Goal: Share content: Share content

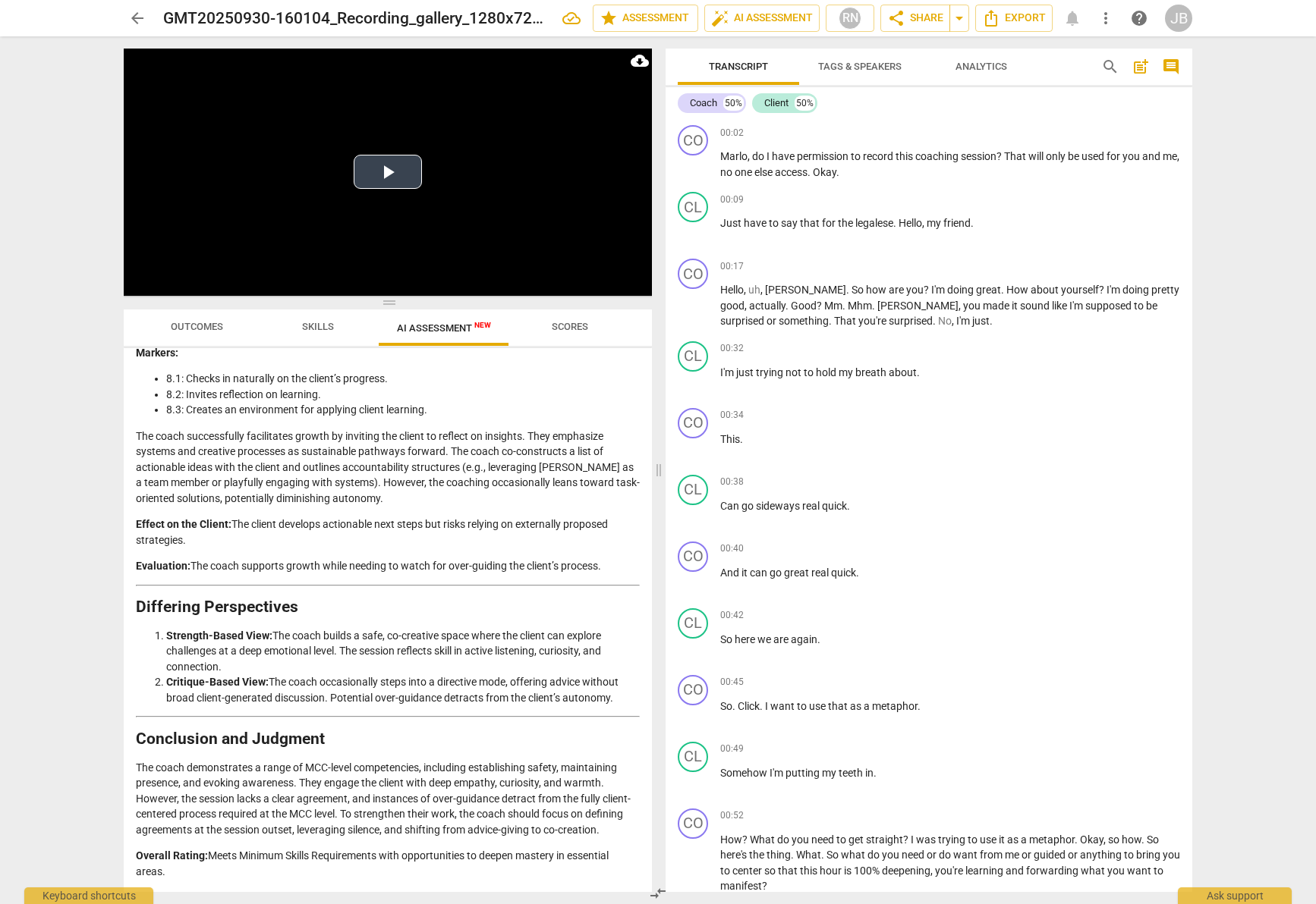
click at [394, 179] on button "Play Video" at bounding box center [388, 171] width 69 height 34
click at [394, 179] on video at bounding box center [388, 171] width 528 height 247
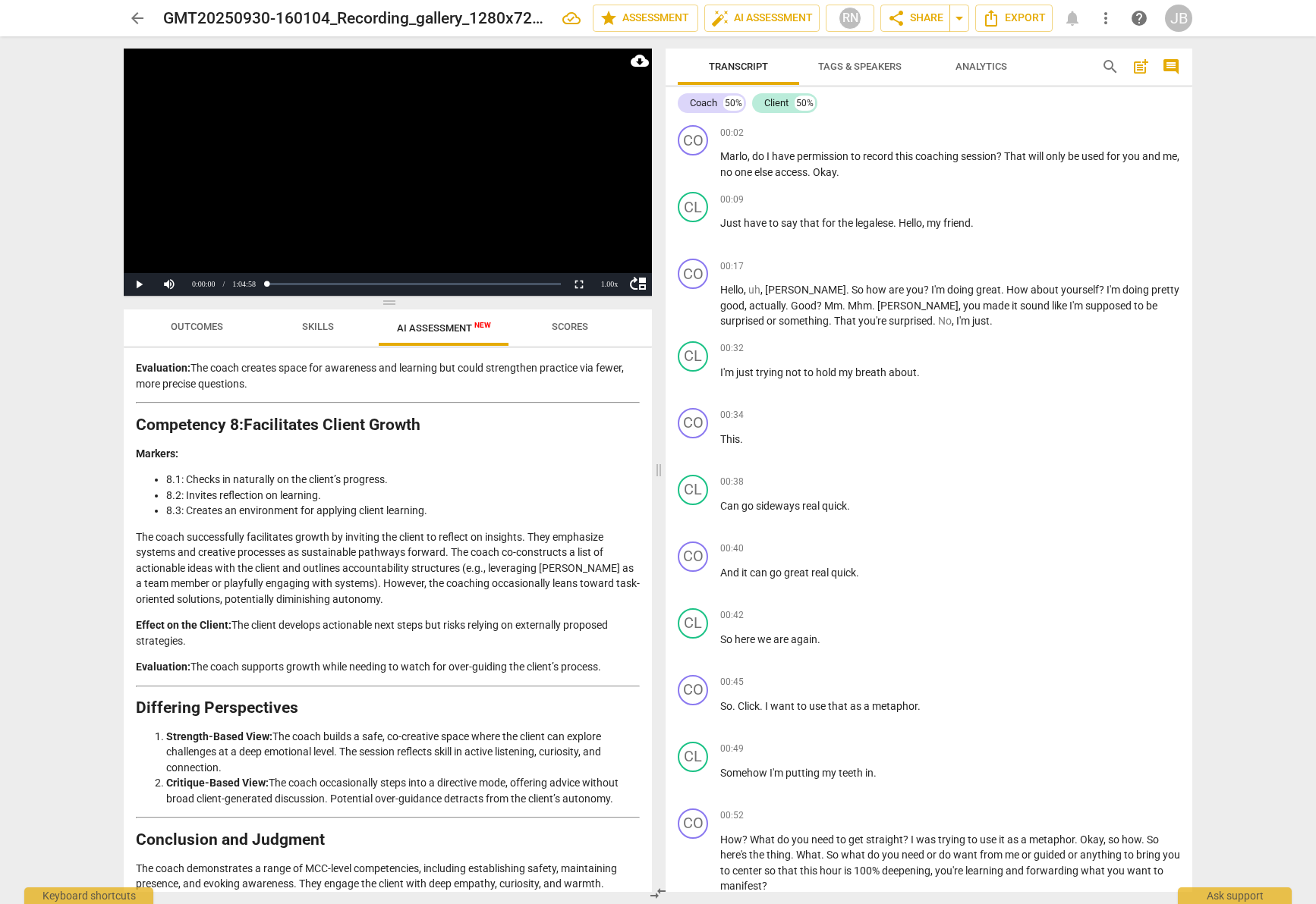
scroll to position [2515, 0]
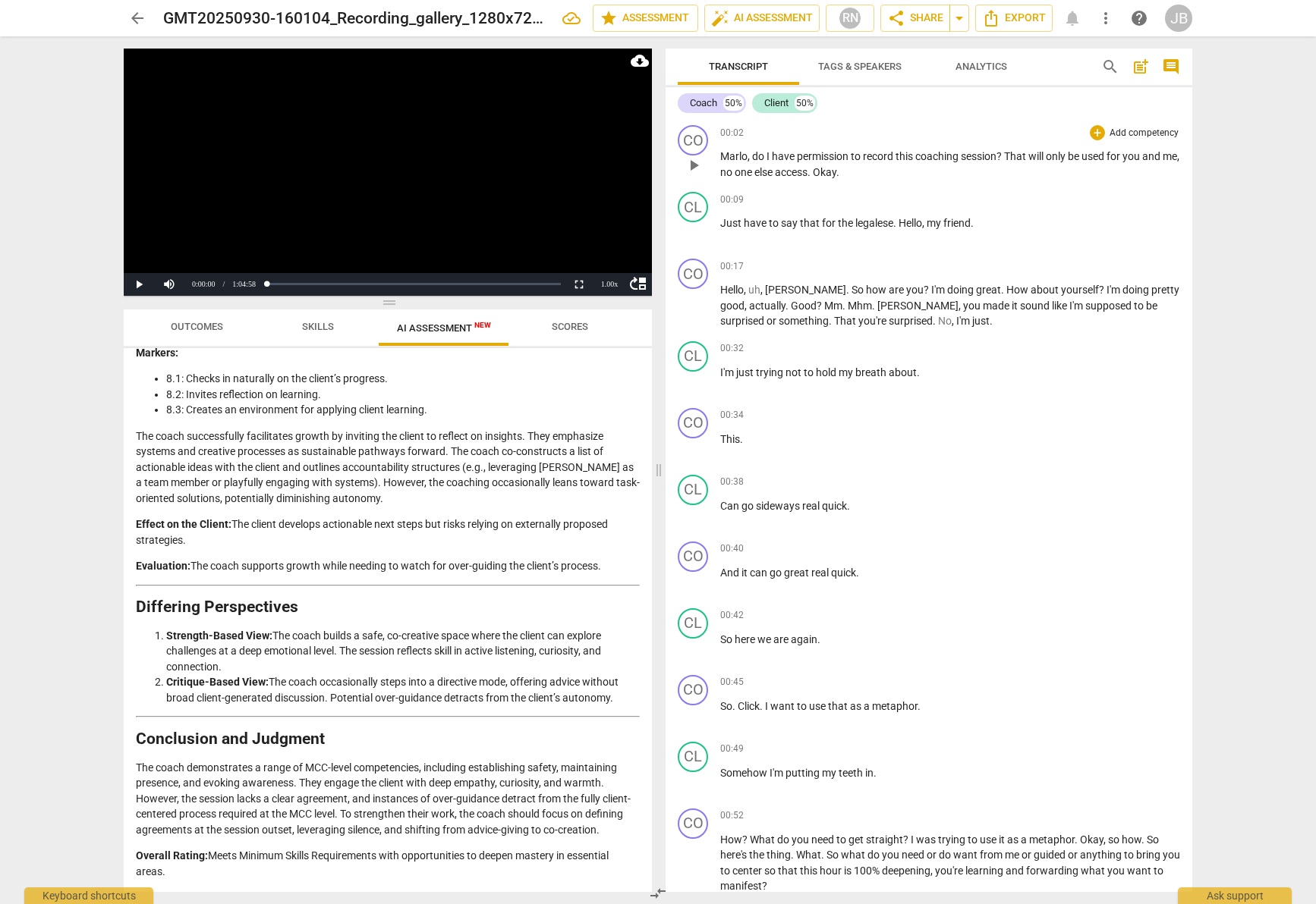
click at [695, 163] on span "play_arrow" at bounding box center [693, 165] width 18 height 18
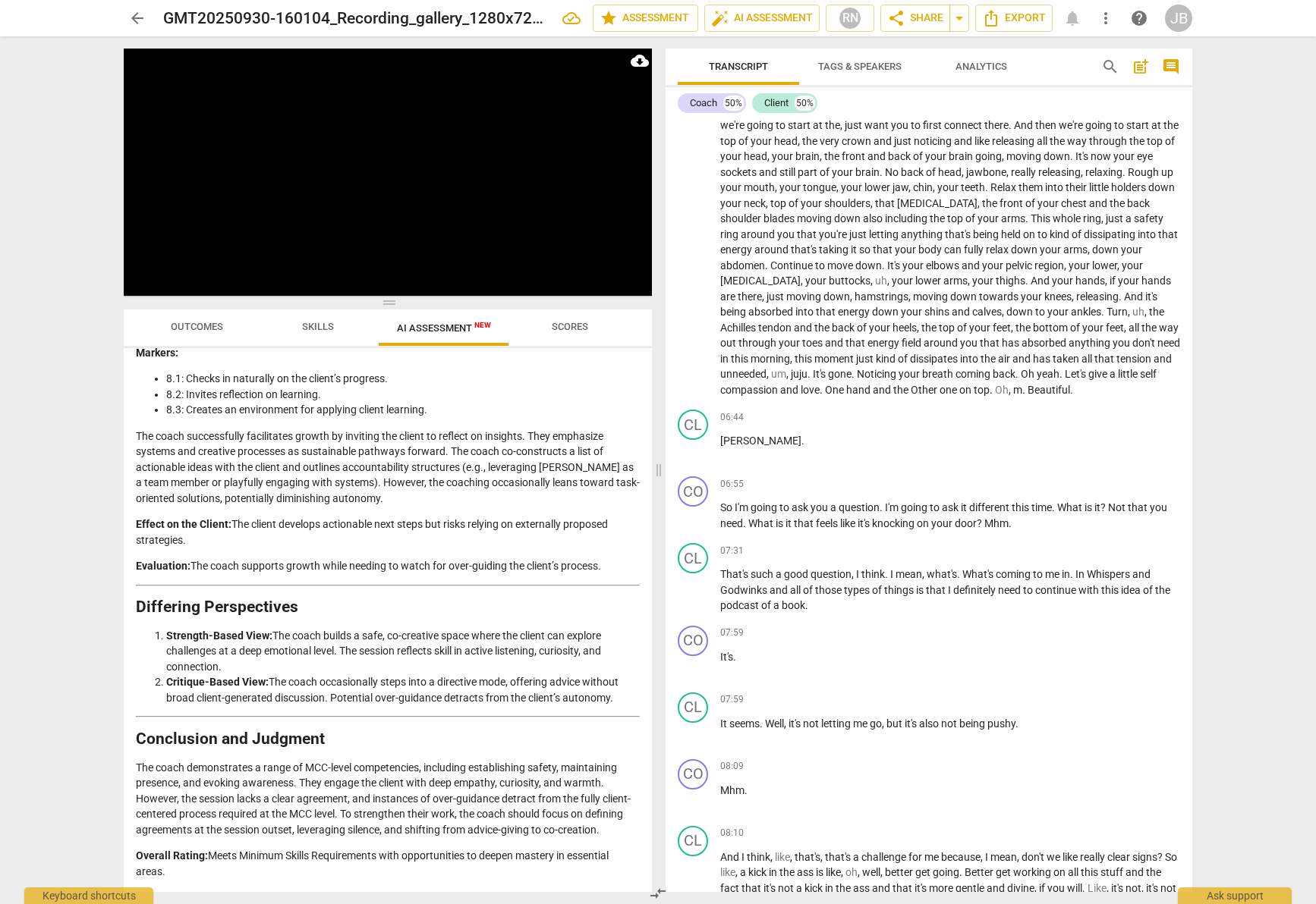
scroll to position [0, 0]
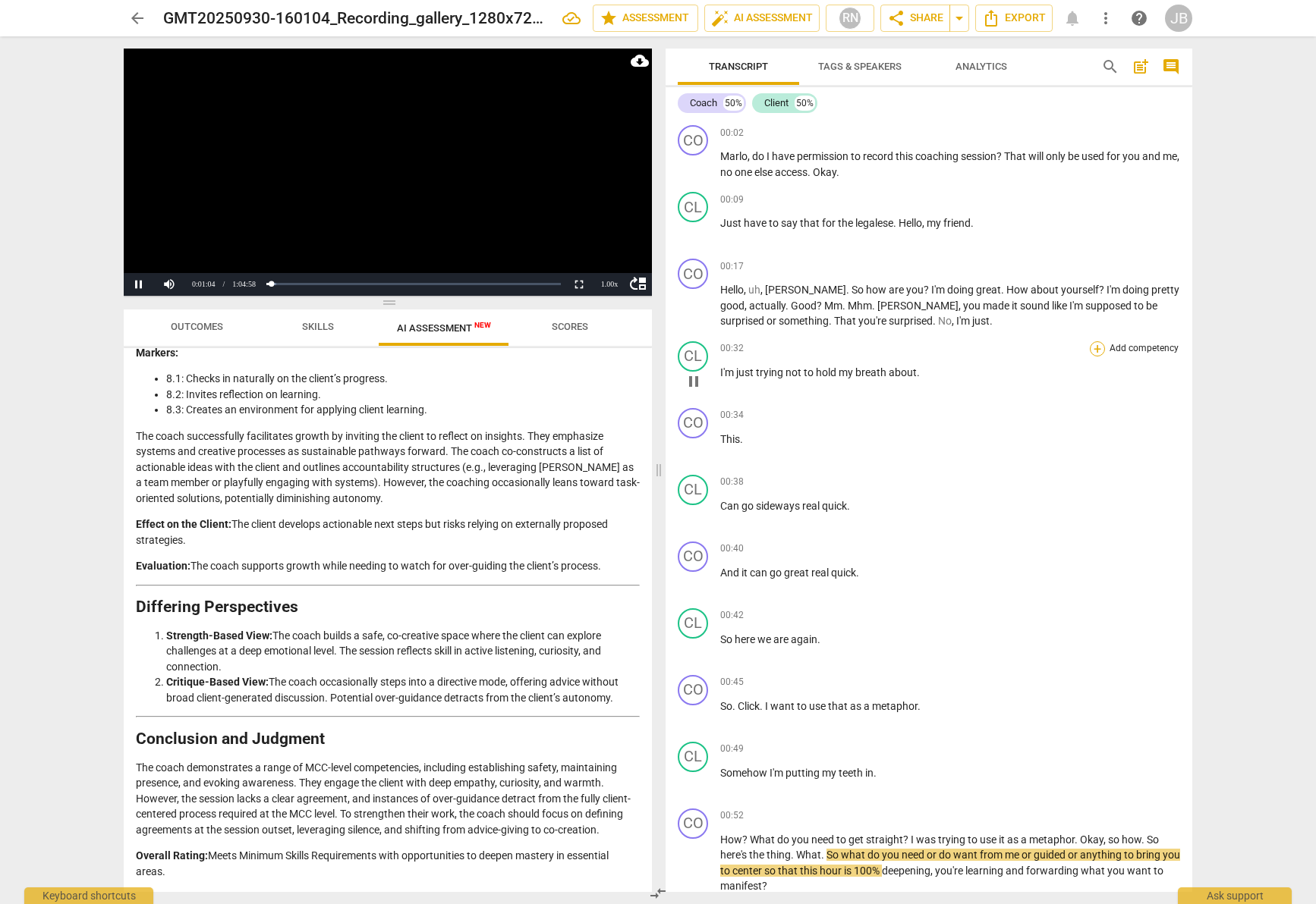
click at [1098, 346] on div "+" at bounding box center [1097, 348] width 15 height 15
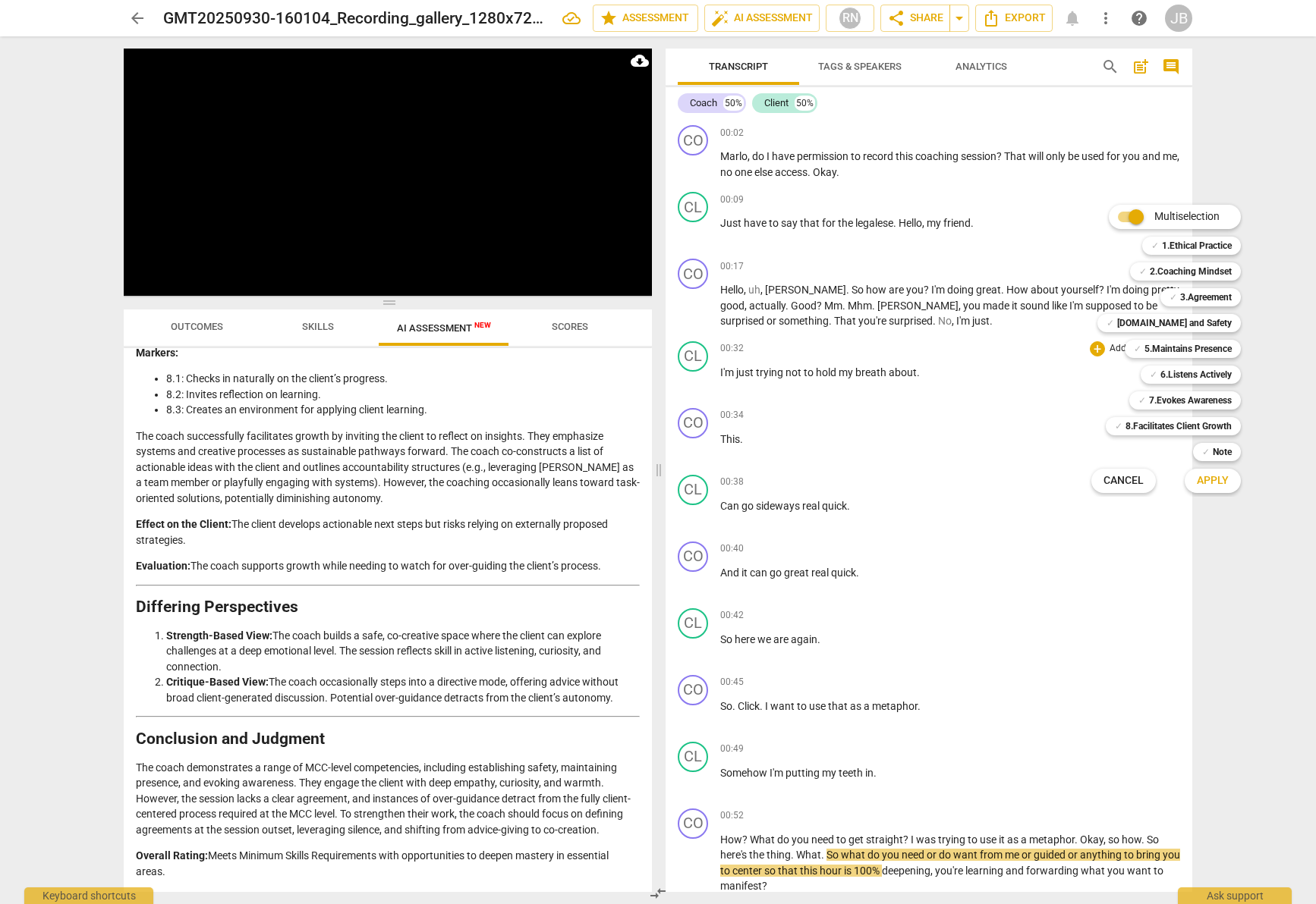
click at [713, 445] on div at bounding box center [658, 452] width 1316 height 904
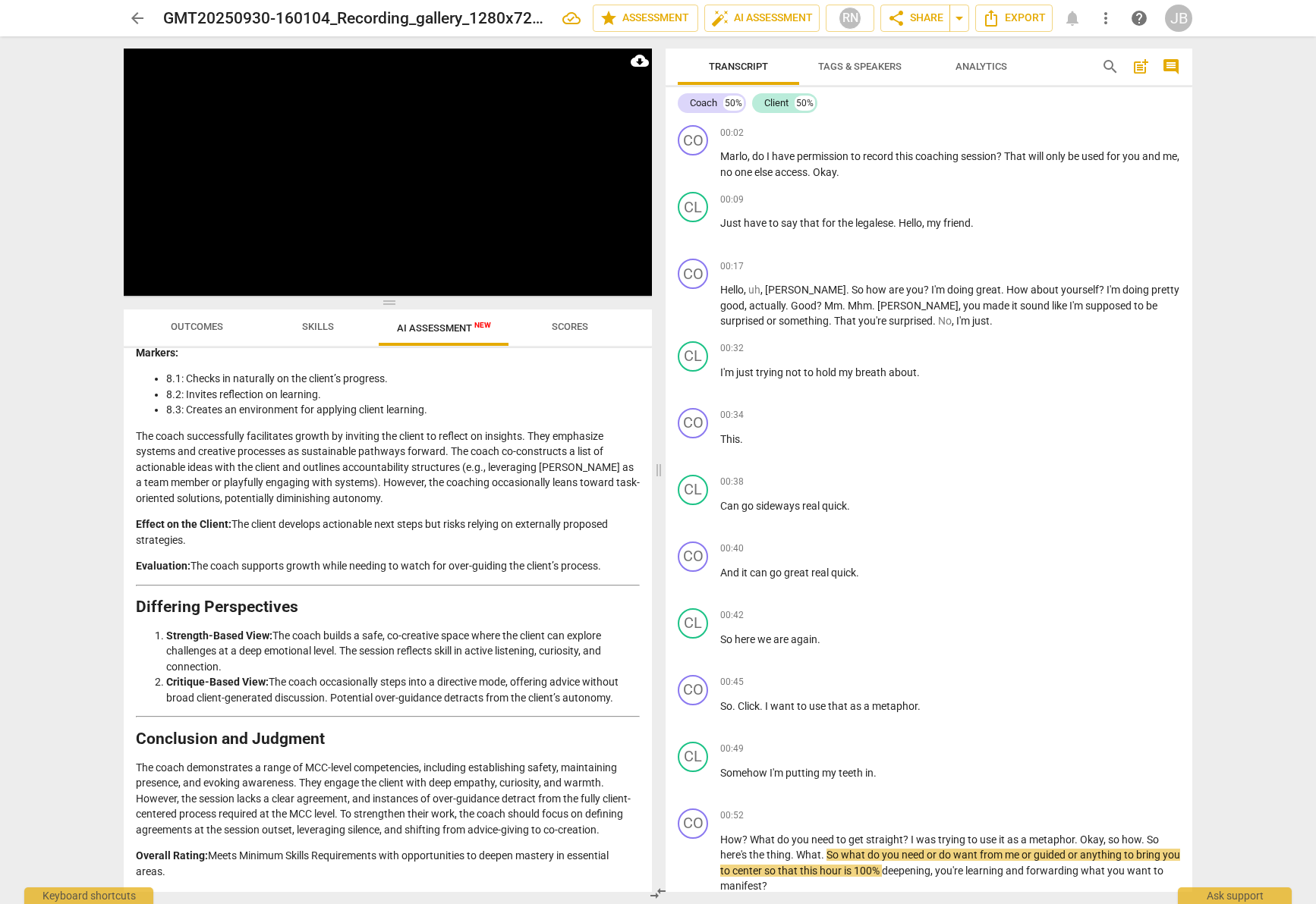
click at [717, 443] on div "play_arrow pause" at bounding box center [701, 448] width 39 height 19
click at [720, 441] on span "This" at bounding box center [730, 440] width 19 height 12
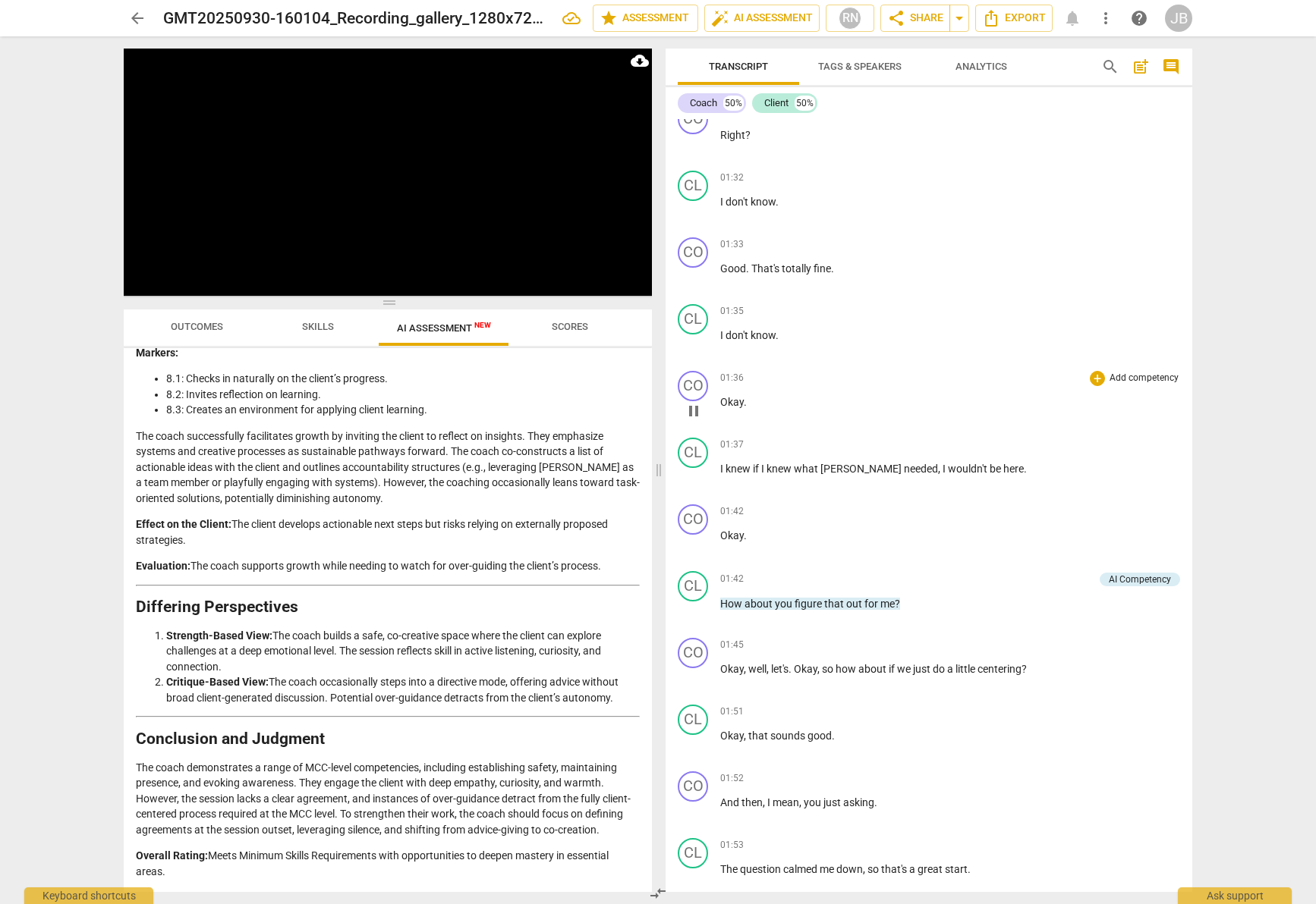
scroll to position [1109, 0]
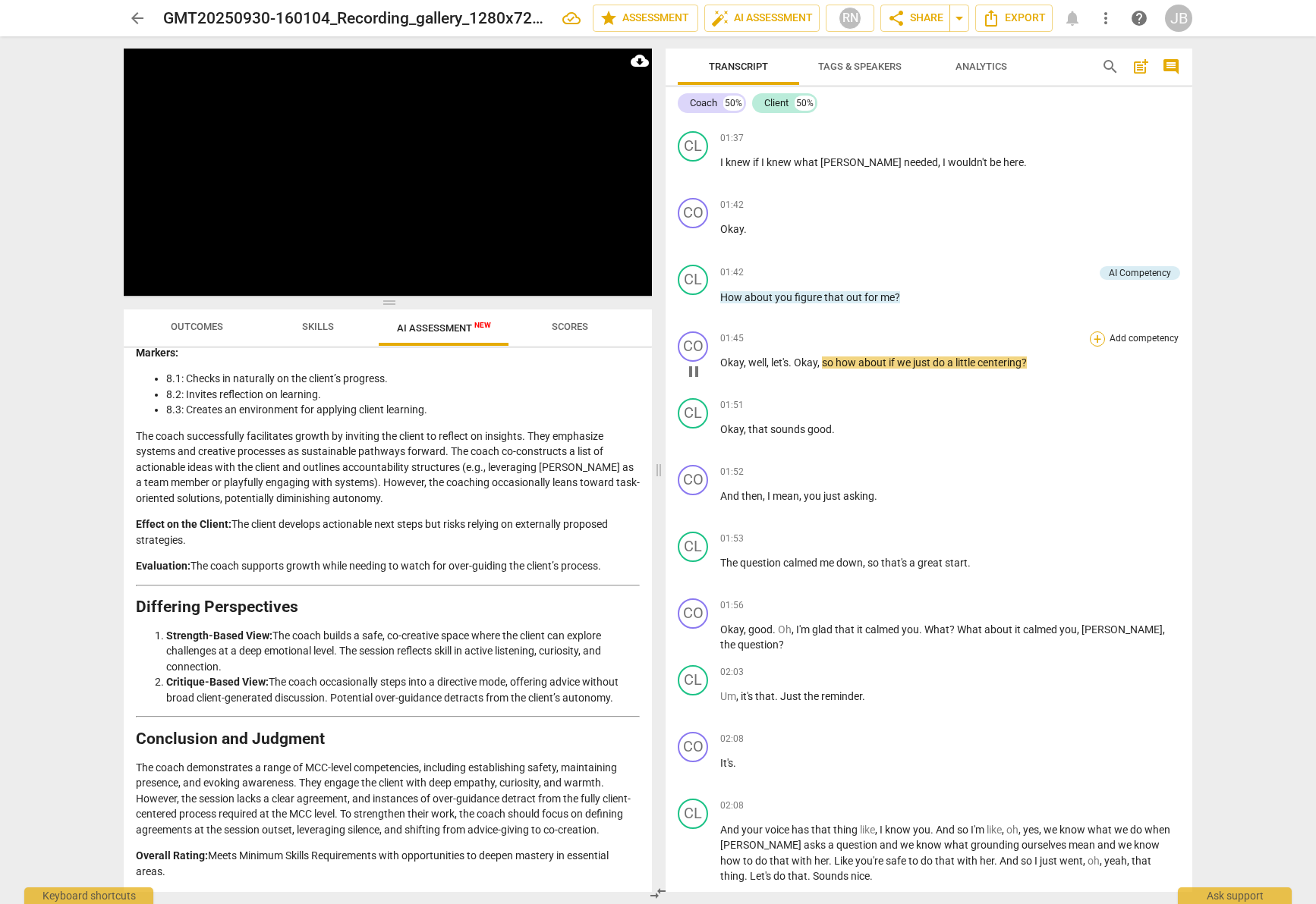
click at [1095, 342] on div "+" at bounding box center [1097, 339] width 15 height 15
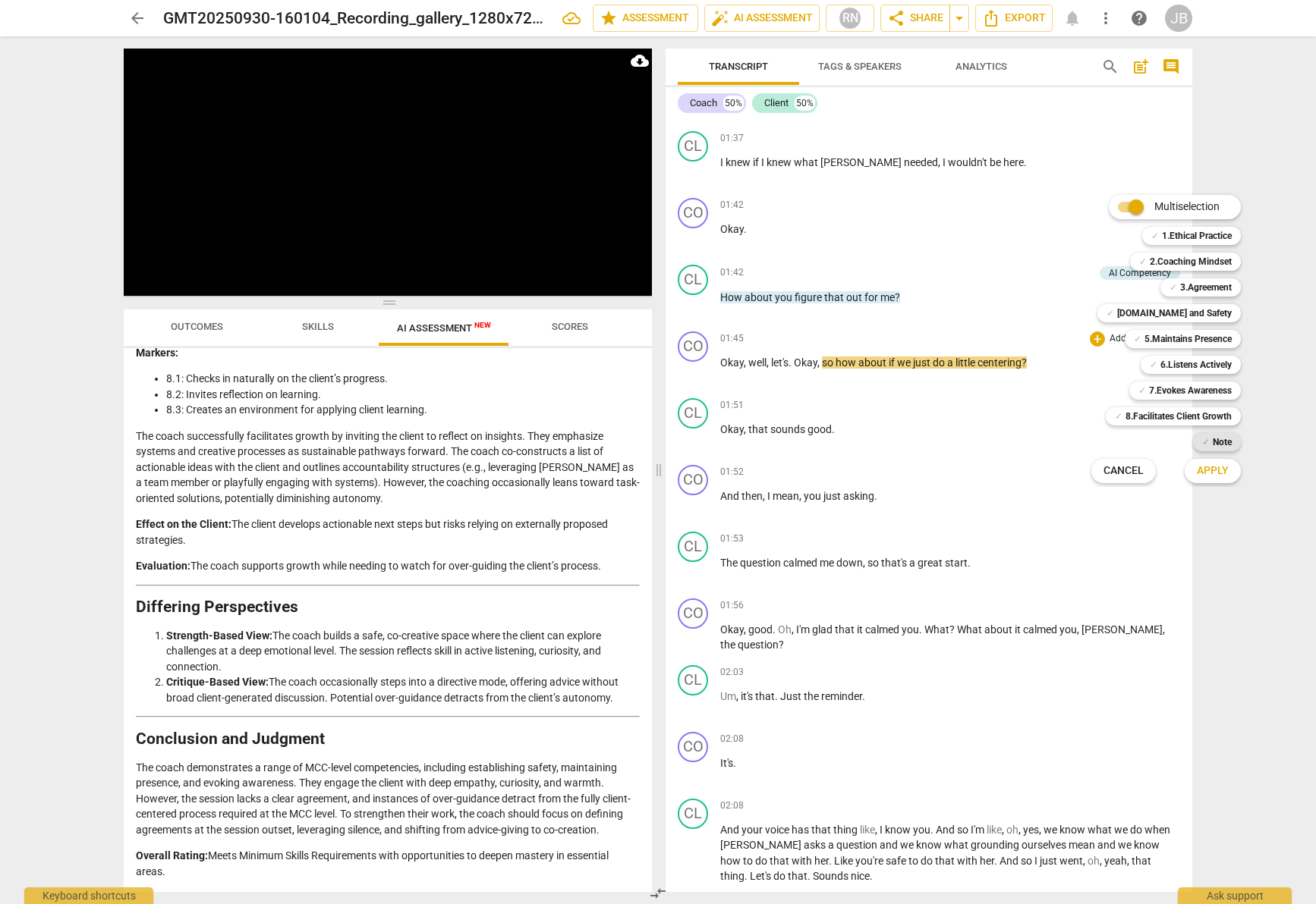
click at [1221, 440] on b "Note" at bounding box center [1223, 442] width 19 height 18
click at [1209, 469] on span "Apply" at bounding box center [1213, 470] width 32 height 15
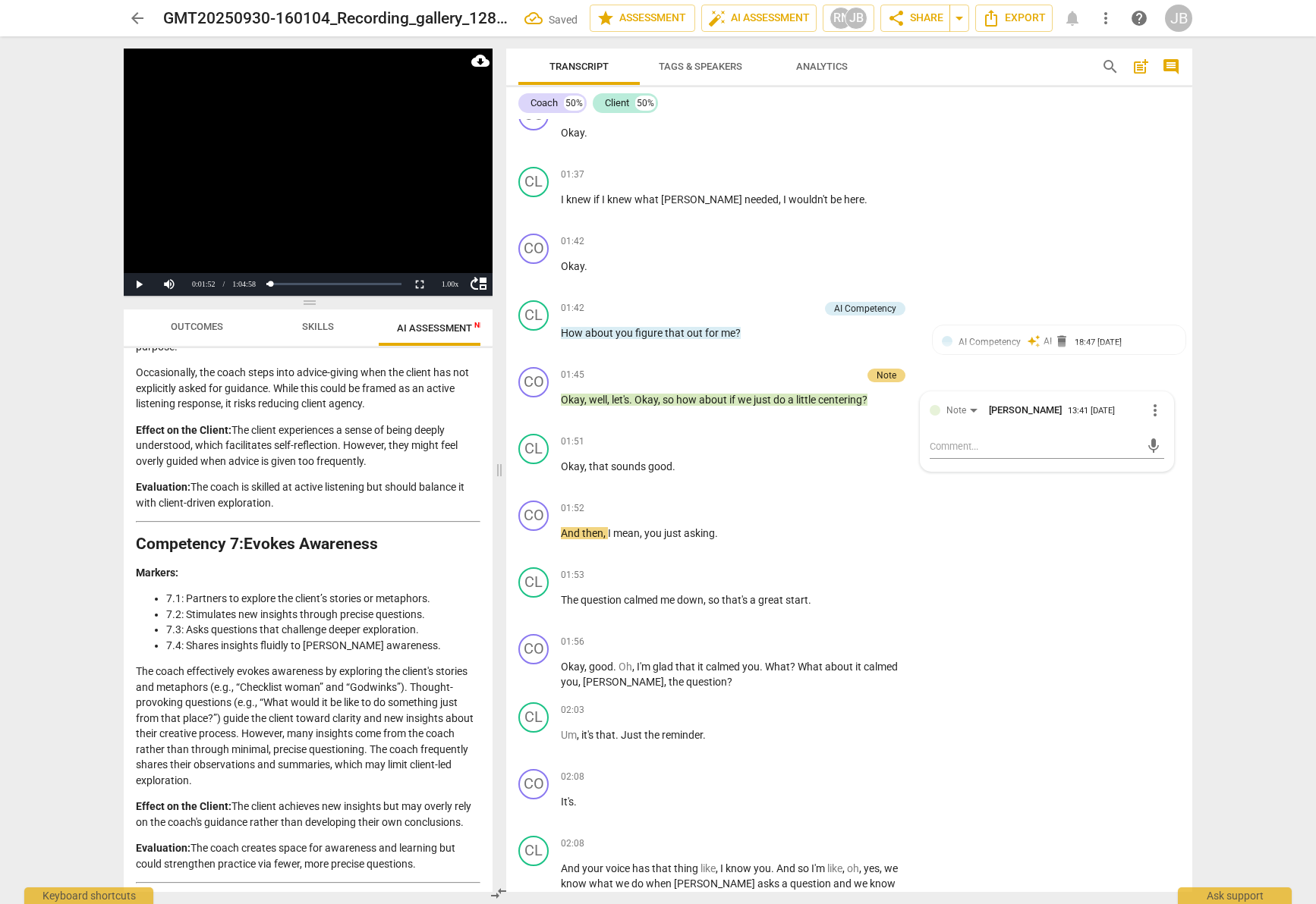
scroll to position [3143, 0]
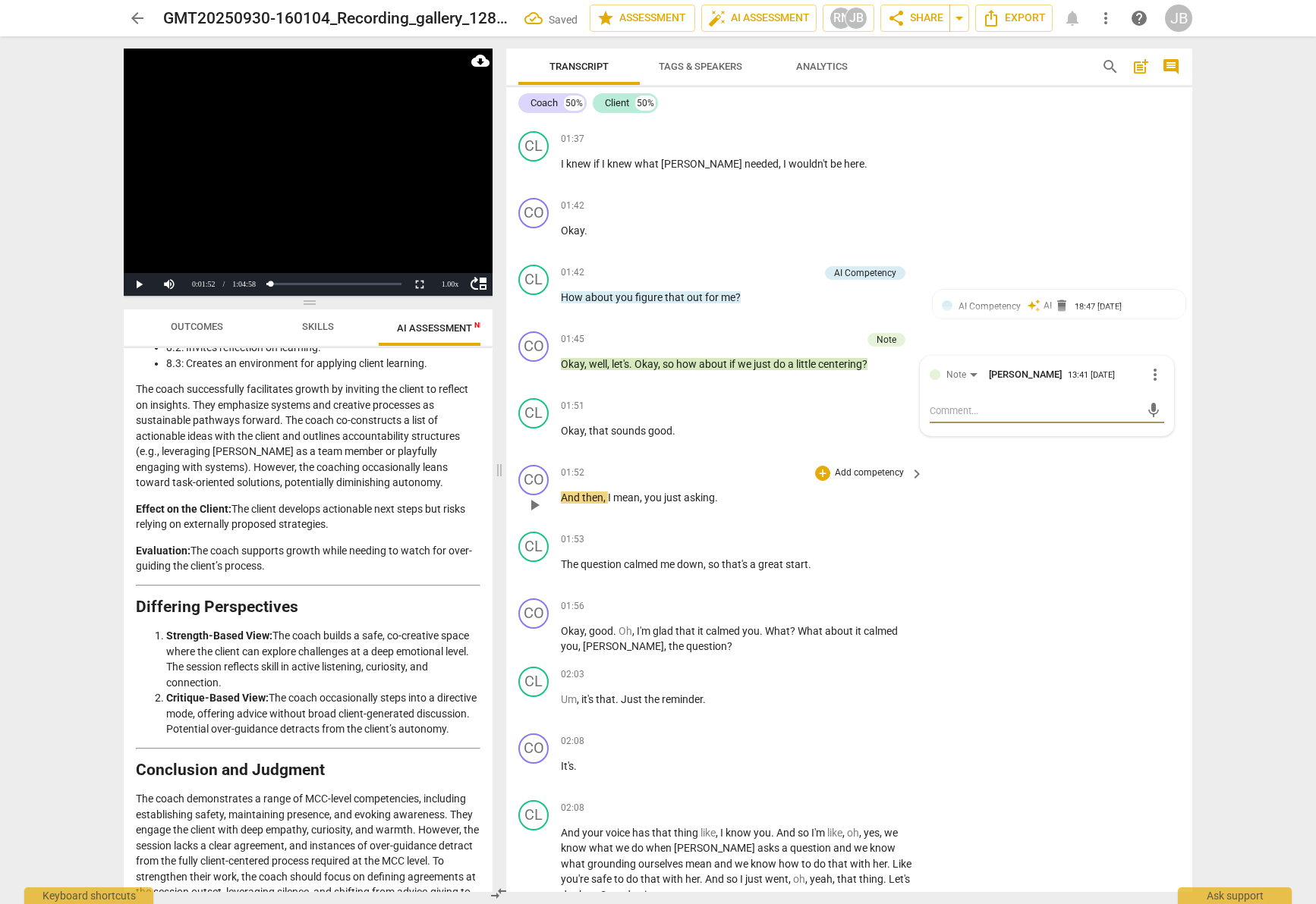
type textarea "A"
type textarea "As"
type textarea "Ask"
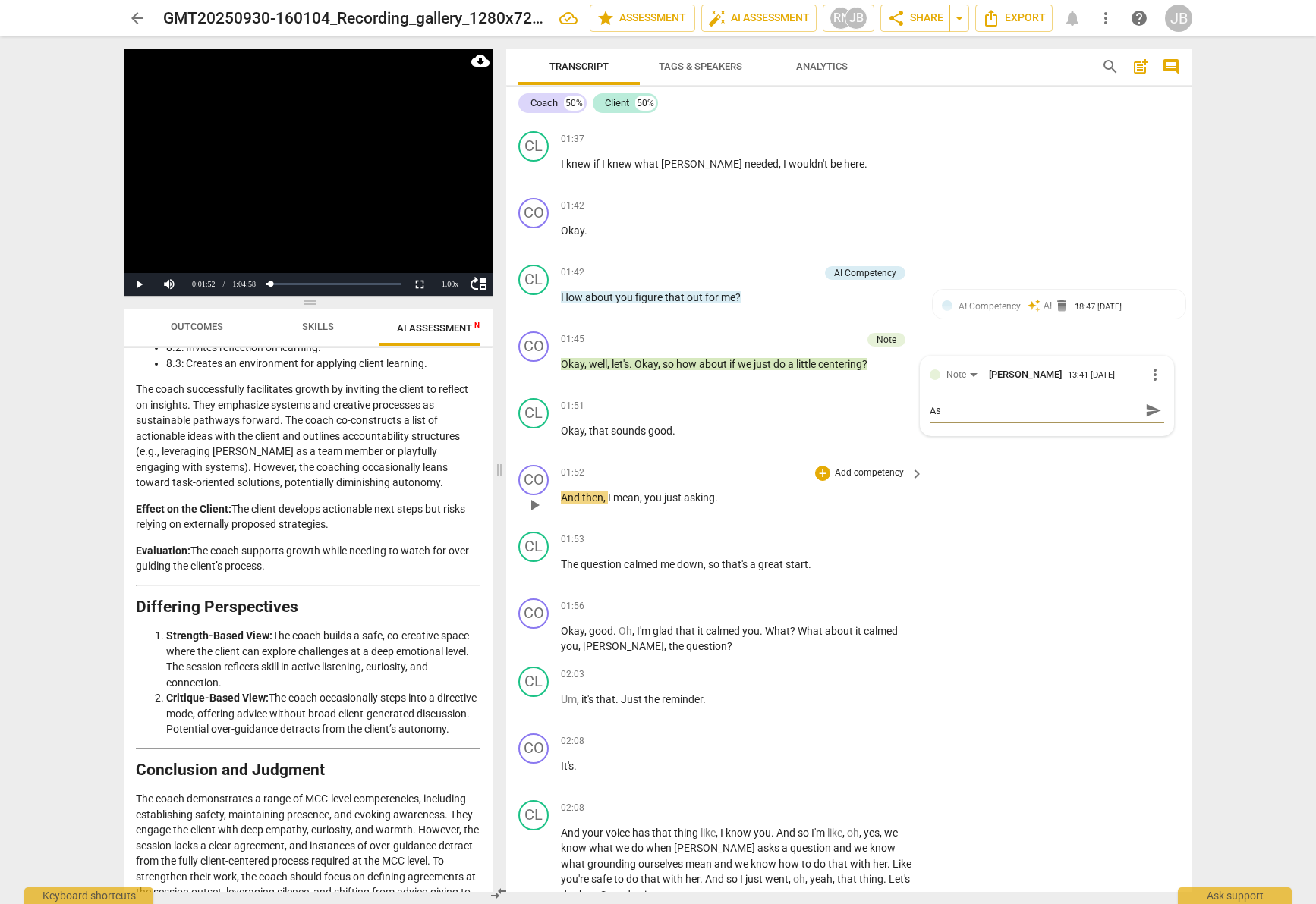
type textarea "Ask"
type textarea "Ask t"
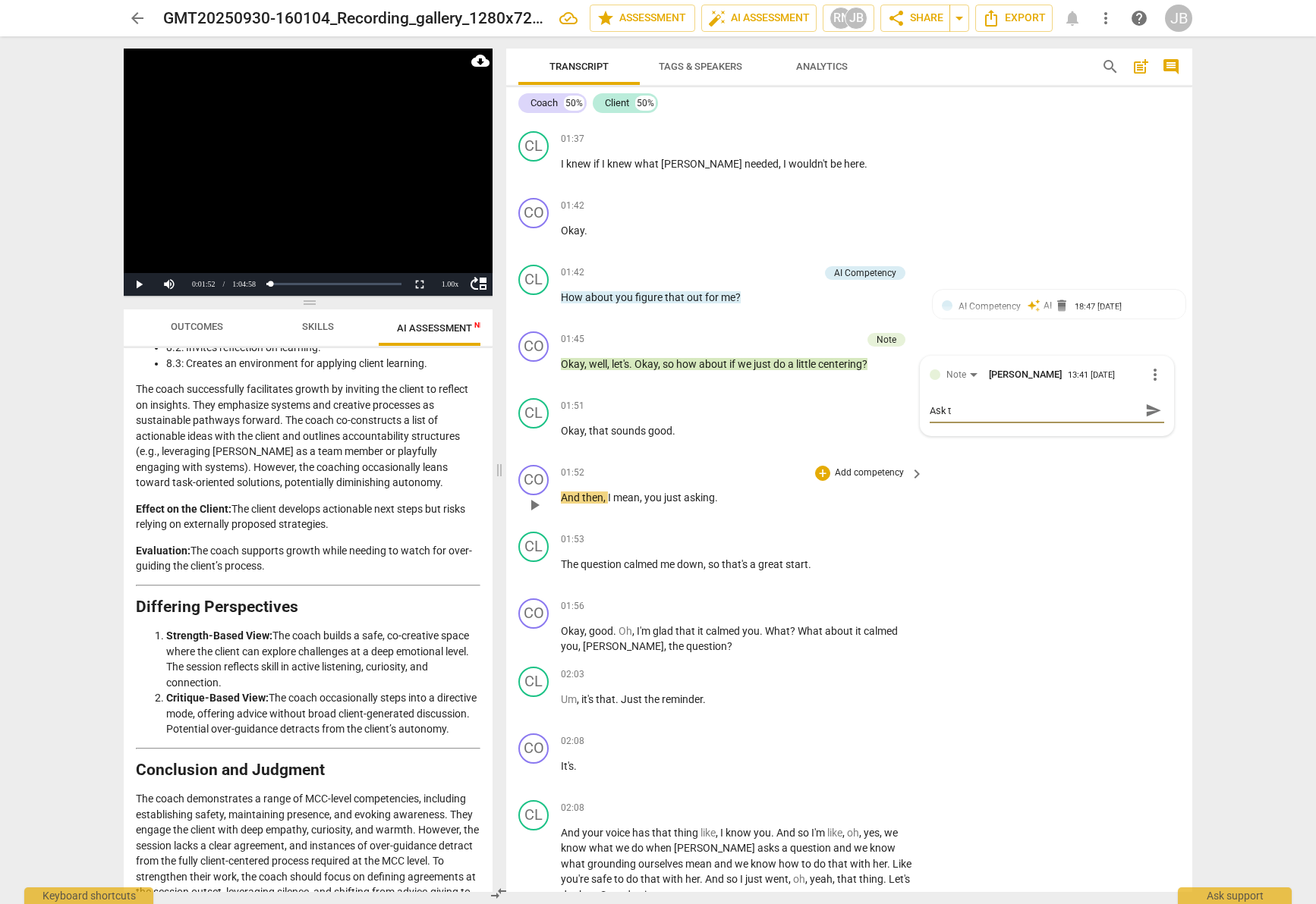
type textarea "Ask th"
type textarea "Ask the"
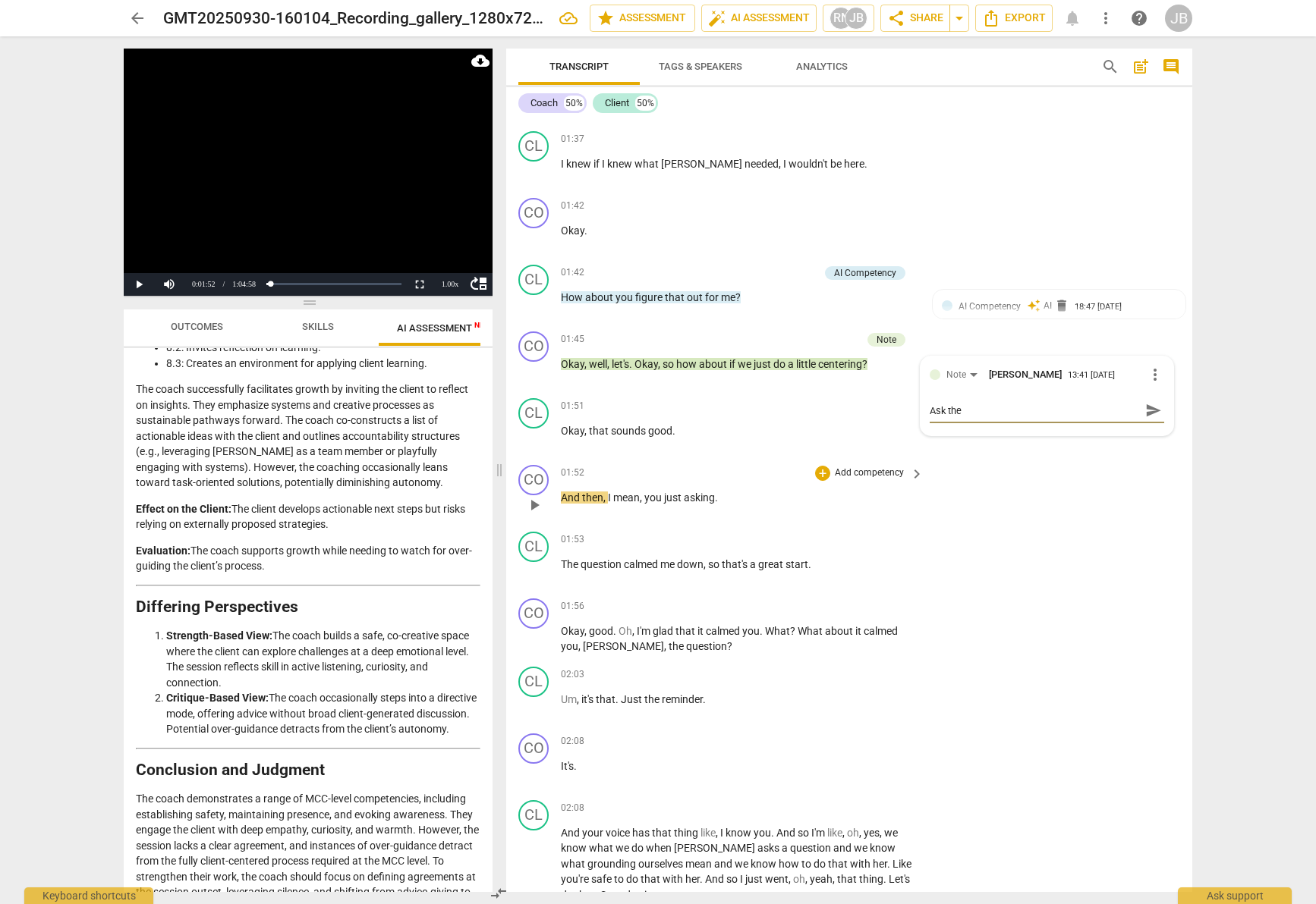
type textarea "Ask the"
type textarea "Ask the c"
type textarea "Ask the cl"
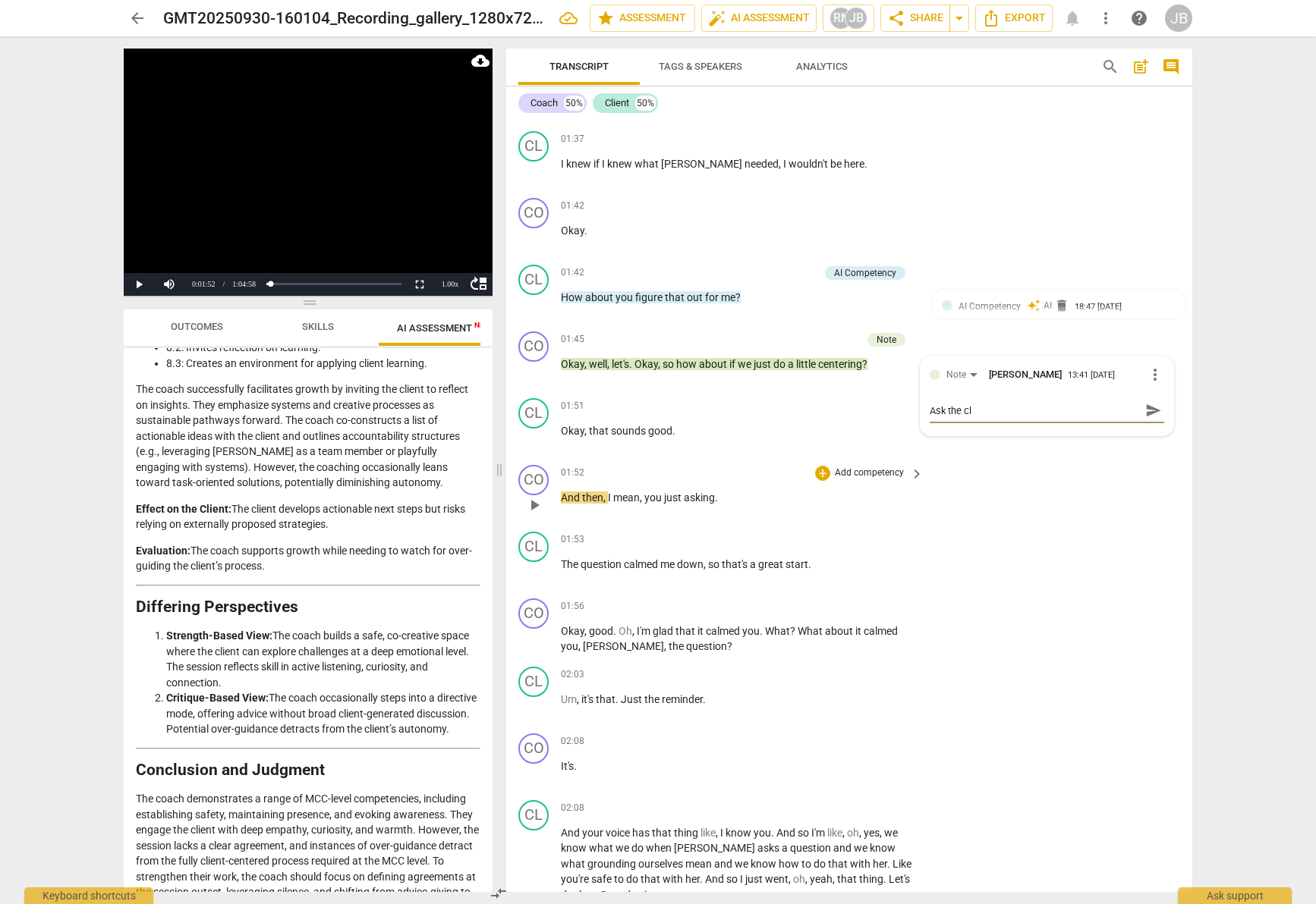
type textarea "Ask the cli"
type textarea "Ask the clie"
type textarea "Ask the clien"
type textarea "Ask the client"
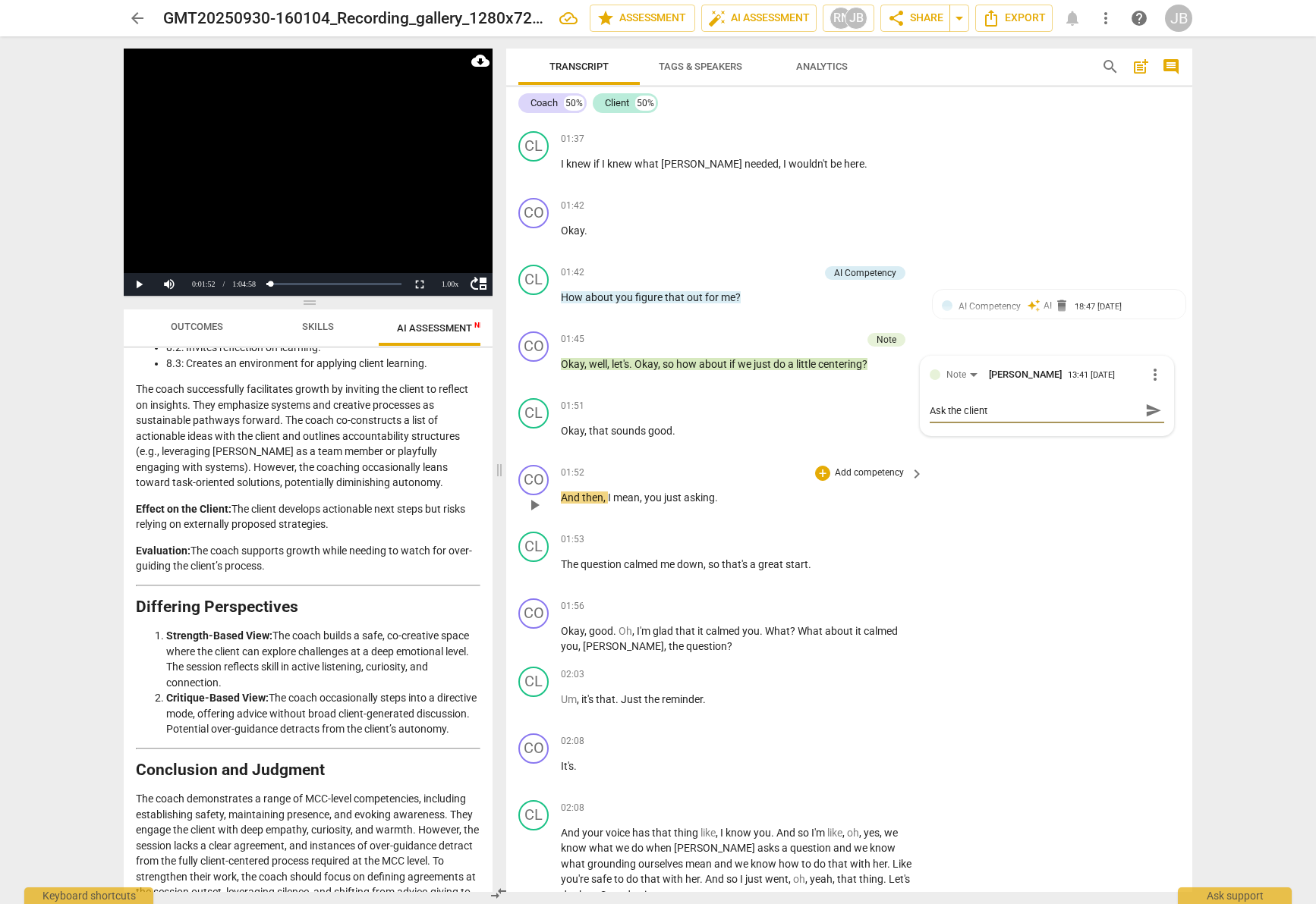
type textarea "Ask the client"
type textarea "Ask the client w"
type textarea "Ask the client wh"
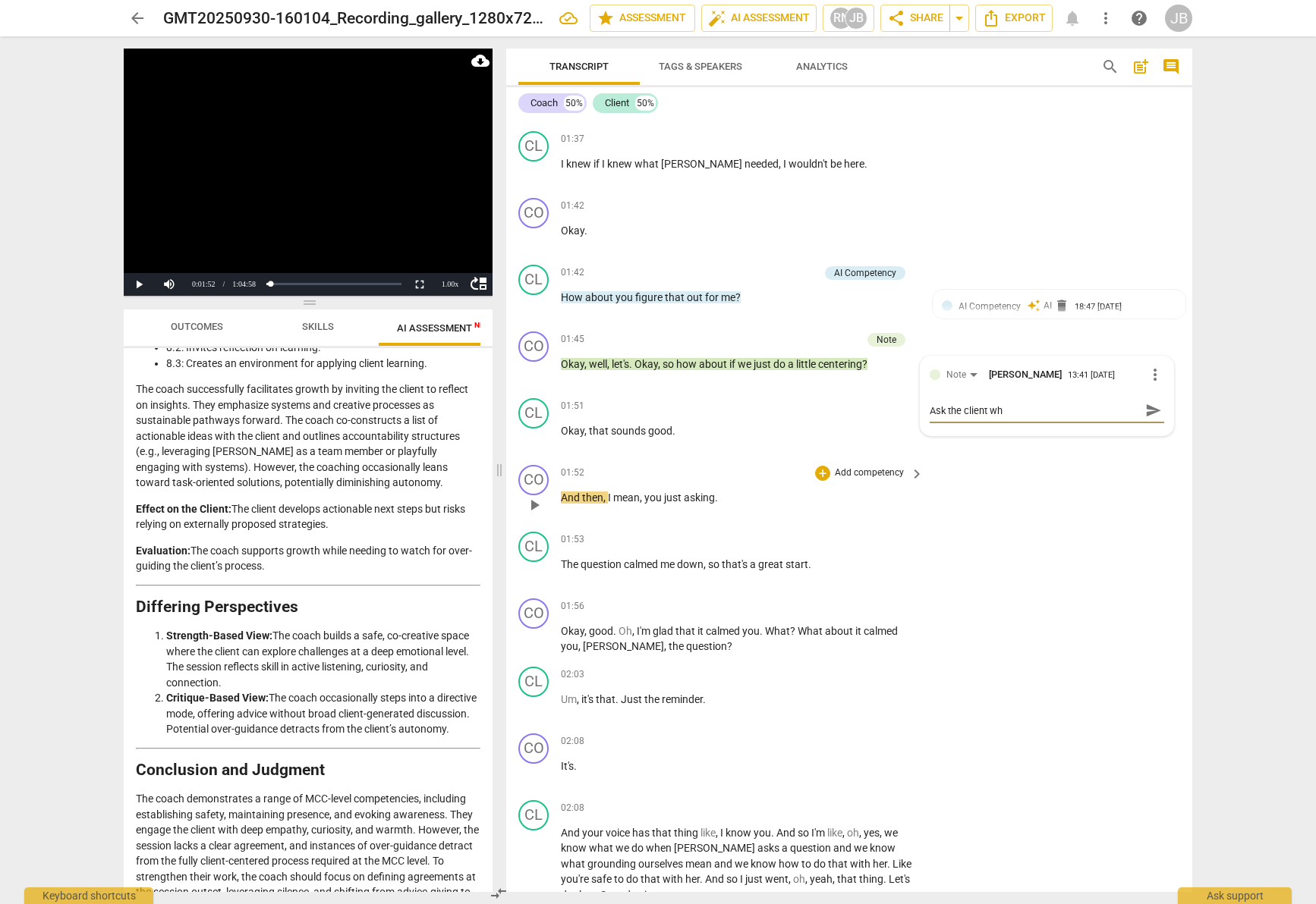
type textarea "Ask the client wha"
type textarea "Ask the client what"
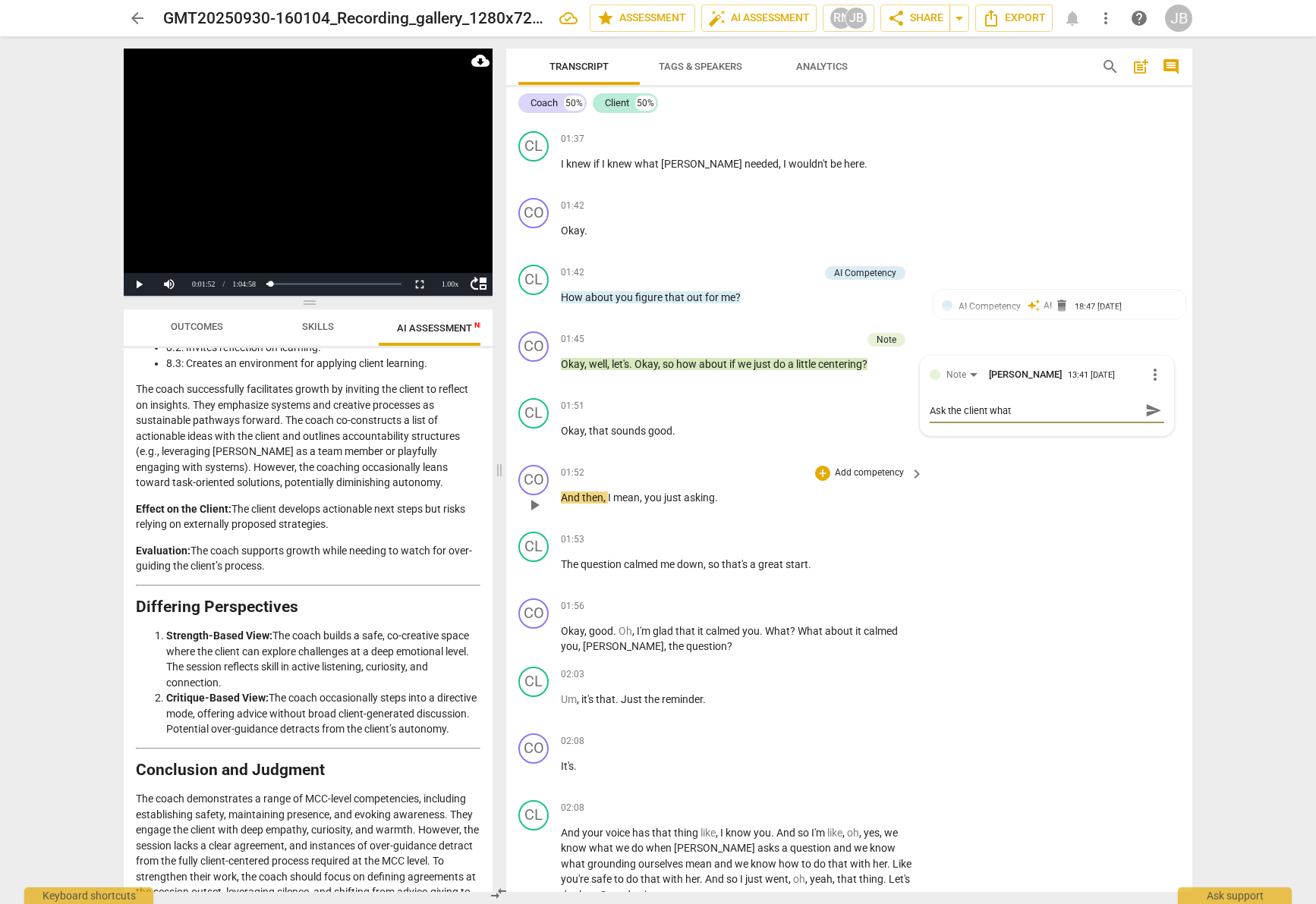
type textarea "Ask the client what"
type textarea "Ask the client what t"
type textarea "Ask the client what th"
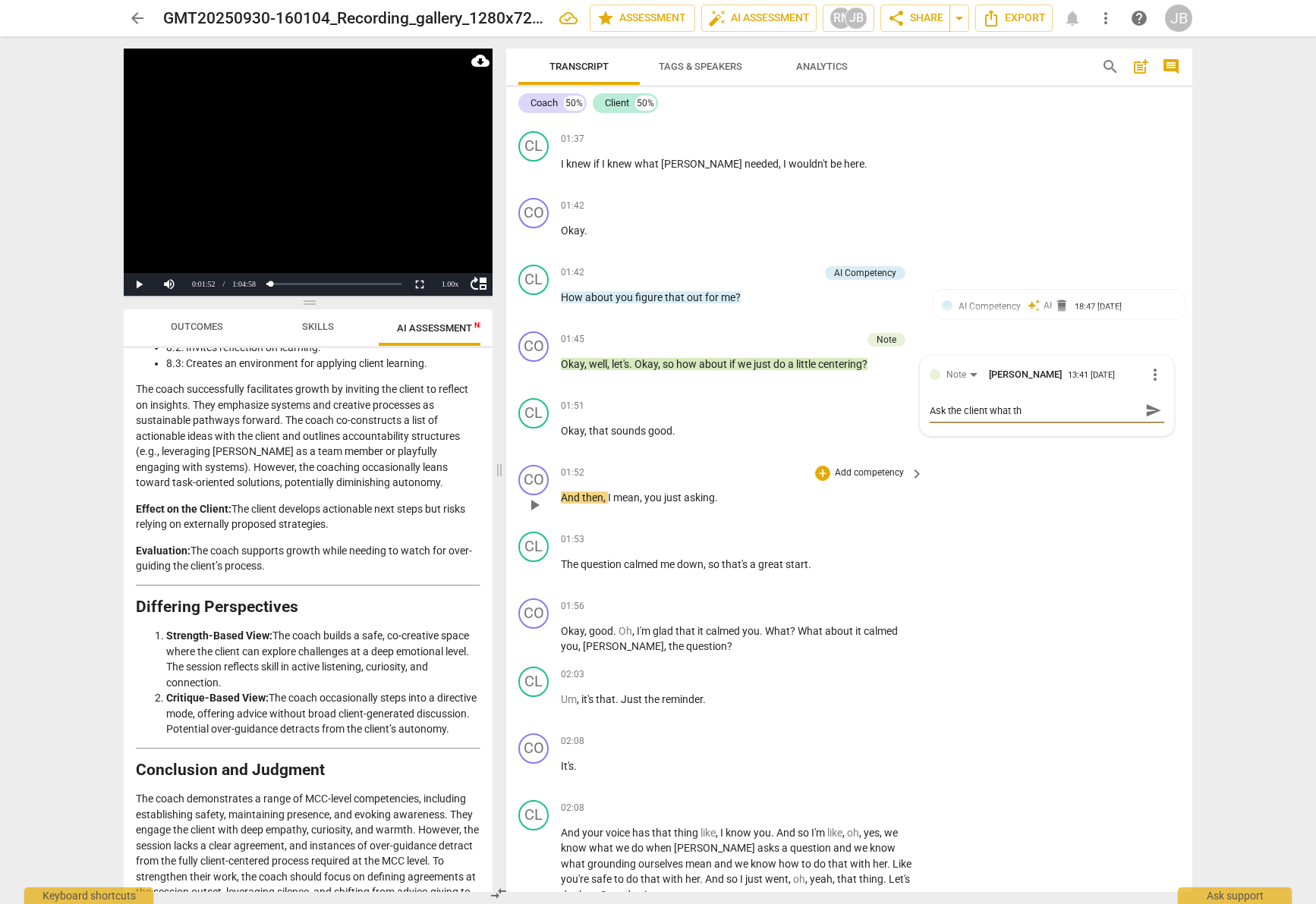
type textarea "Ask the client what the"
type textarea "Ask the client what they"
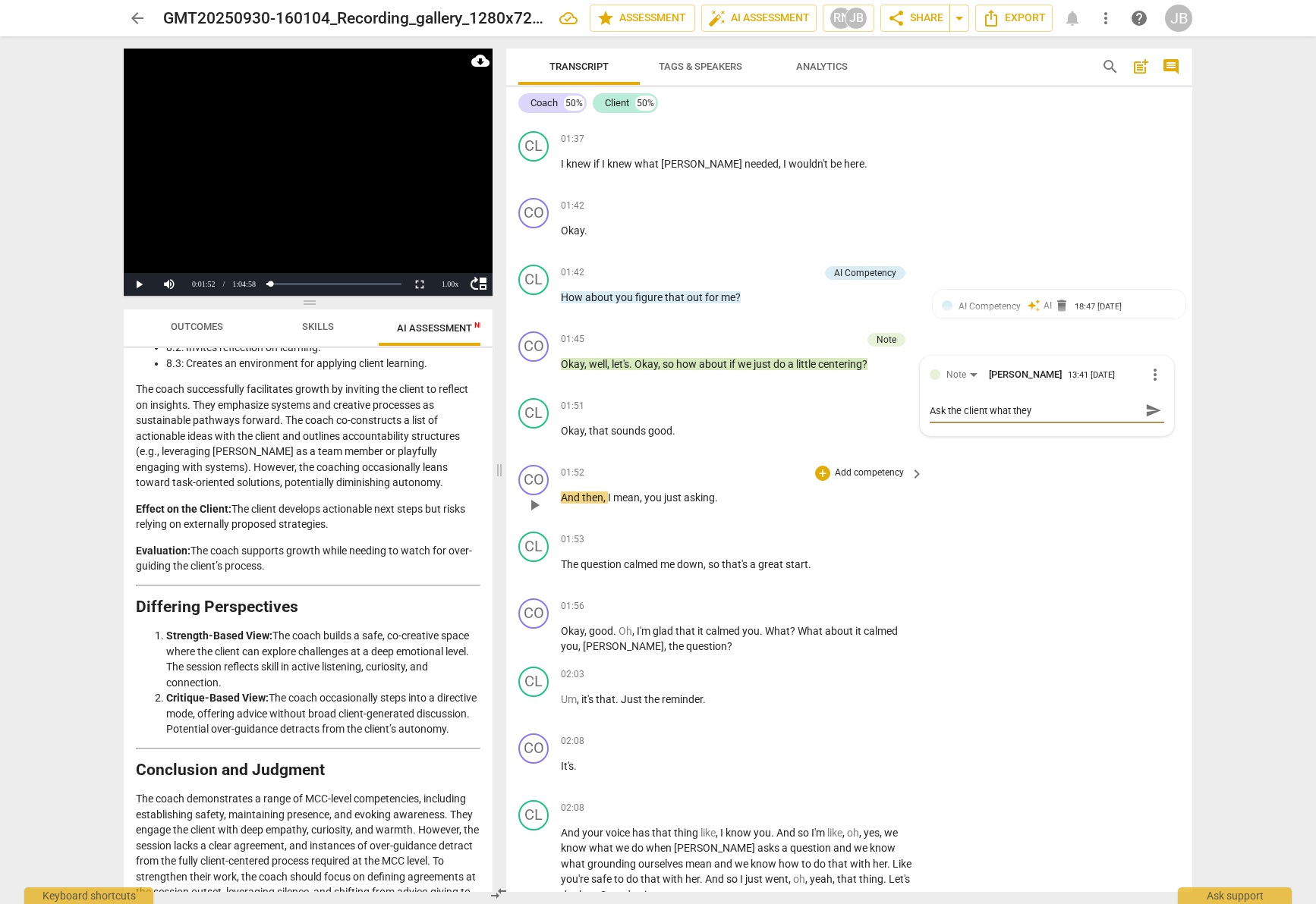
type textarea "Ask the client what they"
type textarea "Ask the client what they n"
type textarea "Ask the client what they ne"
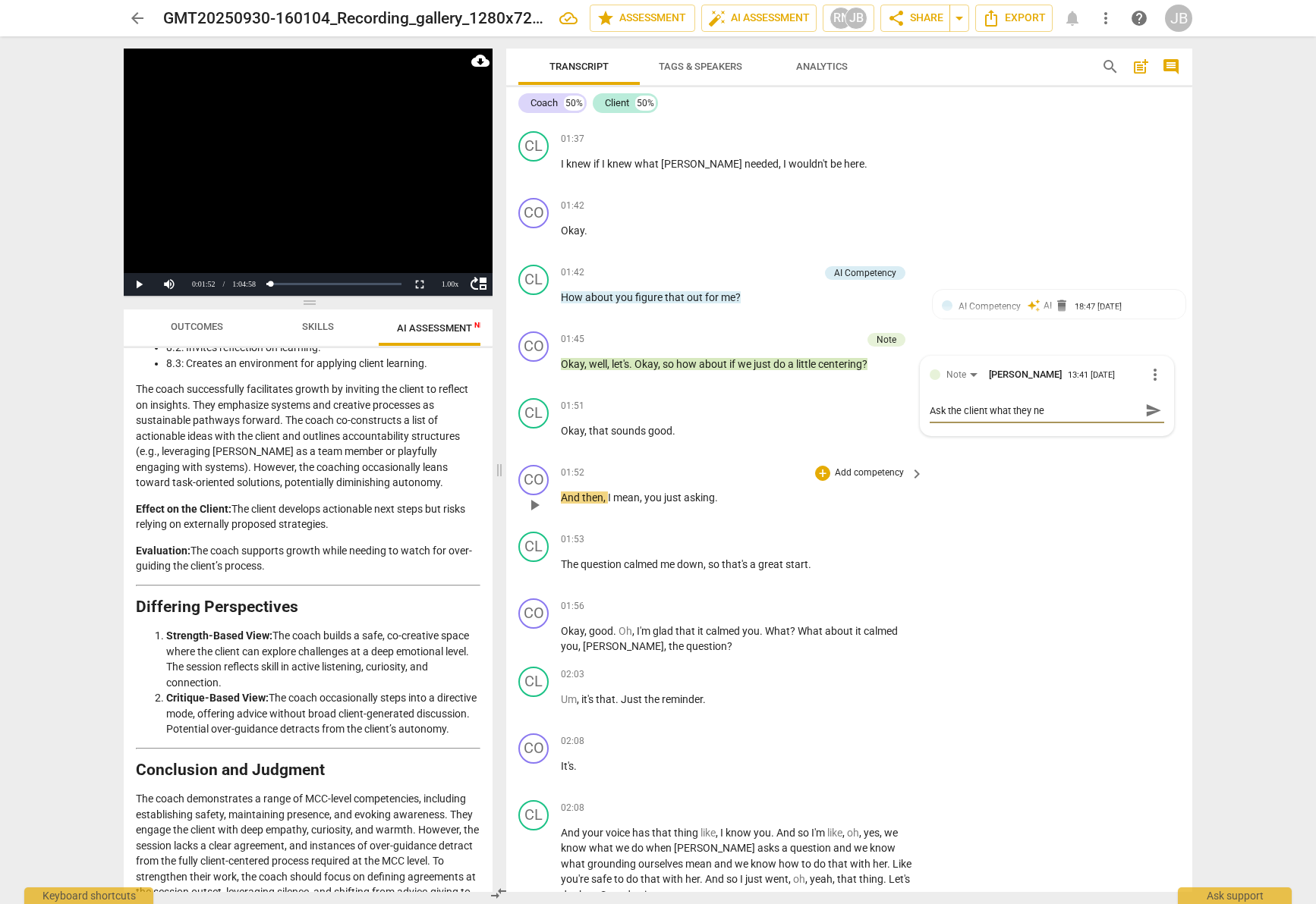
type textarea "Ask the client what they nee"
type textarea "Ask the client what they need"
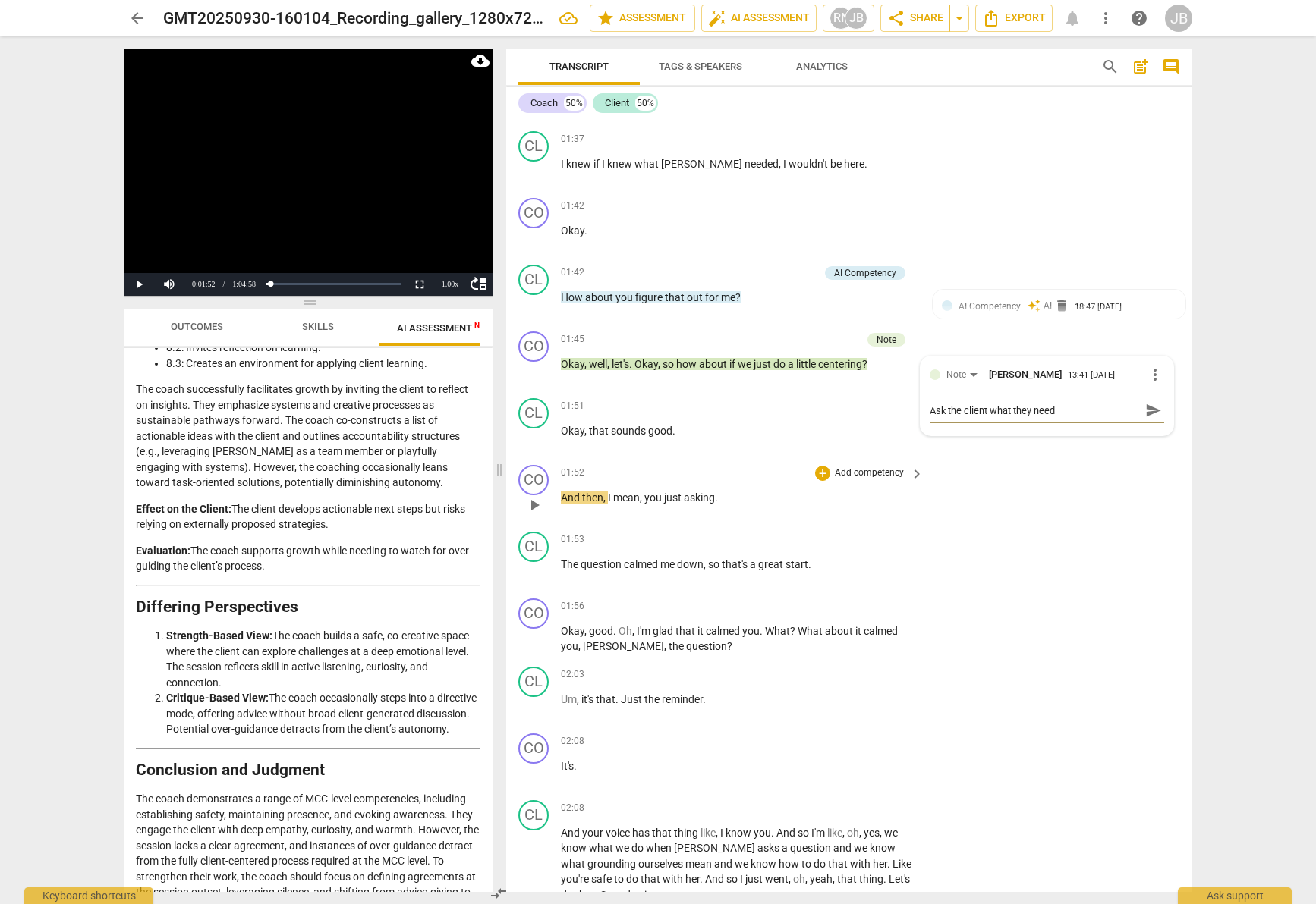
type textarea "Ask the client what they need"
type textarea "Ask the client what they need -"
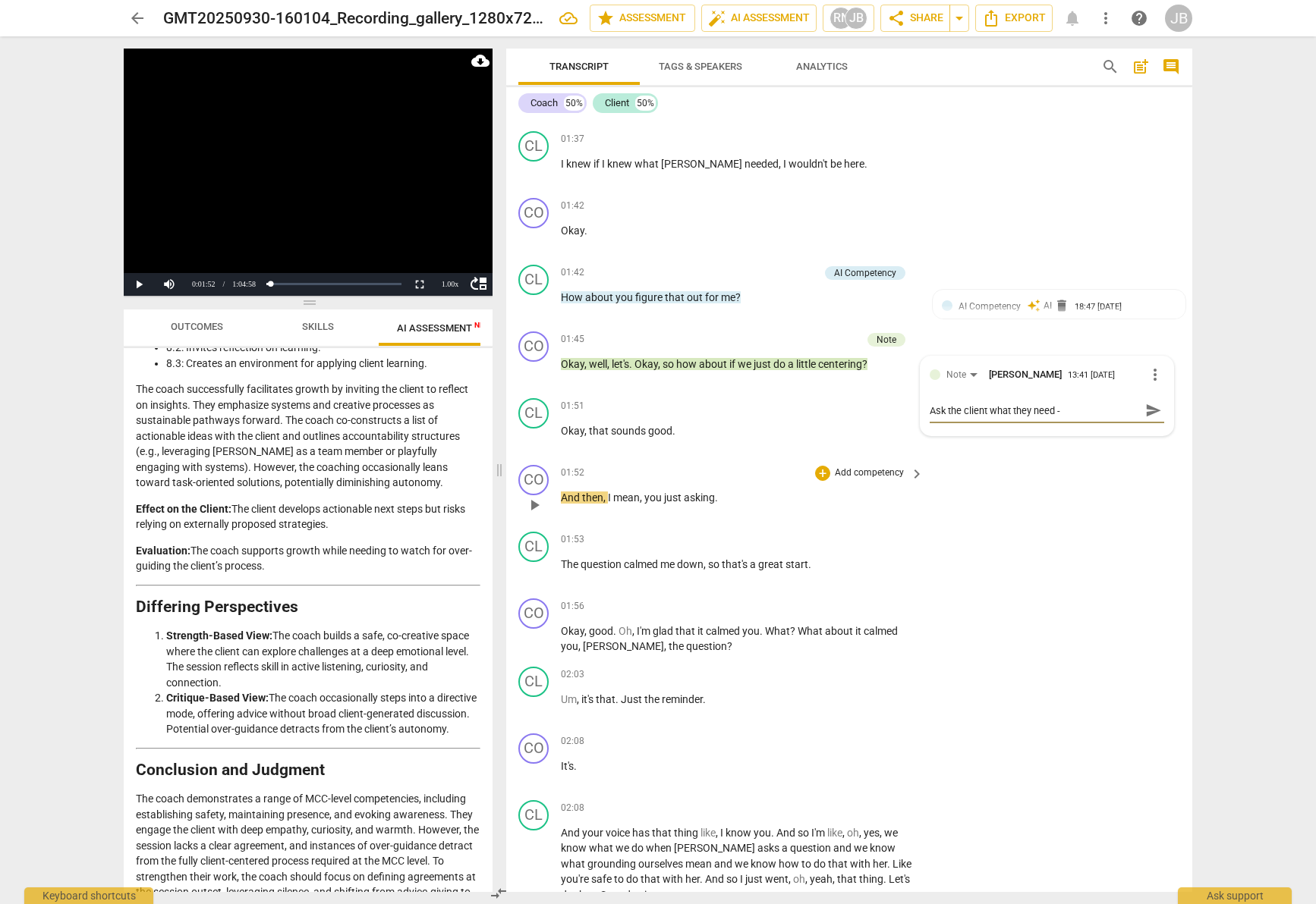
type textarea "Ask the client what they need - t"
type textarea "Ask the client what they need - th"
type textarea "Ask the client what they need - thi"
type textarea "Ask the client what they need - this"
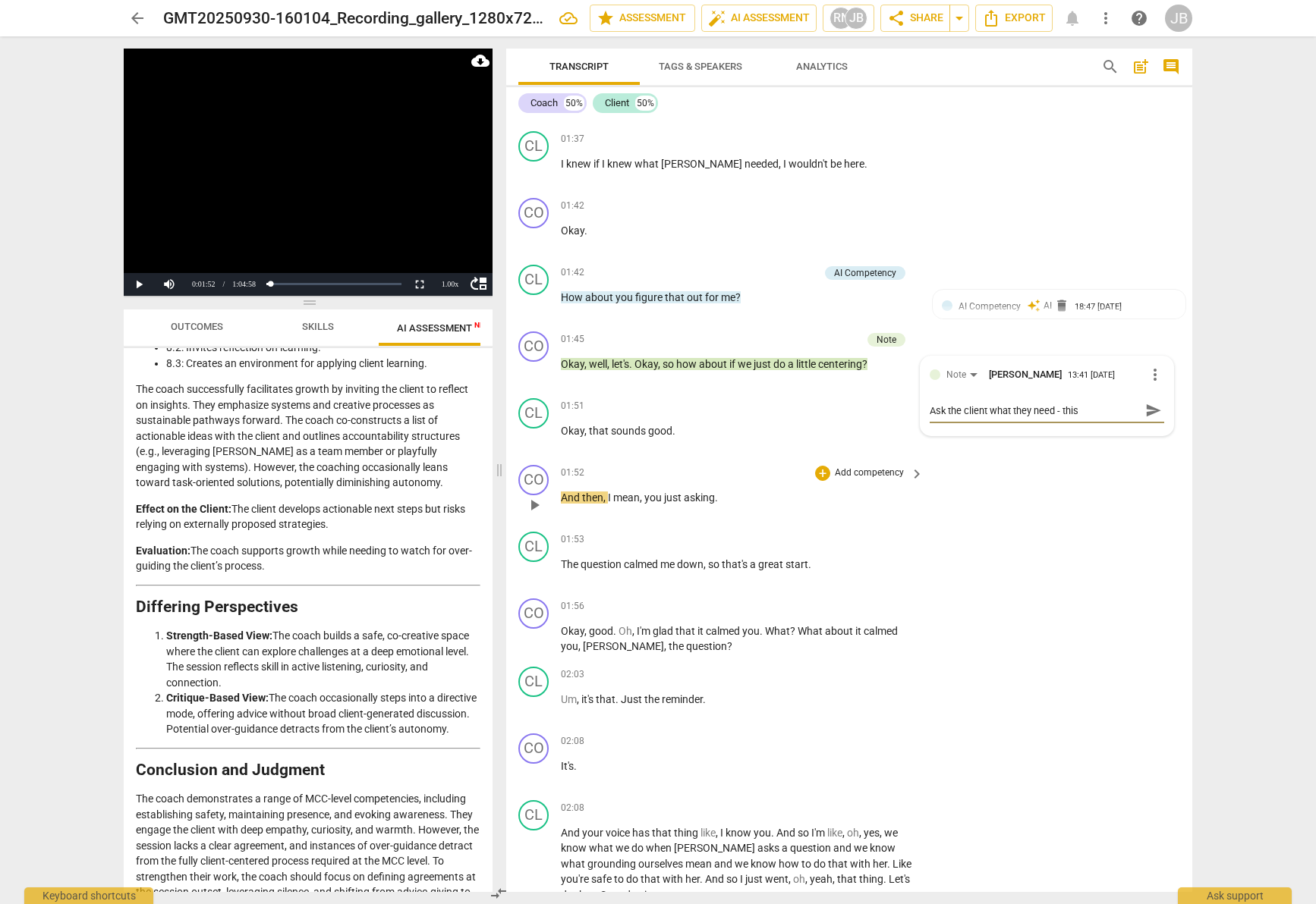
type textarea "Ask the client what they need - this"
type textarea "Ask the client what they need - this i"
type textarea "Ask the client what they need - this is"
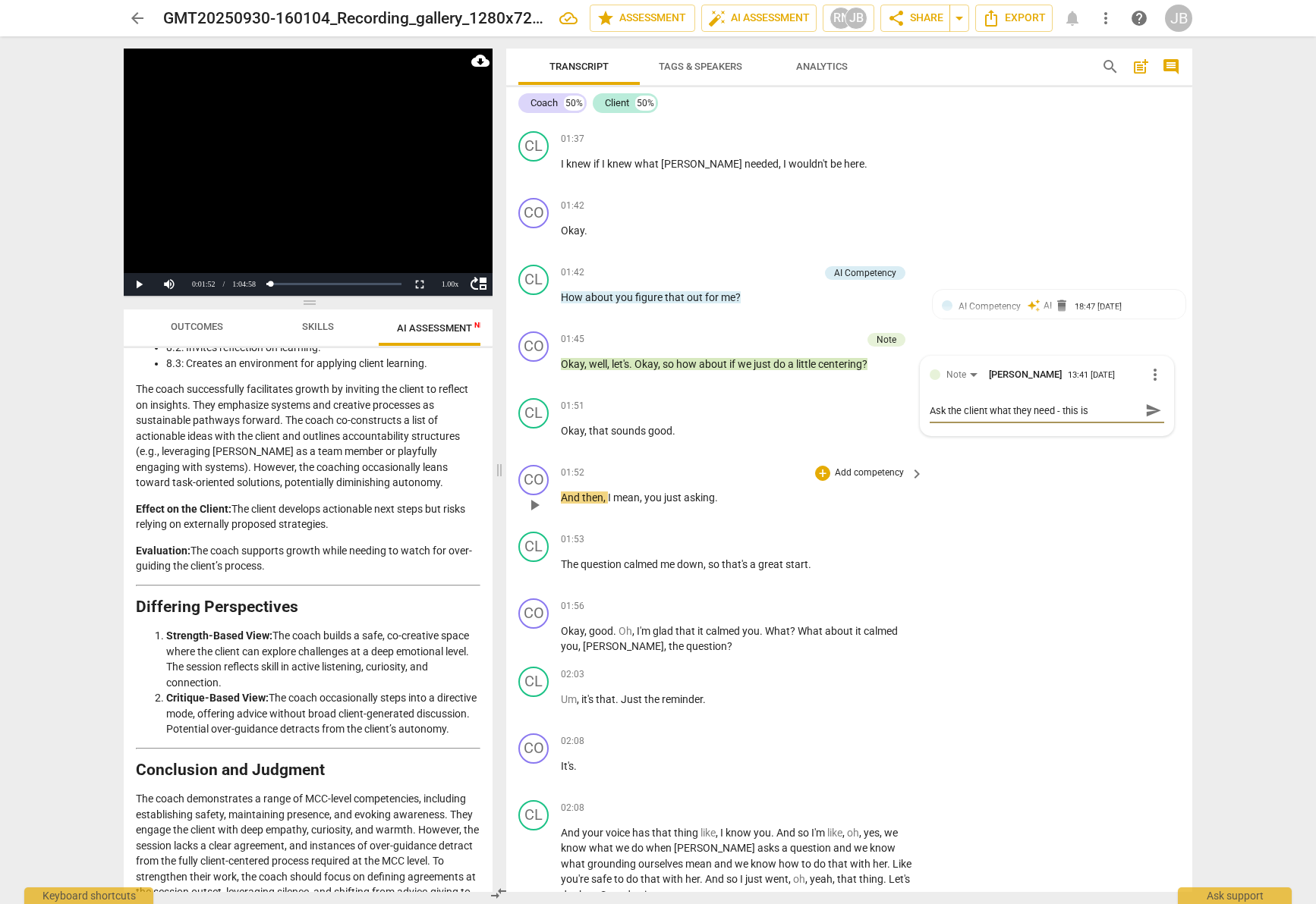
type textarea "Ask the client what they need - this is"
type textarea "Ask the client what they need - this is t"
type textarea "Ask the client what they need - this is th"
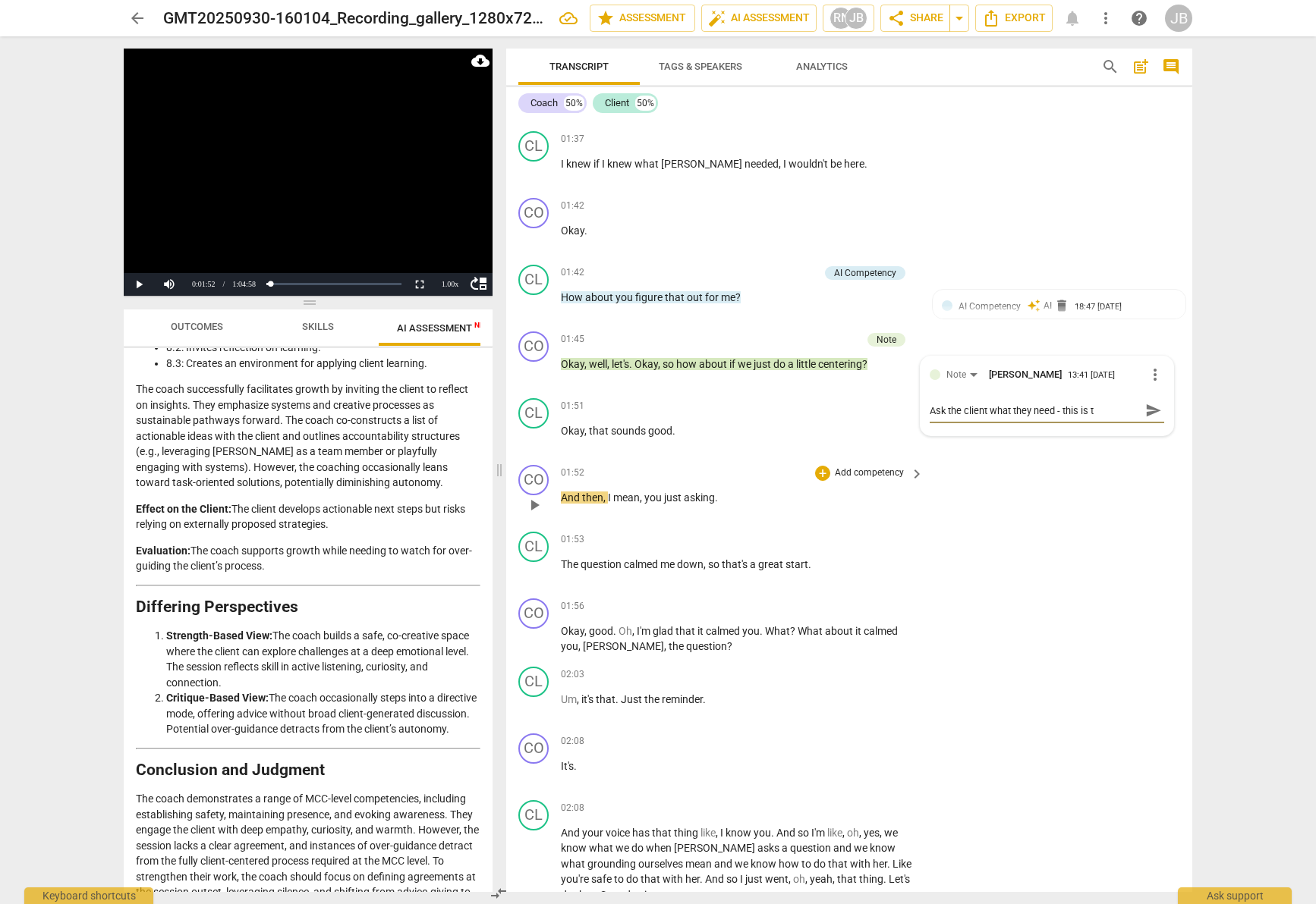
type textarea "Ask the client what they need - this is th"
type textarea "Ask the client what they need - this is the"
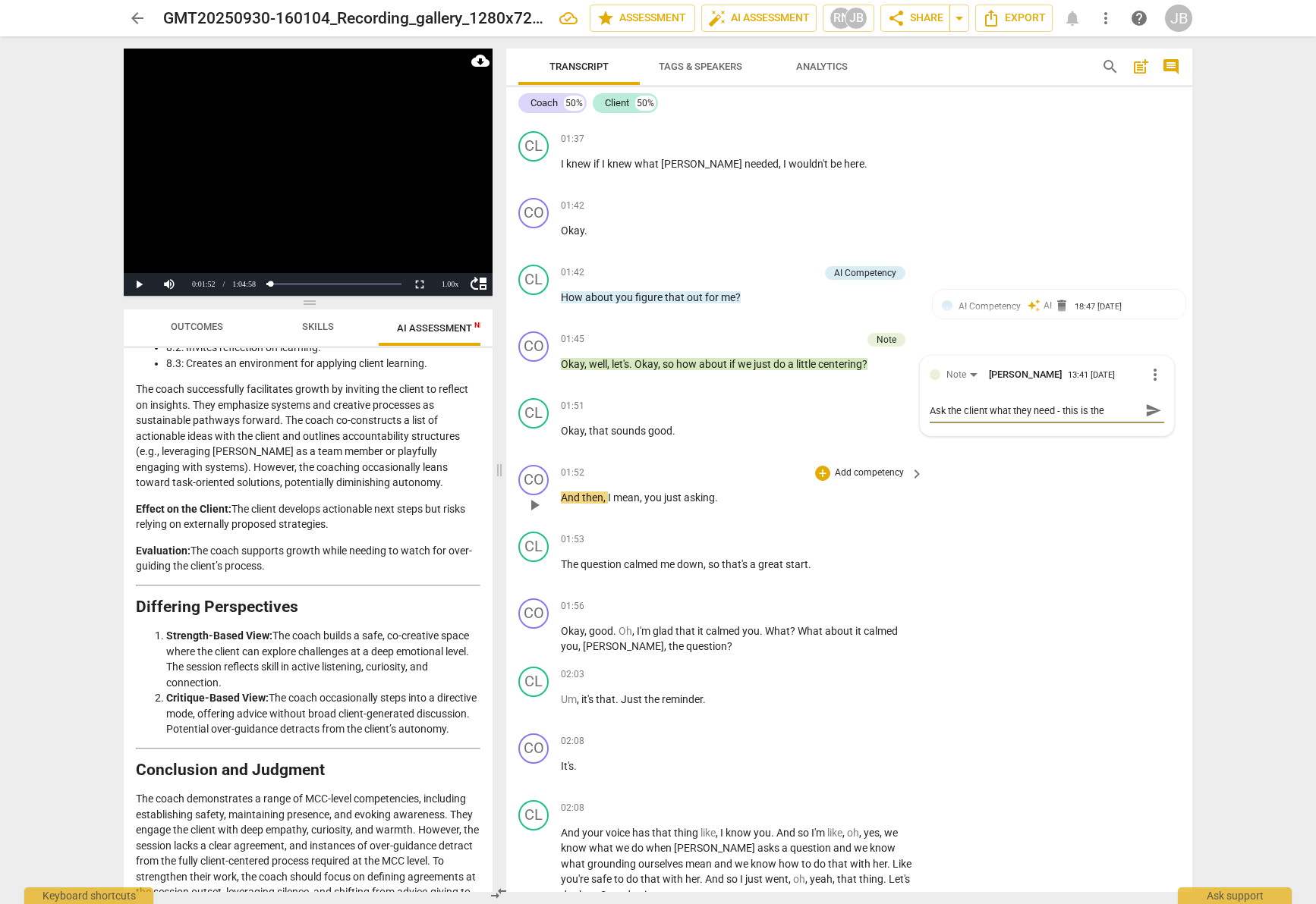
type textarea "Ask the client what they need - this is the C"
type textarea "Ask the client what they need - this is the Co"
type textarea "Ask the client what they need - this is the Coa"
type textarea "Ask the client what they need - this is the Coac"
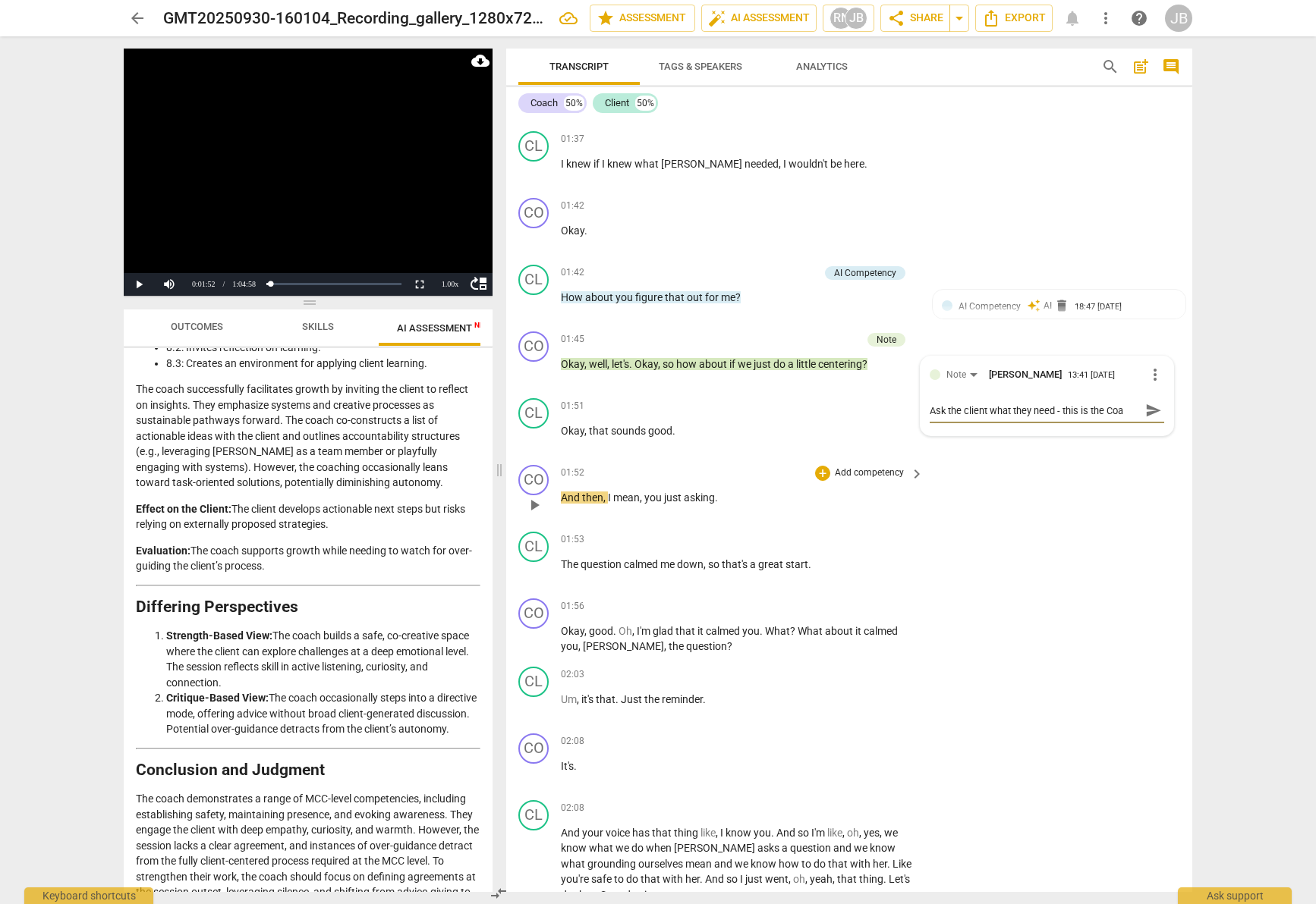
type textarea "Ask the client what they need - this is the Coac"
type textarea "Ask the client what they need - this is the Coach"
type textarea "Ask the client what they need - this is the Coach s"
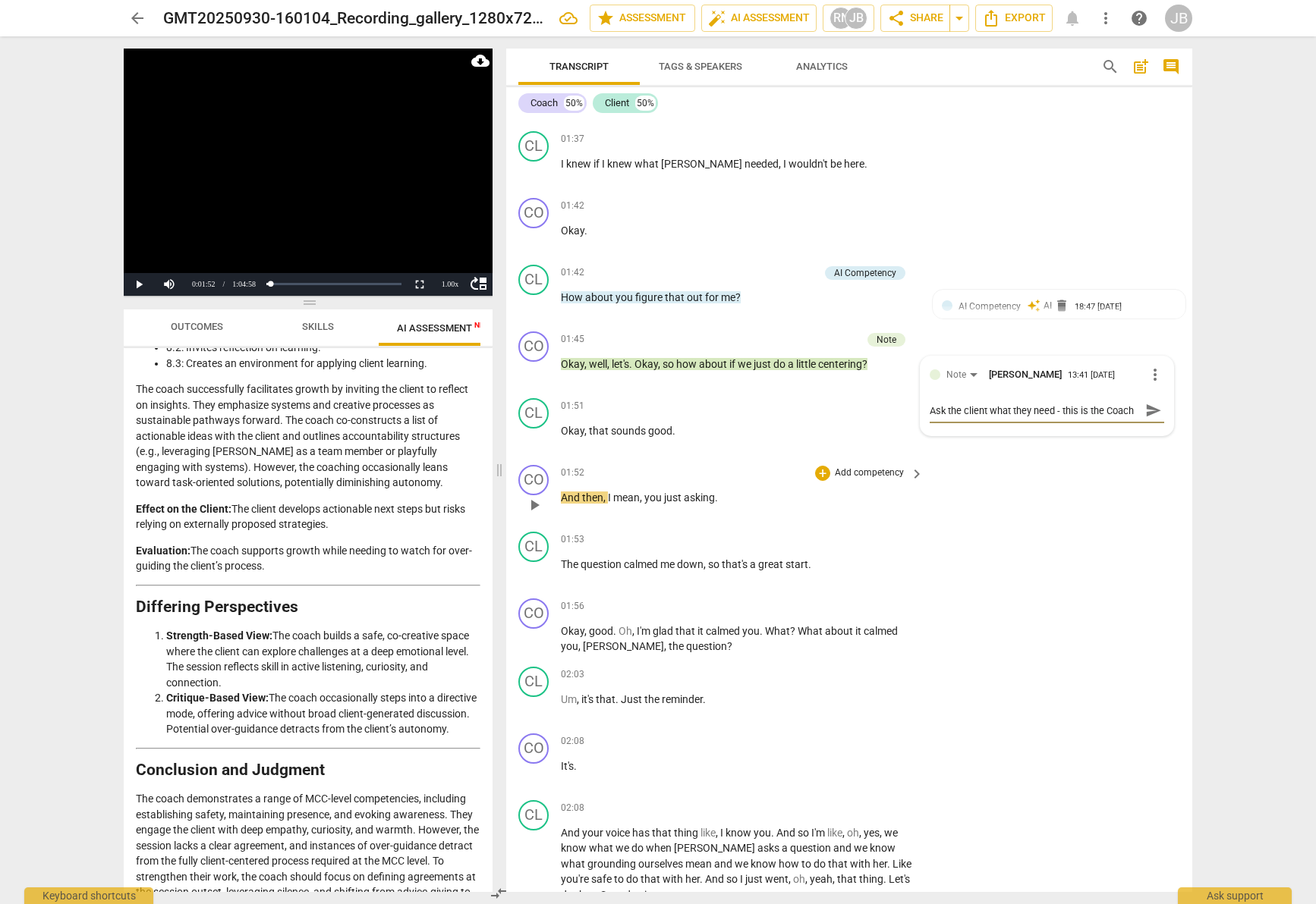
scroll to position [13, 0]
type textarea "Ask the client what they need - this is the Coach se"
type textarea "Ask the client what they need - this is the Coach s"
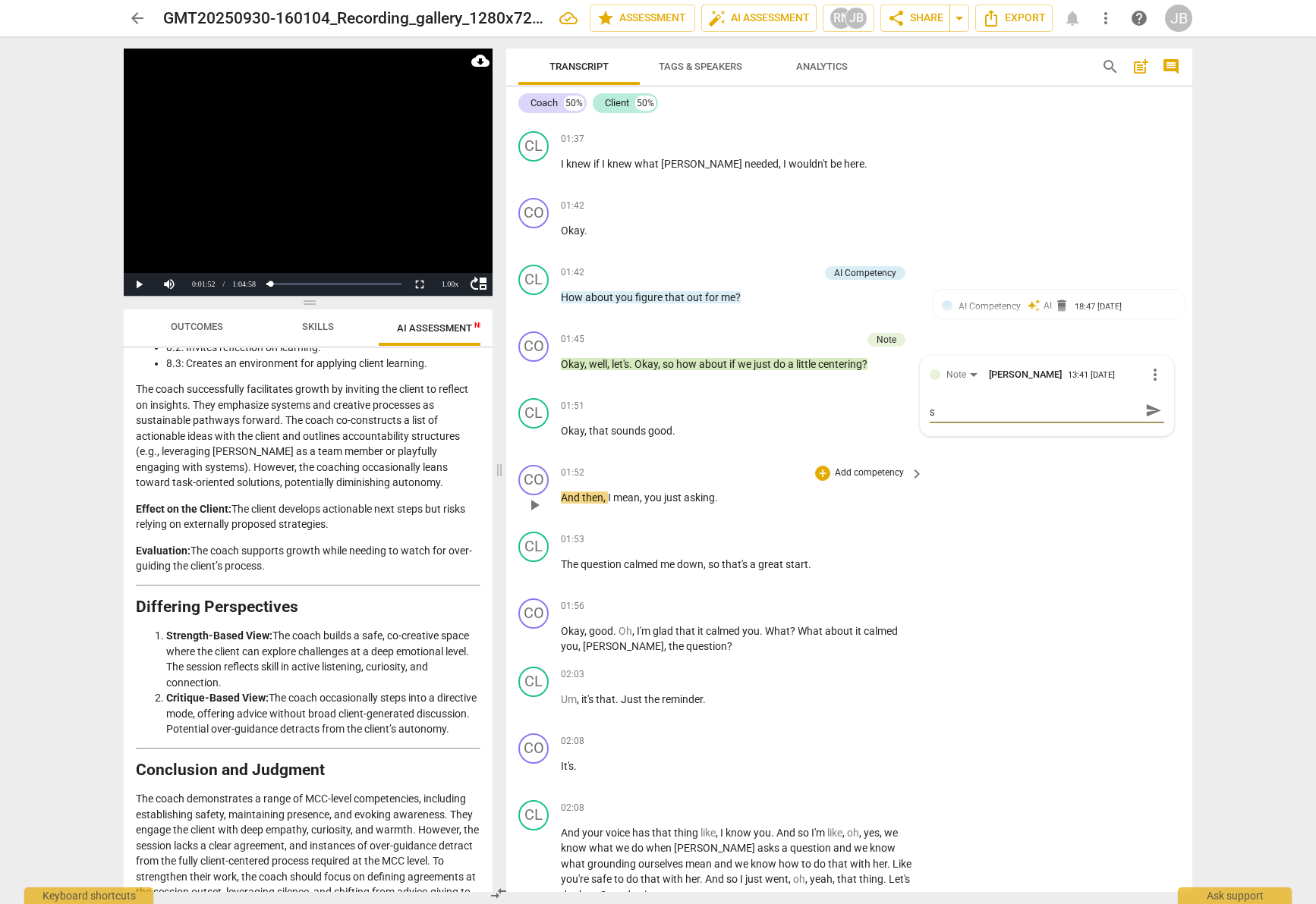
type textarea "Ask the client what they need - this is the Coach st"
type textarea "Ask the client what they need - this is the Coach ste"
type textarea "Ask the client what they need - this is the Coach step"
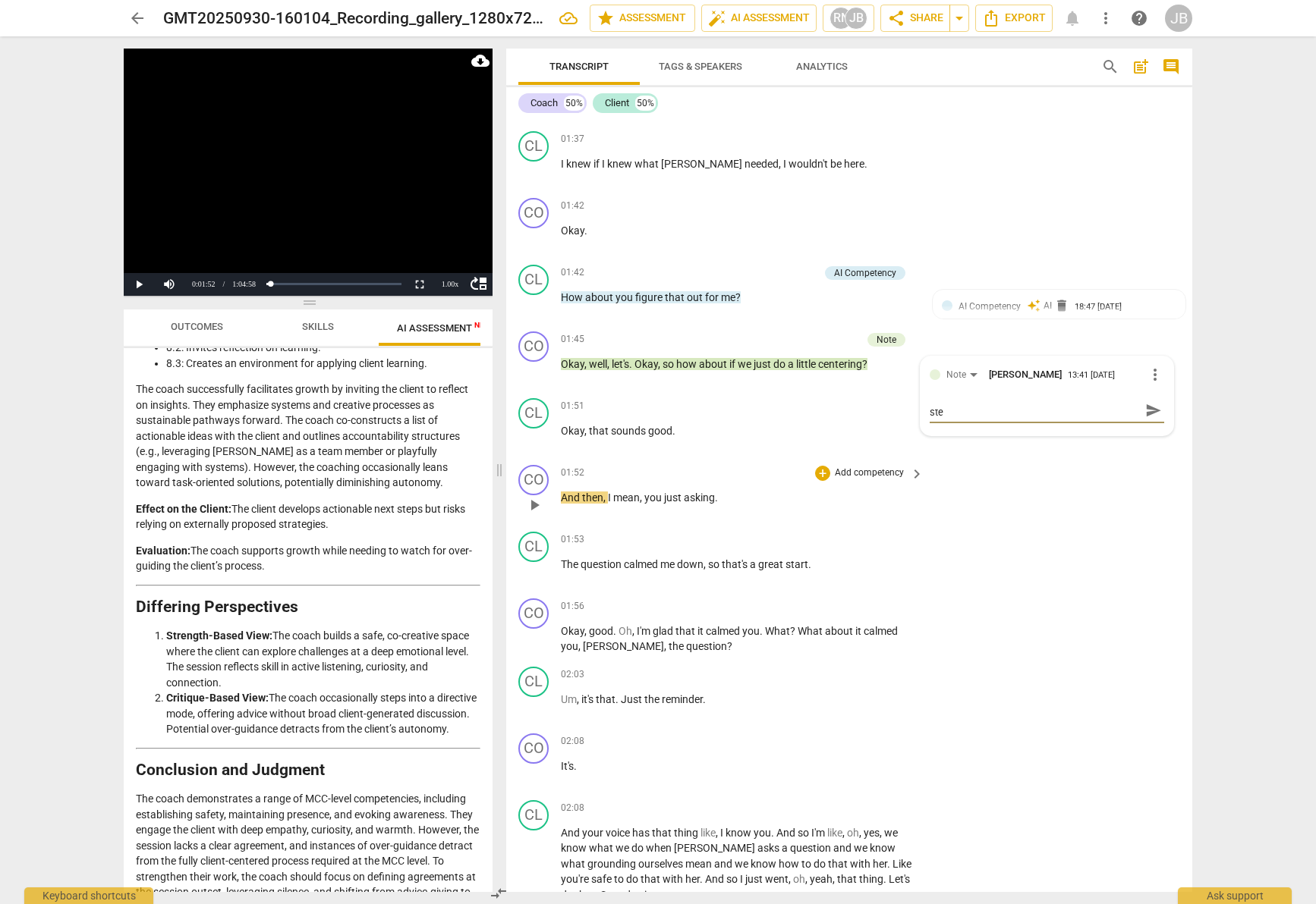
type textarea "Ask the client what they need - this is the Coach step"
type textarea "Ask the client what they need - this is the Coach [PERSON_NAME]"
type textarea "Ask the client what they need - this is the Coach steppi"
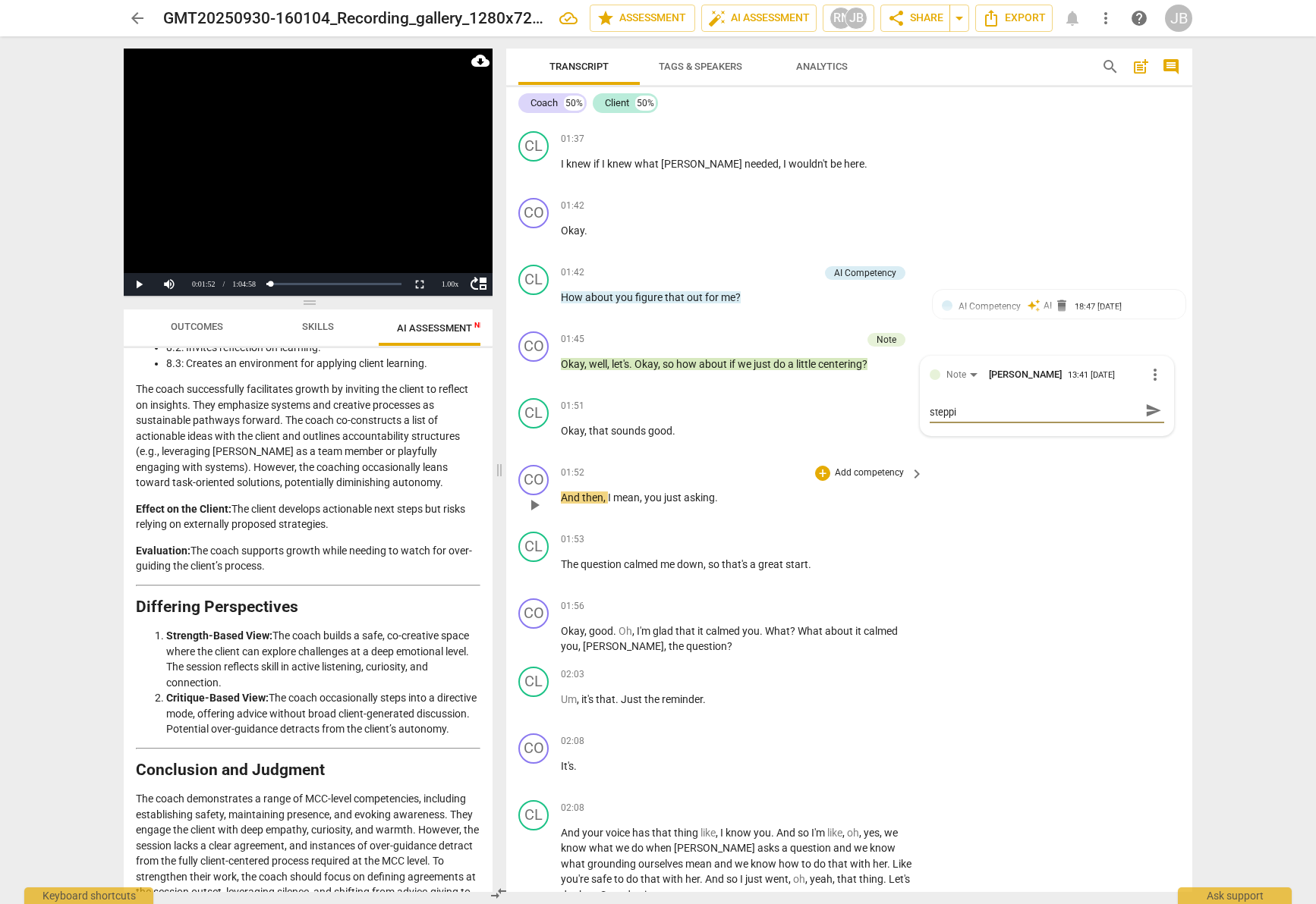
scroll to position [0, 0]
type textarea "Ask the client what they need - this is the Coach [PERSON_NAME]"
type textarea "Ask the client what they need - this is the Coach stepping"
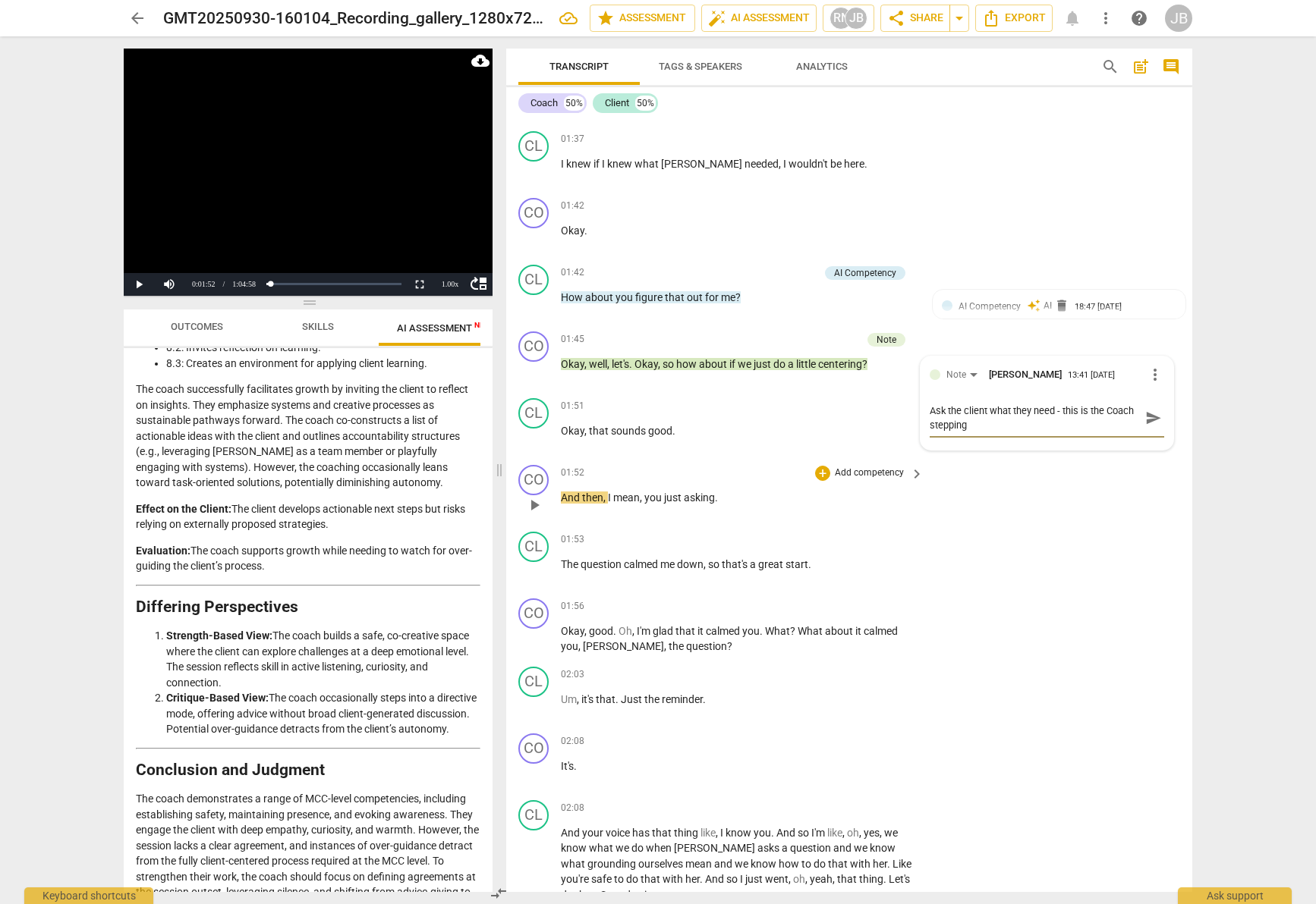
type textarea "Ask the client what they need - this is the Coach stepping i"
type textarea "Ask the client what they need - this is the Coach stepping in"
type textarea "Ask the client what they need - this is the Coach stepping int"
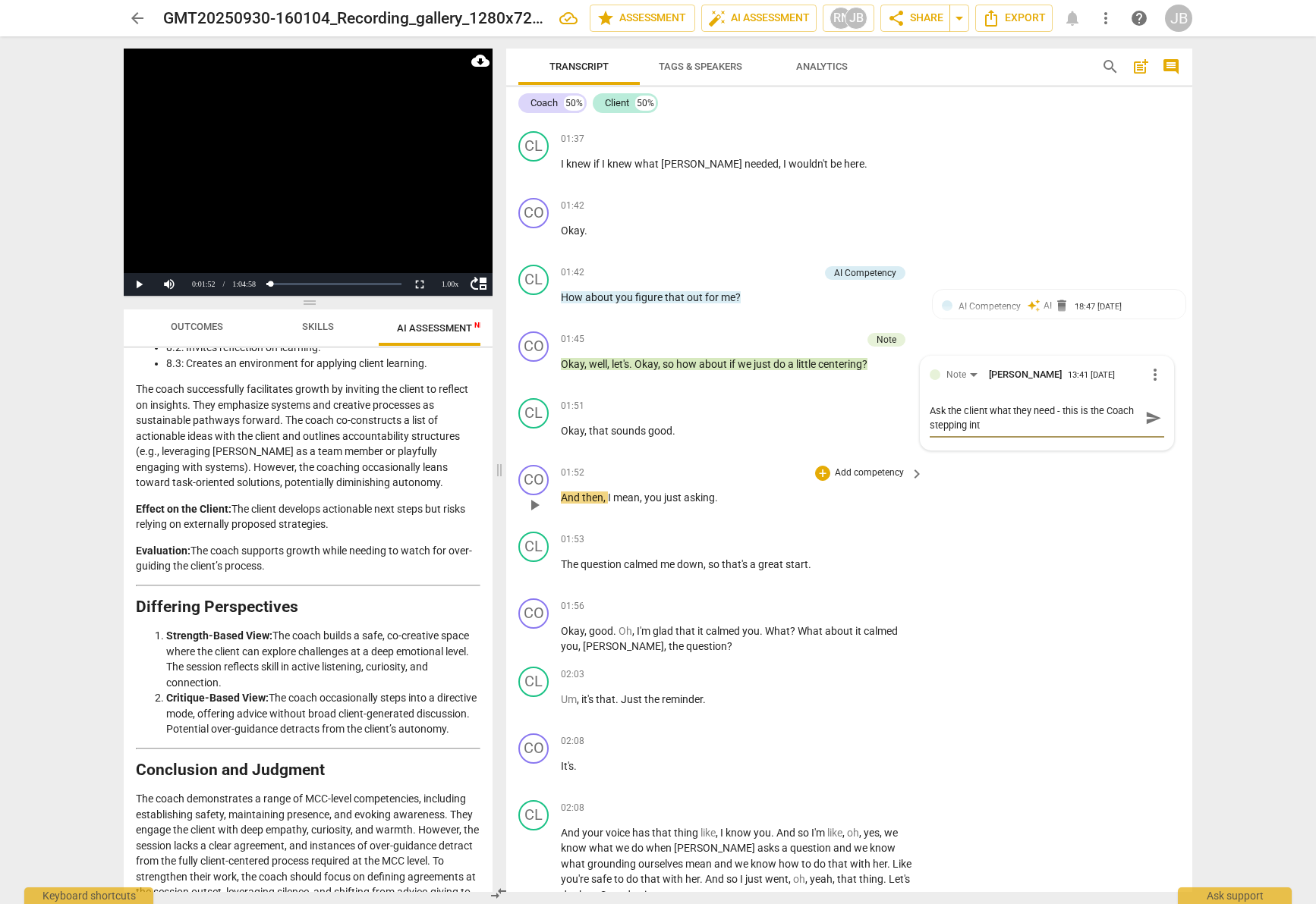
type textarea "Ask the client what they need - this is the Coach stepping into"
type textarea "Ask the client what they need - this is the Coach stepping into e"
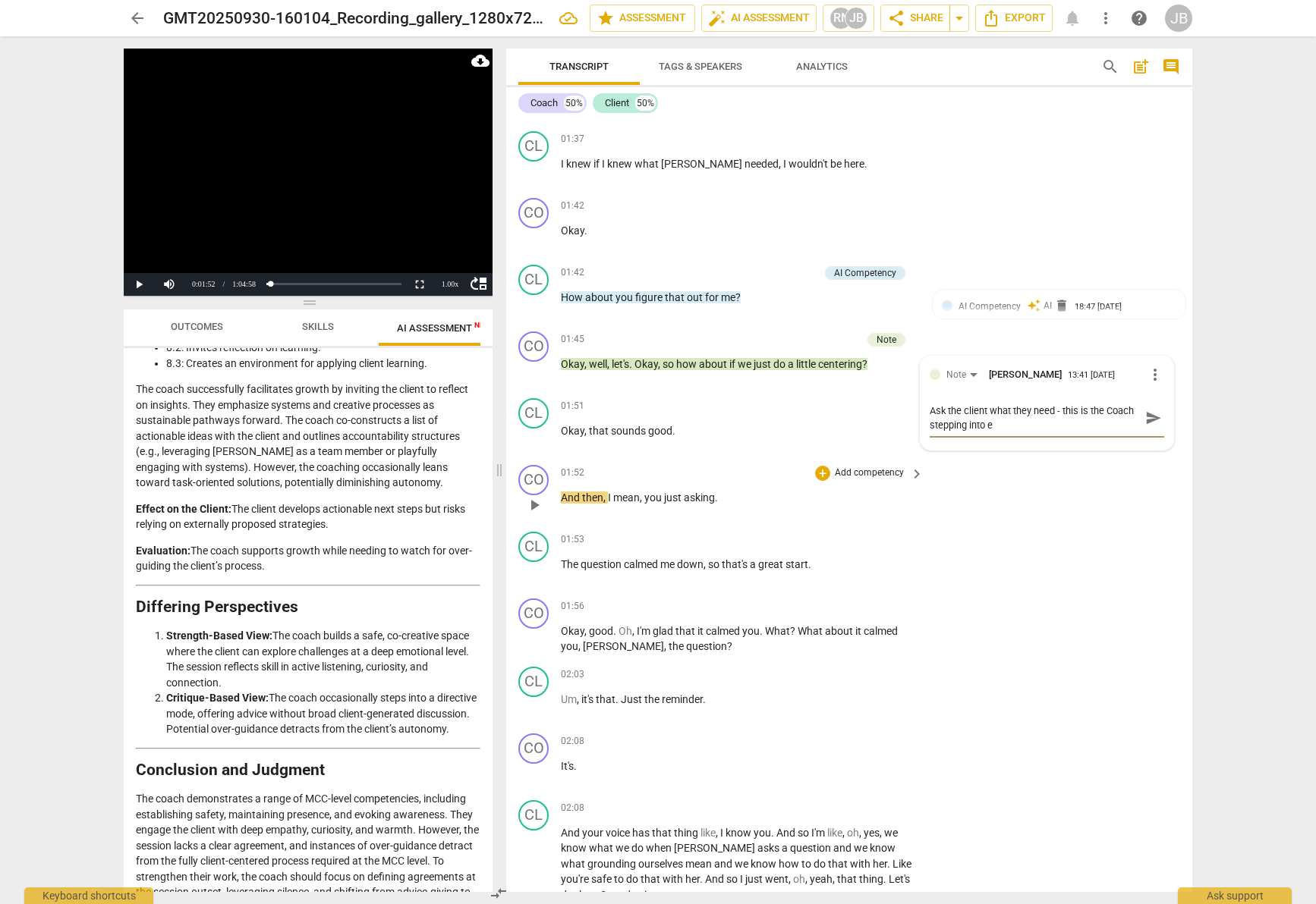
type textarea "Ask the client what they need - this is the Coach stepping into ex"
type textarea "Ask the client what they need - this is the Coach stepping into exp"
type textarea "Ask the client what they need - this is the Coach stepping into expe"
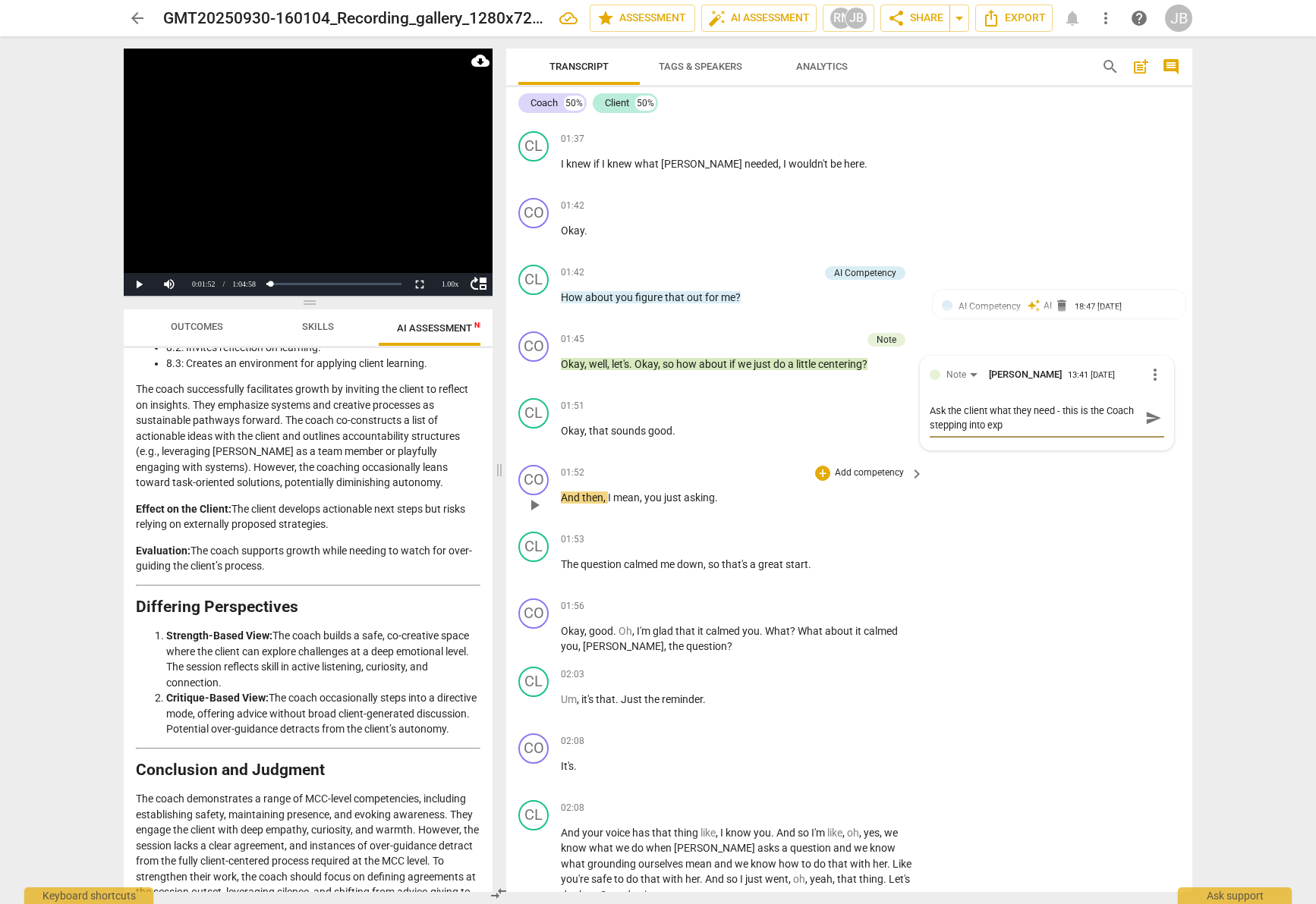
type textarea "Ask the client what they need - this is the Coach stepping into expe"
type textarea "Ask the client what they need - this is the Coach stepping into exper"
type textarea "Ask the client what they need - this is the Coach stepping into expert"
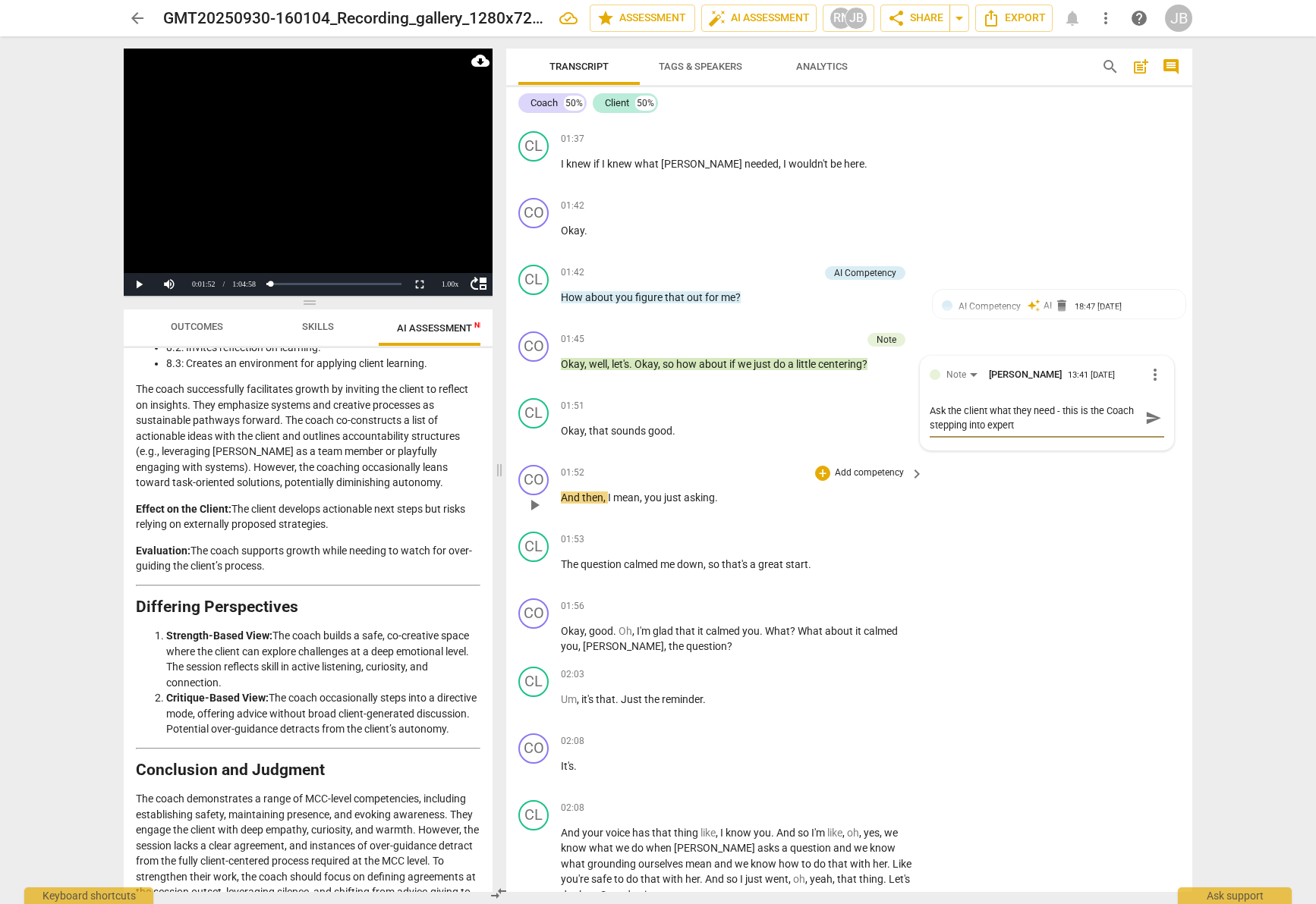
type textarea "Ask the client what they need - this is the Coach stepping into expert"
type textarea "Ask the client what they need - this is the Coach stepping into expert m"
type textarea "Ask the client what they need - this is the Coach stepping into expert mo"
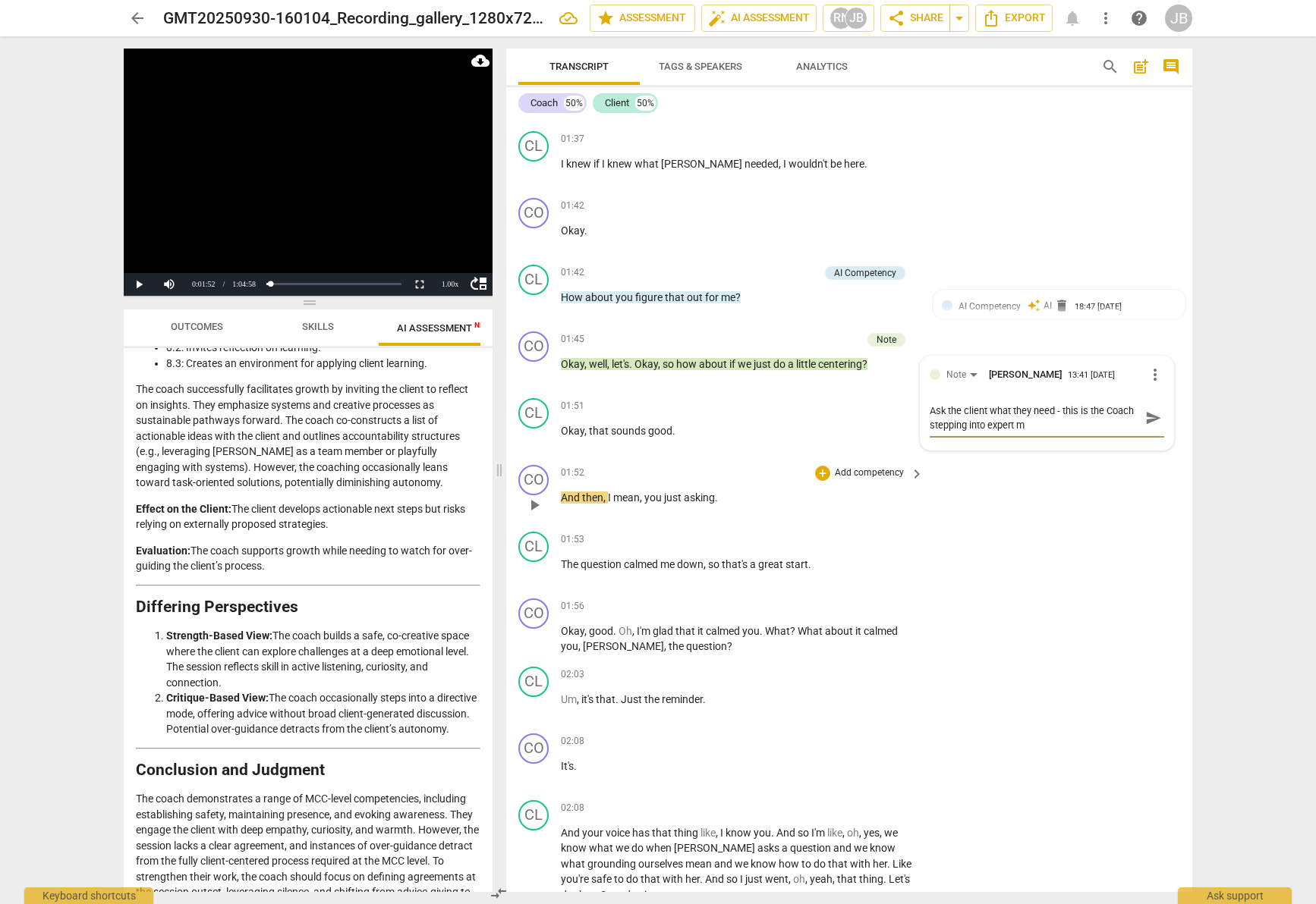
type textarea "Ask the client what they need - this is the Coach stepping into expert mo"
type textarea "Ask the client what they need - this is the Coach stepping into expert mod"
type textarea "Ask the client what they need - this is the Coach stepping into expert mode"
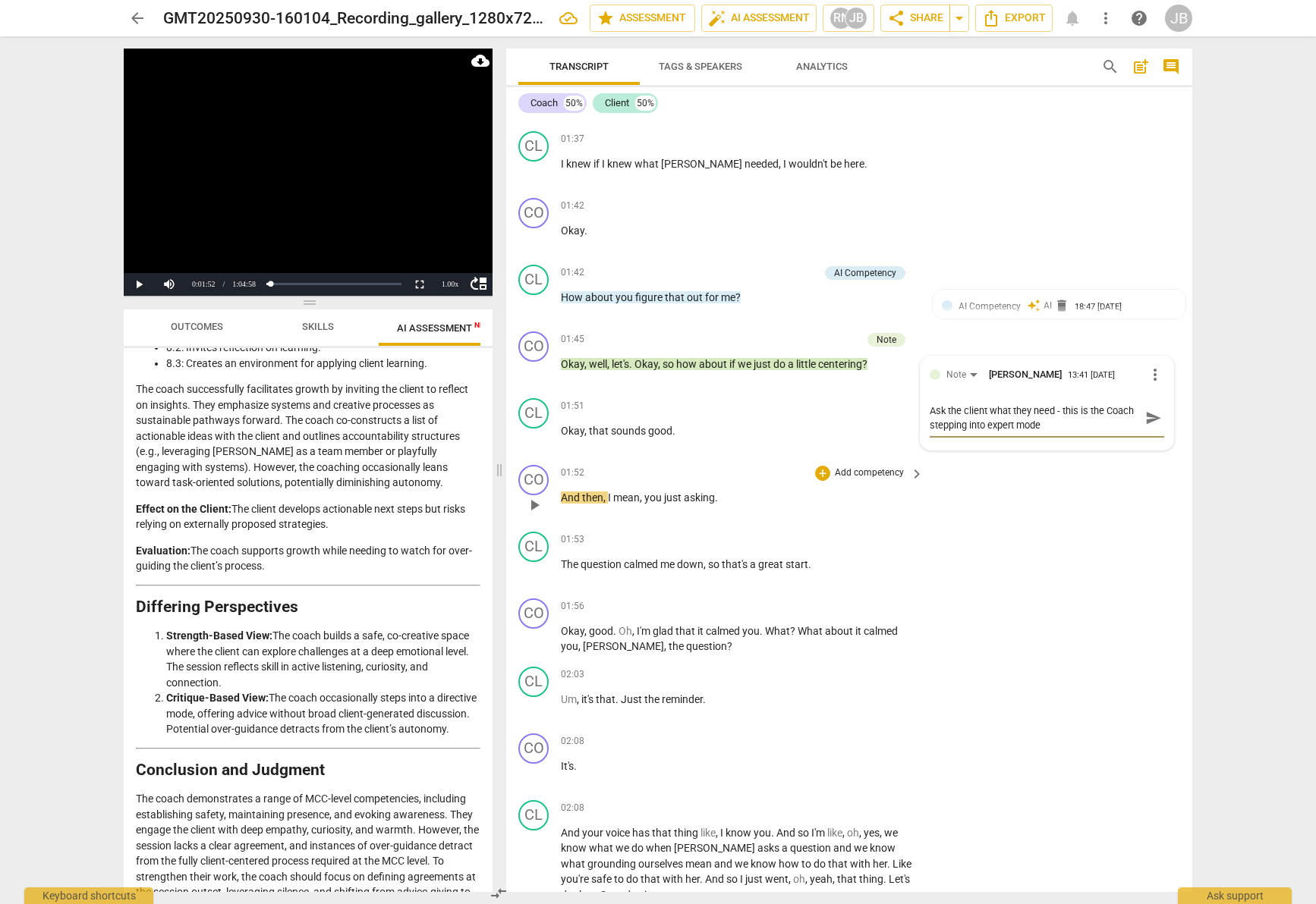
type textarea "Ask the client what they need - this is the Coach stepping into expert mode"
type textarea "Ask the client what they need - this is the Coach stepping into expert mode/"
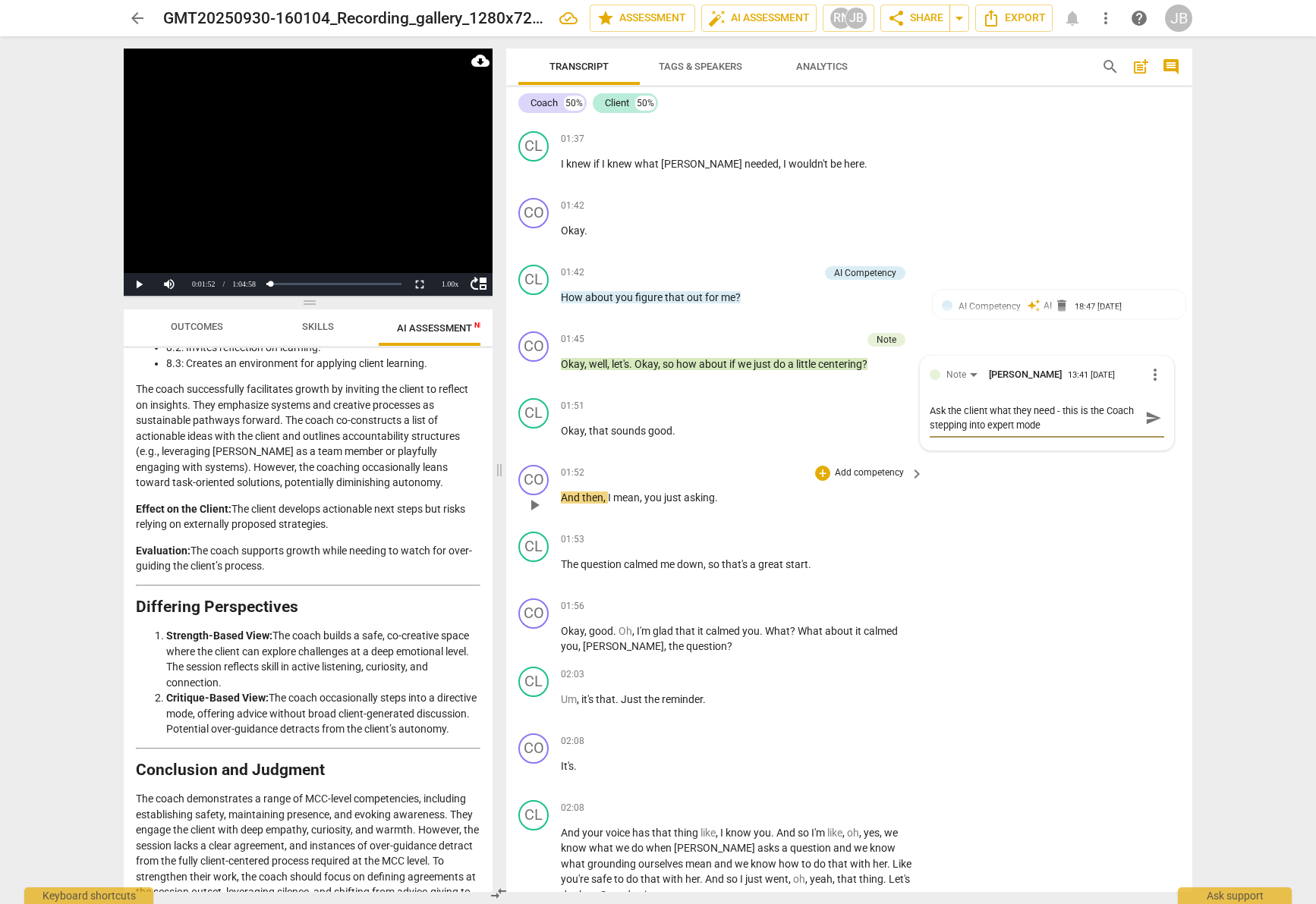
type textarea "Ask the client what they need - this is the Coach stepping into expert mode/"
type textarea "Ask the client what they need - this is the Coach stepping into expert mode/ s"
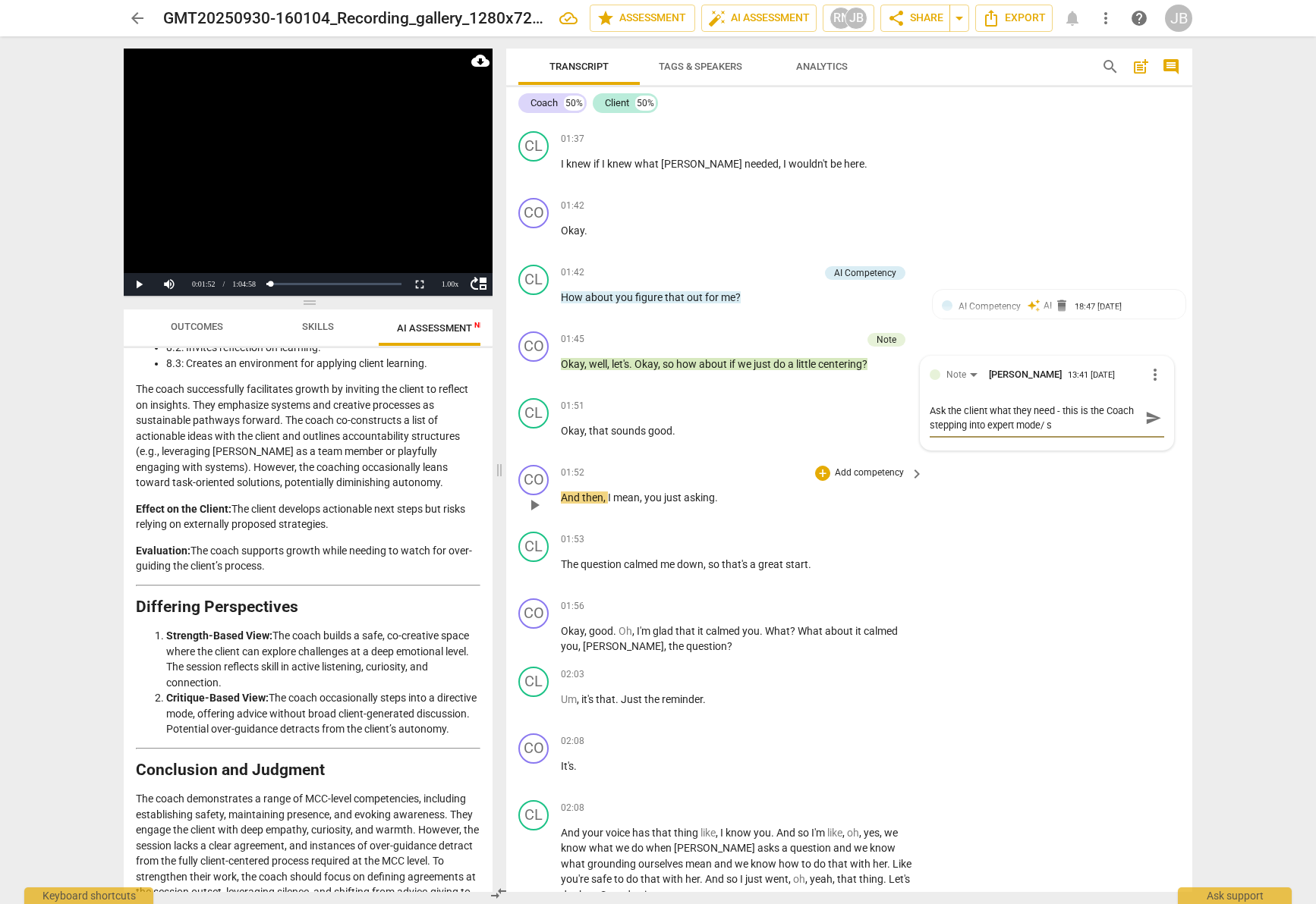
type textarea "Ask the client what they need - this is the Coach stepping into expert mode/ sa"
type textarea "Ask the client what they need - this is the Coach stepping into expert mode/ sa…"
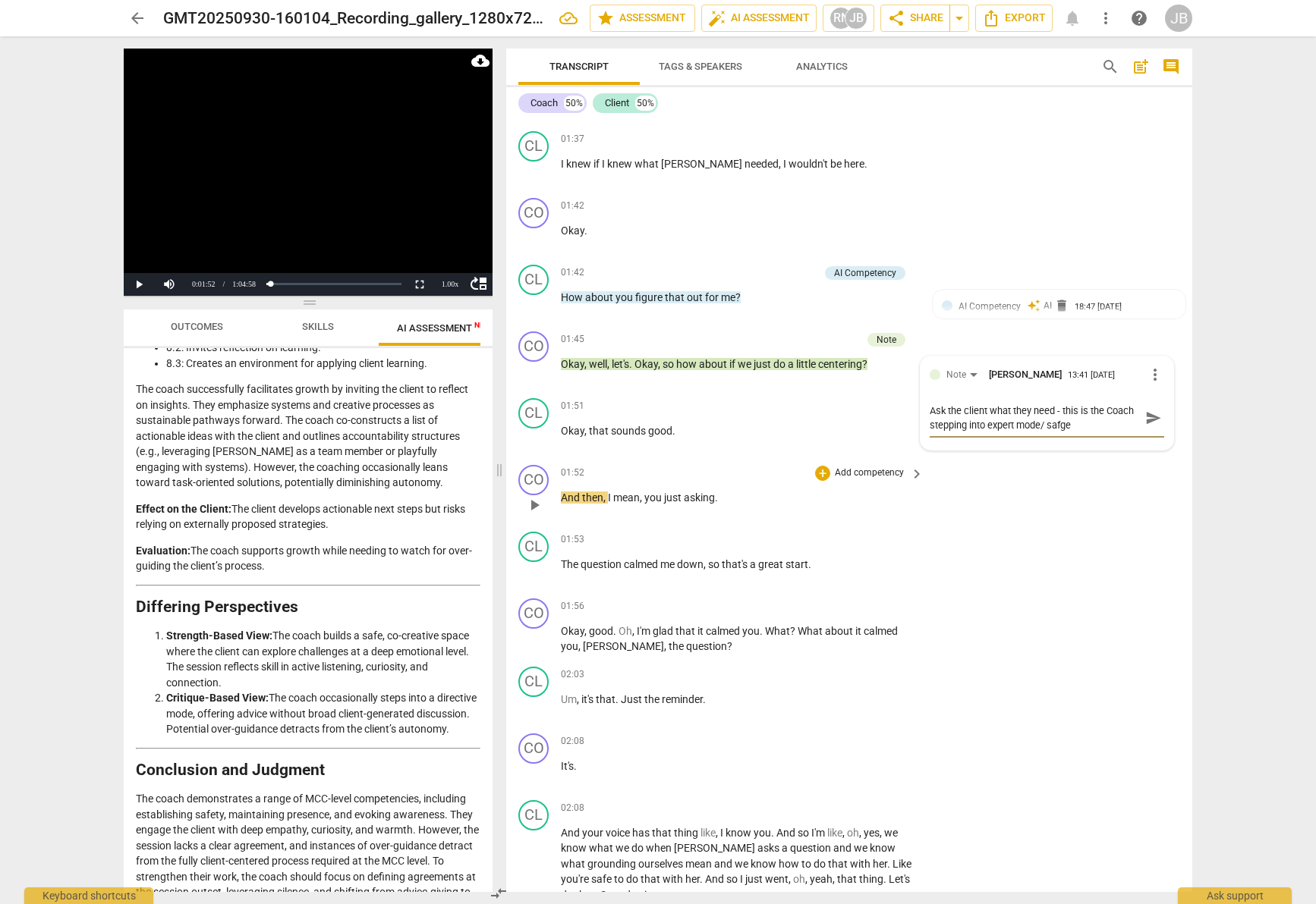
type textarea "Ask the client what they need - this is the Coach stepping into expert mode/ sa…"
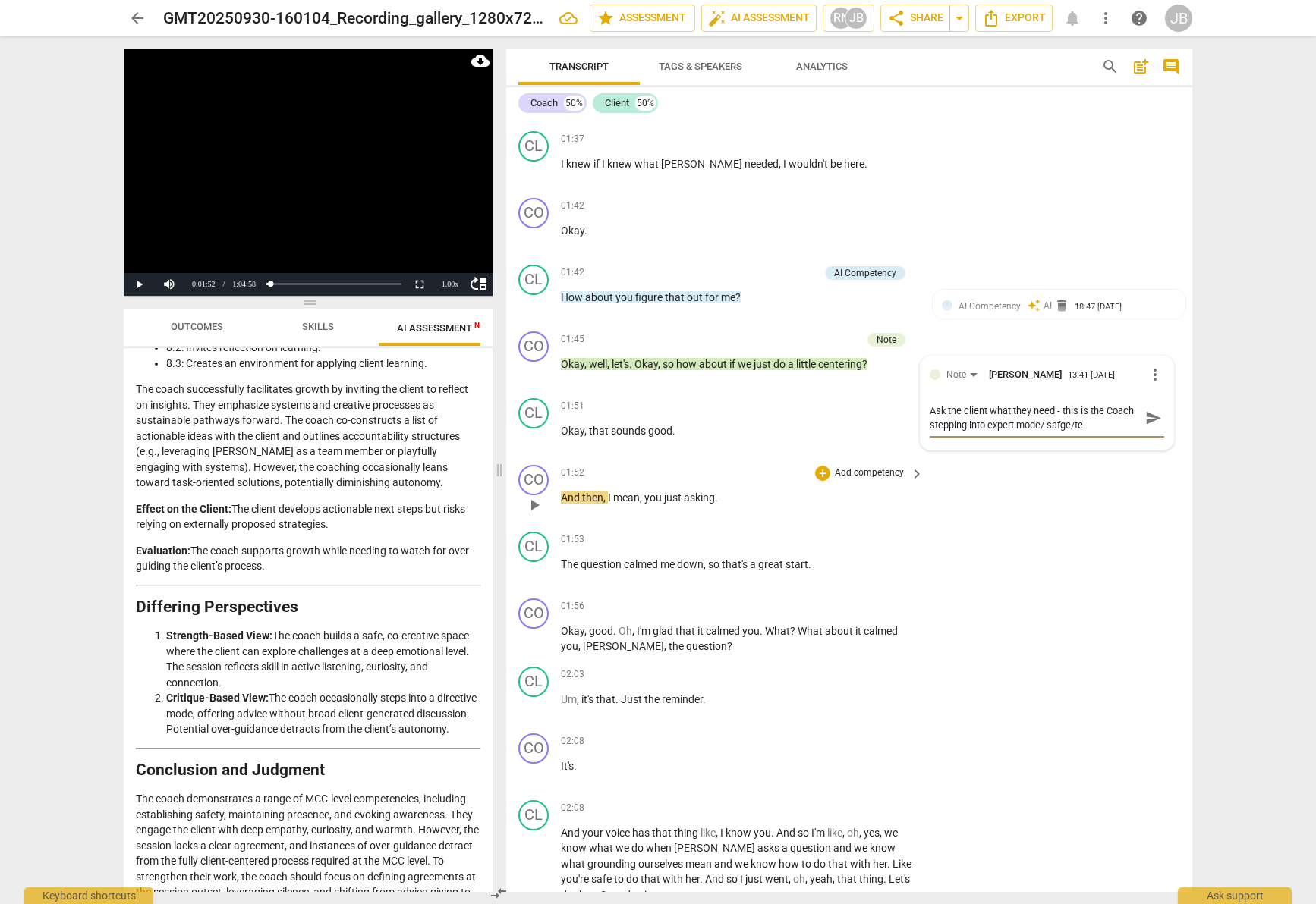
type textarea "Ask the client what they need - this is the Coach stepping into expert mode/ sa…"
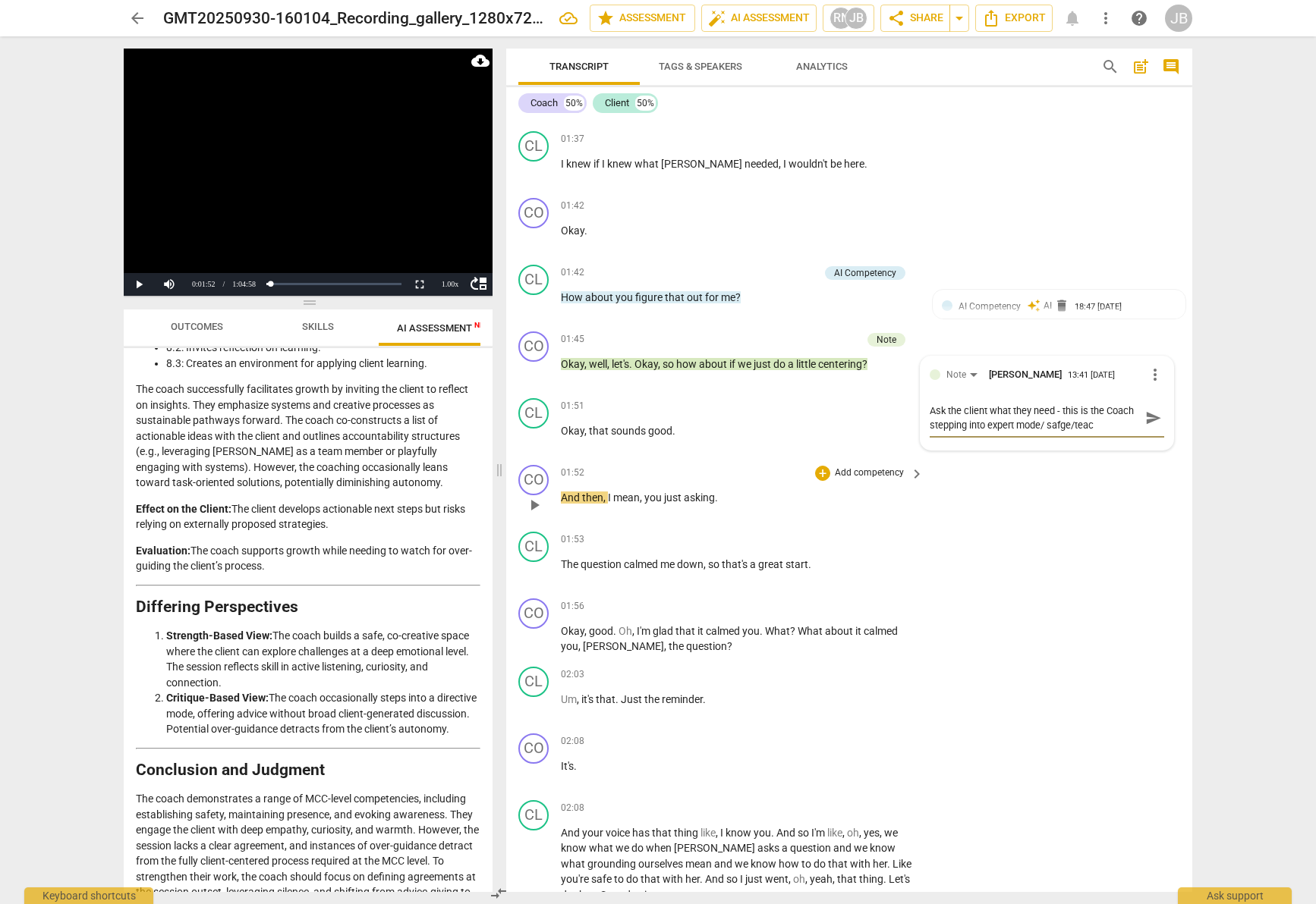
type textarea "Ask the client what they need - this is the Coach stepping into expert mode/ sa…"
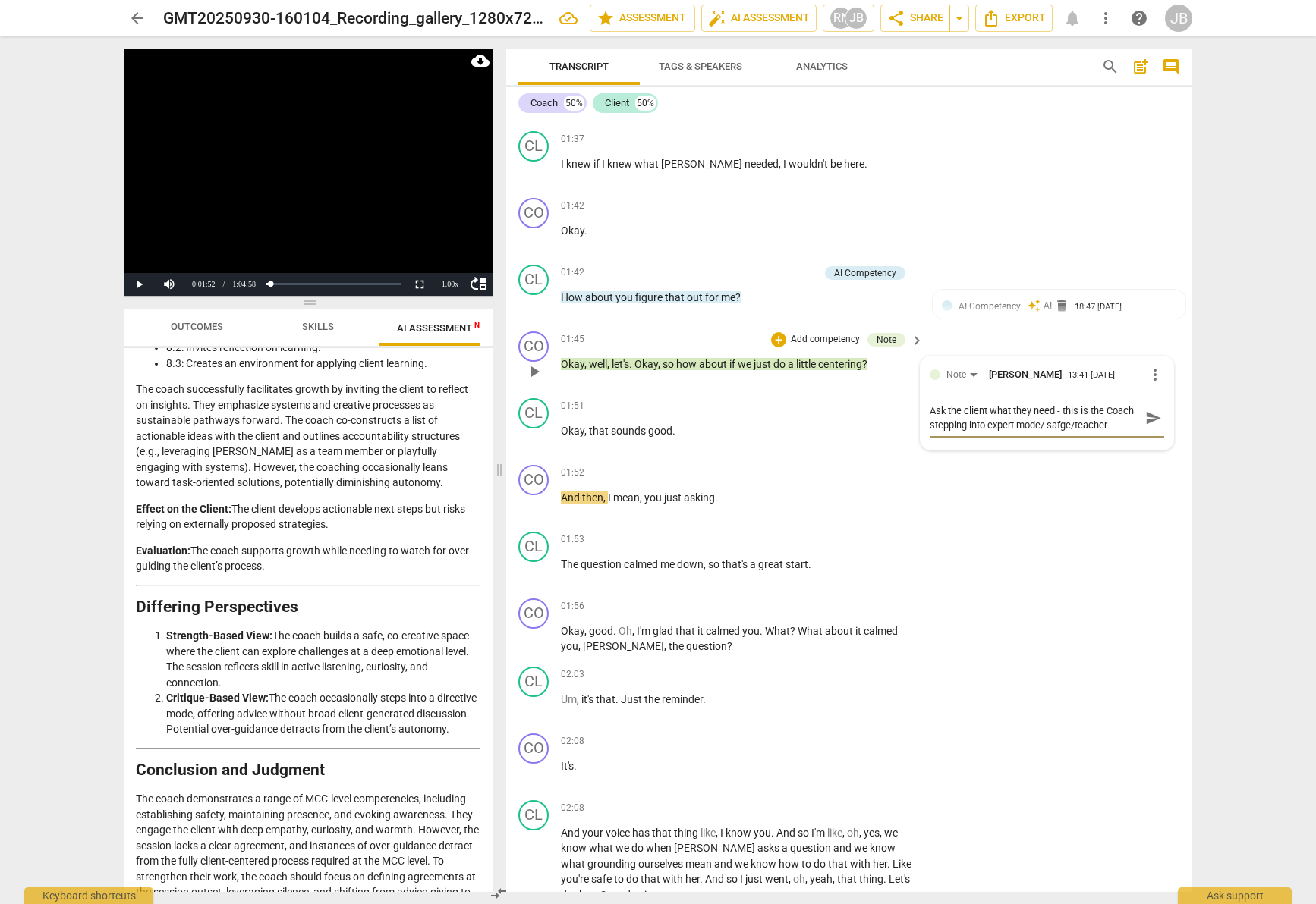
click at [1063, 420] on textarea "Ask the client what they need - this is the Coach stepping into expert mode/ sa…" at bounding box center [1035, 418] width 210 height 29
type textarea "Ask the client what they need - this is the Coach stepping into expert mode/ s/…"
type textarea "Ask the client what they need - this is the Coach stepping into expert mode/ sa…"
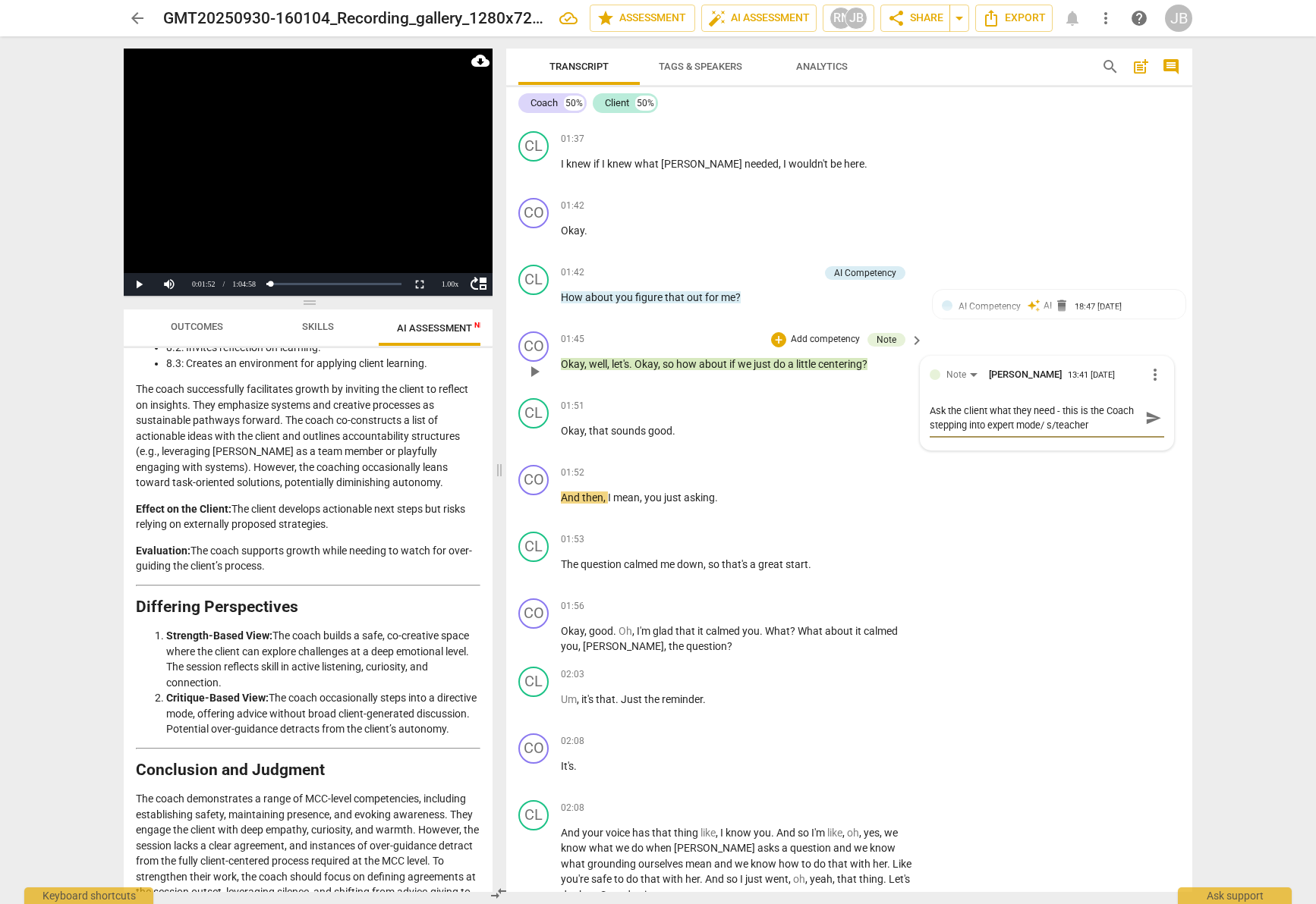
type textarea "Ask the client what they need - this is the Coach stepping into expert mode/ sa…"
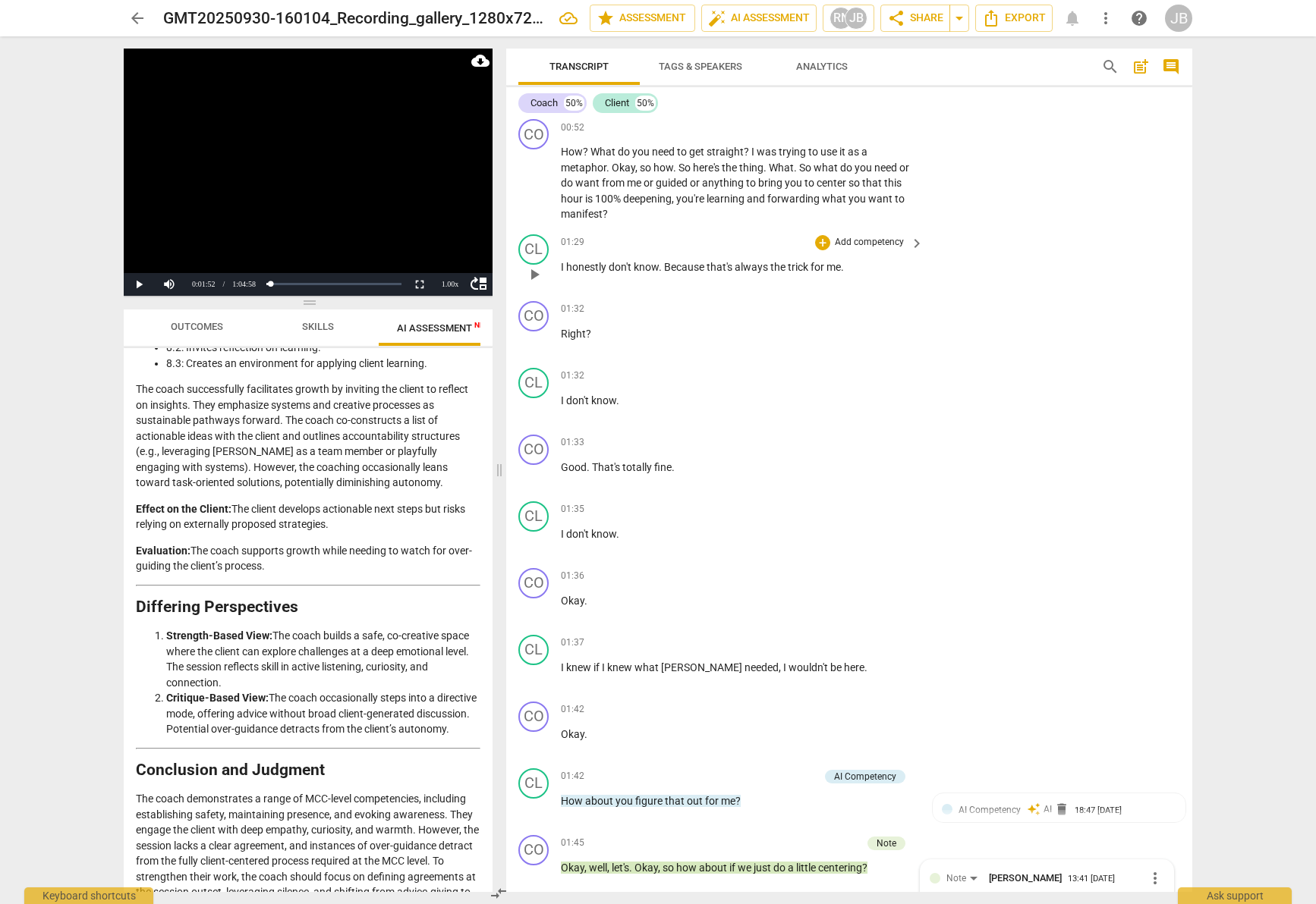
scroll to position [642, 0]
type textarea "Ask the client what they need - this is the Coach stepping into expert mode/ sa…"
click at [822, 242] on div "+" at bounding box center [822, 242] width 15 height 15
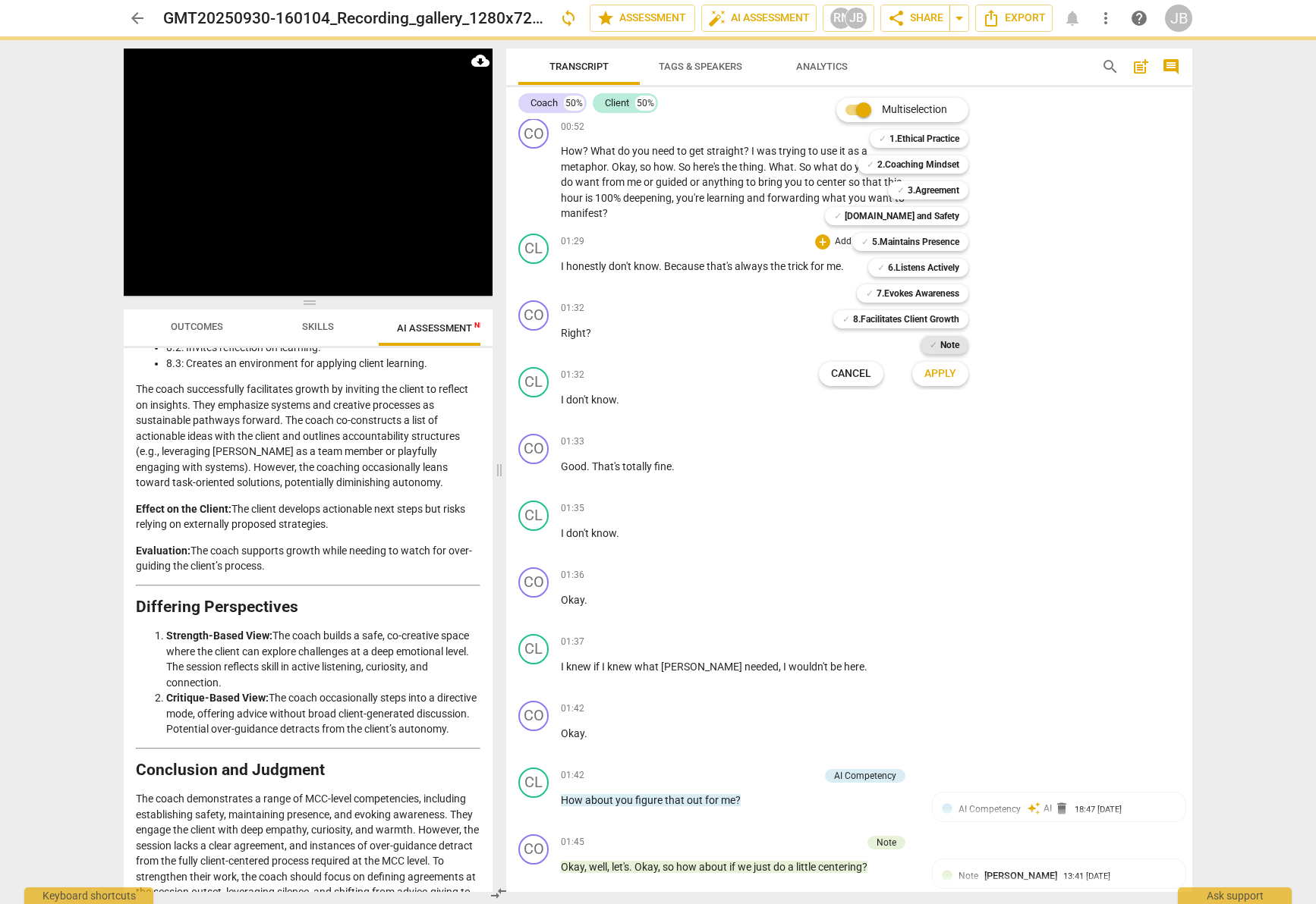
click at [941, 349] on b "Note" at bounding box center [950, 345] width 19 height 18
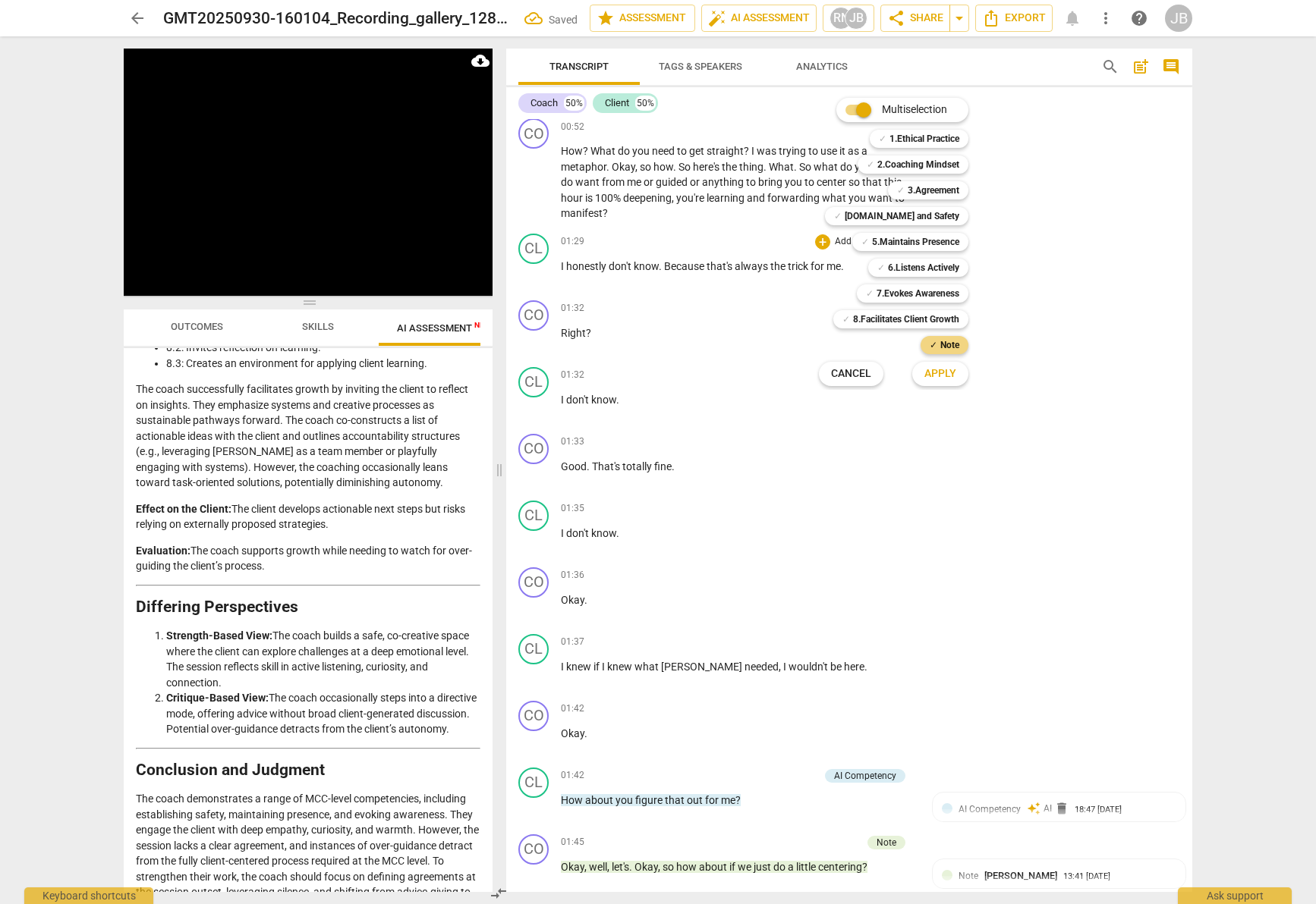
click at [950, 373] on span "Apply" at bounding box center [940, 374] width 32 height 15
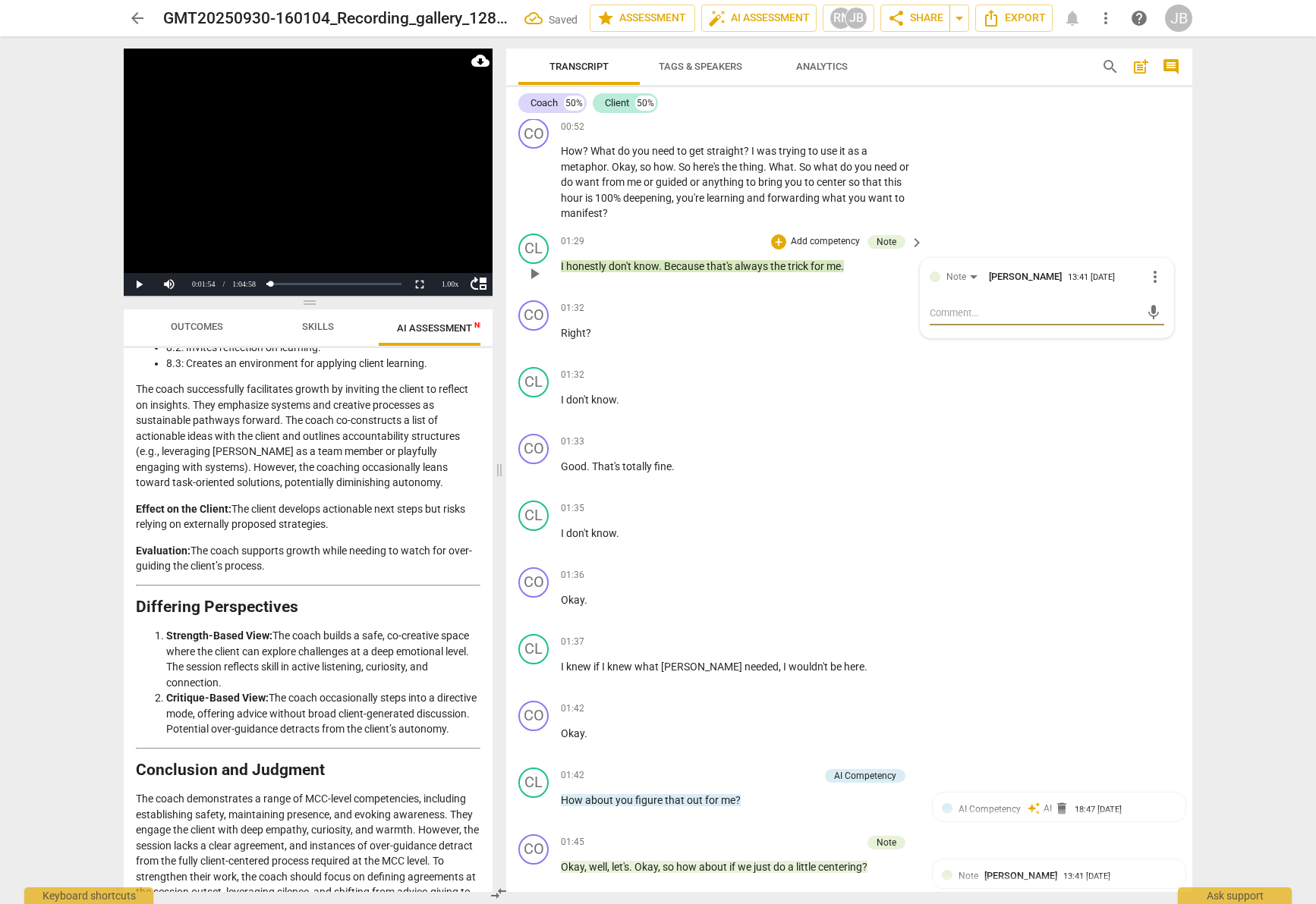
click at [961, 310] on textarea at bounding box center [1035, 313] width 210 height 14
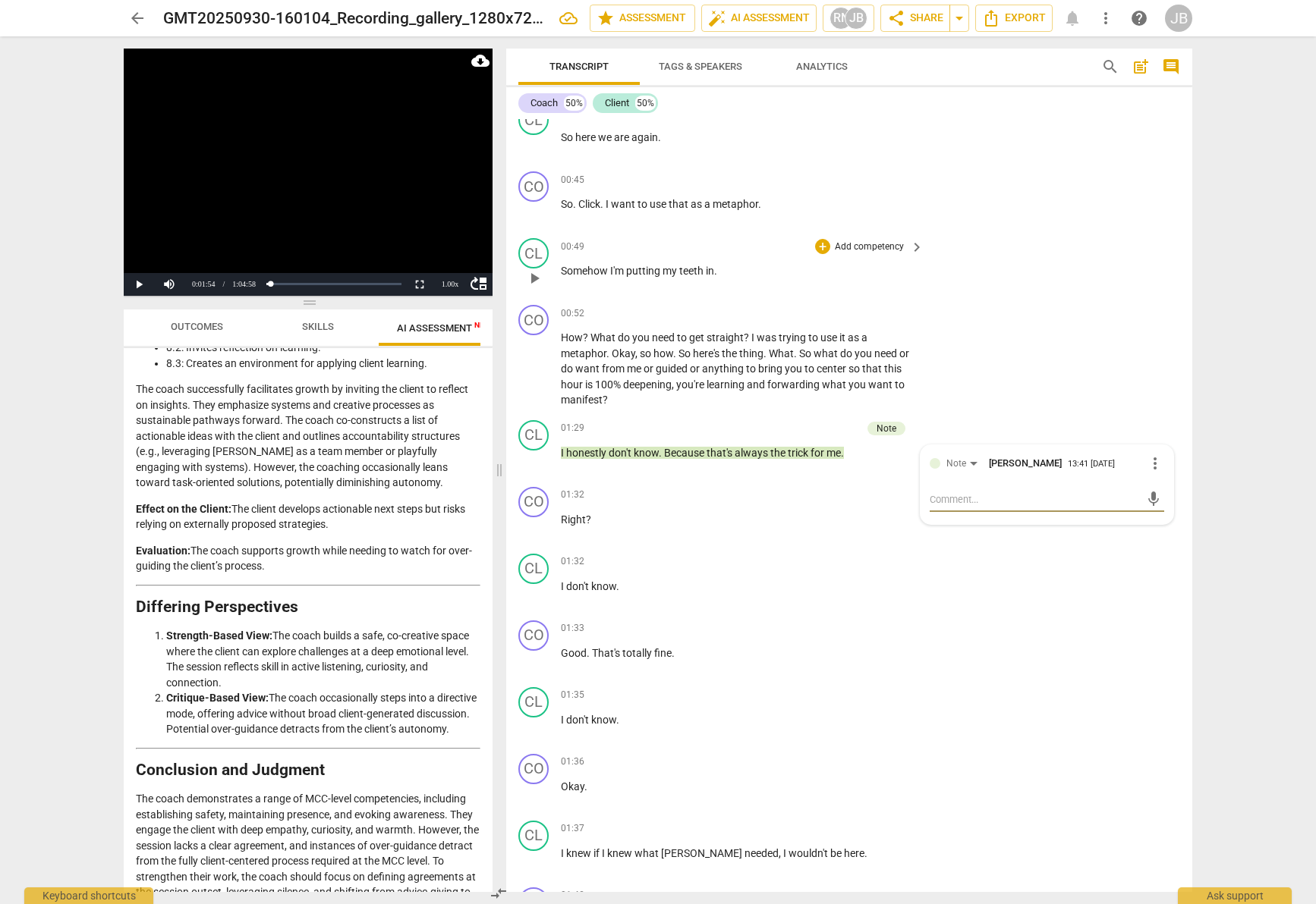
scroll to position [203, 0]
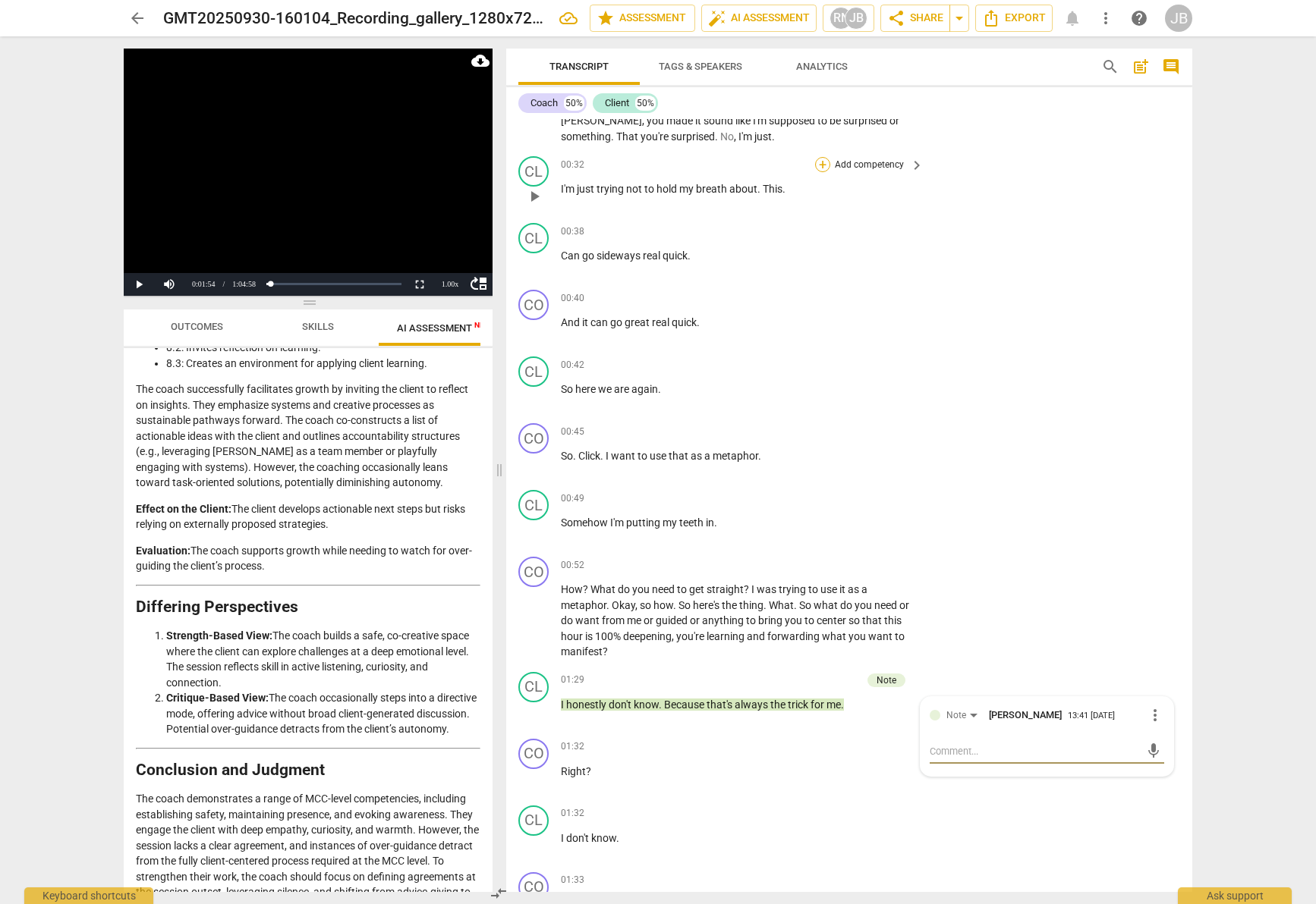
click at [817, 164] on div "+" at bounding box center [822, 164] width 15 height 15
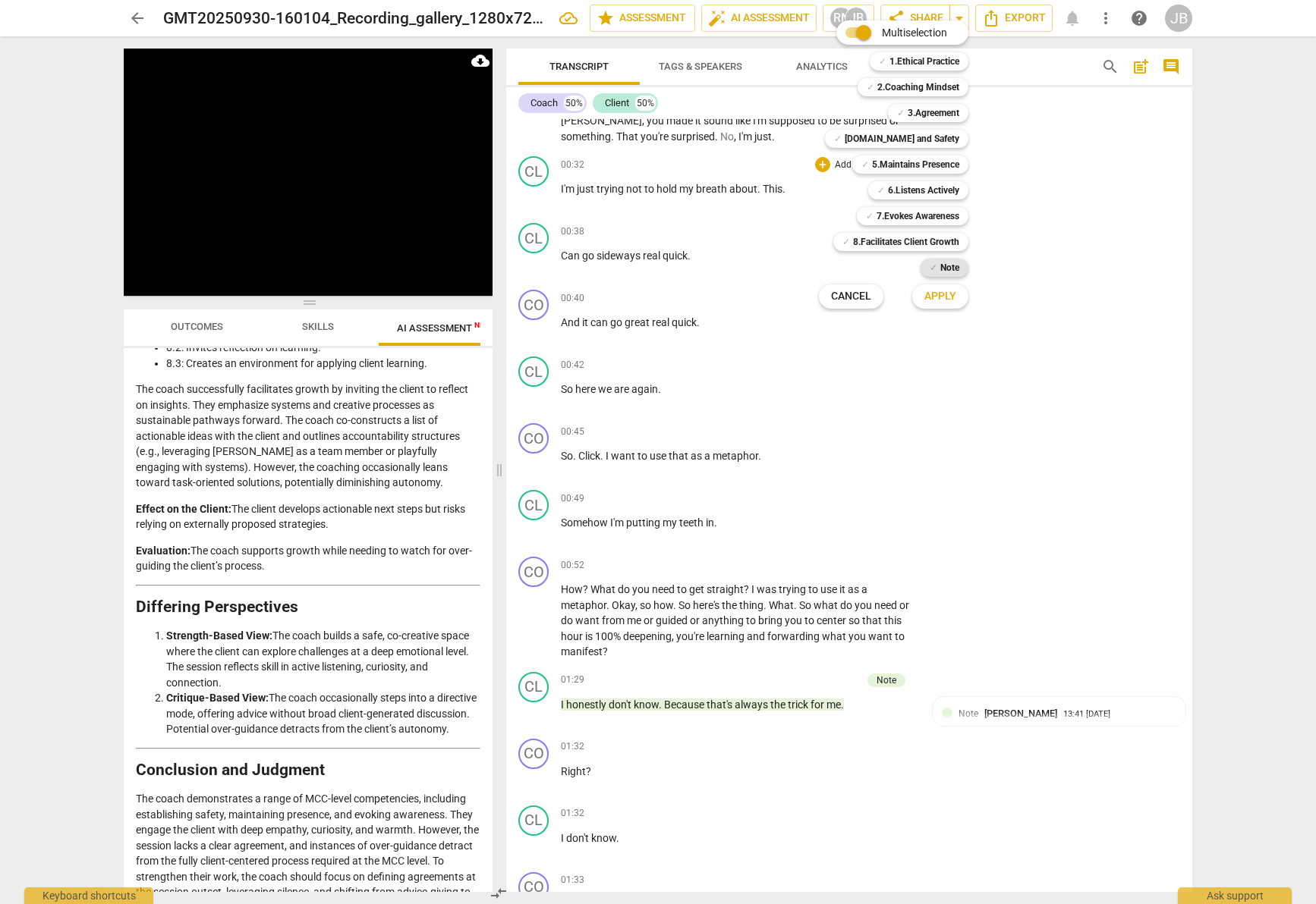
click at [940, 271] on b "Note" at bounding box center [950, 267] width 19 height 18
click at [943, 299] on span "Apply" at bounding box center [940, 296] width 32 height 15
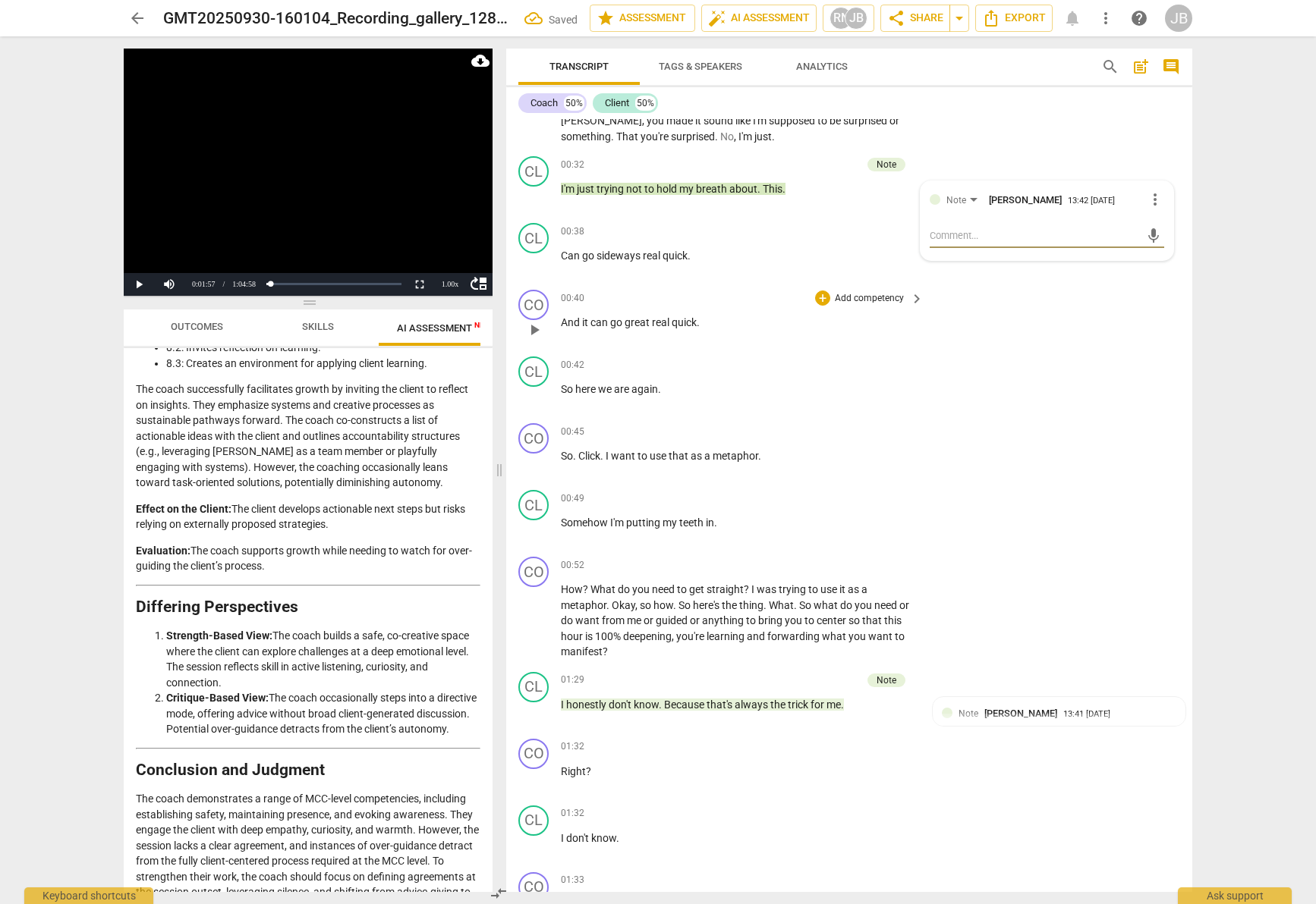
type textarea "W"
type textarea "Wh"
type textarea "Wha"
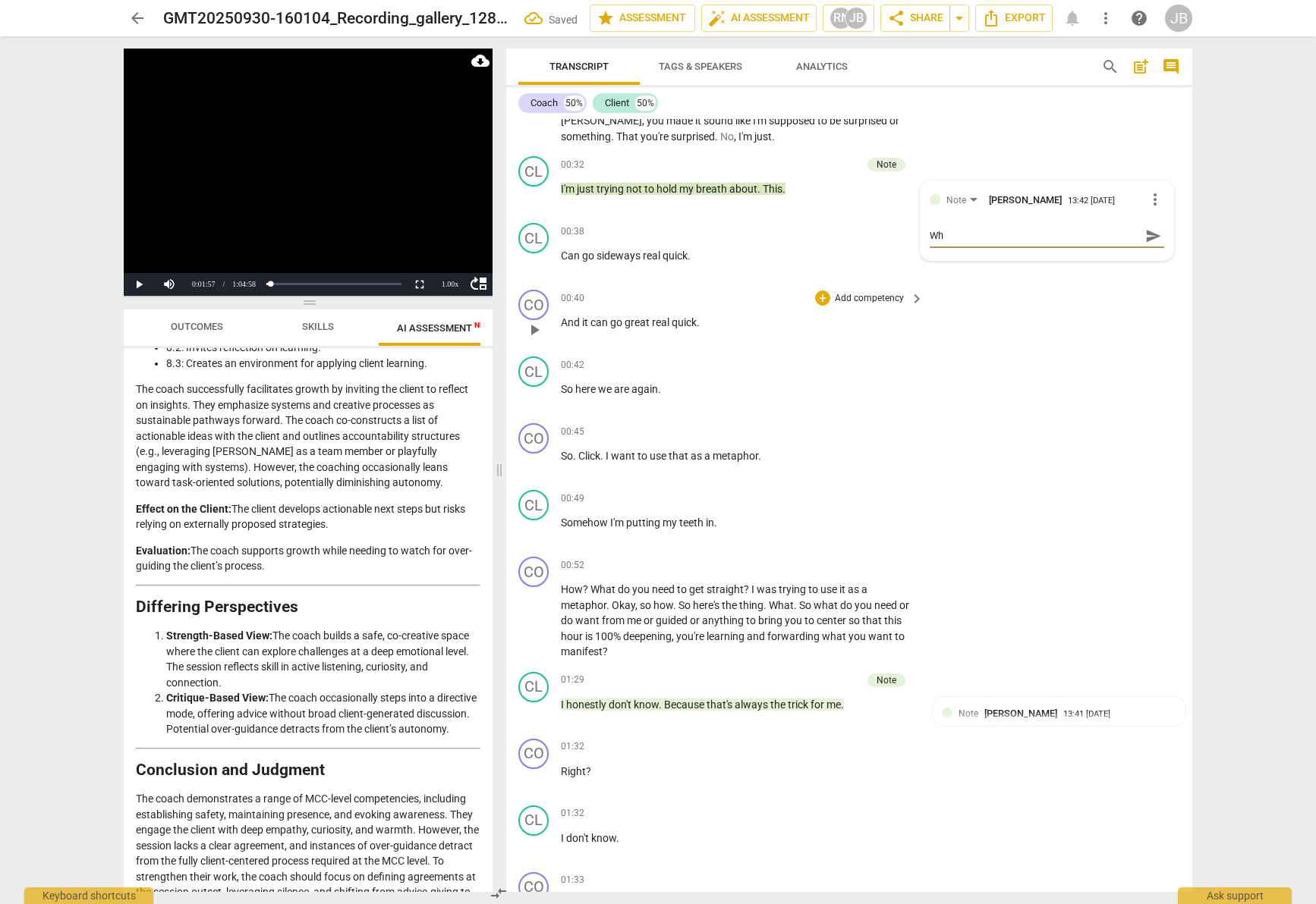
type textarea "Wha"
type textarea "What"
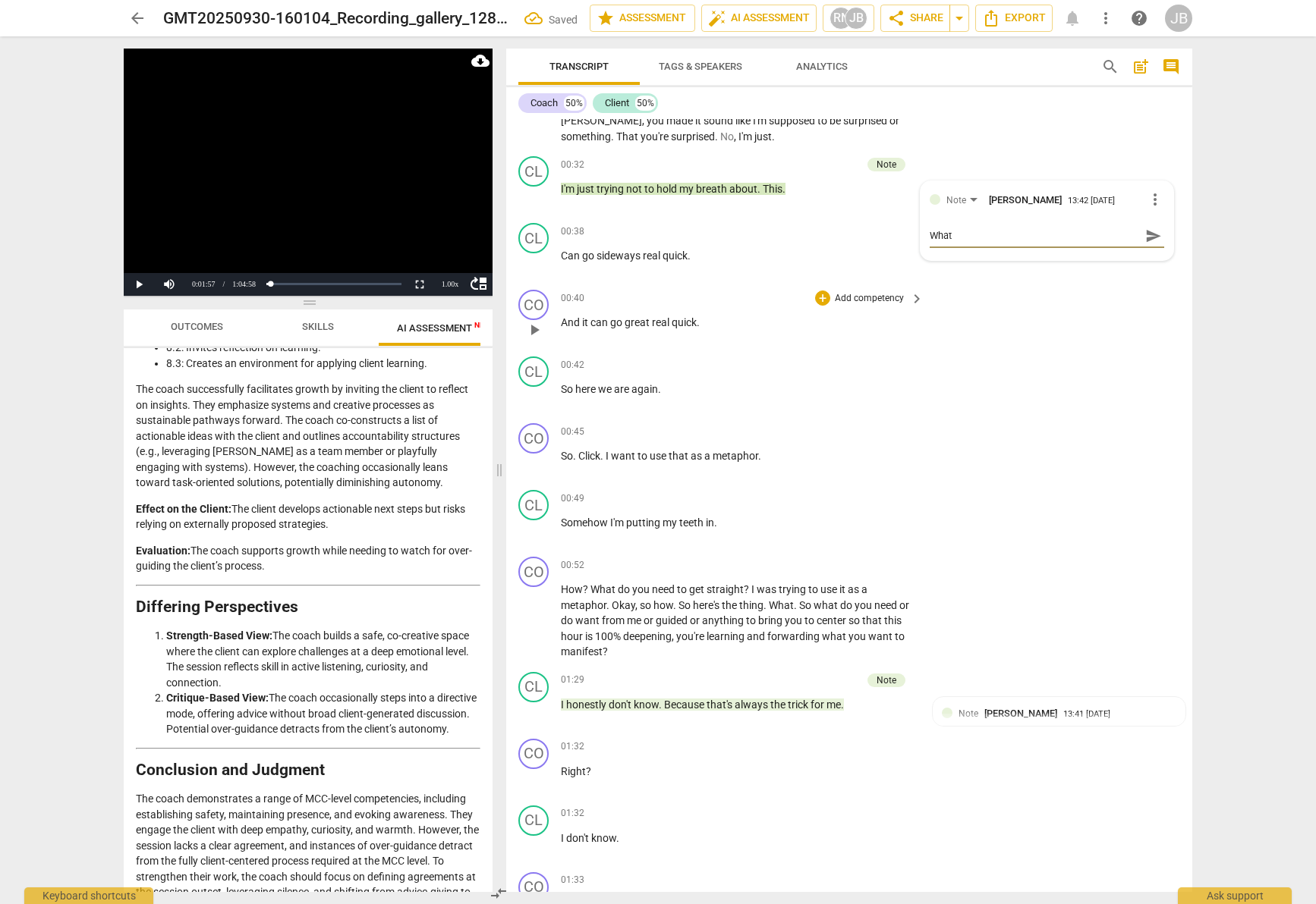
type textarea "What i"
type textarea "What is"
type textarea "What is ""
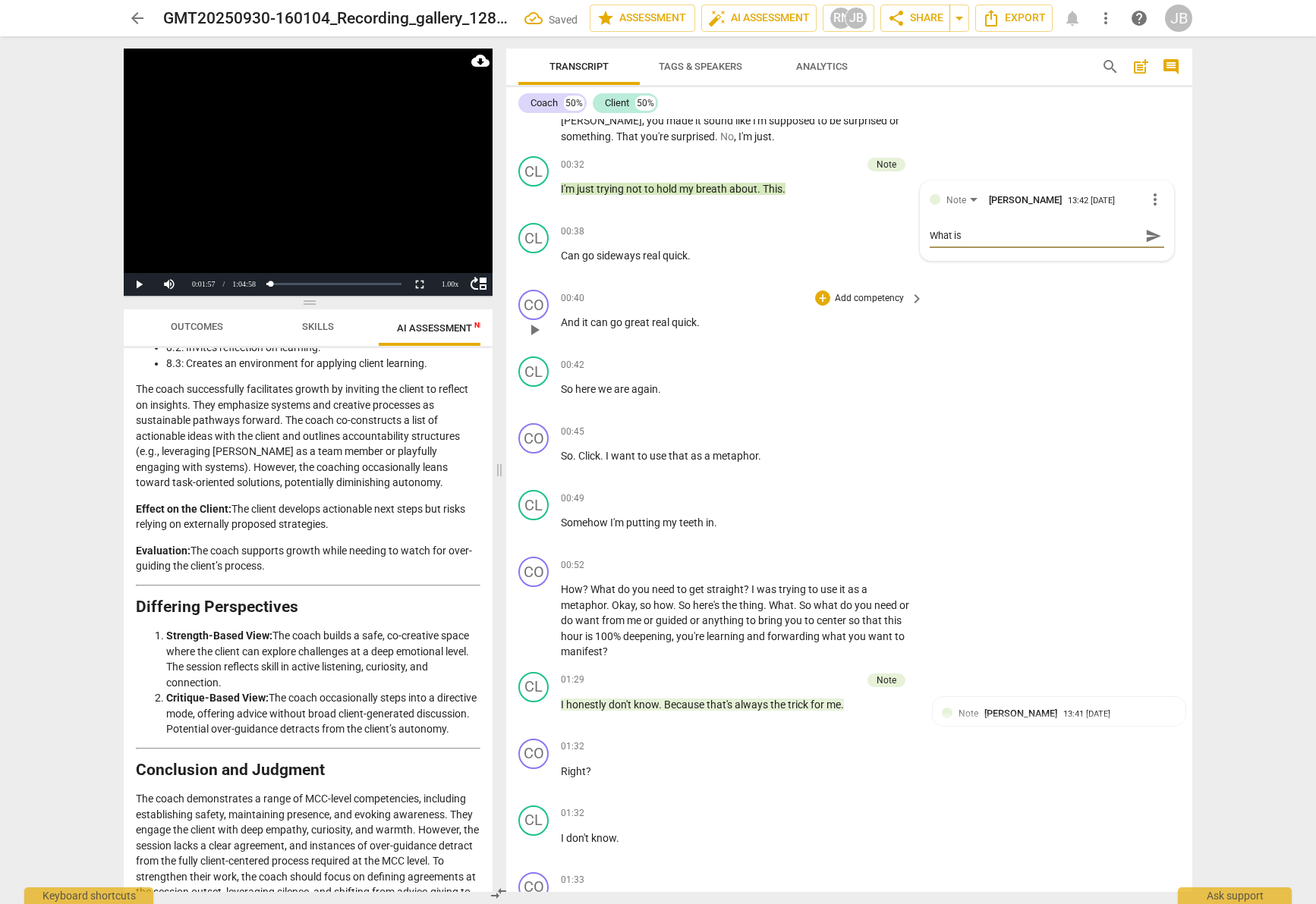
type textarea "What is ""
type textarea "What is "t"
type textarea "What is "th"
type textarea "What is "thi"
type textarea "What is "this"
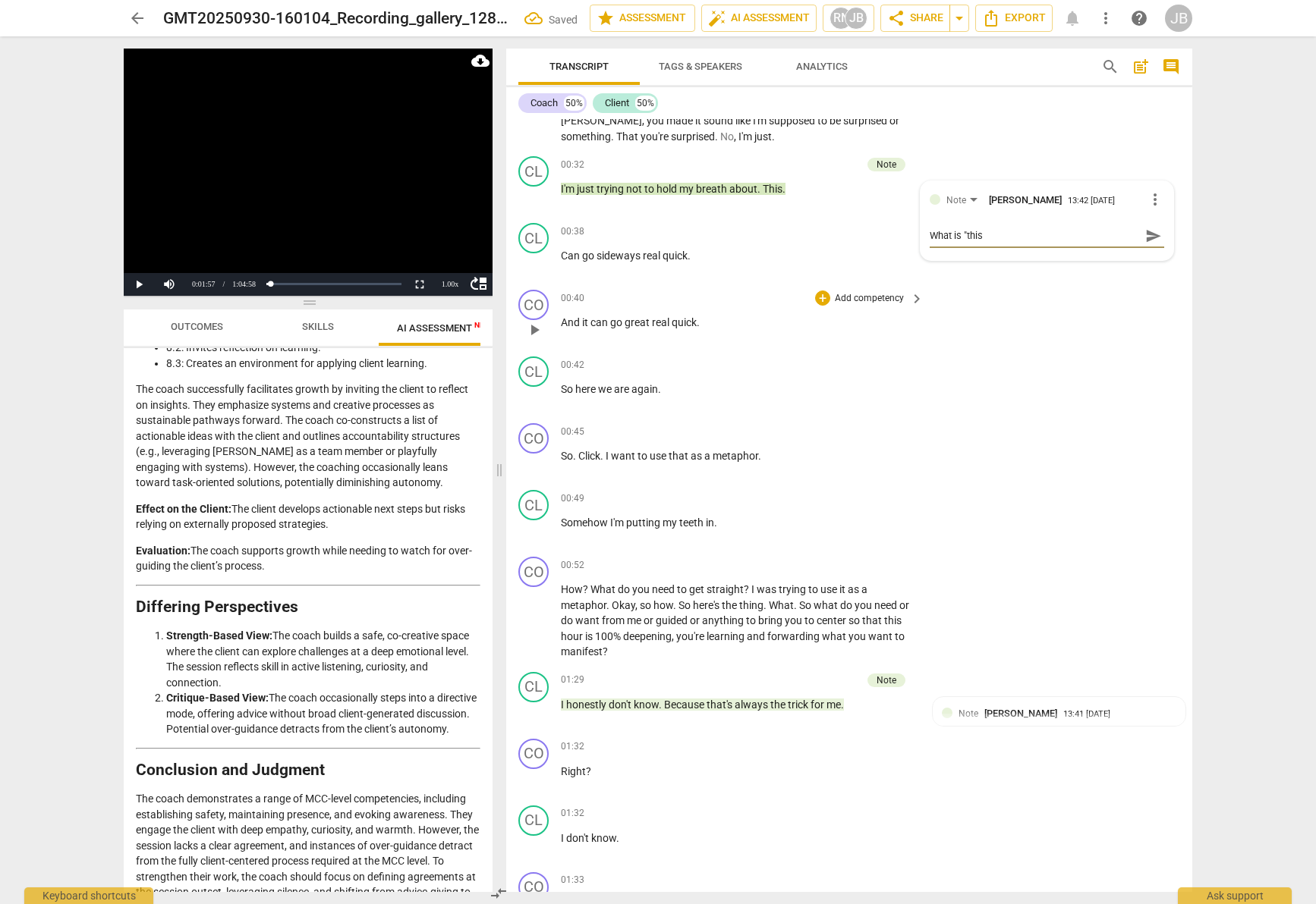
type textarea "What is "this?"
type textarea "What is "this?""
click at [816, 230] on div "+" at bounding box center [822, 231] width 15 height 15
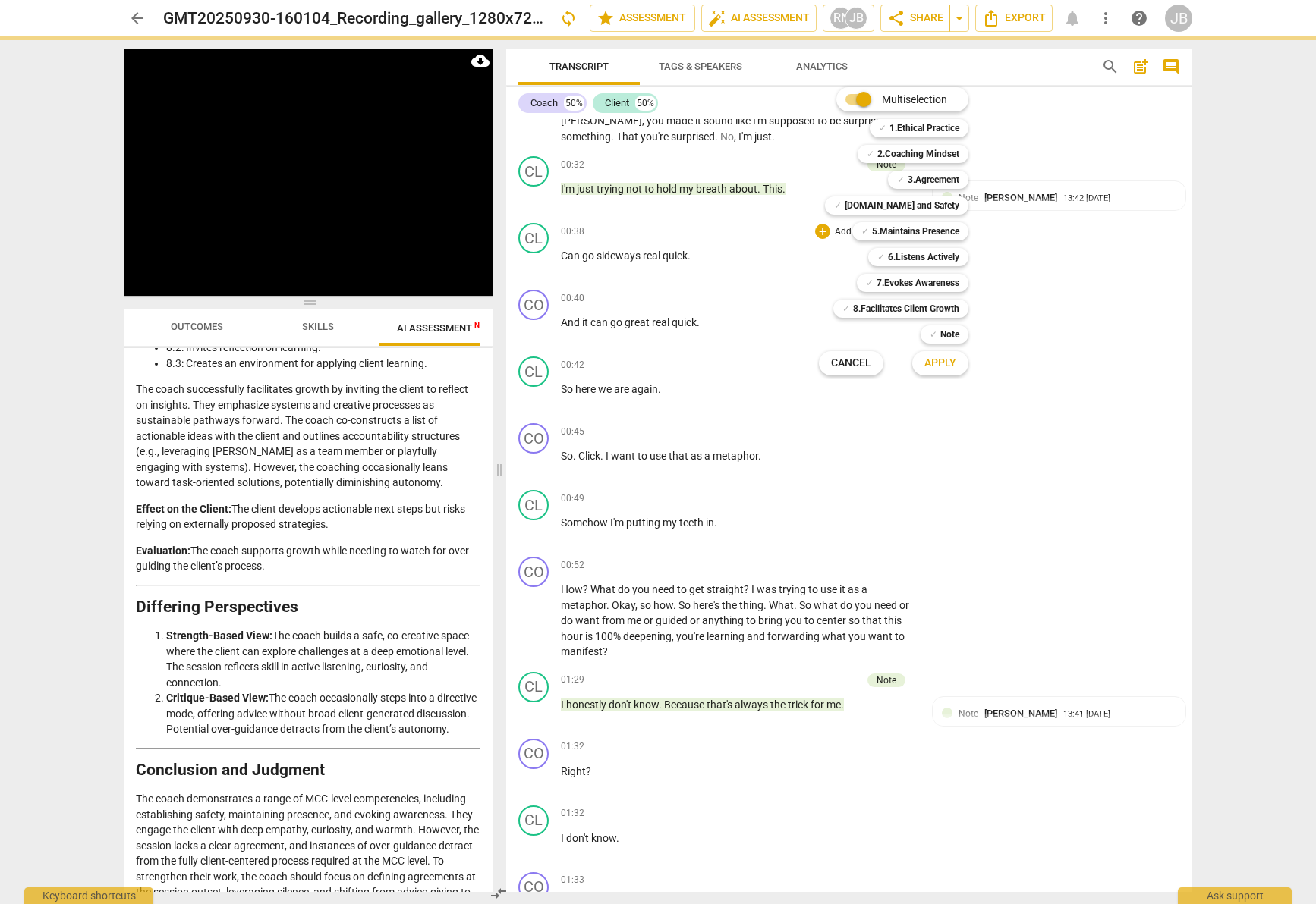
scroll to position [1651, 0]
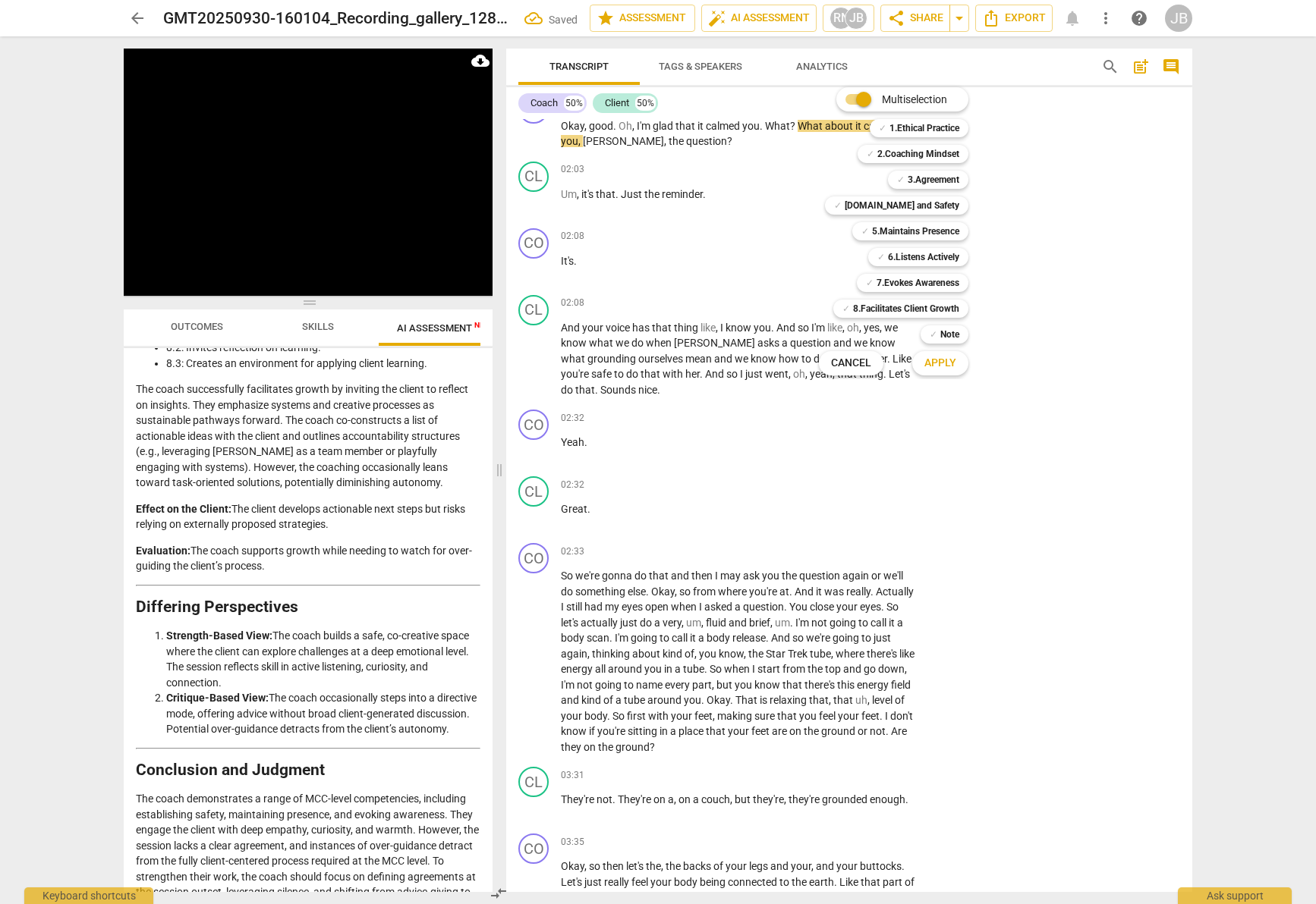
click at [760, 245] on div at bounding box center [658, 452] width 1316 height 904
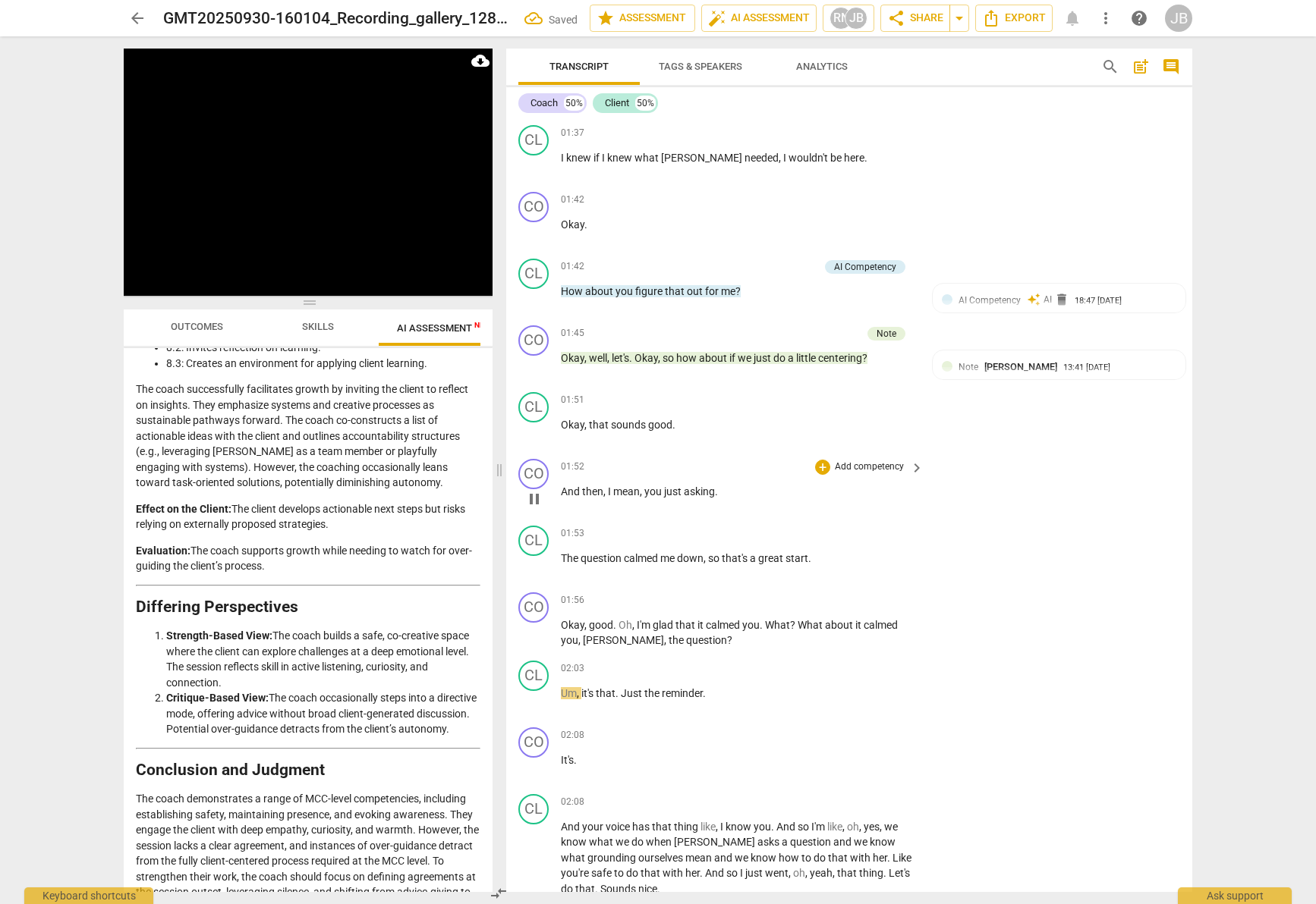
scroll to position [1017, 0]
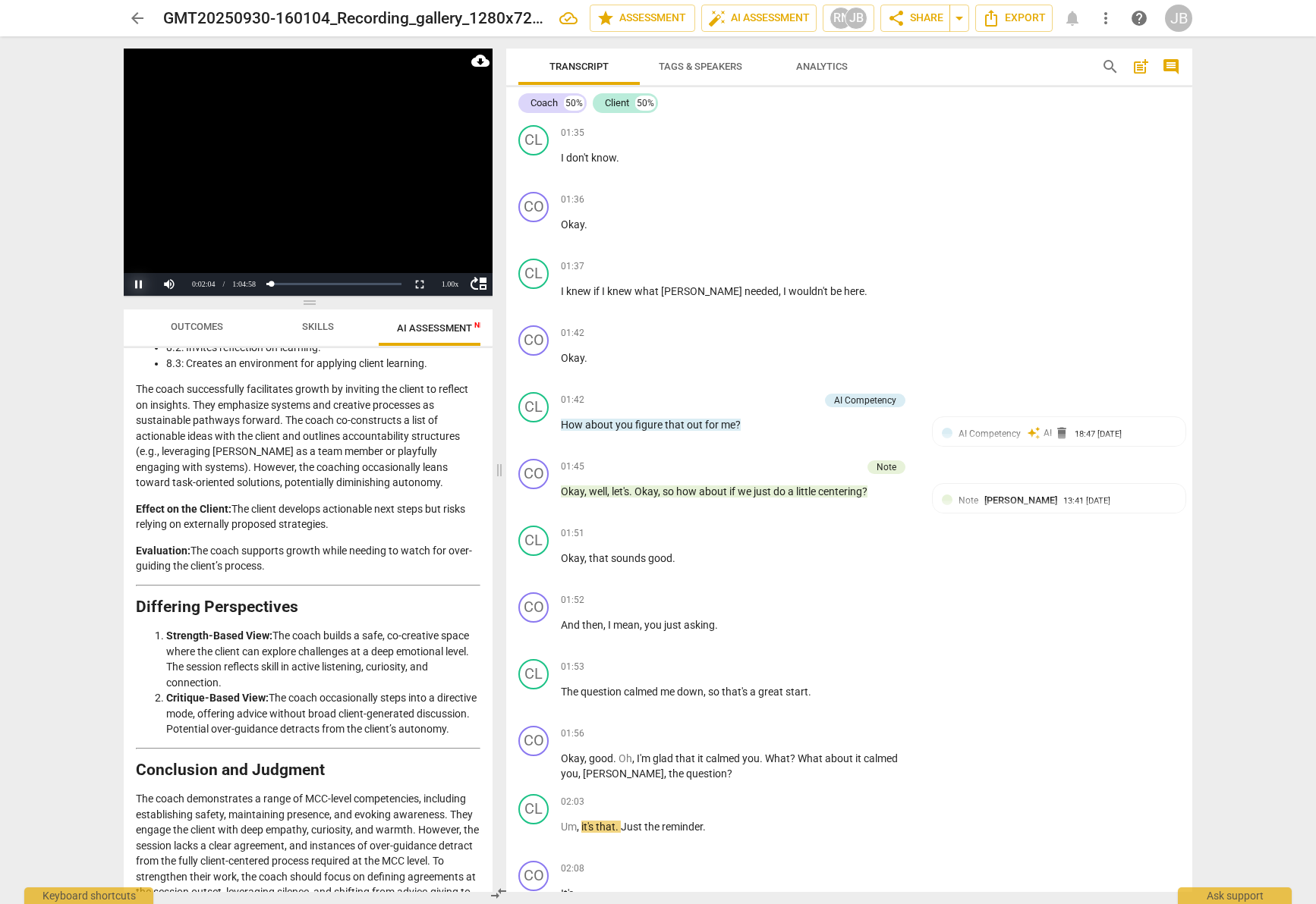
click at [141, 284] on button "Pause" at bounding box center [139, 285] width 31 height 23
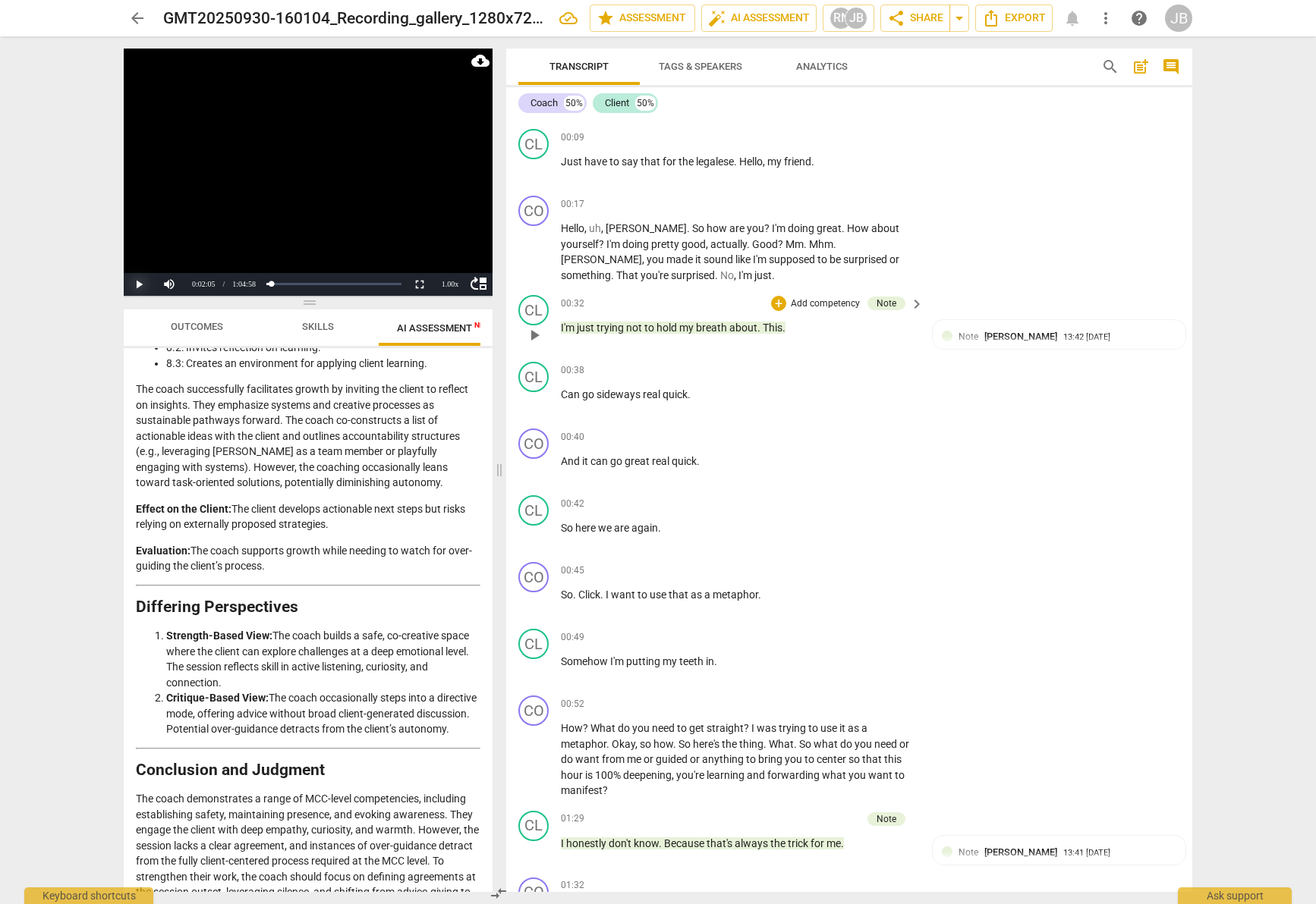
scroll to position [65, 0]
click at [815, 368] on div "+" at bounding box center [822, 369] width 15 height 15
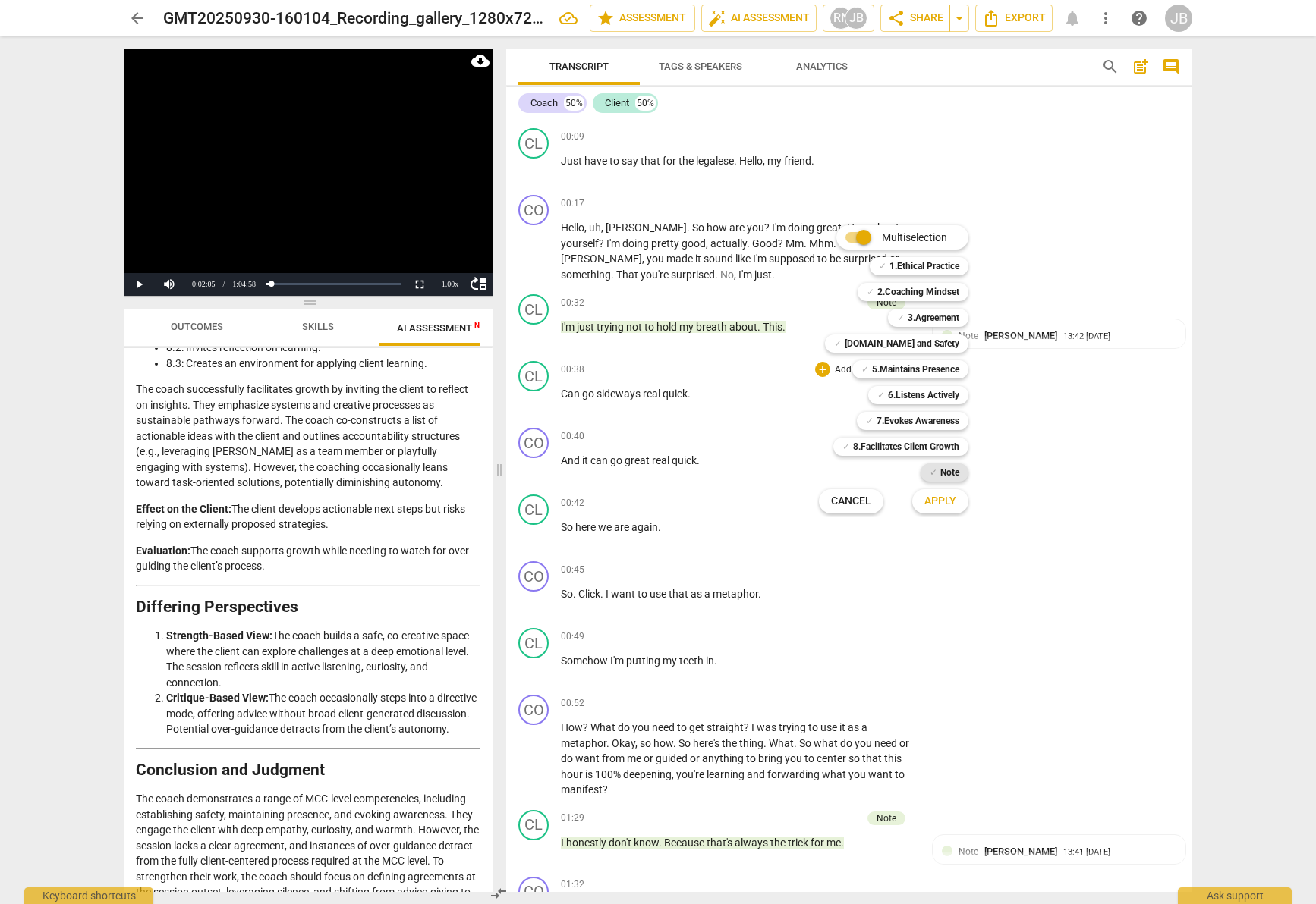
click at [953, 477] on b "Note" at bounding box center [950, 472] width 19 height 18
click at [960, 505] on button "Apply" at bounding box center [940, 501] width 56 height 27
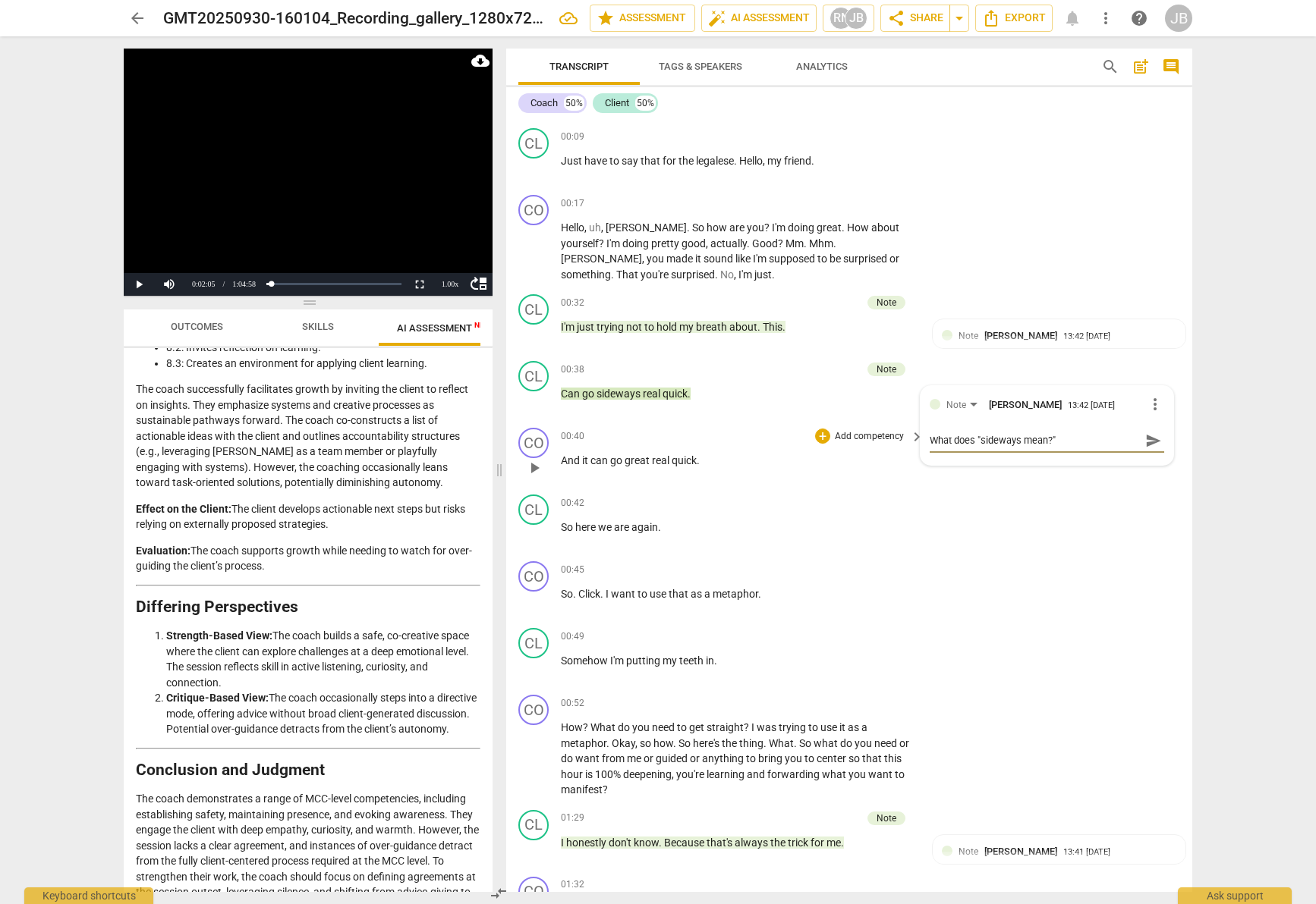
click at [716, 463] on p "And it can go great real quick ." at bounding box center [739, 461] width 355 height 16
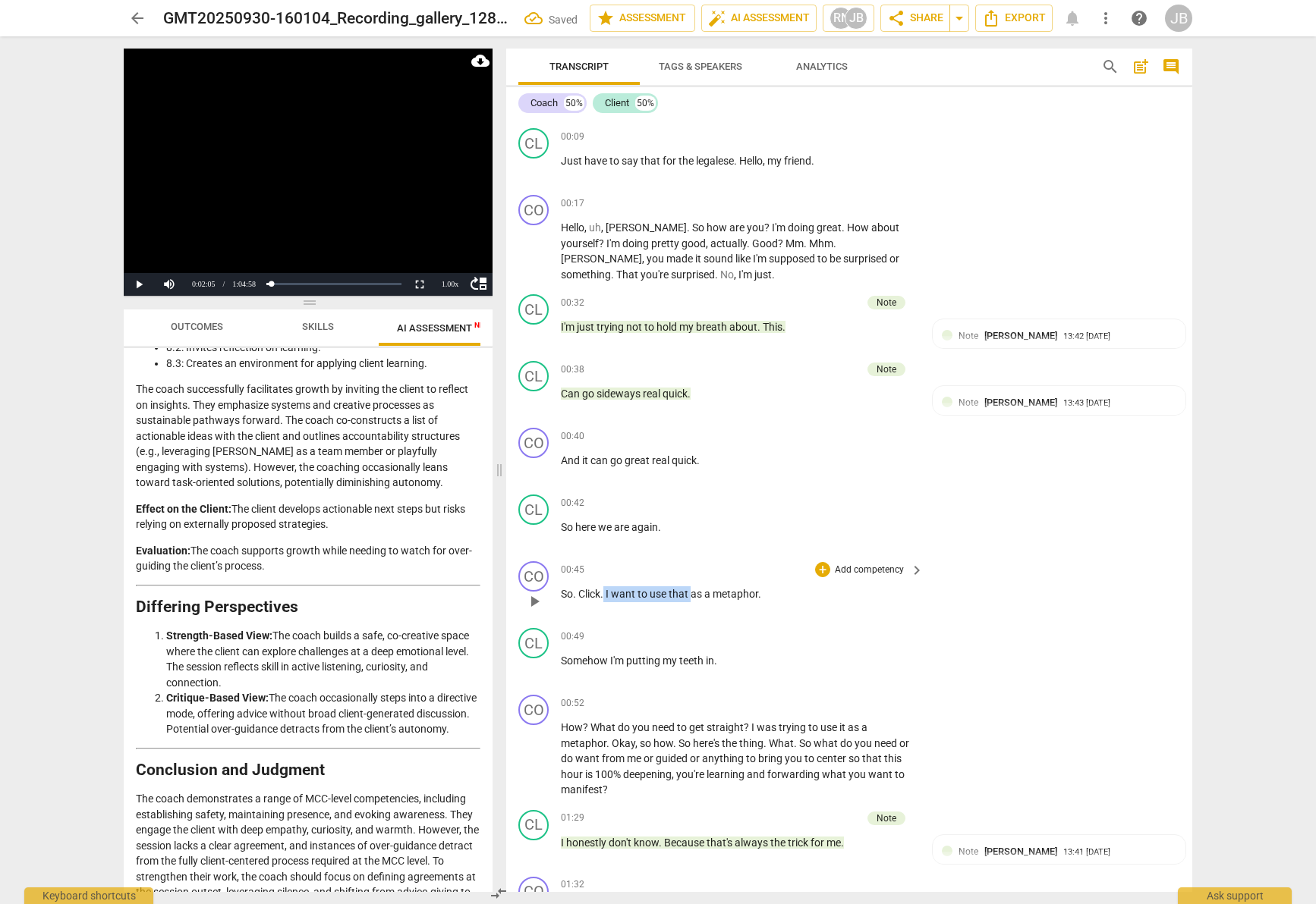
drag, startPoint x: 604, startPoint y: 592, endPoint x: 725, endPoint y: 594, distance: 121.0
click at [725, 594] on p "So . Click . I want to use that as a metaphor ." at bounding box center [739, 594] width 355 height 16
click at [725, 595] on span "metaphor" at bounding box center [735, 594] width 46 height 12
click at [727, 597] on span "metaphor" at bounding box center [735, 594] width 46 height 12
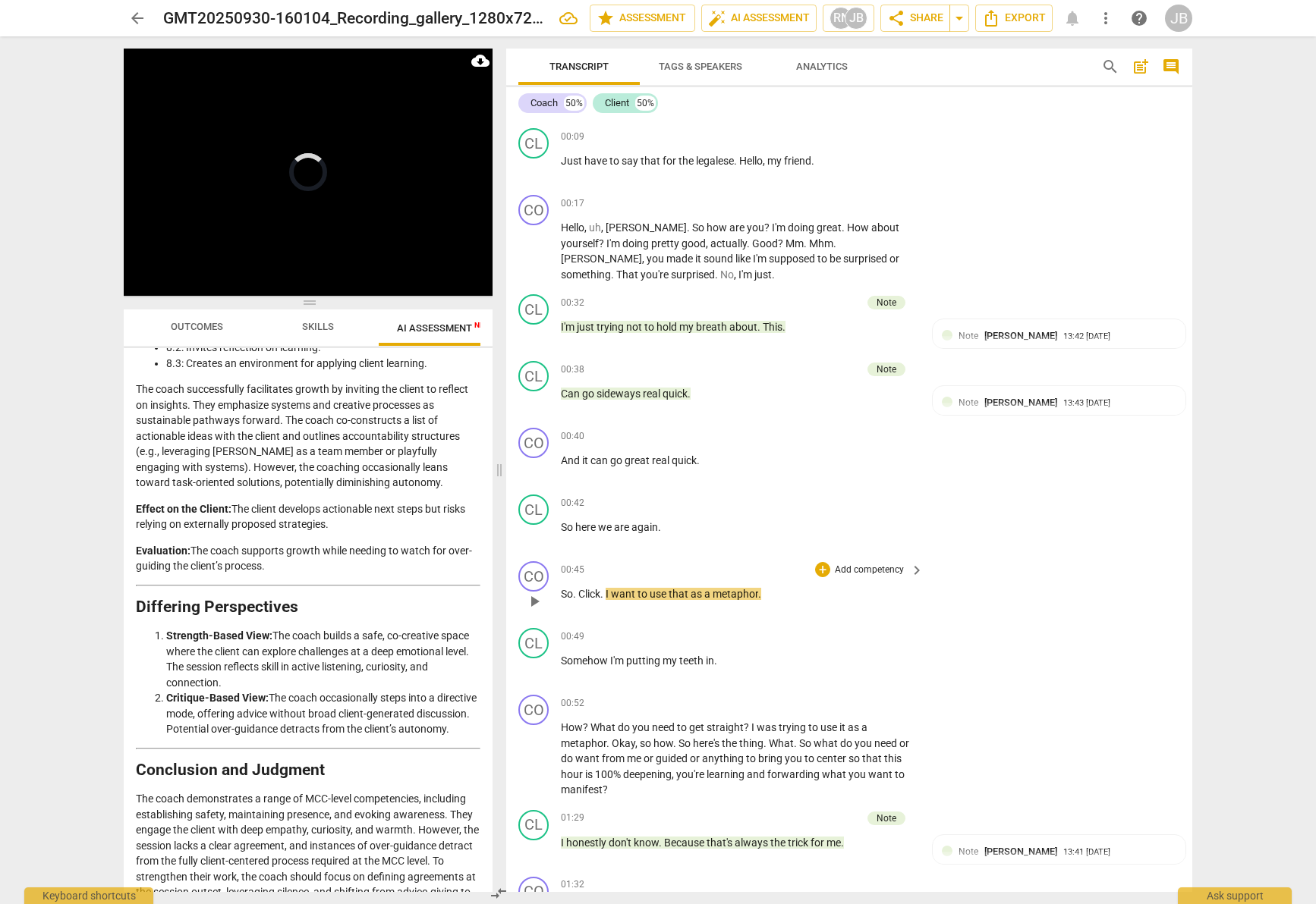
click at [727, 597] on span "metaphor" at bounding box center [735, 594] width 46 height 12
click at [727, 597] on span "metaphor" at bounding box center [735, 594] width 46 height 12
click at [767, 611] on div "00:45 + Add competency keyboard_arrow_right So . Click . I want to use that as …" at bounding box center [743, 588] width 364 height 55
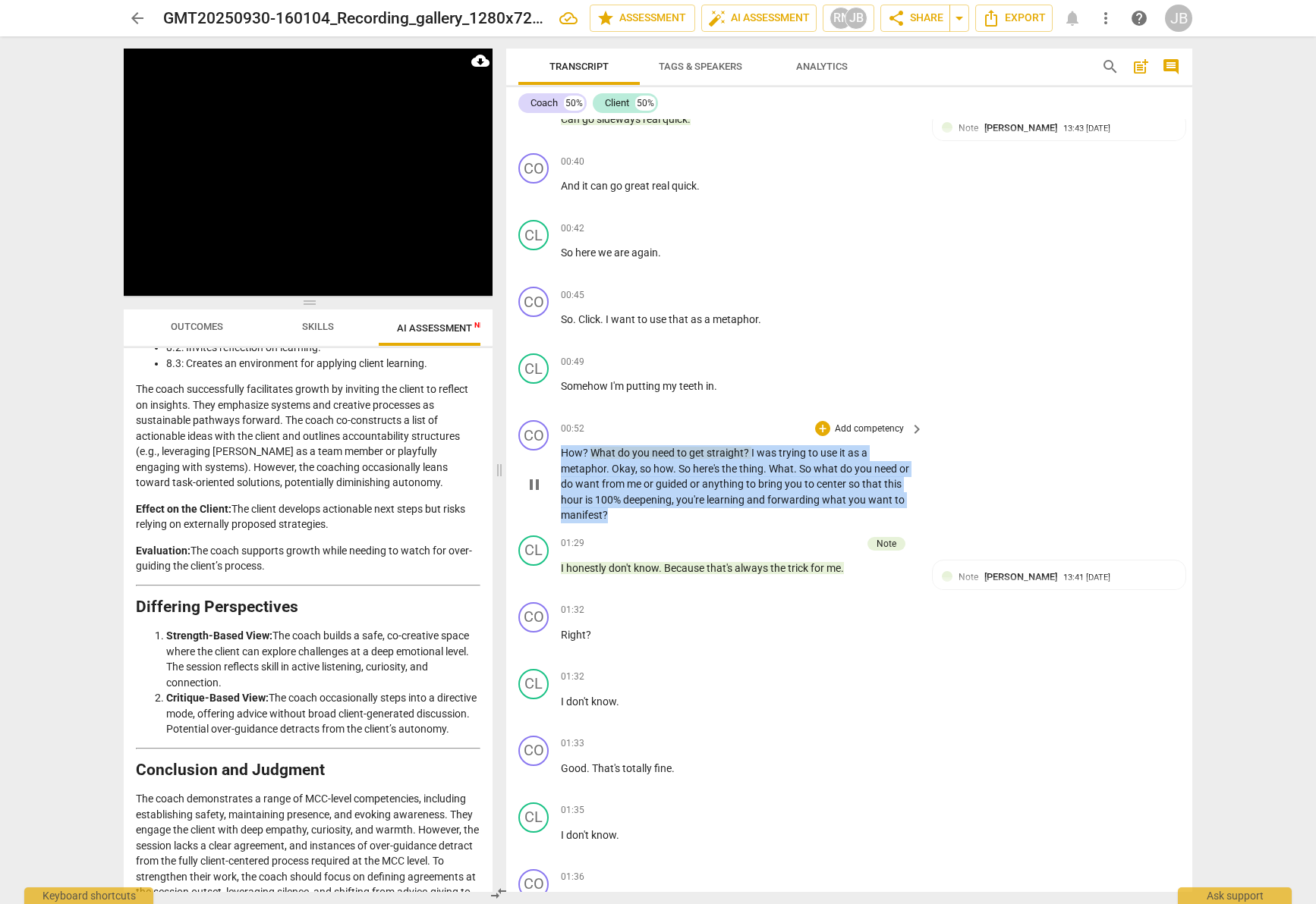
drag, startPoint x: 614, startPoint y: 445, endPoint x: 894, endPoint y: 513, distance: 288.1
click at [894, 513] on p "How ? What do you need to get straight ? I was trying to use it as a metaphor .…" at bounding box center [739, 484] width 355 height 78
click at [650, 499] on span "keyboard_arrow_down" at bounding box center [658, 496] width 18 height 18
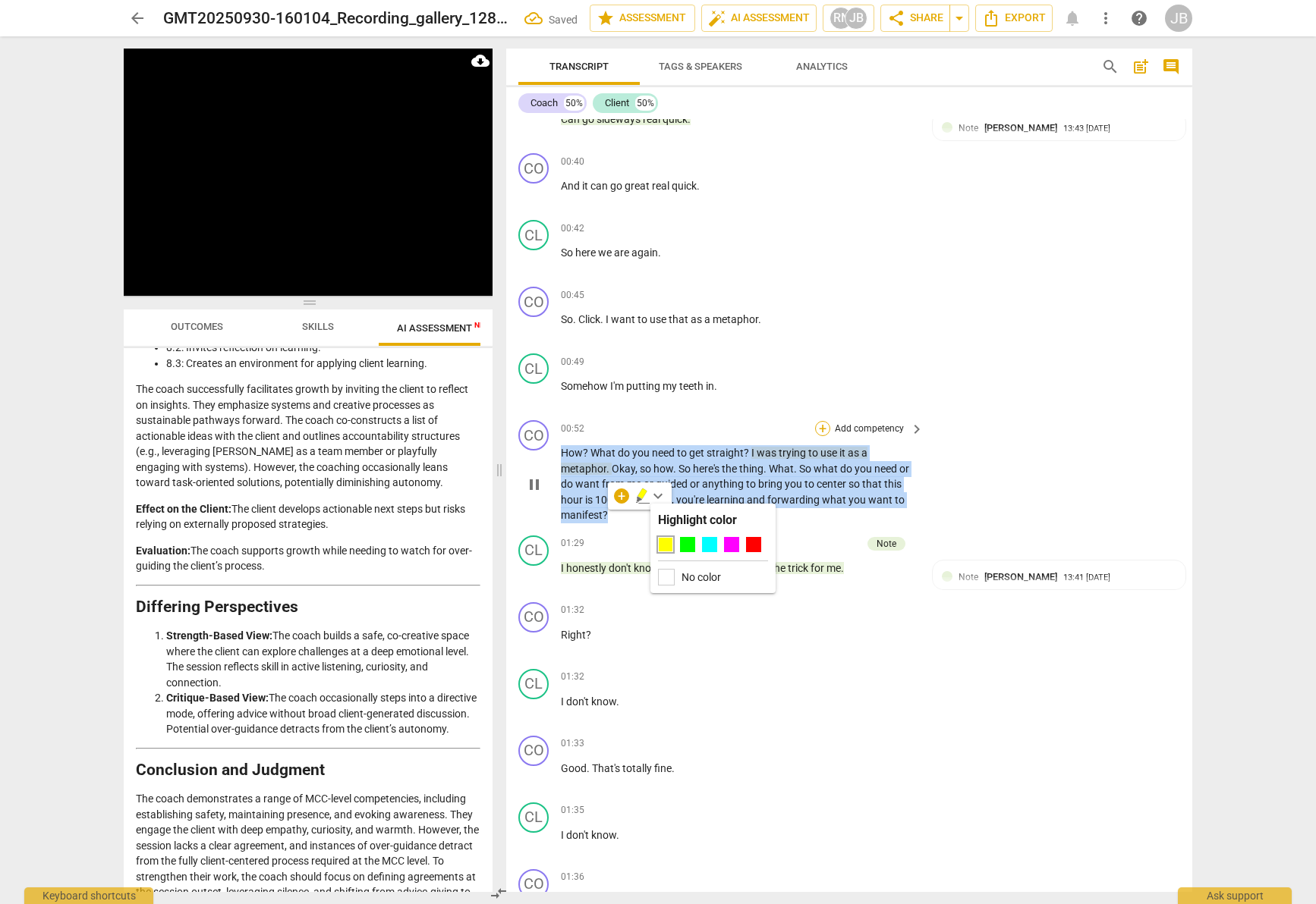
click at [823, 434] on div "+" at bounding box center [822, 428] width 15 height 15
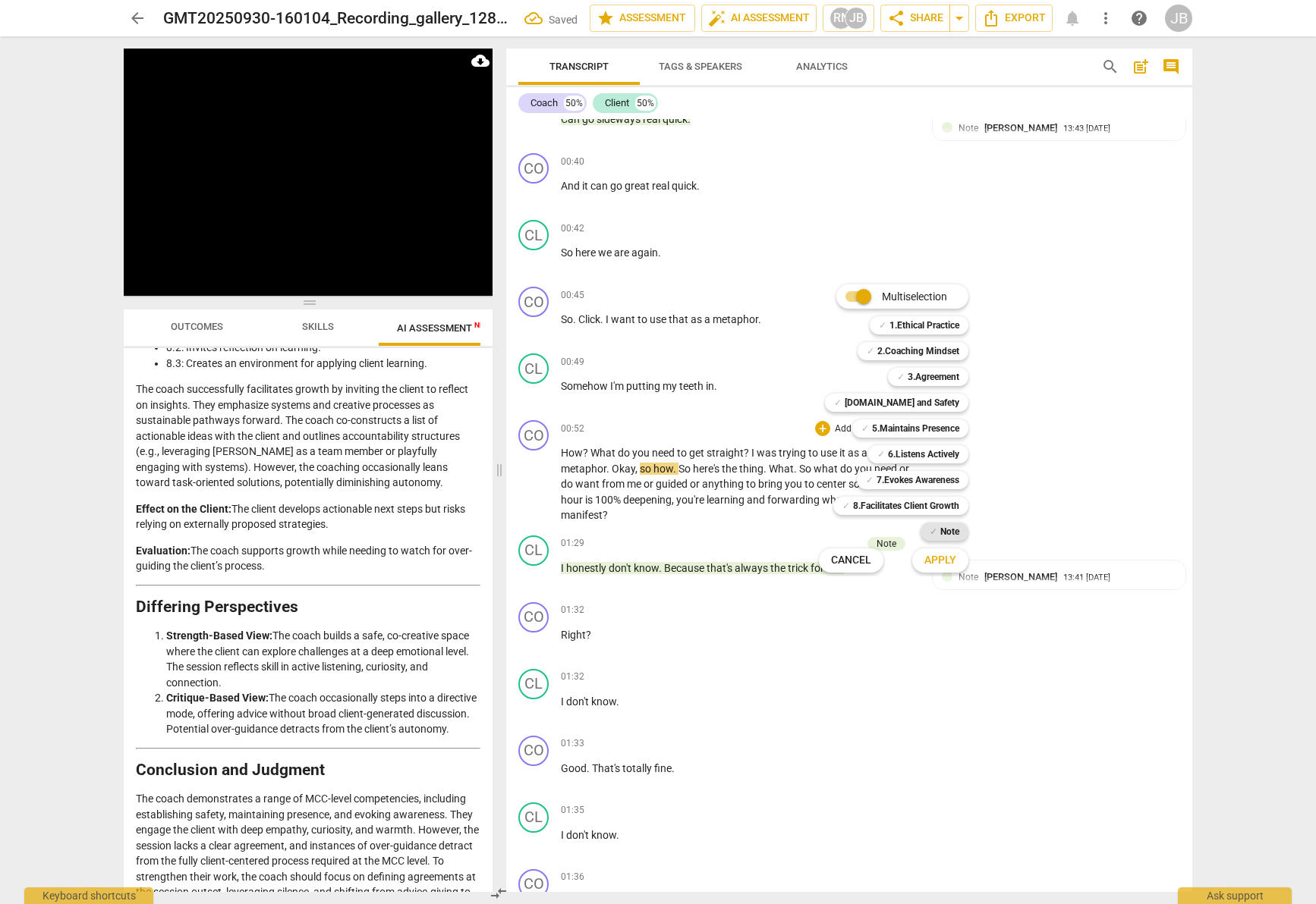
click at [944, 530] on b "Note" at bounding box center [950, 531] width 19 height 18
click at [944, 562] on span "Apply" at bounding box center [940, 560] width 32 height 15
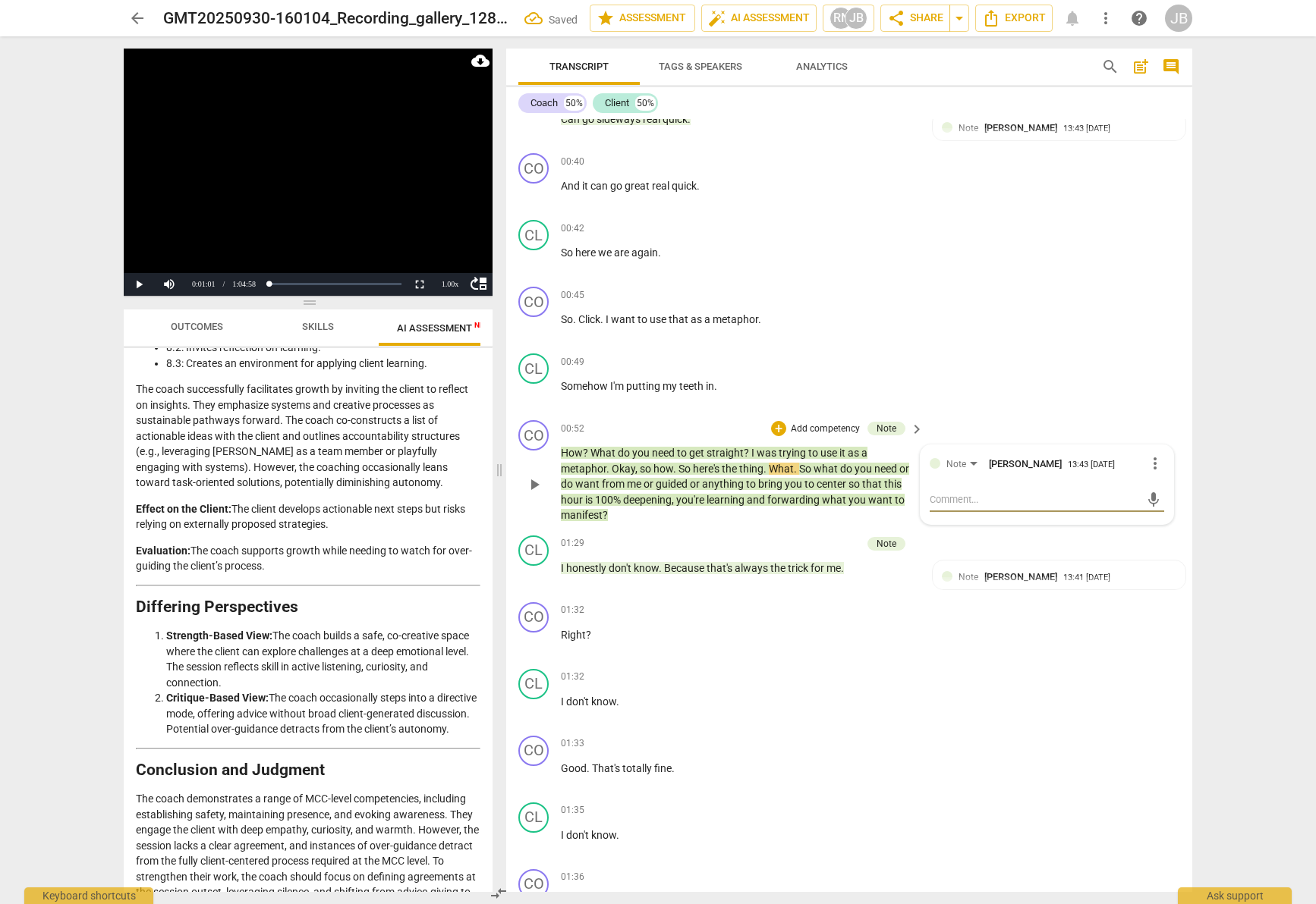
click at [956, 495] on textarea at bounding box center [1035, 499] width 210 height 14
click at [983, 499] on textarea "The client has a nervous or anxuois type of energy" at bounding box center [1035, 499] width 210 height 14
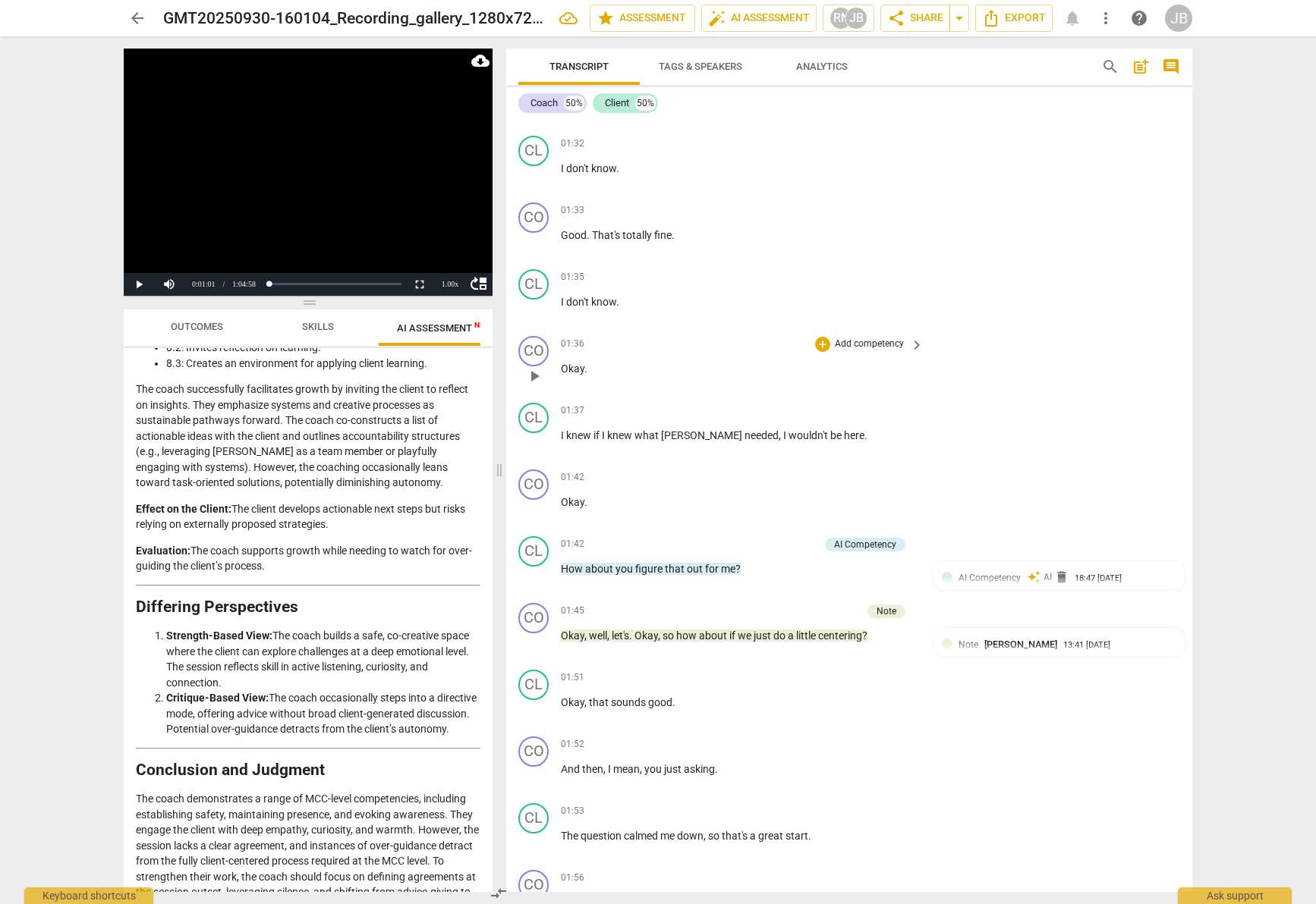
scroll to position [877, 0]
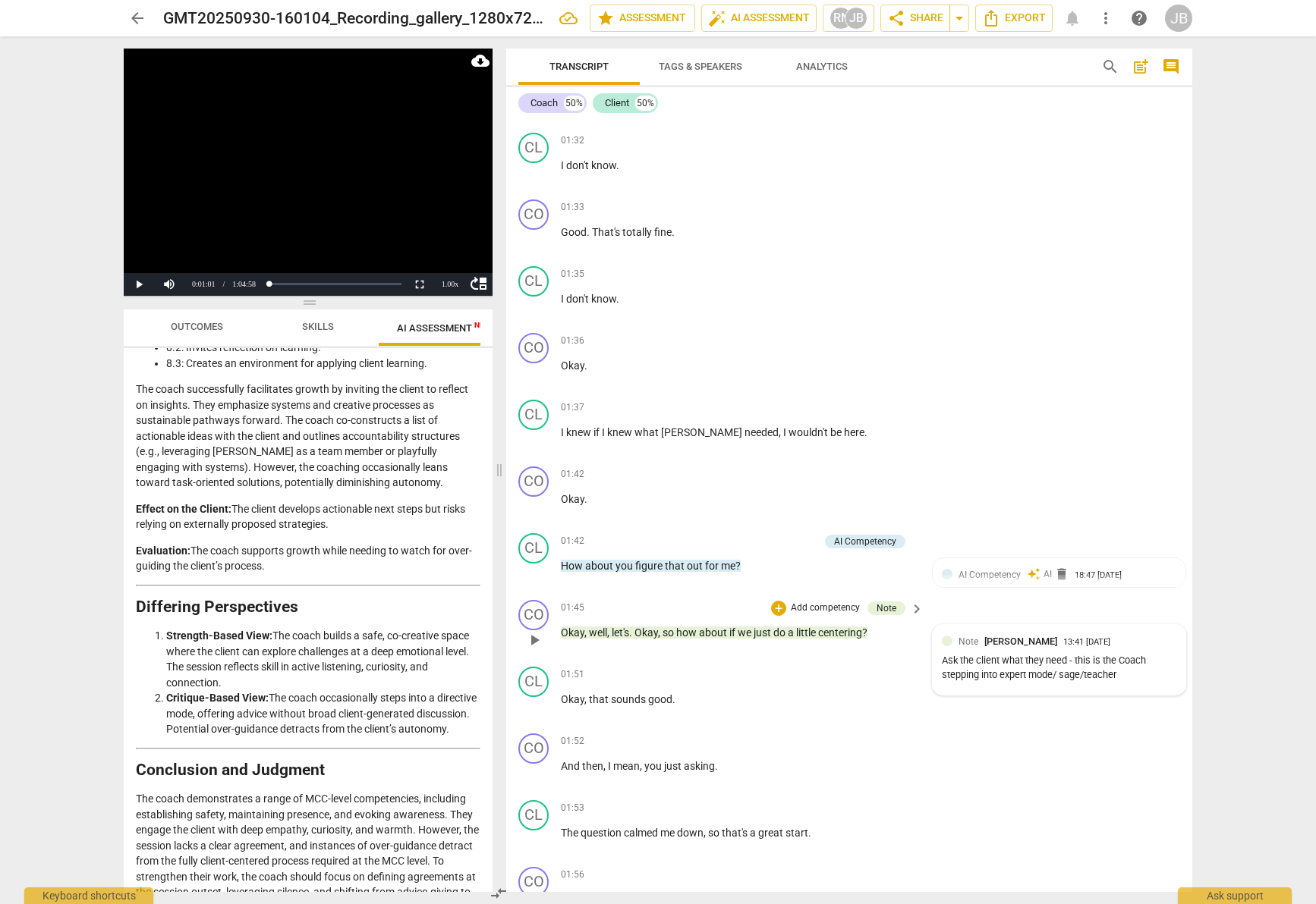
click at [974, 634] on div "Note [PERSON_NAME]" at bounding box center [1011, 641] width 105 height 14
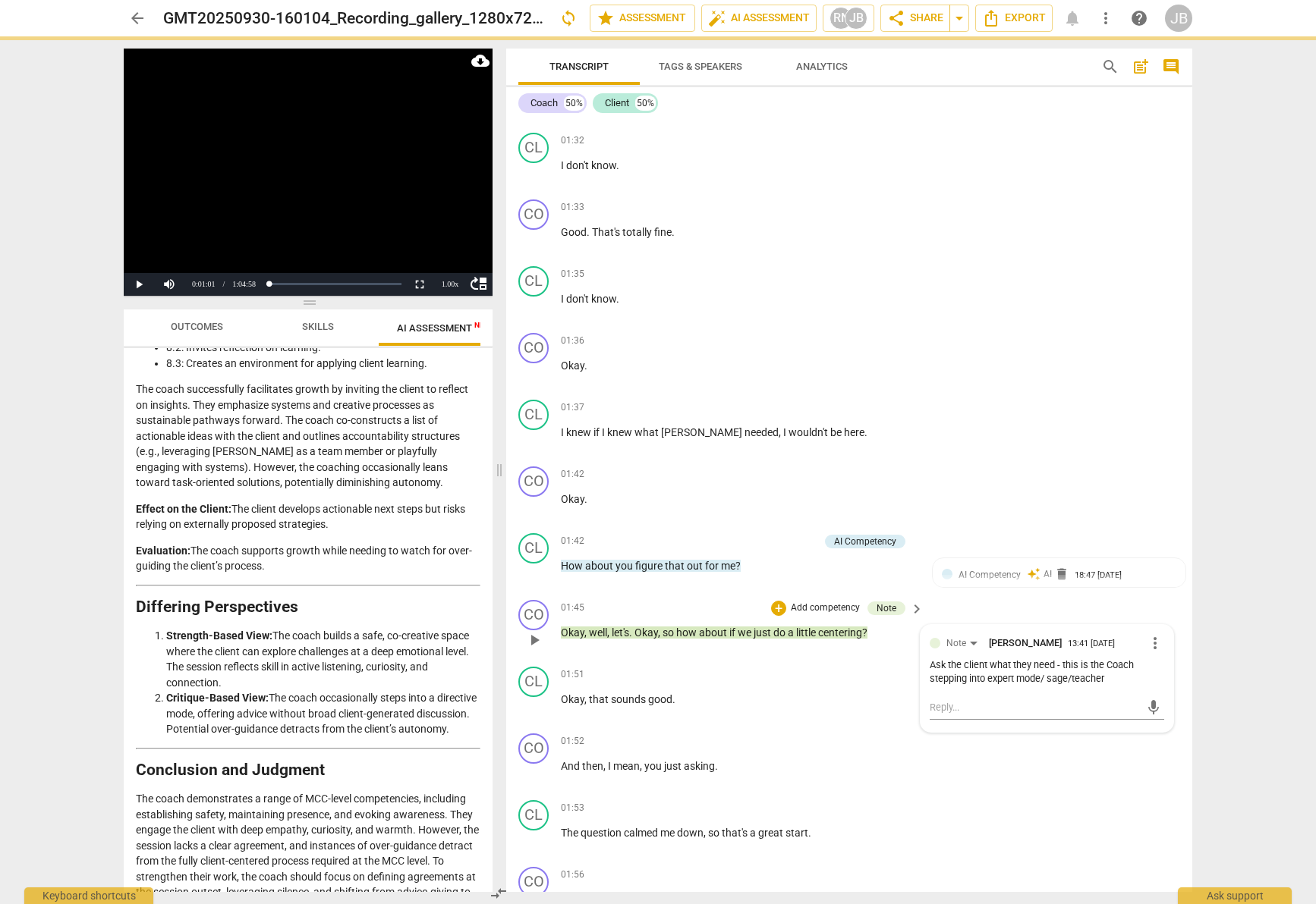
click at [1122, 677] on div "Ask the client what they need - this is the Coach stepping into expert mode/ sa…" at bounding box center [1047, 673] width 235 height 29
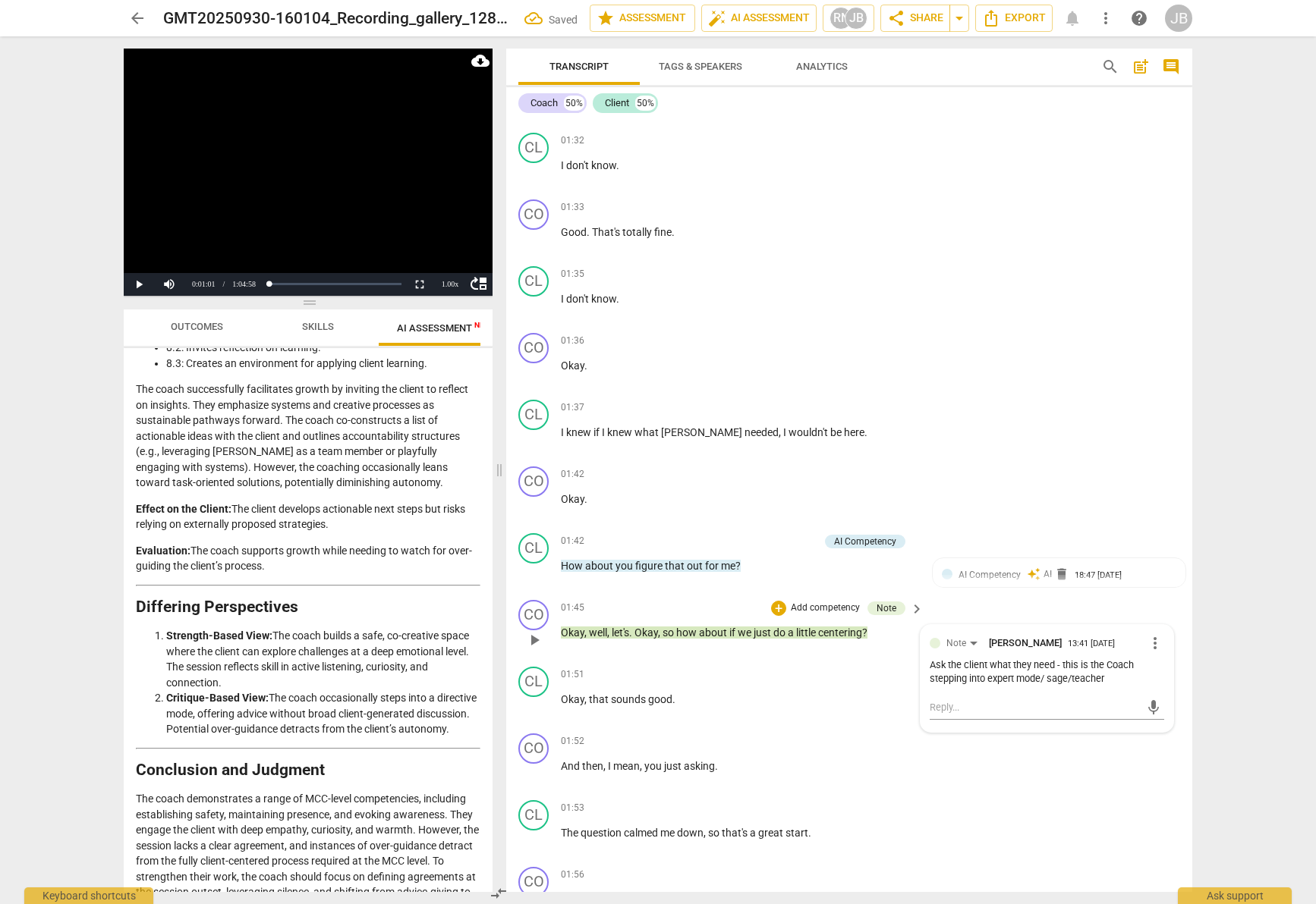
click at [1108, 667] on div "Ask the client what they need - this is the Coach stepping into expert mode/ sa…" at bounding box center [1047, 673] width 235 height 29
click at [940, 694] on div "mic" at bounding box center [1047, 706] width 235 height 33
click at [1149, 644] on span "more_vert" at bounding box center [1155, 643] width 18 height 18
click at [1151, 644] on li "Edit" at bounding box center [1167, 642] width 53 height 29
drag, startPoint x: 1119, startPoint y: 701, endPoint x: 1131, endPoint y: 705, distance: 12.6
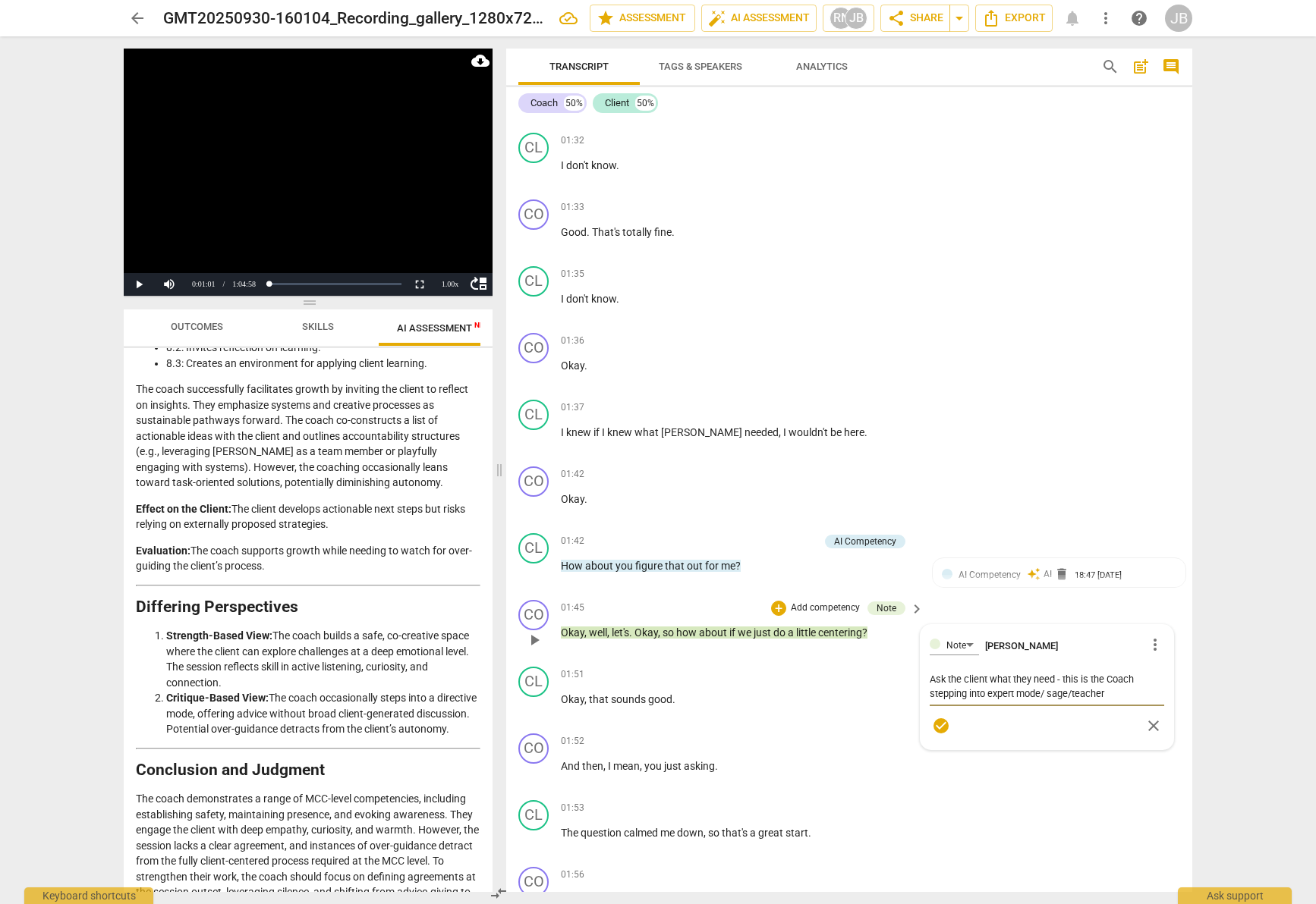
click at [1131, 707] on div "Note [PERSON_NAME] more_vert Ask the client what they need - this is the Coach …" at bounding box center [1047, 687] width 235 height 106
drag, startPoint x: 1100, startPoint y: 704, endPoint x: 908, endPoint y: 708, distance: 192.0
click at [908, 708] on div "CO play_arrow pause 00:02 + Add competency keyboard_arrow_right Marlo , do I ha…" at bounding box center [849, 505] width 686 height 773
drag, startPoint x: 1018, startPoint y: 718, endPoint x: 930, endPoint y: 717, distance: 88.0
click at [930, 717] on textarea "Ask the client what they need - this is the Coach stepping into expert mode/ sa…" at bounding box center [1047, 701] width 235 height 58
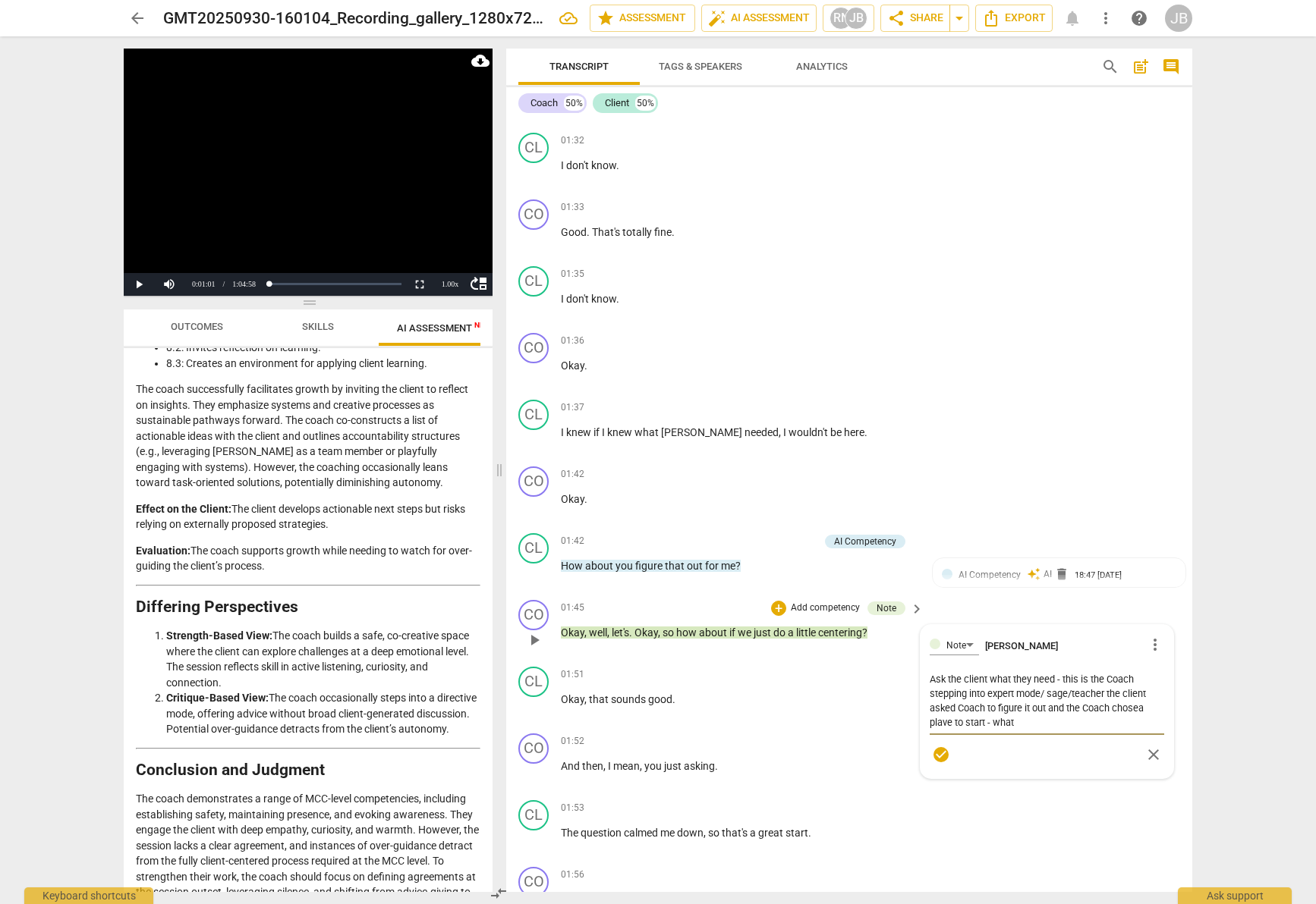
drag, startPoint x: 1109, startPoint y: 711, endPoint x: 1158, endPoint y: 724, distance: 50.7
click at [1158, 724] on textarea "Ask the client what they need - this is the Coach stepping into expert mode/ sa…" at bounding box center [1047, 701] width 235 height 58
click at [1041, 722] on textarea "Ask the client what they need - this is the Coach stepping into expert mode/ sa…" at bounding box center [1047, 708] width 235 height 72
drag, startPoint x: 1021, startPoint y: 717, endPoint x: 1028, endPoint y: 742, distance: 26.0
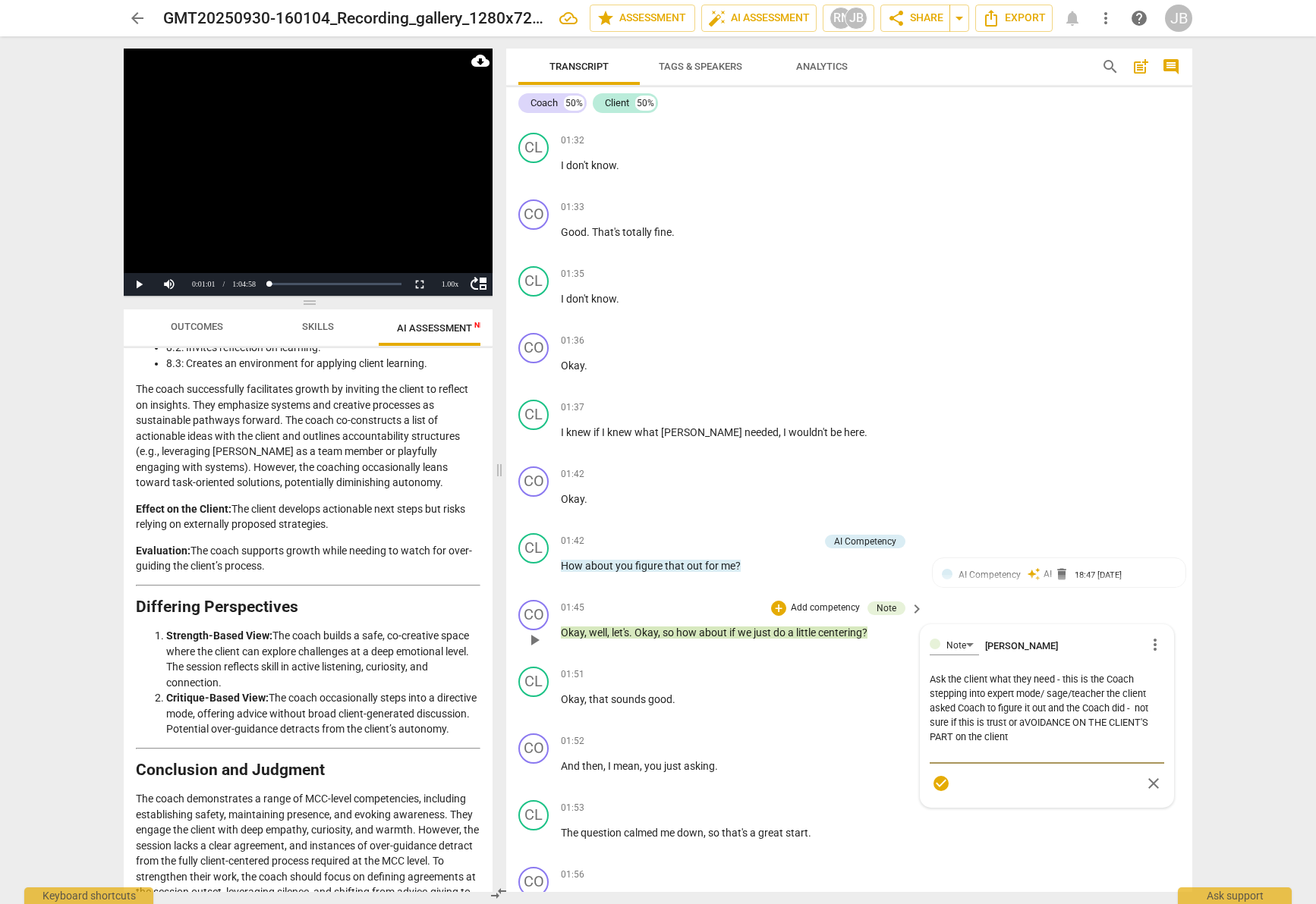
click at [1028, 742] on textarea "Ask the client what they need - this is the Coach stepping into expert mode/ sa…" at bounding box center [1047, 715] width 235 height 86
click at [1042, 722] on textarea "Ask the client what they need - this is the Coach stepping into expert mode/ sa…" at bounding box center [1047, 708] width 235 height 72
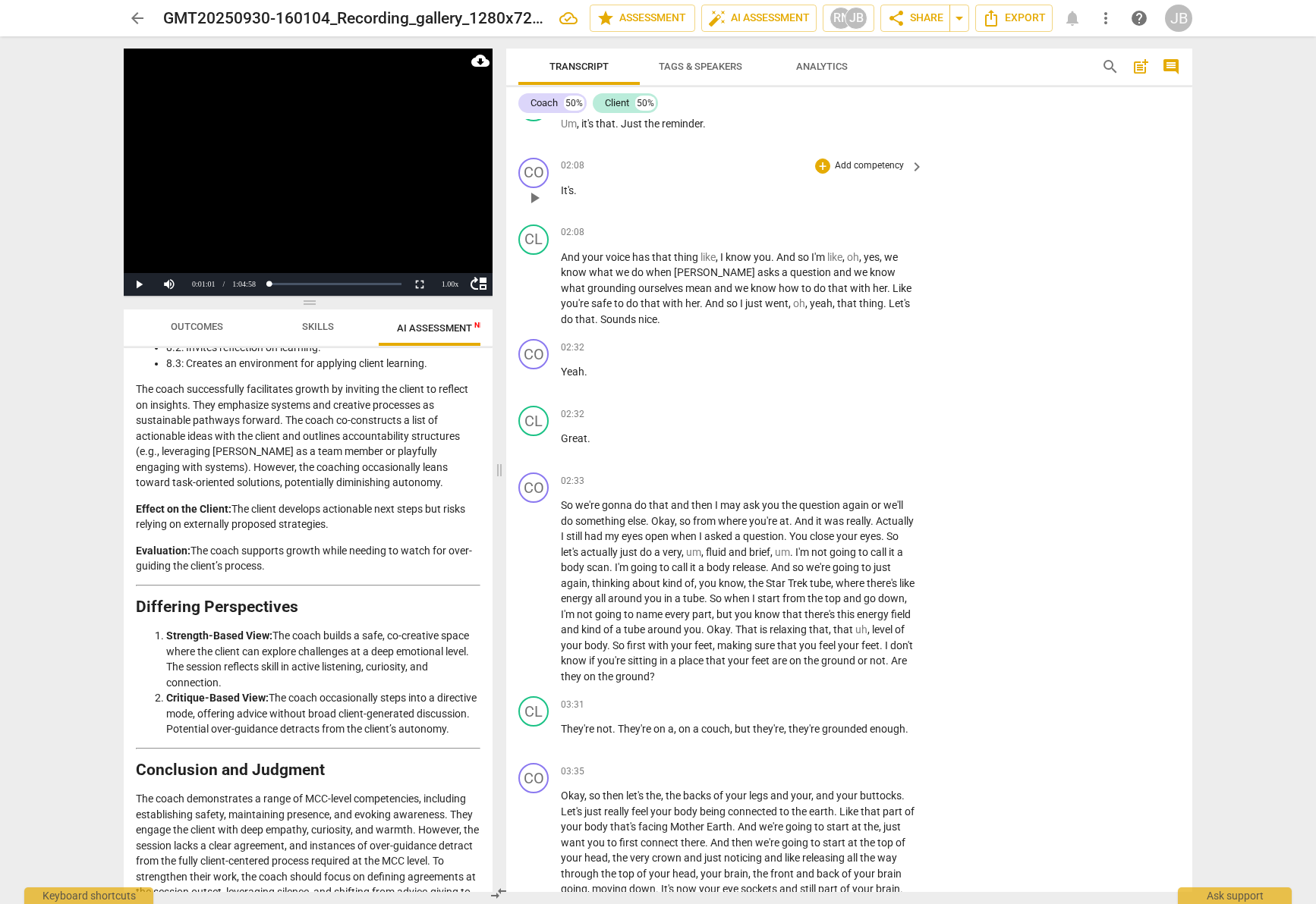
scroll to position [1724, 0]
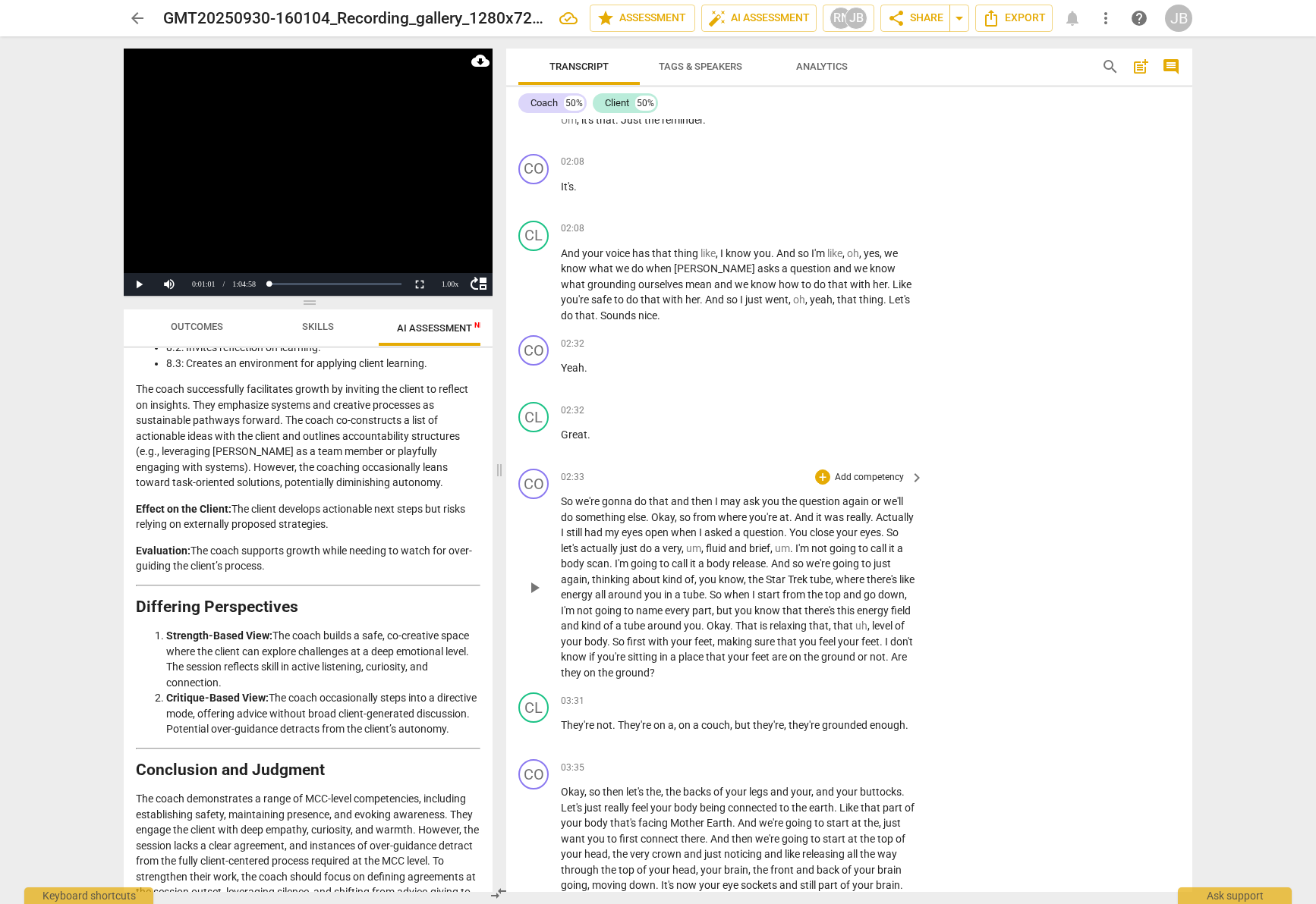
click at [534, 580] on span "play_arrow" at bounding box center [534, 587] width 18 height 18
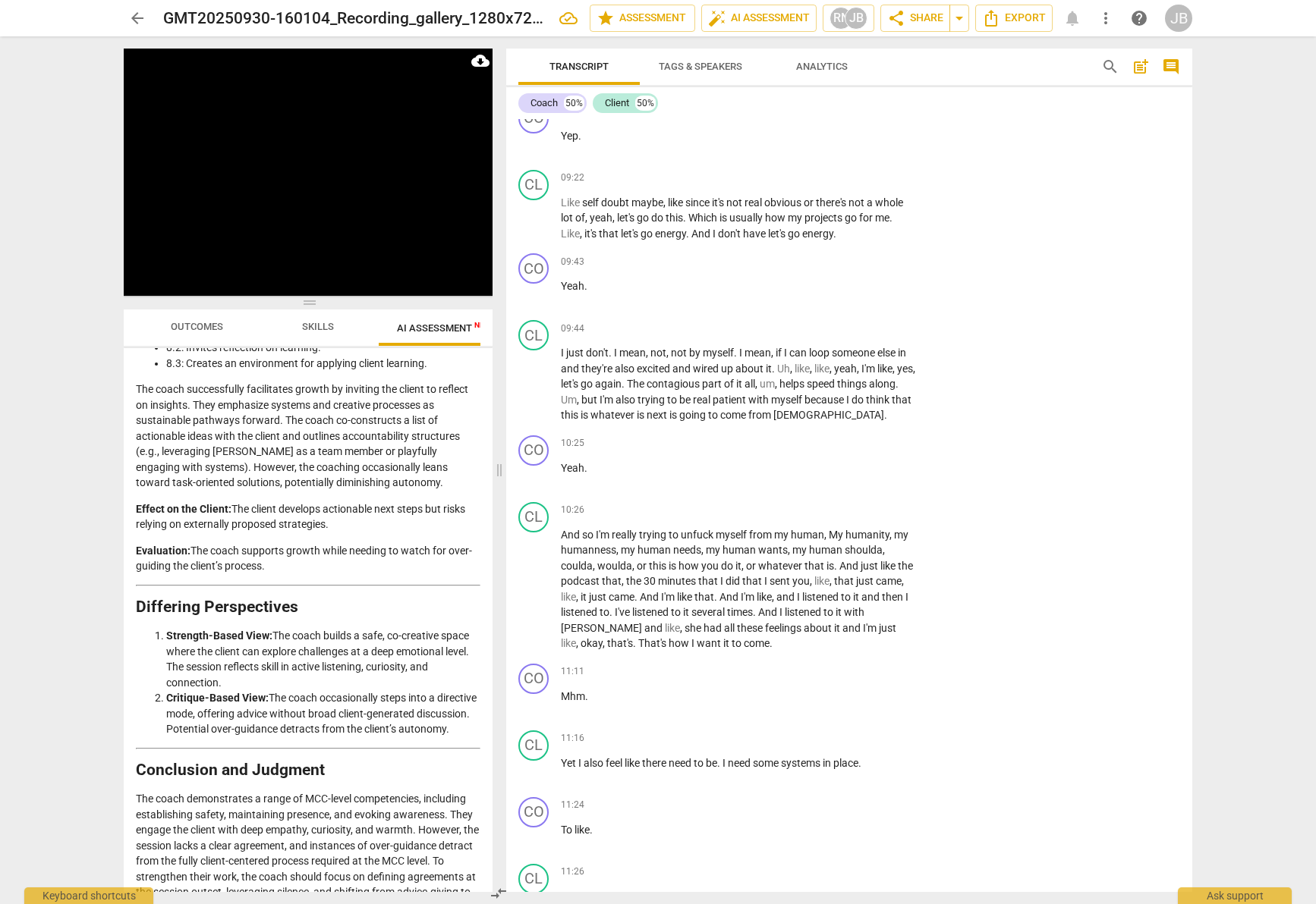
scroll to position [2407, 0]
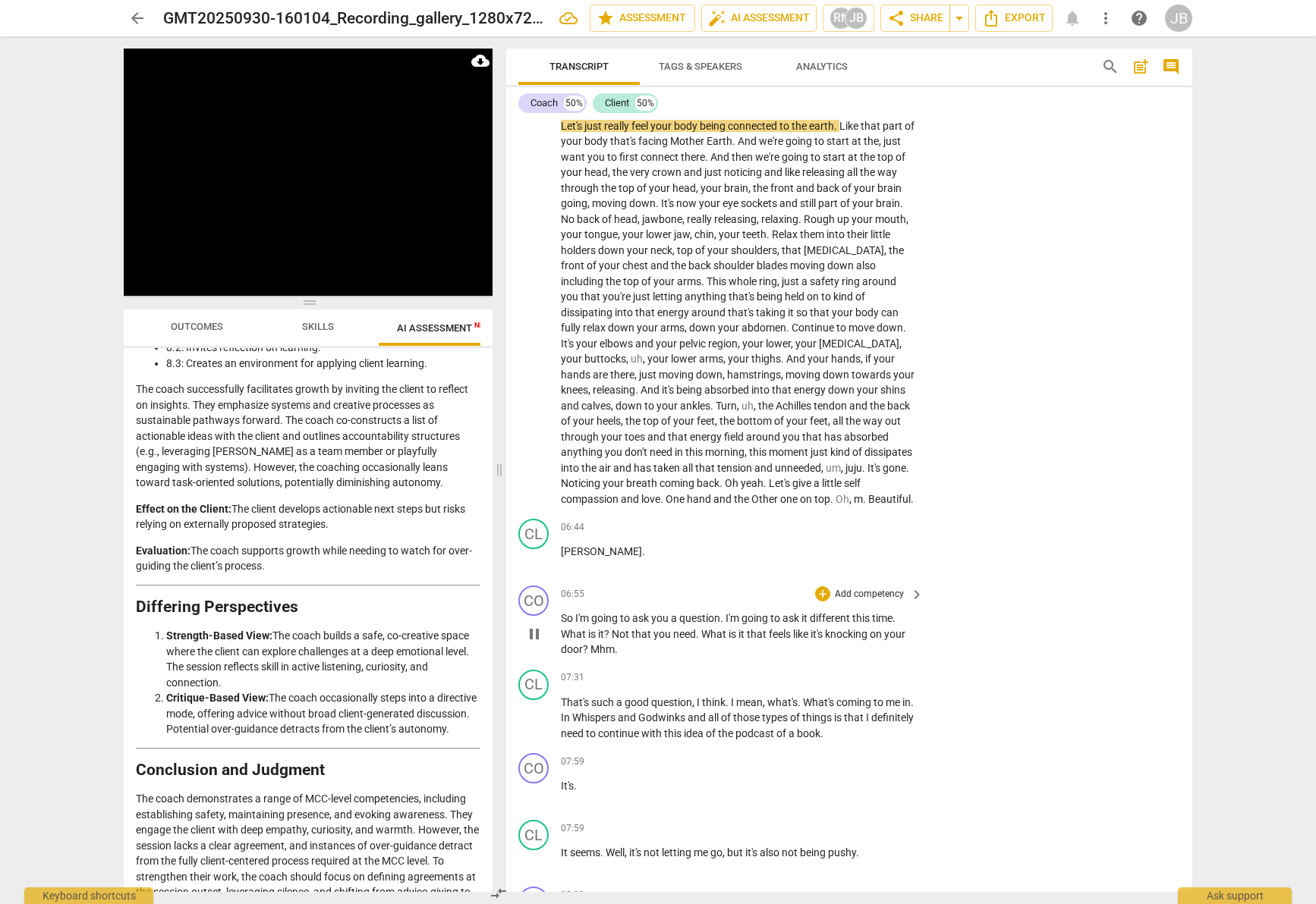
click at [953, 655] on div "CO play_arrow pause 06:55 + Add competency keyboard_arrow_right So I'm going to…" at bounding box center [849, 622] width 686 height 84
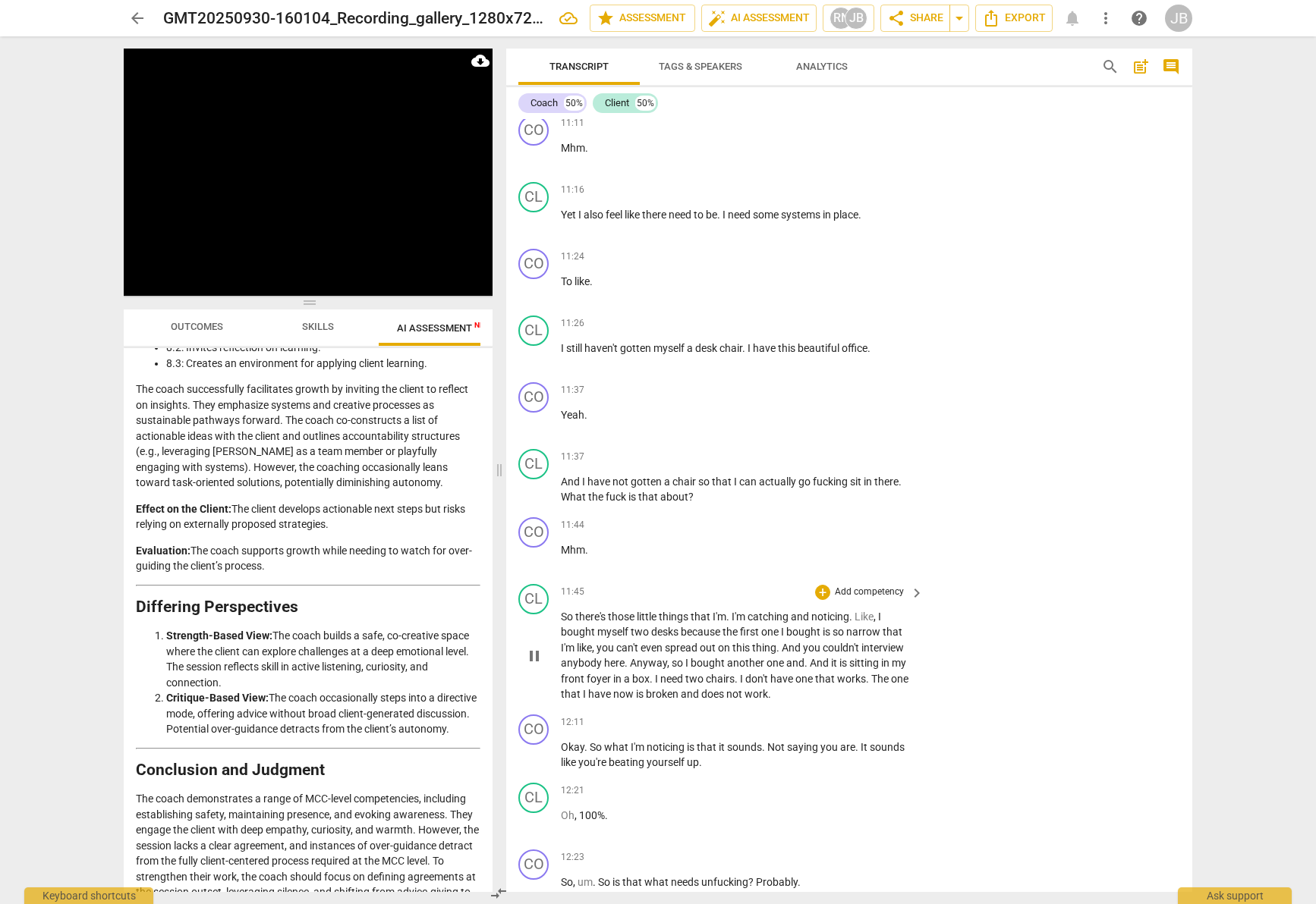
scroll to position [4298, 0]
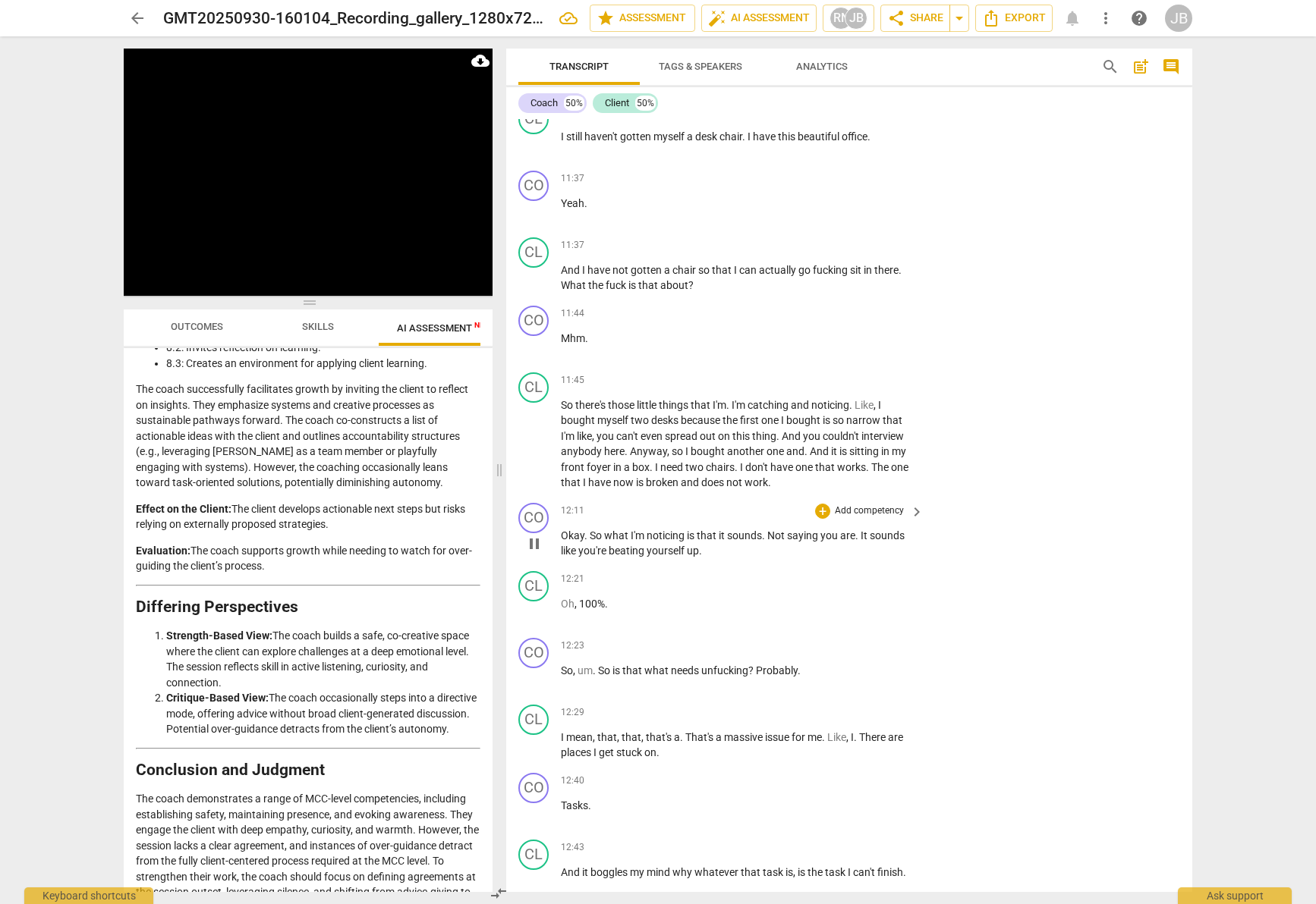
click at [749, 556] on p "Okay . So what I'm noticing is that it sounds . Not saying you are . It sounds …" at bounding box center [739, 543] width 355 height 31
drag, startPoint x: 738, startPoint y: 552, endPoint x: 546, endPoint y: 405, distance: 241.8
click at [546, 405] on div "CO play_arrow pause 00:02 + Add competency keyboard_arrow_right Marlo , do I ha…" at bounding box center [849, 505] width 686 height 773
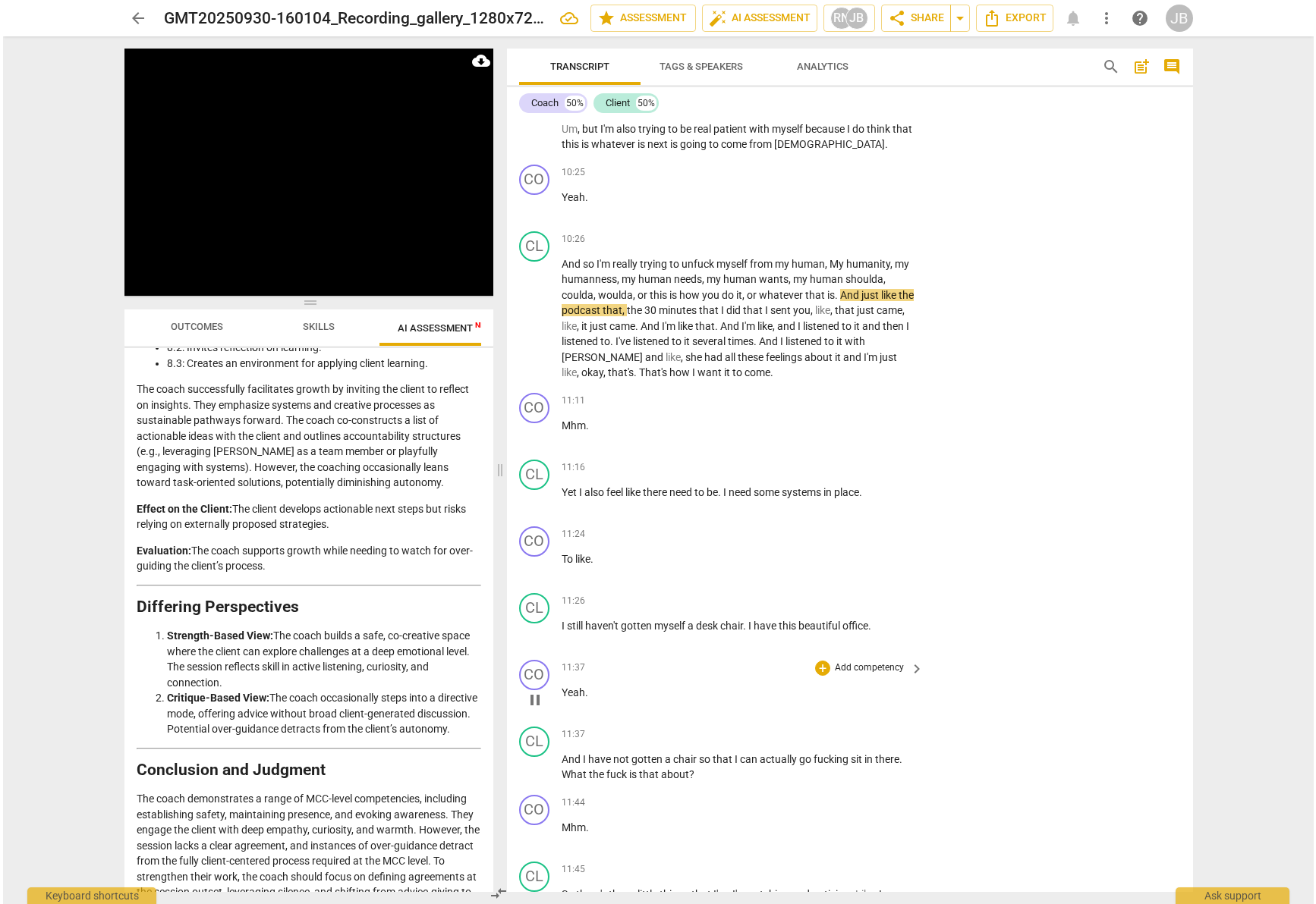
scroll to position [3541, 0]
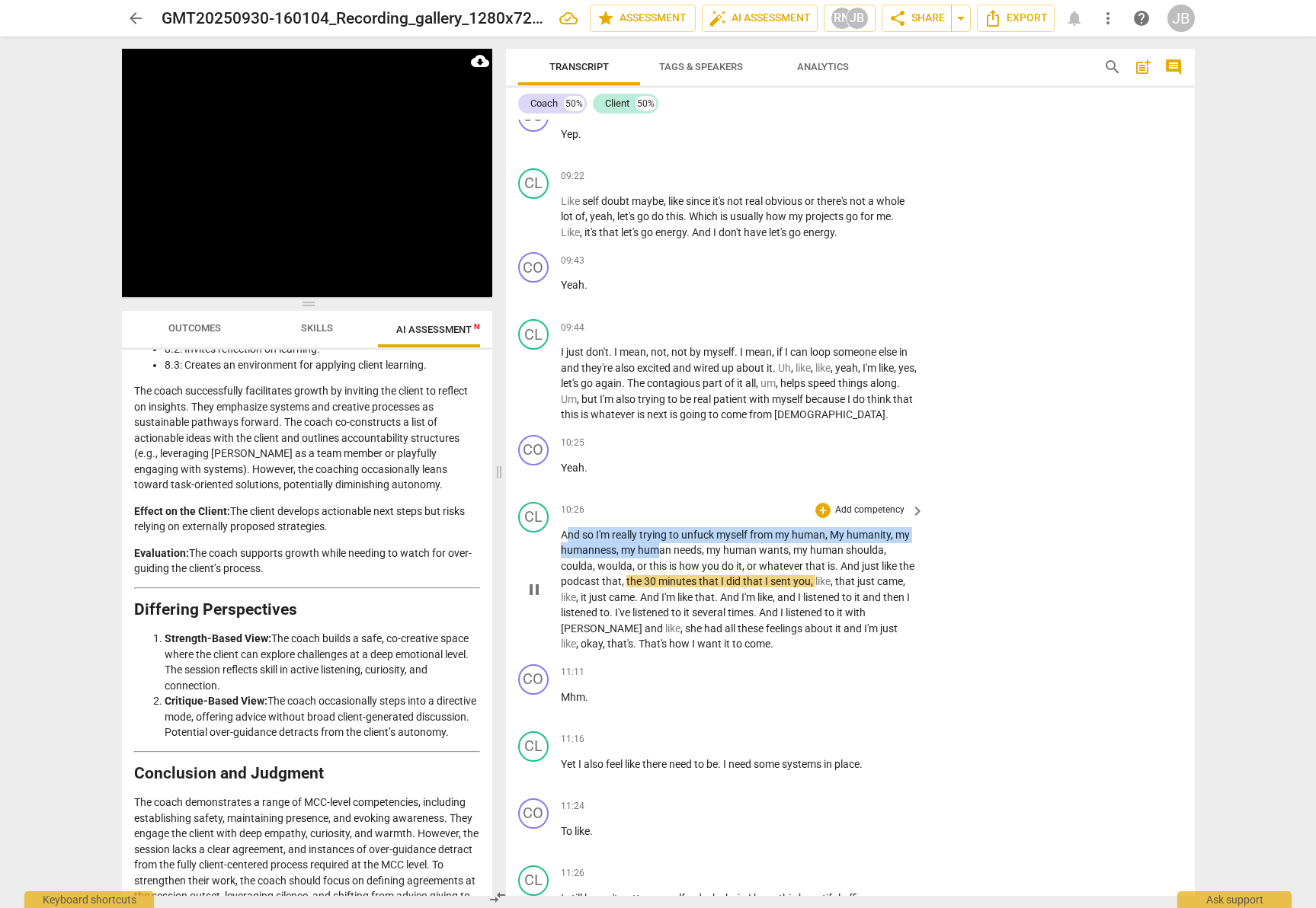
drag, startPoint x: 609, startPoint y: 538, endPoint x: 838, endPoint y: 633, distance: 247.9
click at [803, 585] on p "And so I'm really trying to unfuck myself from my human , My humanity , my huma…" at bounding box center [739, 589] width 357 height 125
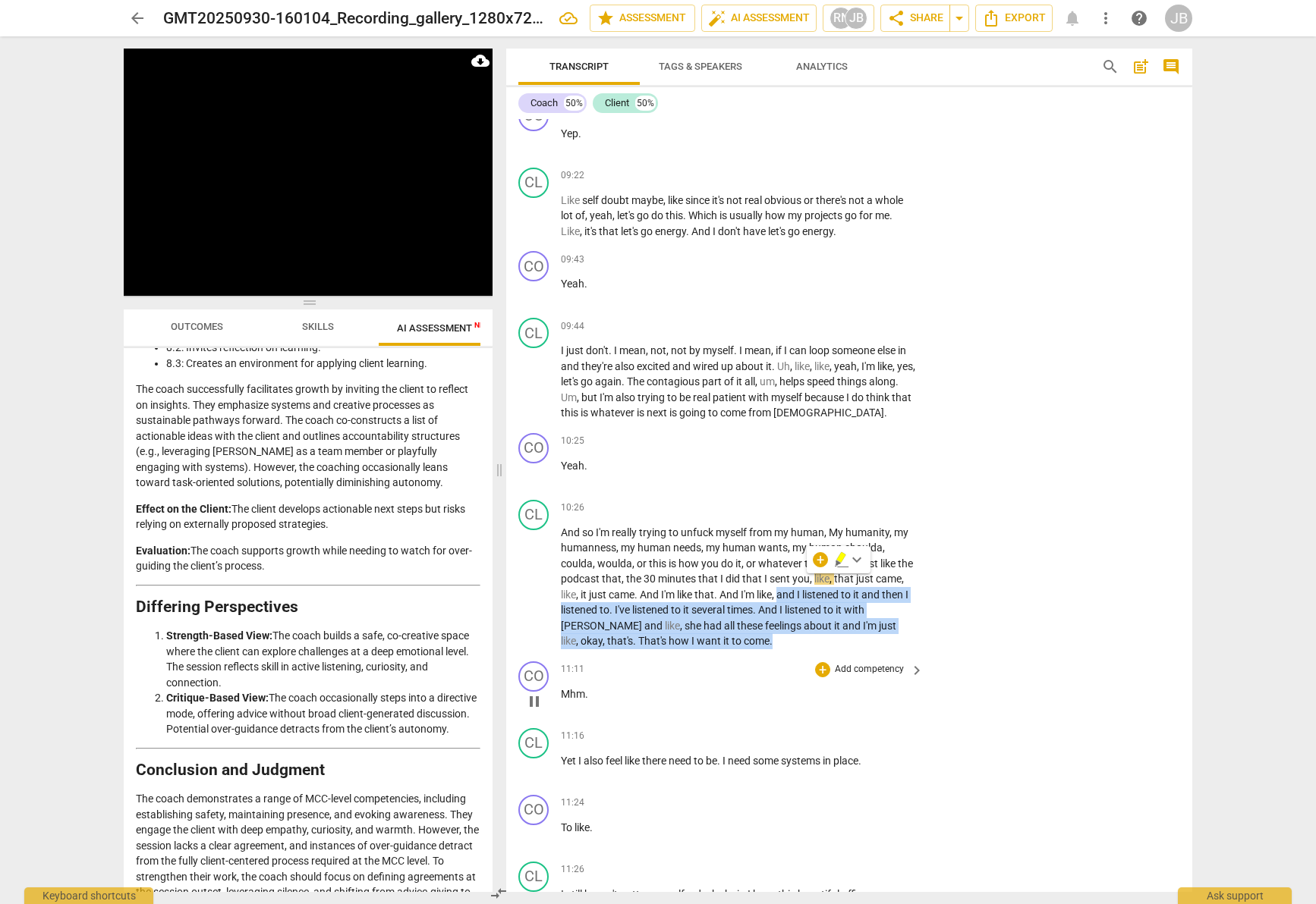
drag, startPoint x: 835, startPoint y: 631, endPoint x: 844, endPoint y: 665, distance: 35.2
click at [844, 665] on div "CO play_arrow pause 00:02 + Add competency keyboard_arrow_right Marlo , do I ha…" at bounding box center [849, 505] width 686 height 773
click at [567, 528] on span "And" at bounding box center [572, 533] width 21 height 12
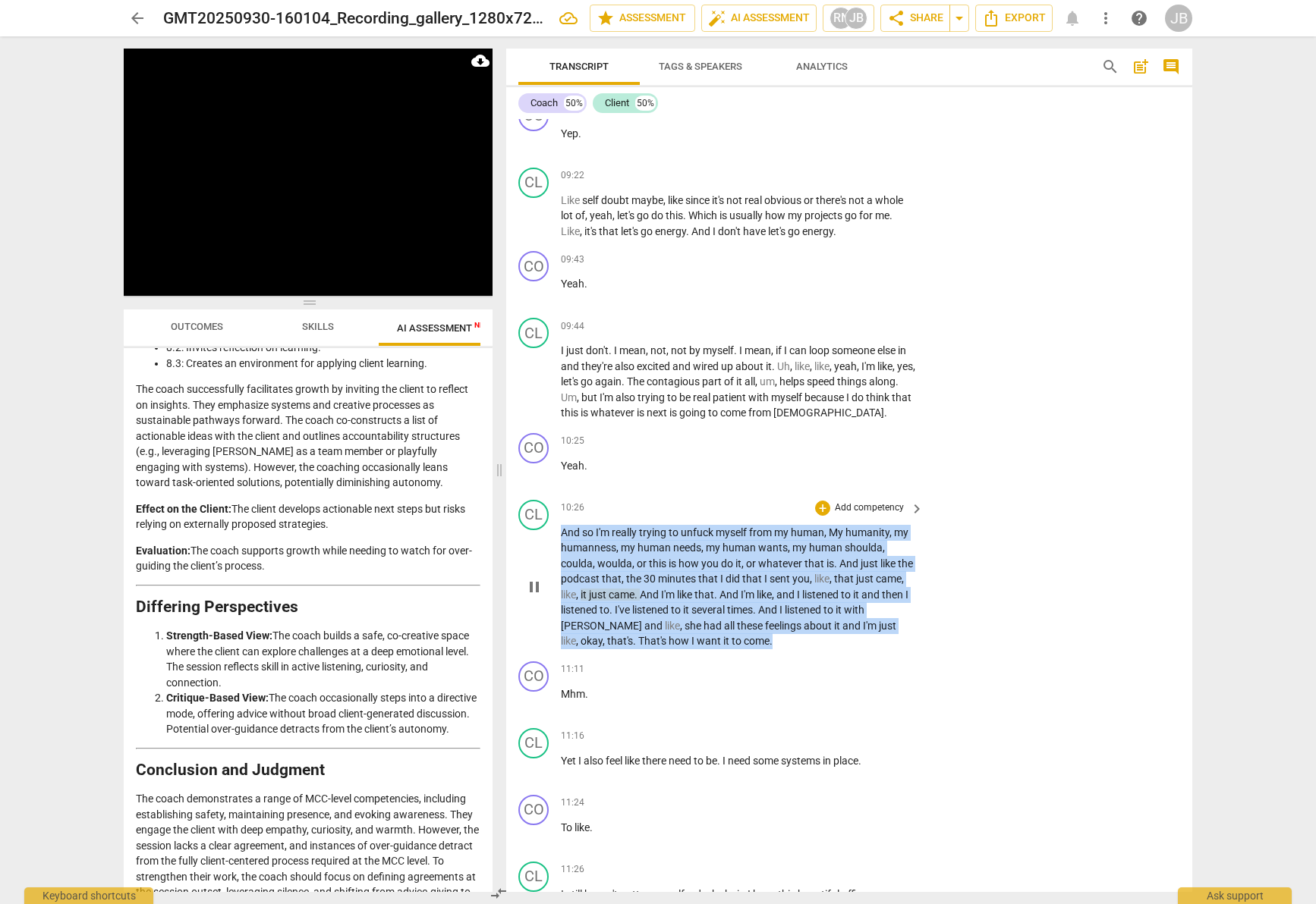
drag, startPoint x: 561, startPoint y: 528, endPoint x: 828, endPoint y: 643, distance: 290.7
click at [828, 643] on p "And so I'm really trying to unfuck myself from my human , My humanity , my huma…" at bounding box center [739, 587] width 355 height 124
click at [787, 620] on icon "button" at bounding box center [787, 620] width 9 height 11
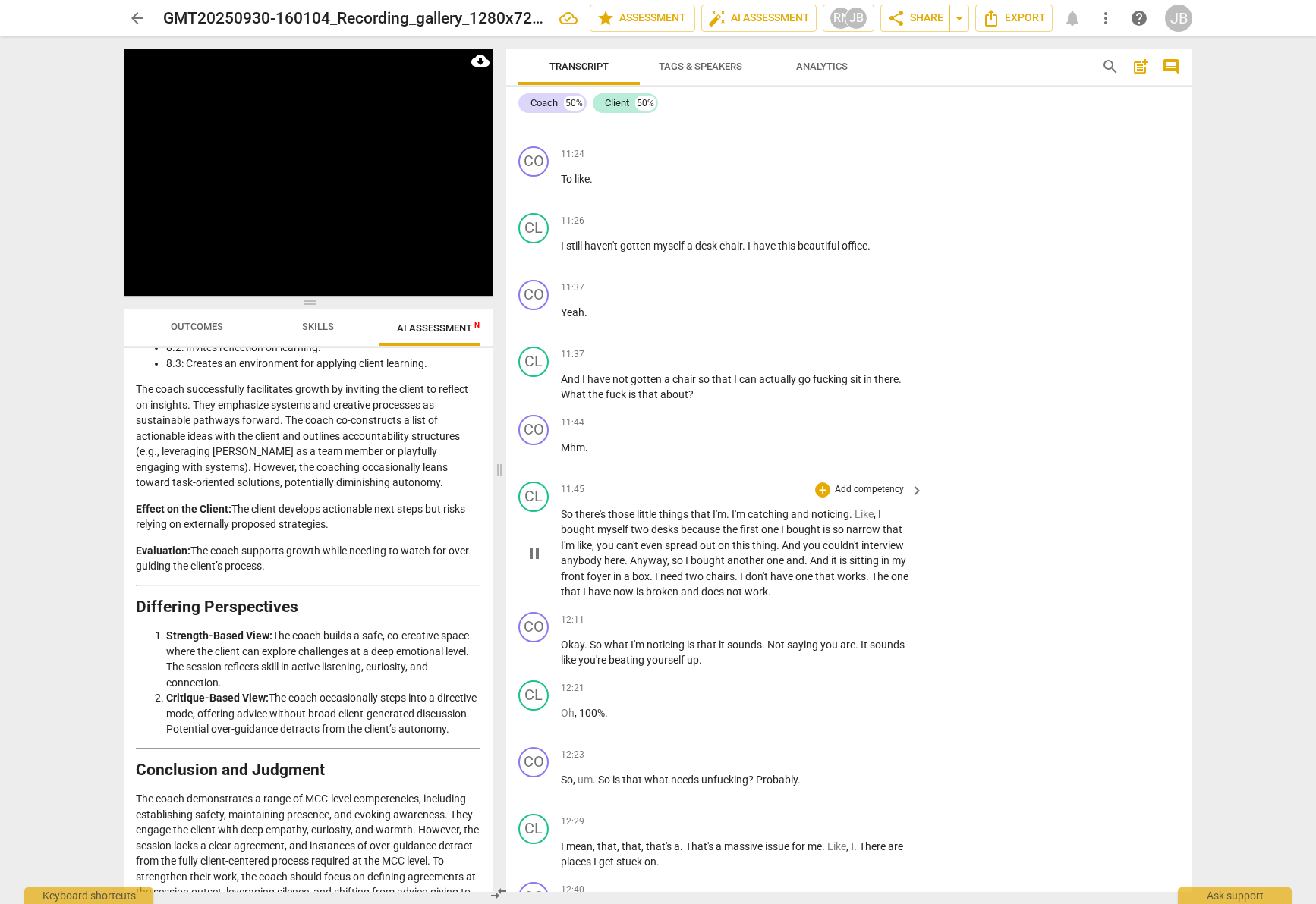
scroll to position [4505, 0]
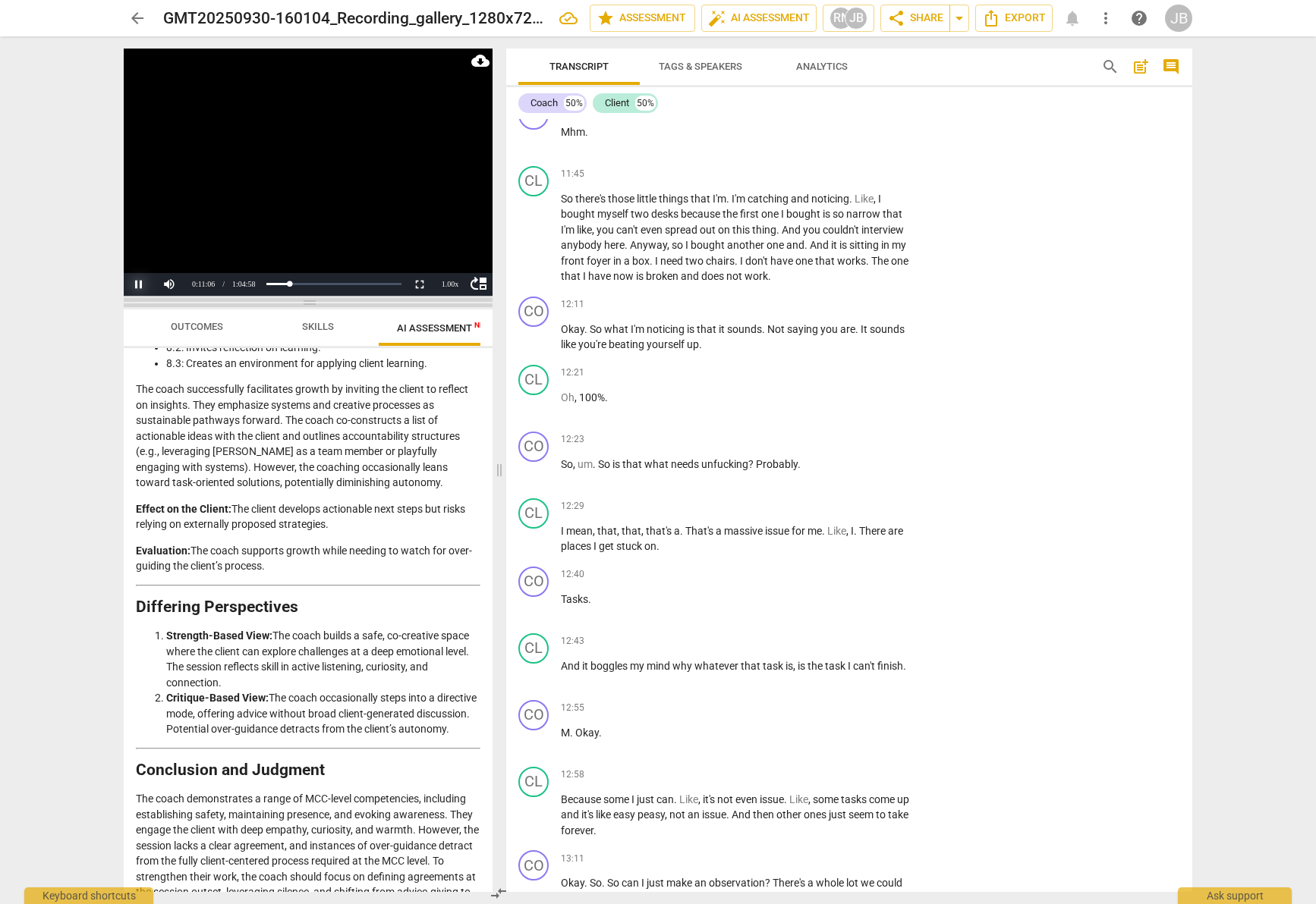
click at [147, 286] on button "Pause" at bounding box center [139, 285] width 31 height 23
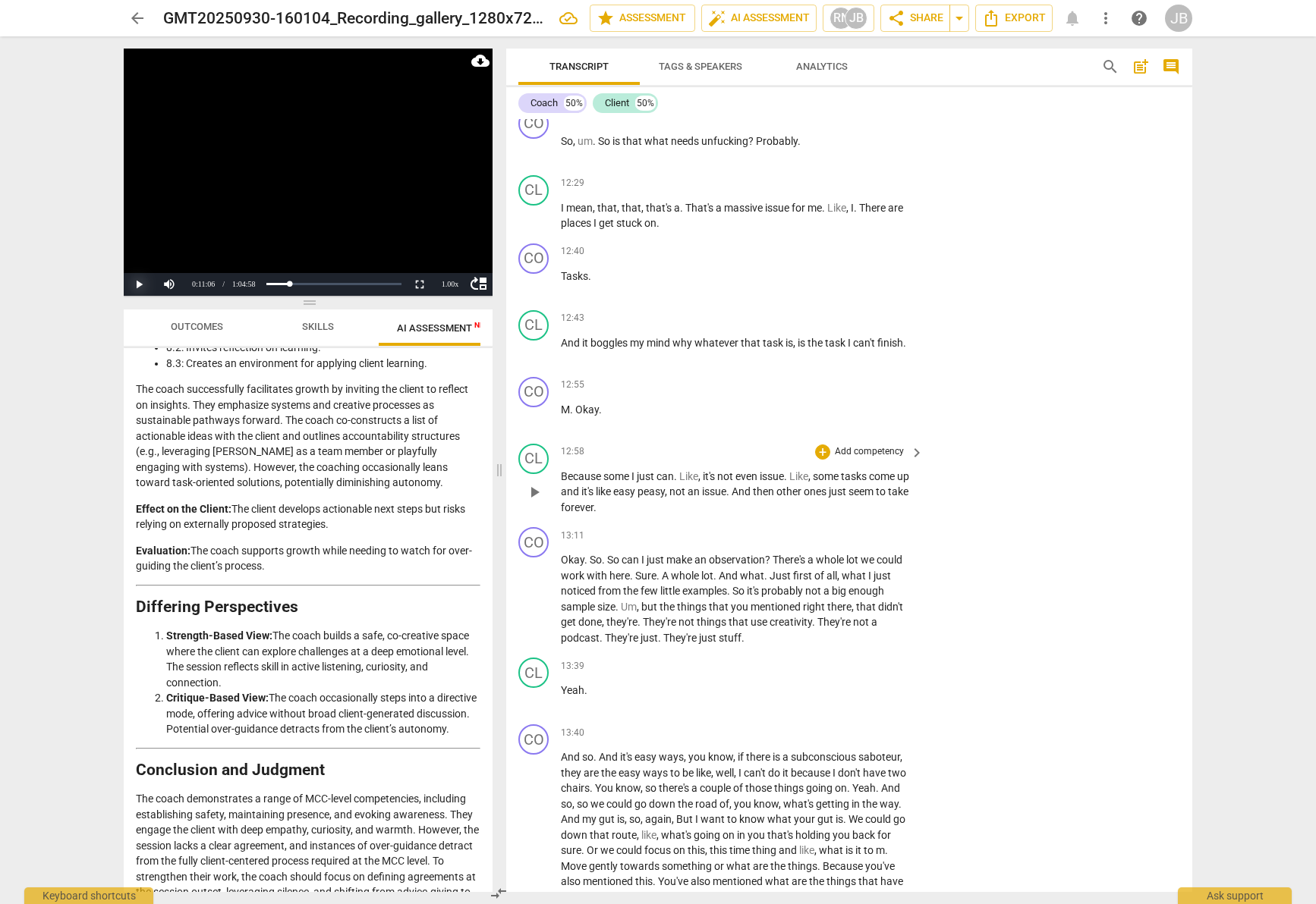
scroll to position [5048, 0]
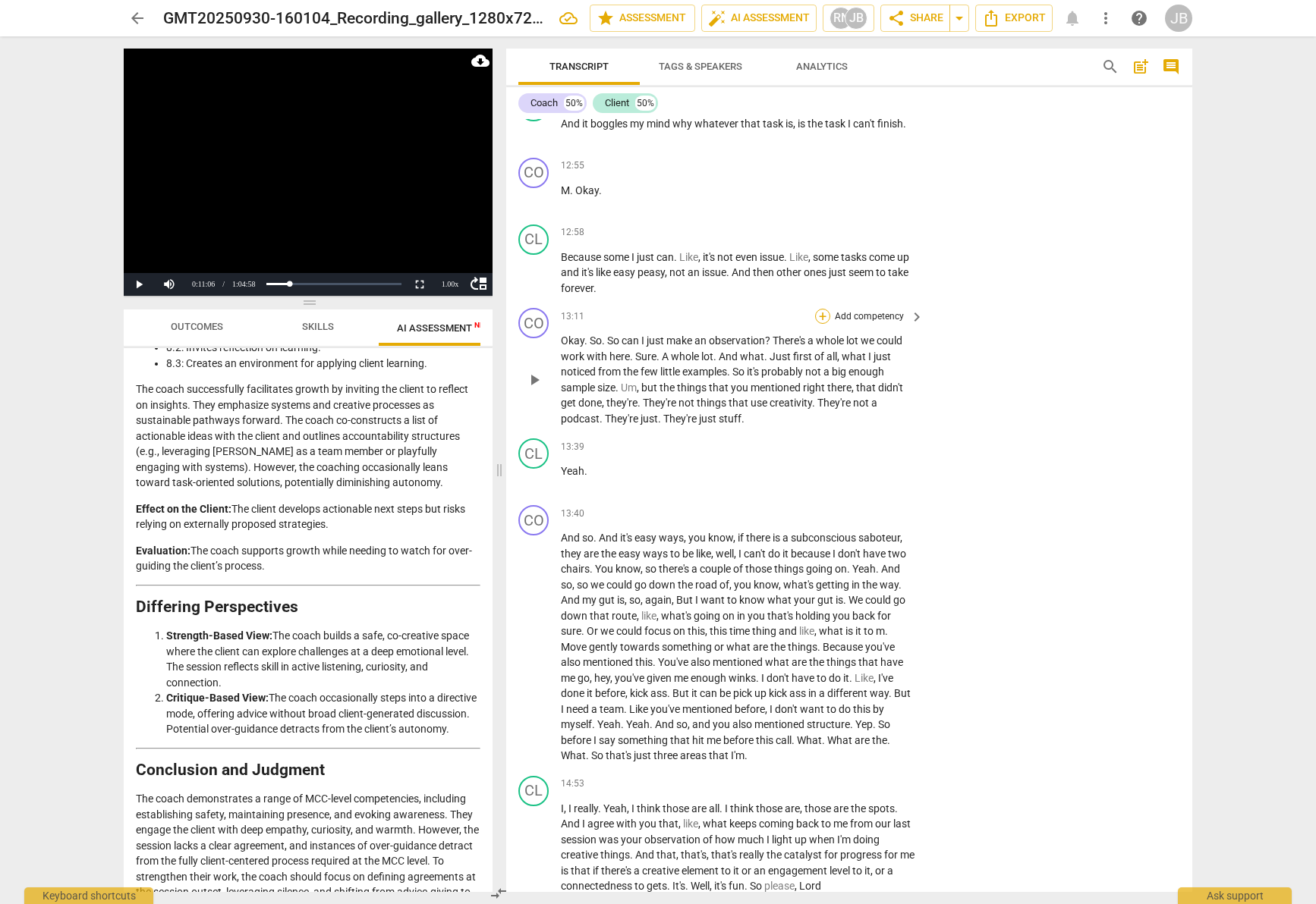
click at [819, 317] on div "+" at bounding box center [822, 316] width 15 height 15
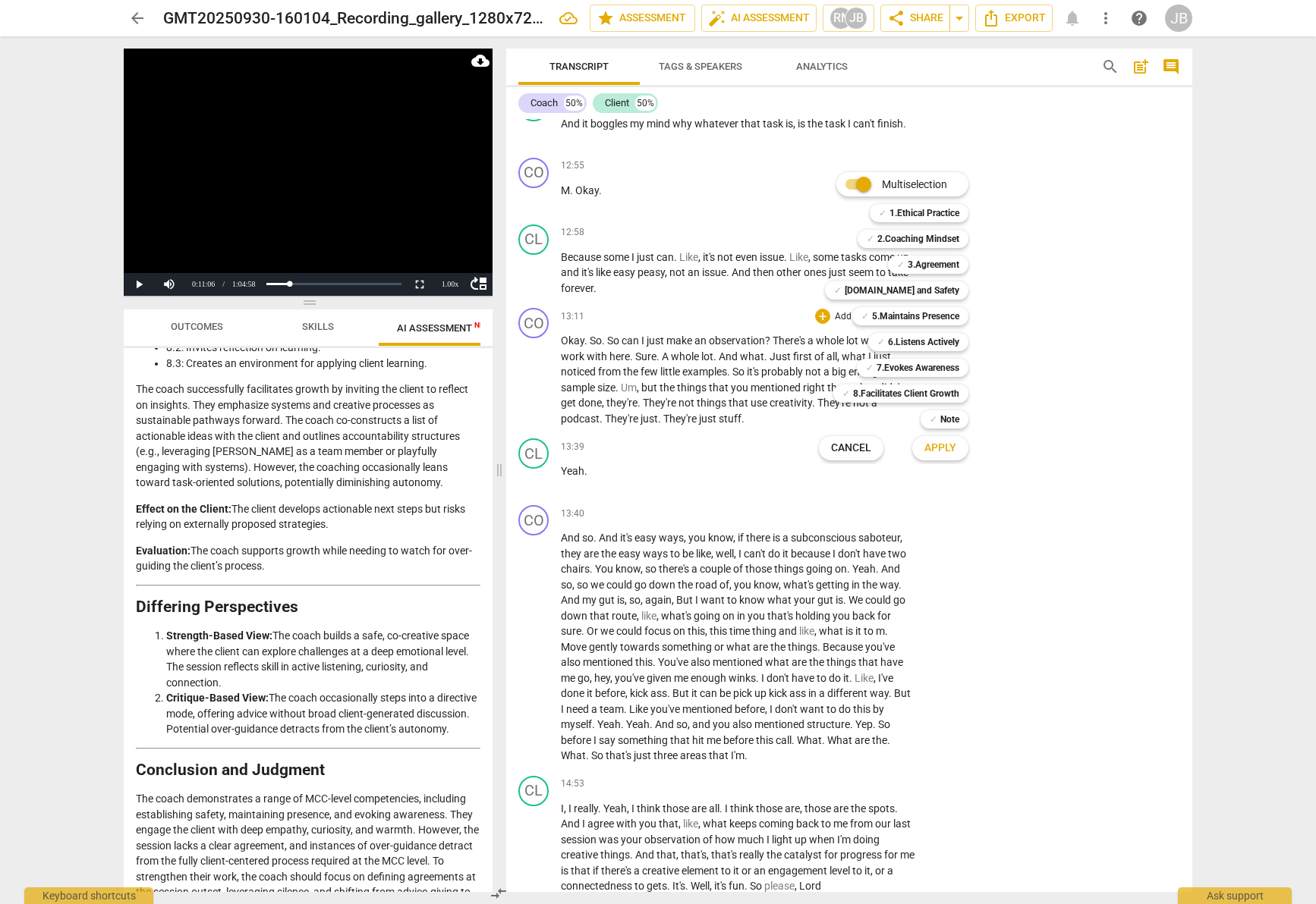
click at [651, 301] on div at bounding box center [658, 452] width 1316 height 904
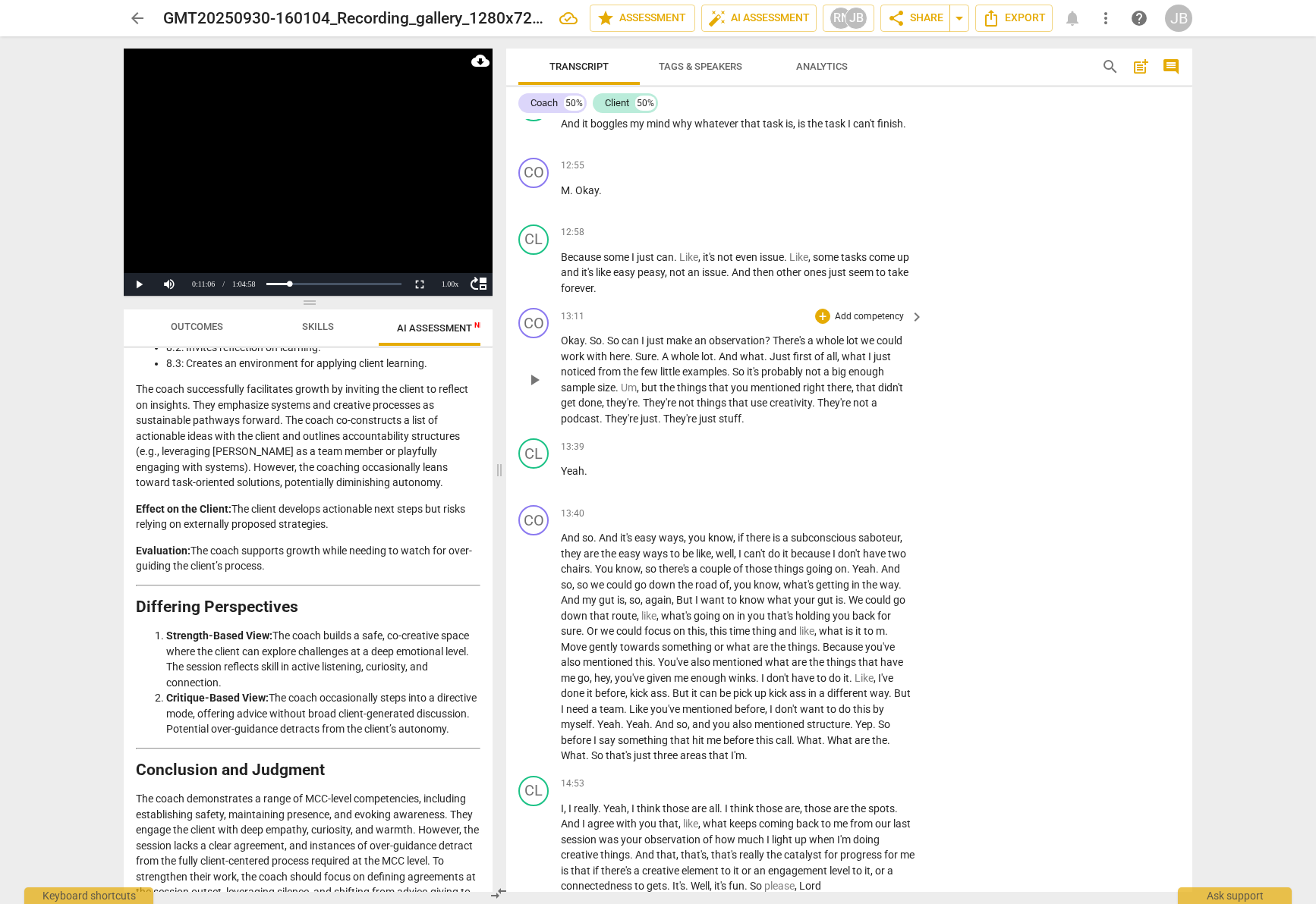
drag, startPoint x: 557, startPoint y: 328, endPoint x: 828, endPoint y: 419, distance: 285.9
click at [828, 419] on div "CO play_arrow pause 13:11 + Add competency keyboard_arrow_right Okay . So . So …" at bounding box center [849, 367] width 686 height 130
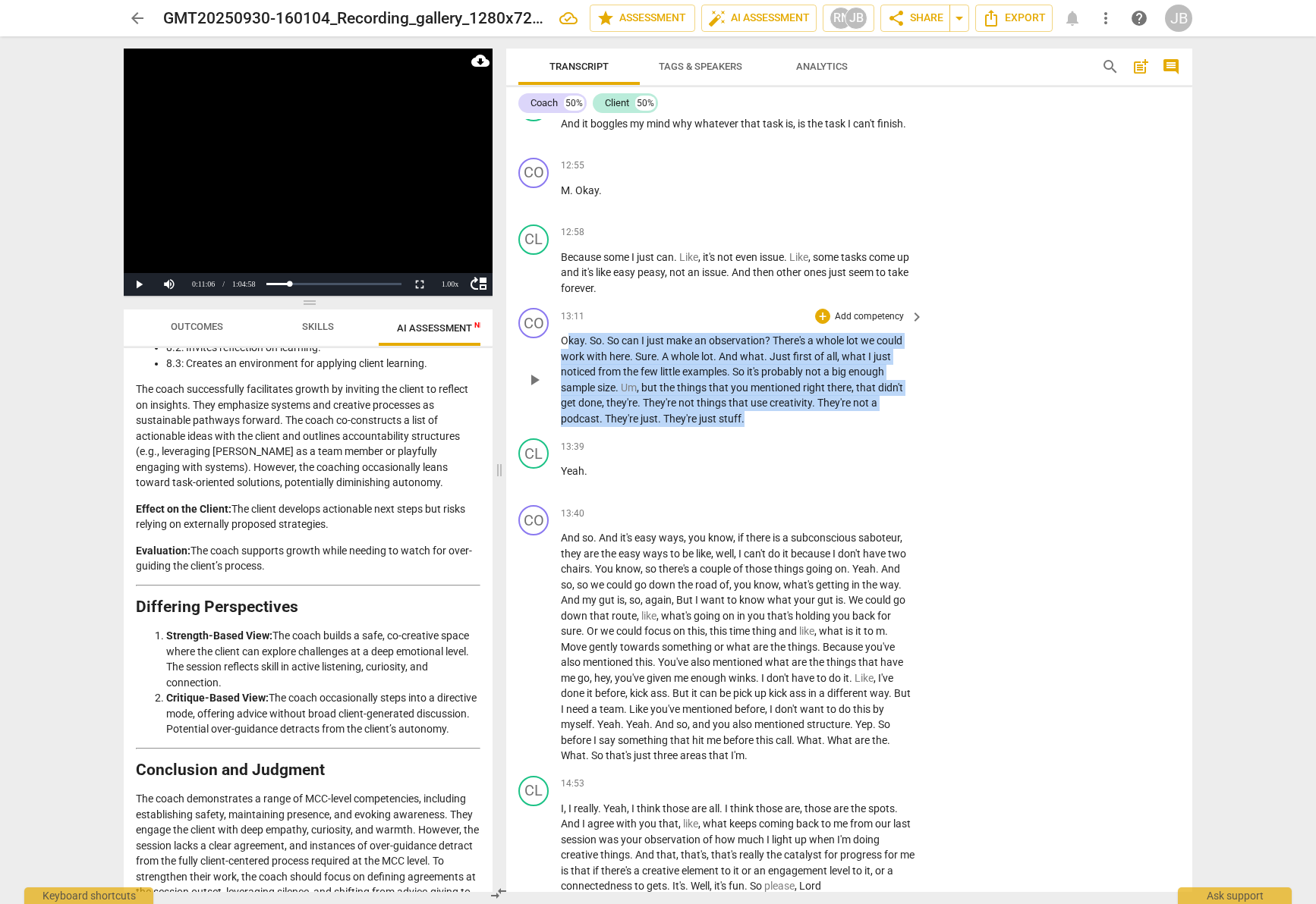
drag, startPoint x: 777, startPoint y: 418, endPoint x: 565, endPoint y: 333, distance: 228.4
click at [565, 333] on p "Okay . So . So can I just make an observation ? There's a whole lot we could wo…" at bounding box center [739, 380] width 355 height 93
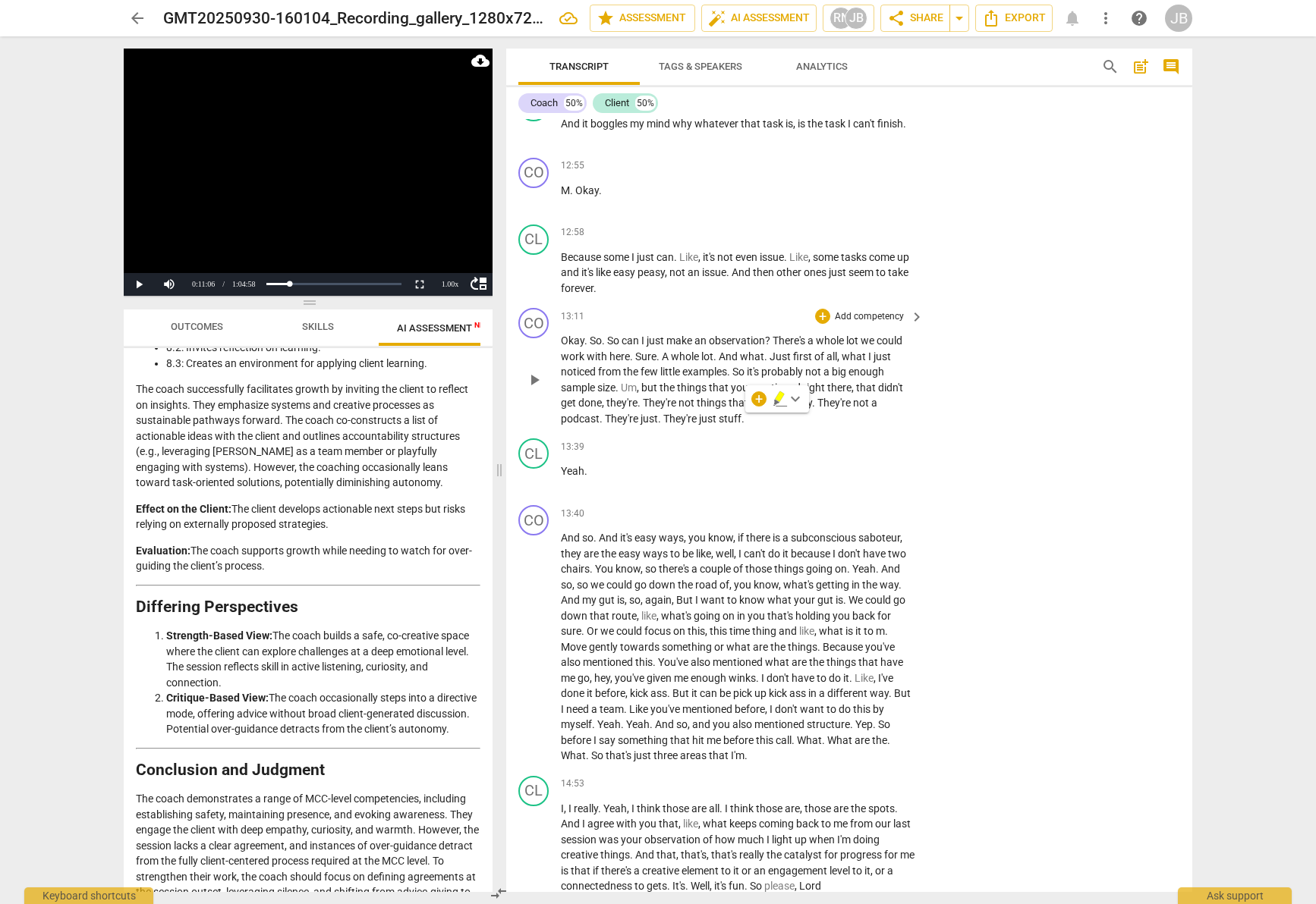
click at [561, 340] on span "Okay" at bounding box center [573, 340] width 24 height 12
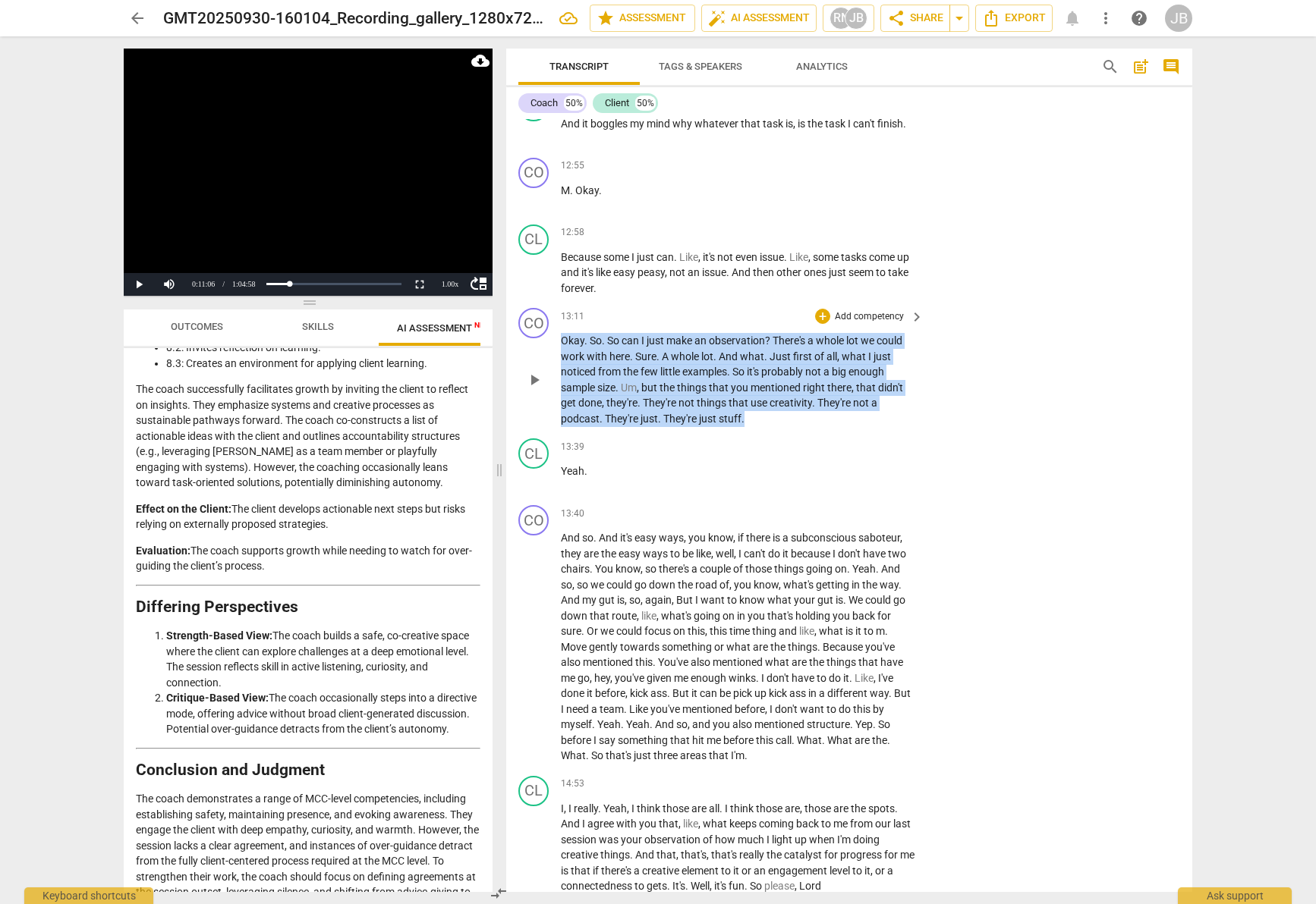
drag, startPoint x: 561, startPoint y: 339, endPoint x: 791, endPoint y: 421, distance: 244.2
click at [793, 418] on p "Okay . So . So can I just make an observation ? There's a whole lot we could wo…" at bounding box center [739, 380] width 355 height 93
click at [791, 421] on p "Okay . So . So can I just make an observation ? There's a whole lot we could wo…" at bounding box center [739, 380] width 355 height 93
drag, startPoint x: 750, startPoint y: 418, endPoint x: 539, endPoint y: 344, distance: 223.6
click at [539, 344] on div "CO play_arrow pause 13:11 + Add competency keyboard_arrow_right Okay . So . So …" at bounding box center [849, 367] width 686 height 130
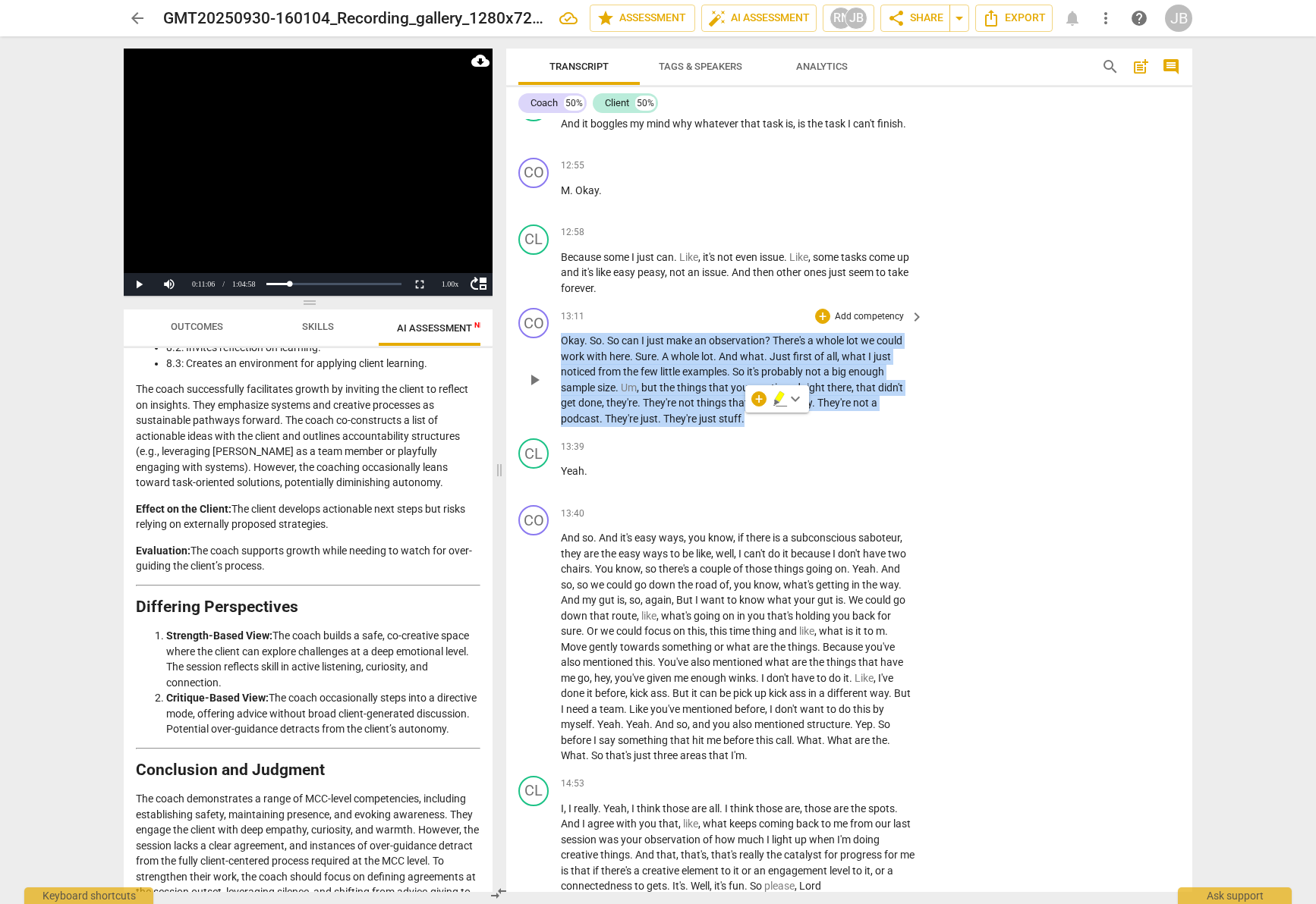
click at [779, 402] on icon "button" at bounding box center [779, 398] width 15 height 18
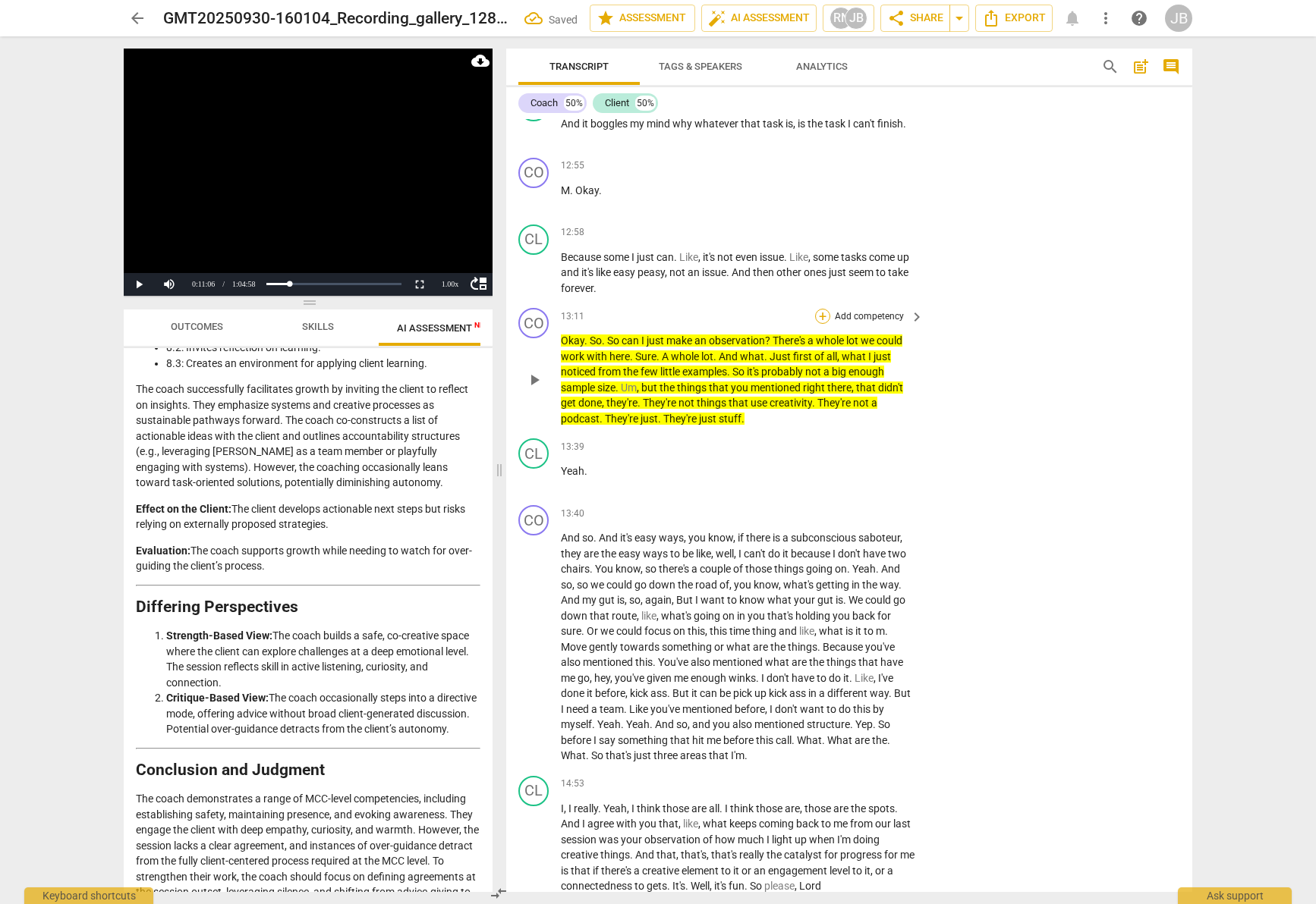
click at [823, 317] on div "+" at bounding box center [822, 316] width 15 height 15
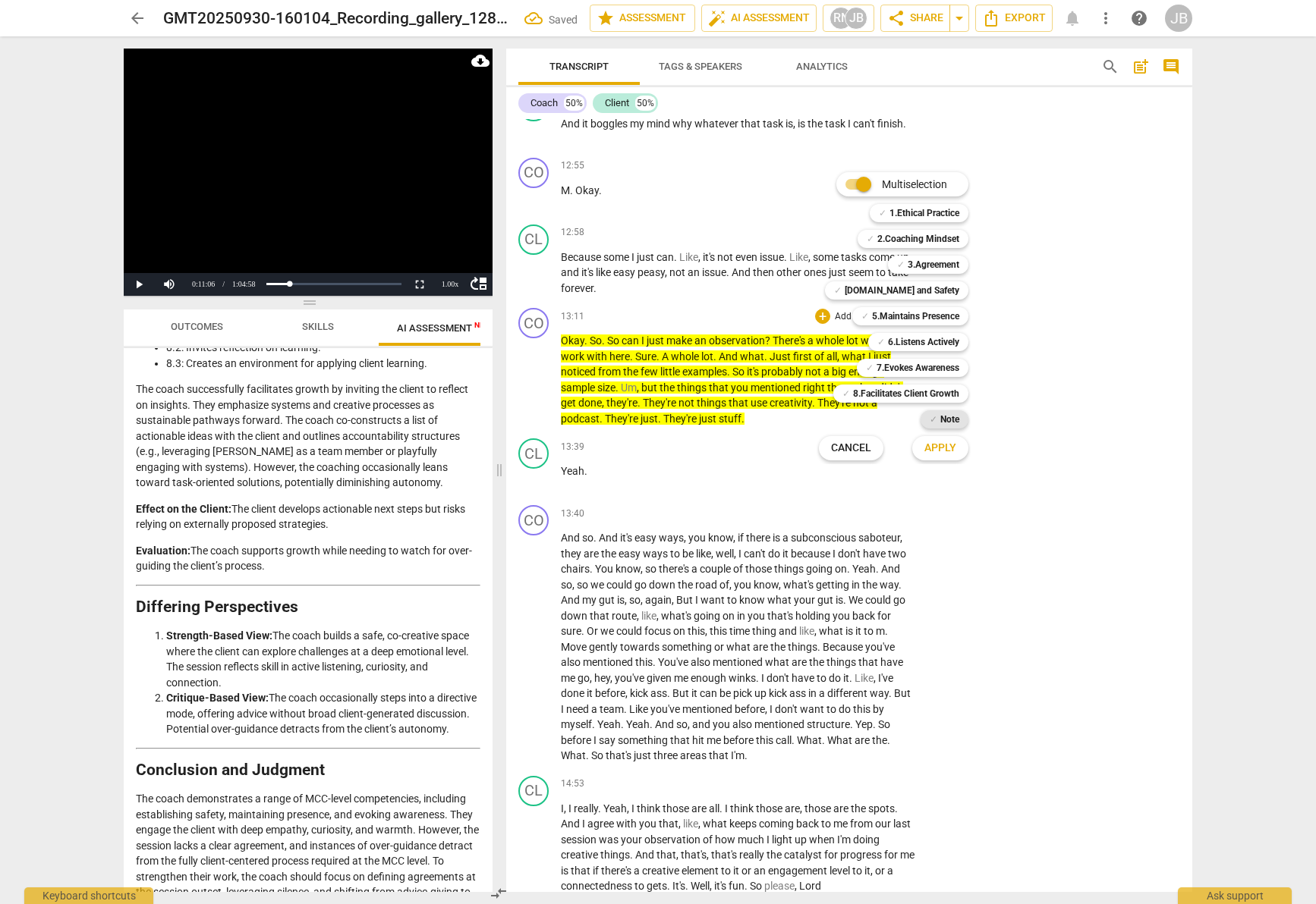
click at [946, 419] on b "Note" at bounding box center [950, 419] width 19 height 18
click at [950, 456] on span "Apply" at bounding box center [940, 448] width 32 height 15
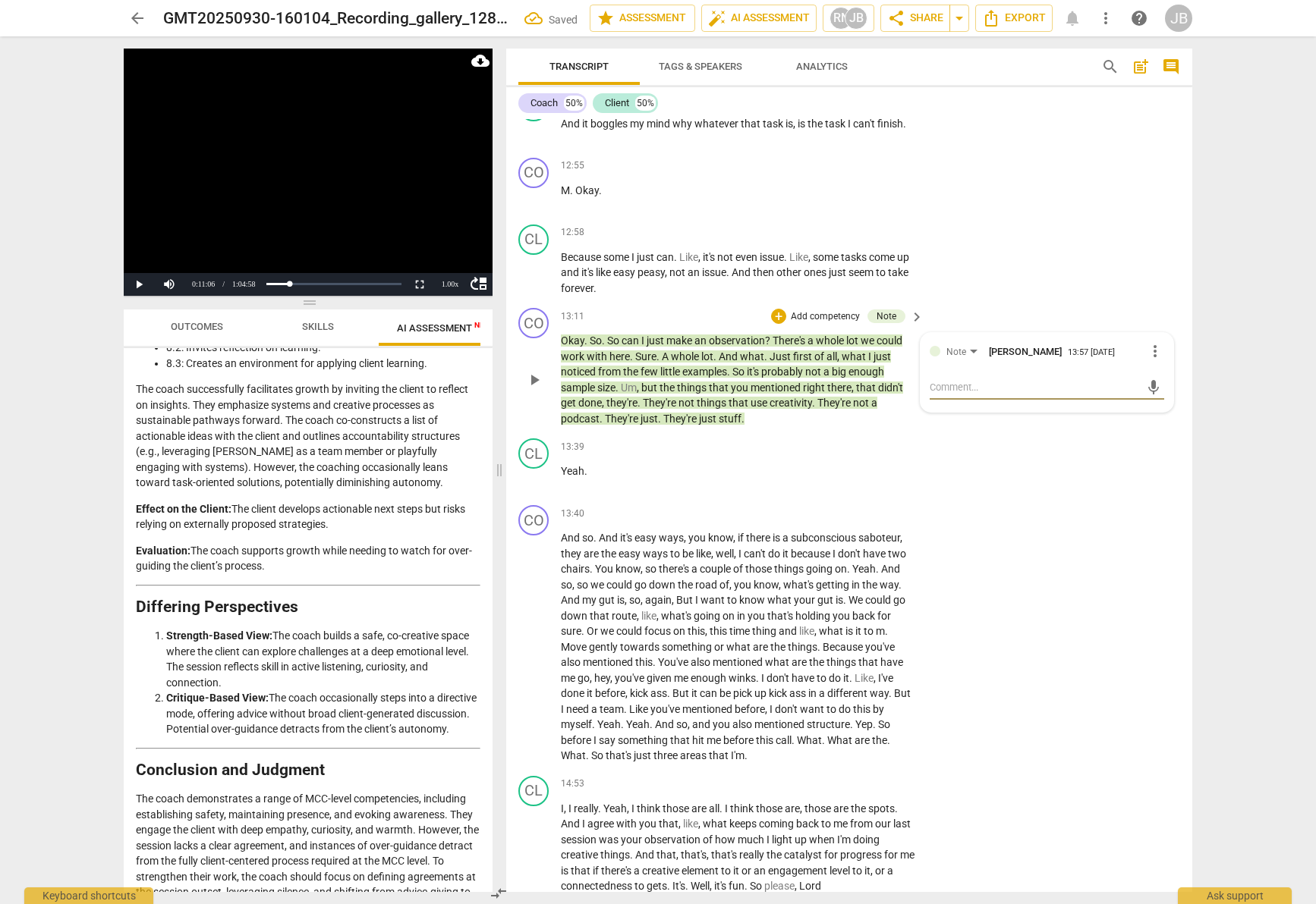
click at [974, 383] on textarea at bounding box center [1035, 387] width 210 height 14
click at [960, 383] on textarea "ASj the clinet: What makes the tasks different?" at bounding box center [1035, 387] width 210 height 14
click at [961, 380] on textarea "ASj the clinet: What makes the tasks different?" at bounding box center [1035, 387] width 210 height 14
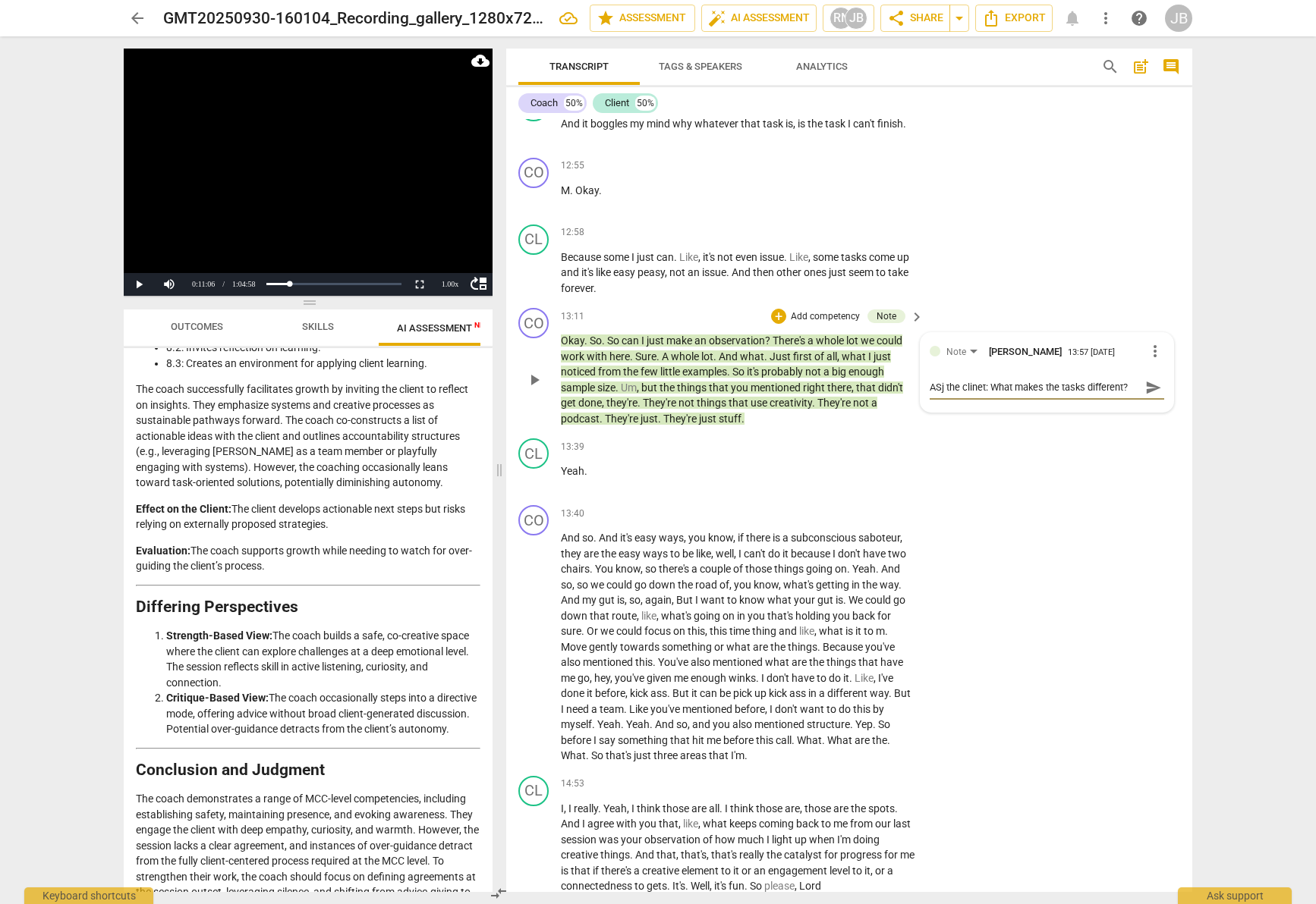
drag, startPoint x: 983, startPoint y: 384, endPoint x: 917, endPoint y: 381, distance: 66.1
click at [920, 381] on div "Note [PERSON_NAME] 13:57 [DATE] more_vert ASj the clinet: What makes the tasks …" at bounding box center [1047, 372] width 254 height 80
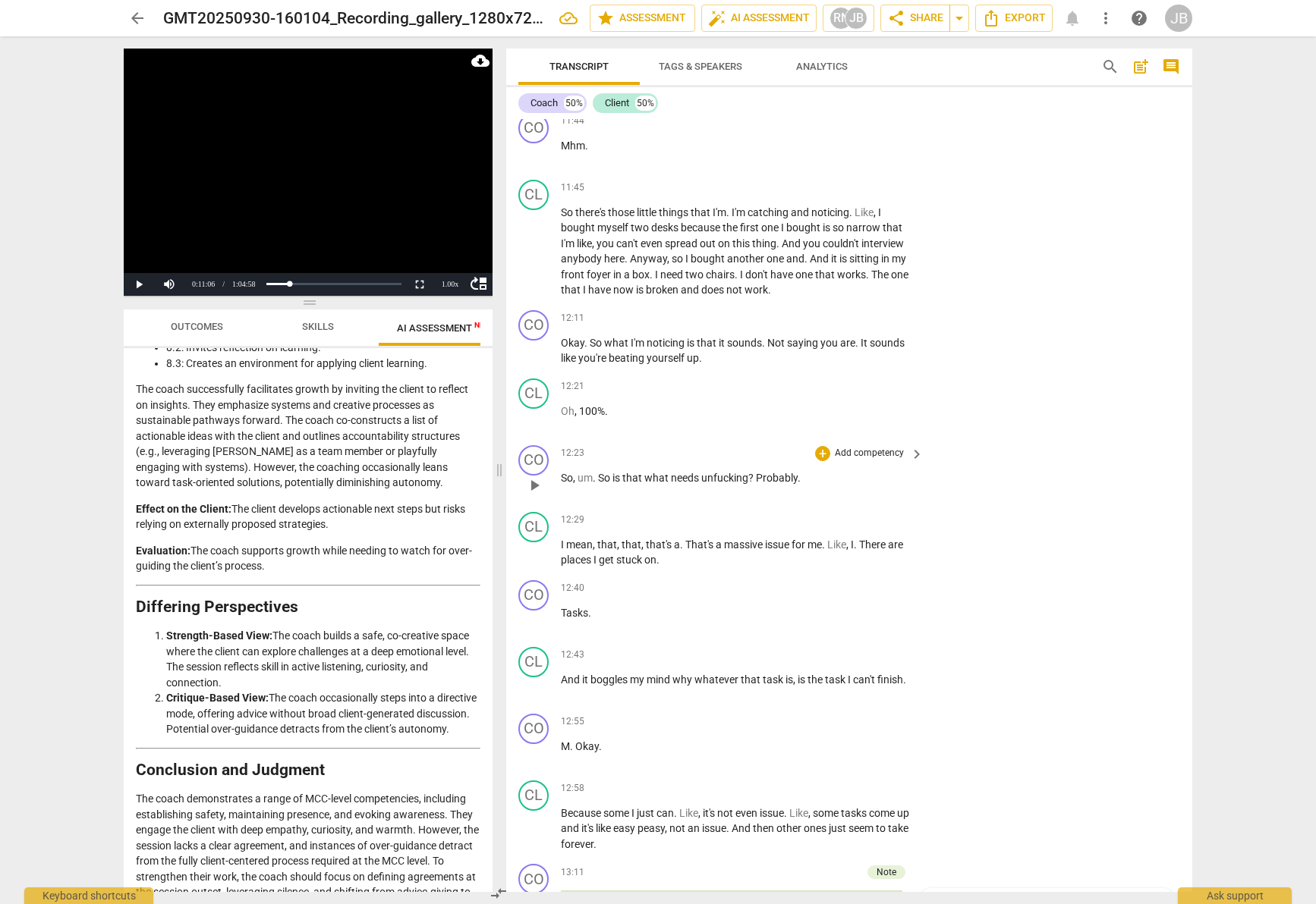
scroll to position [4427, 0]
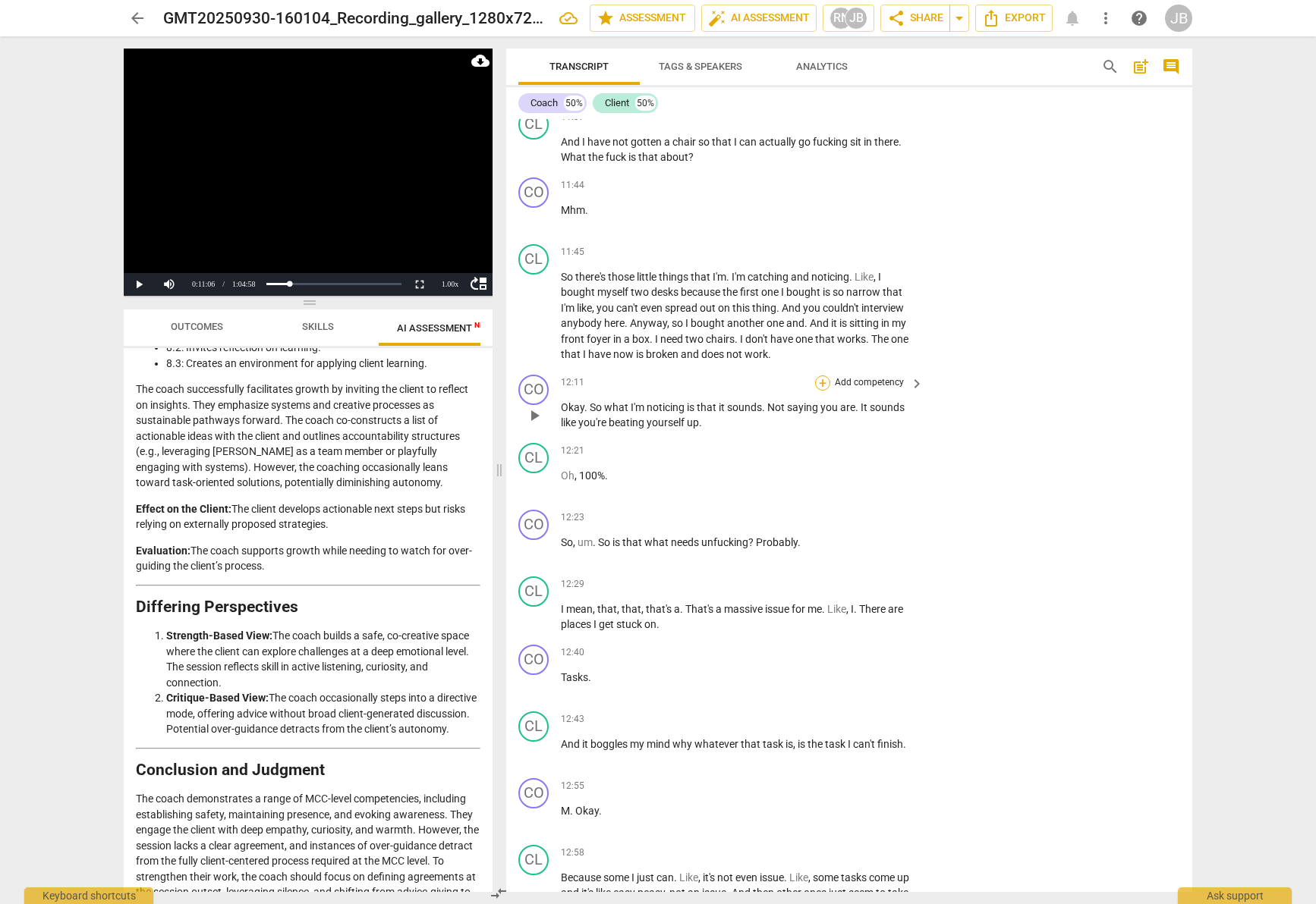
click at [819, 379] on div "+" at bounding box center [822, 383] width 15 height 15
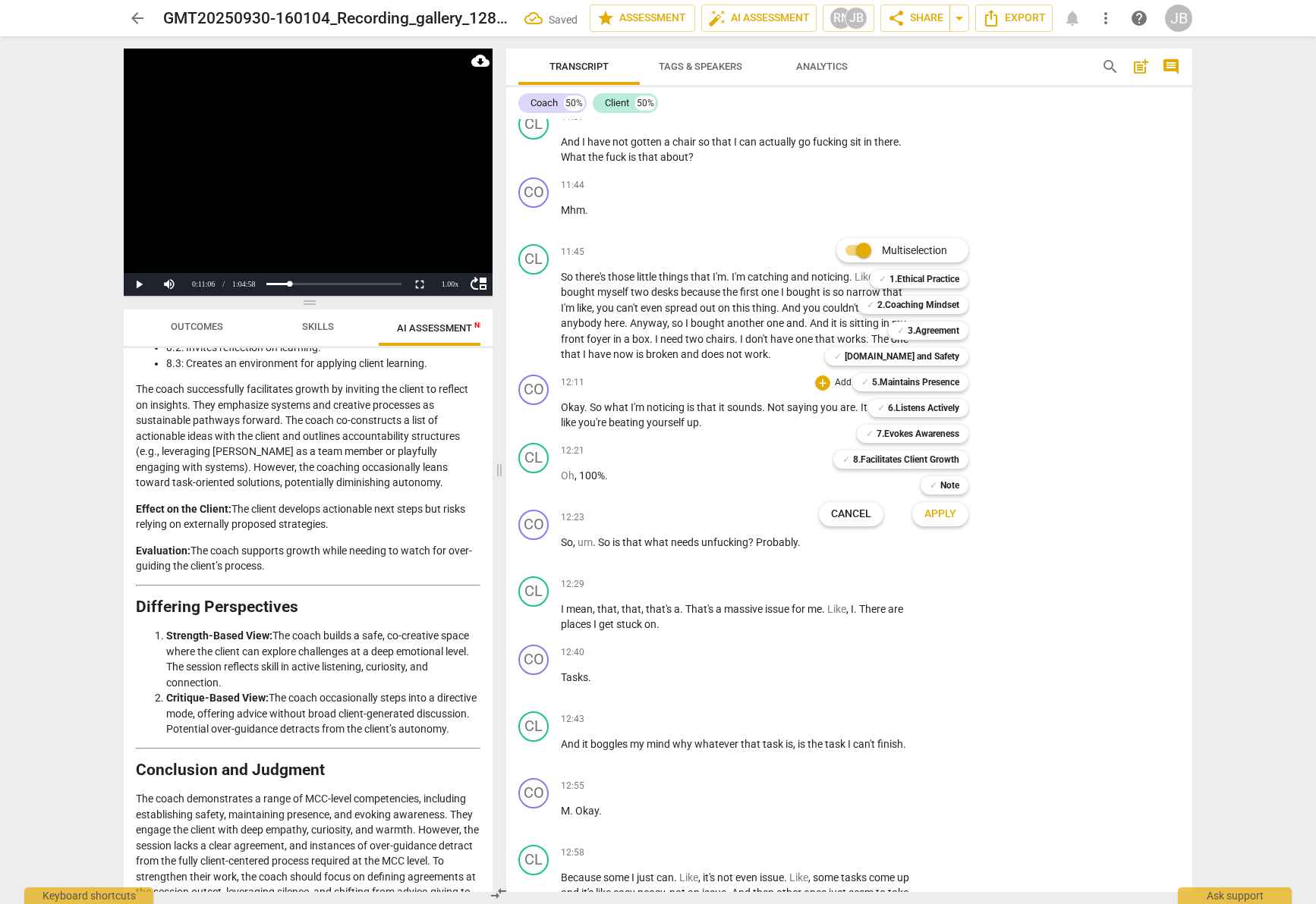
click at [621, 397] on div at bounding box center [658, 452] width 1316 height 904
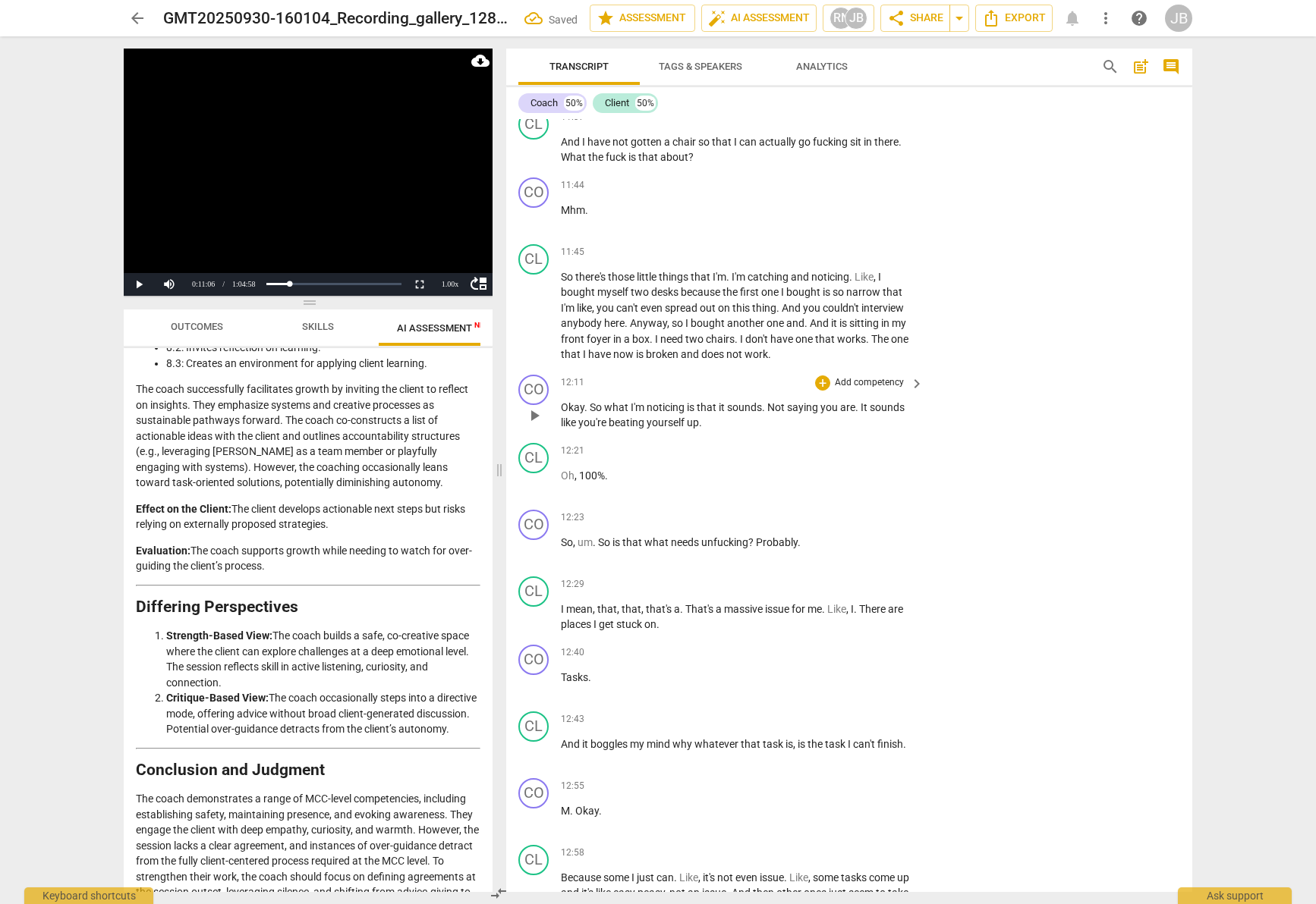
drag, startPoint x: 550, startPoint y: 397, endPoint x: 715, endPoint y: 426, distance: 167.5
click at [715, 426] on div "CO play_arrow pause 12:11 + Add competency keyboard_arrow_right Okay . So what …" at bounding box center [849, 403] width 686 height 69
drag, startPoint x: 661, startPoint y: 418, endPoint x: 544, endPoint y: 395, distance: 119.2
click at [542, 396] on div "CO play_arrow pause 12:11 + Add competency keyboard_arrow_right Okay . So what …" at bounding box center [849, 403] width 686 height 69
click at [734, 399] on icon "button" at bounding box center [737, 403] width 15 height 18
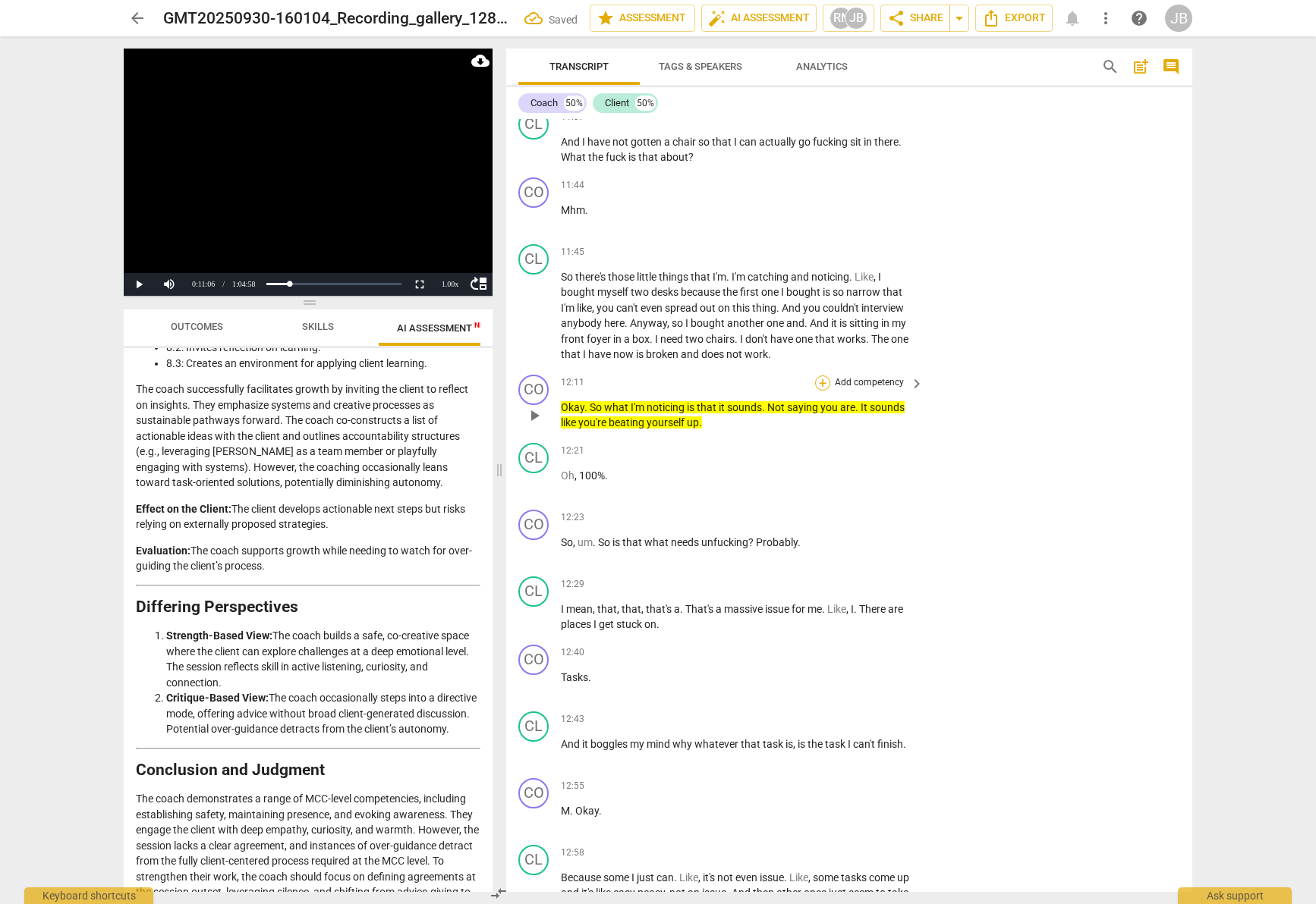
click at [825, 381] on div "+" at bounding box center [822, 383] width 15 height 15
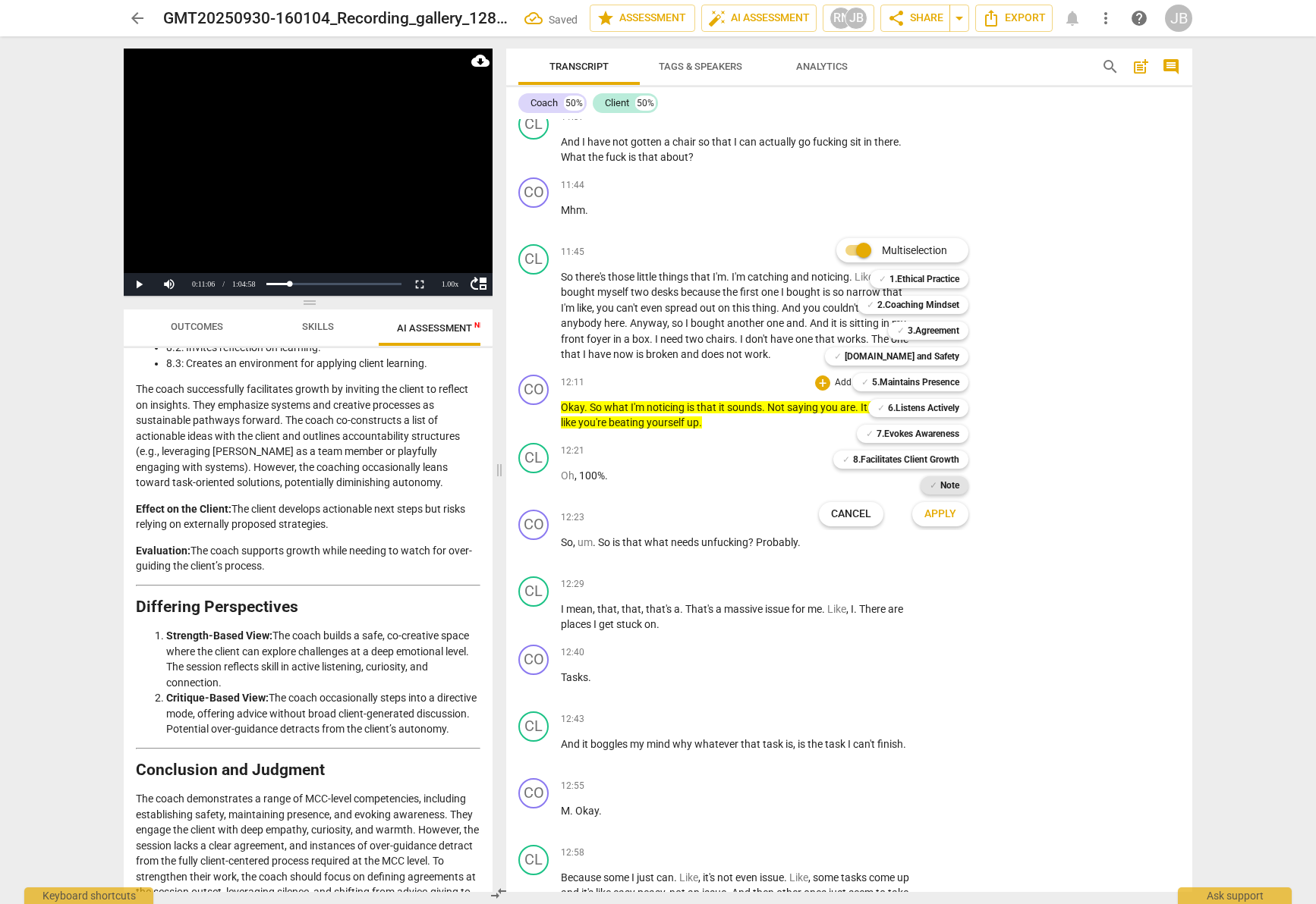
click at [954, 489] on b "Note" at bounding box center [950, 485] width 19 height 18
click at [952, 513] on span "Apply" at bounding box center [940, 514] width 32 height 15
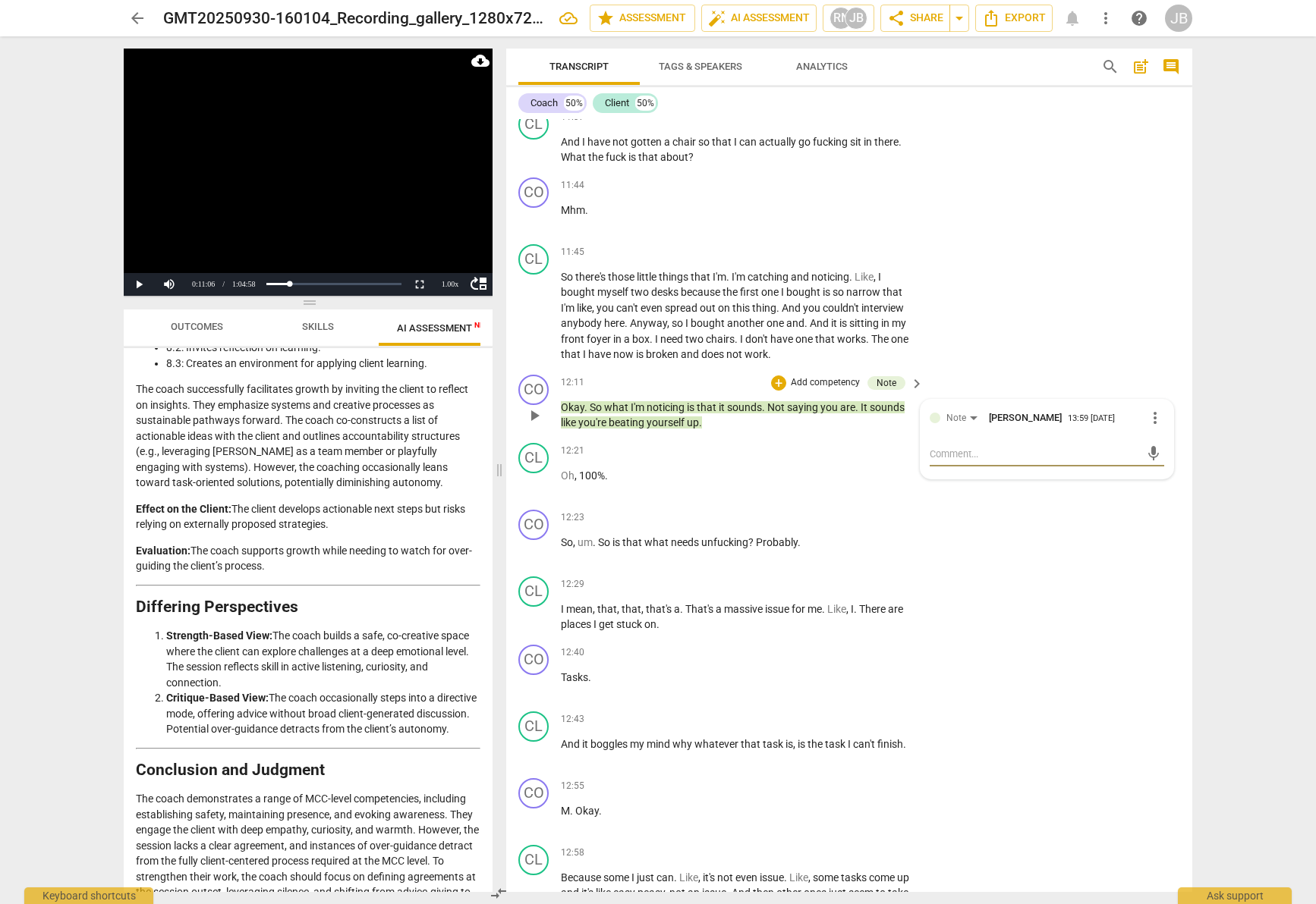
click at [969, 445] on div "mic" at bounding box center [1047, 455] width 235 height 25
click at [973, 448] on textarea at bounding box center [1035, 454] width 210 height 14
click at [818, 517] on div "+" at bounding box center [822, 518] width 15 height 15
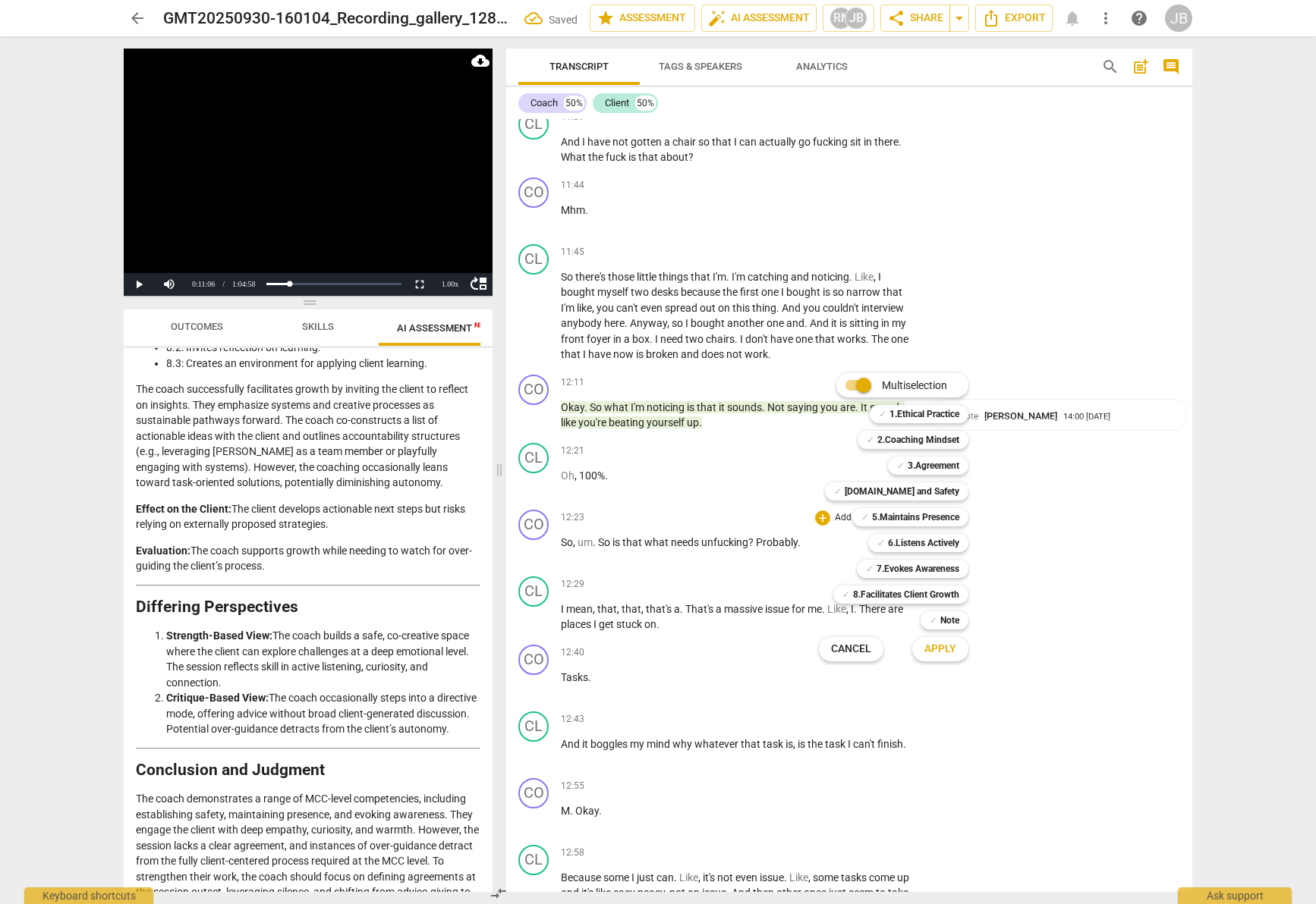
click at [890, 220] on div at bounding box center [658, 452] width 1316 height 904
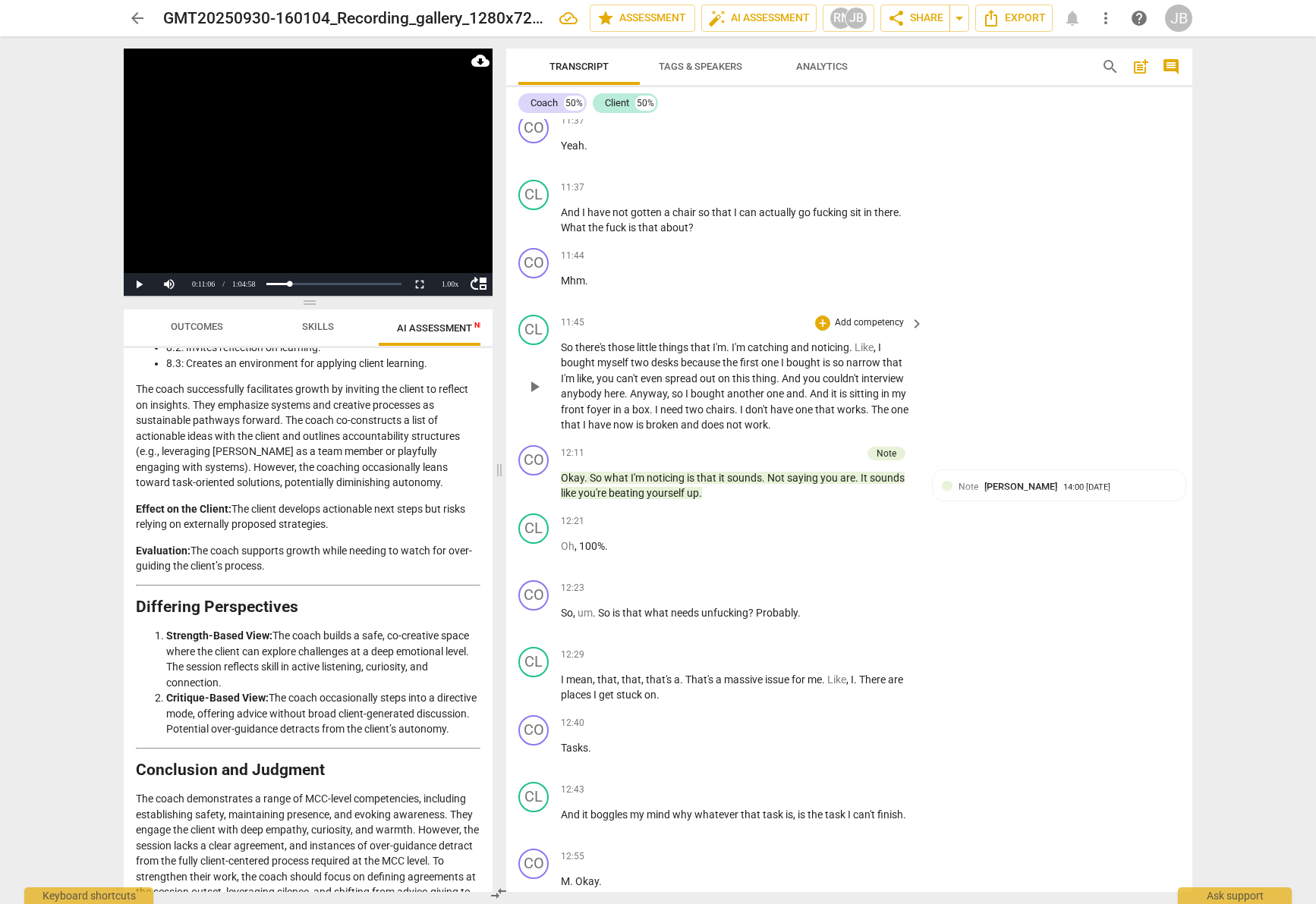
scroll to position [4582, 0]
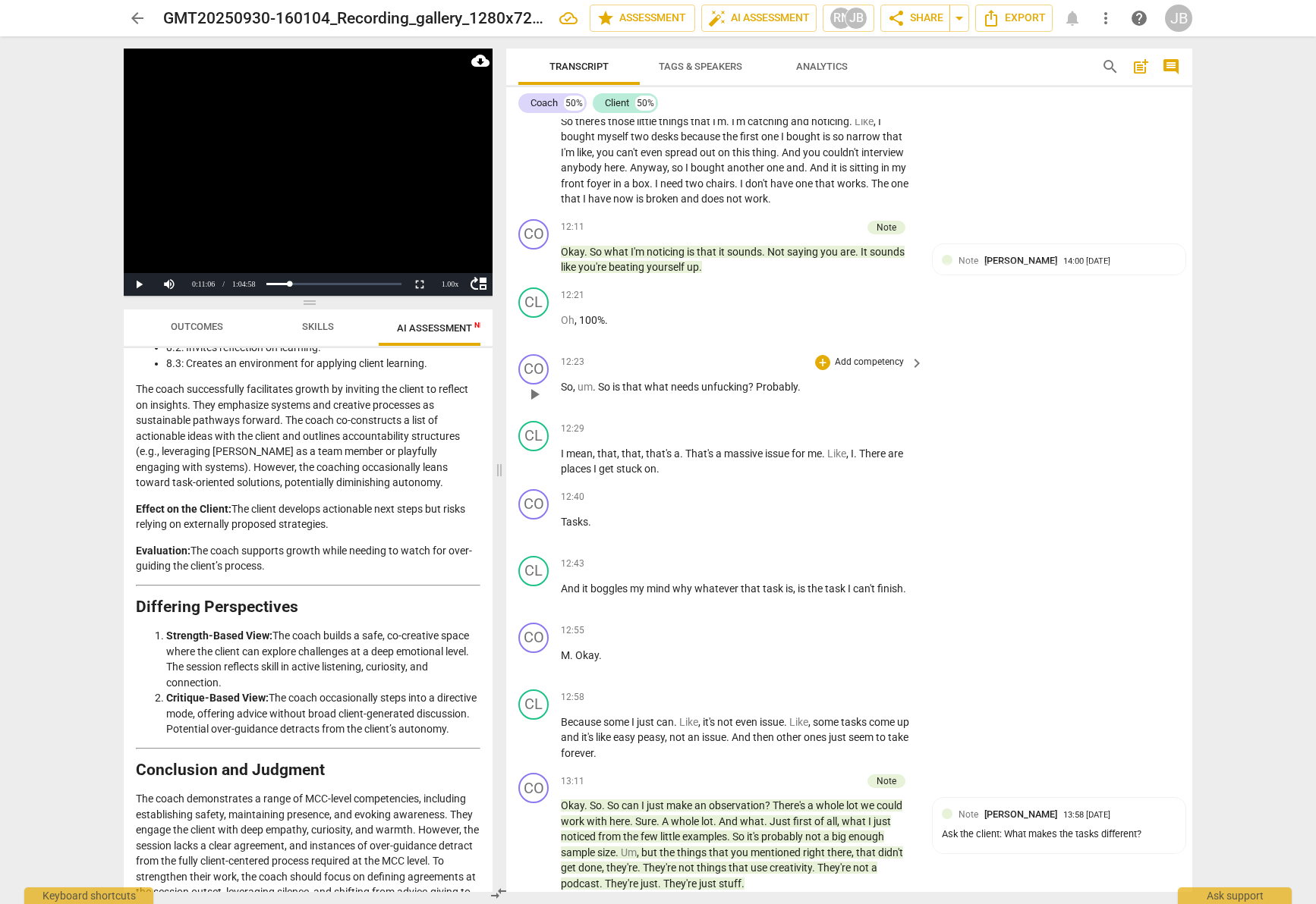
click at [828, 362] on div "+ Add competency" at bounding box center [860, 362] width 91 height 15
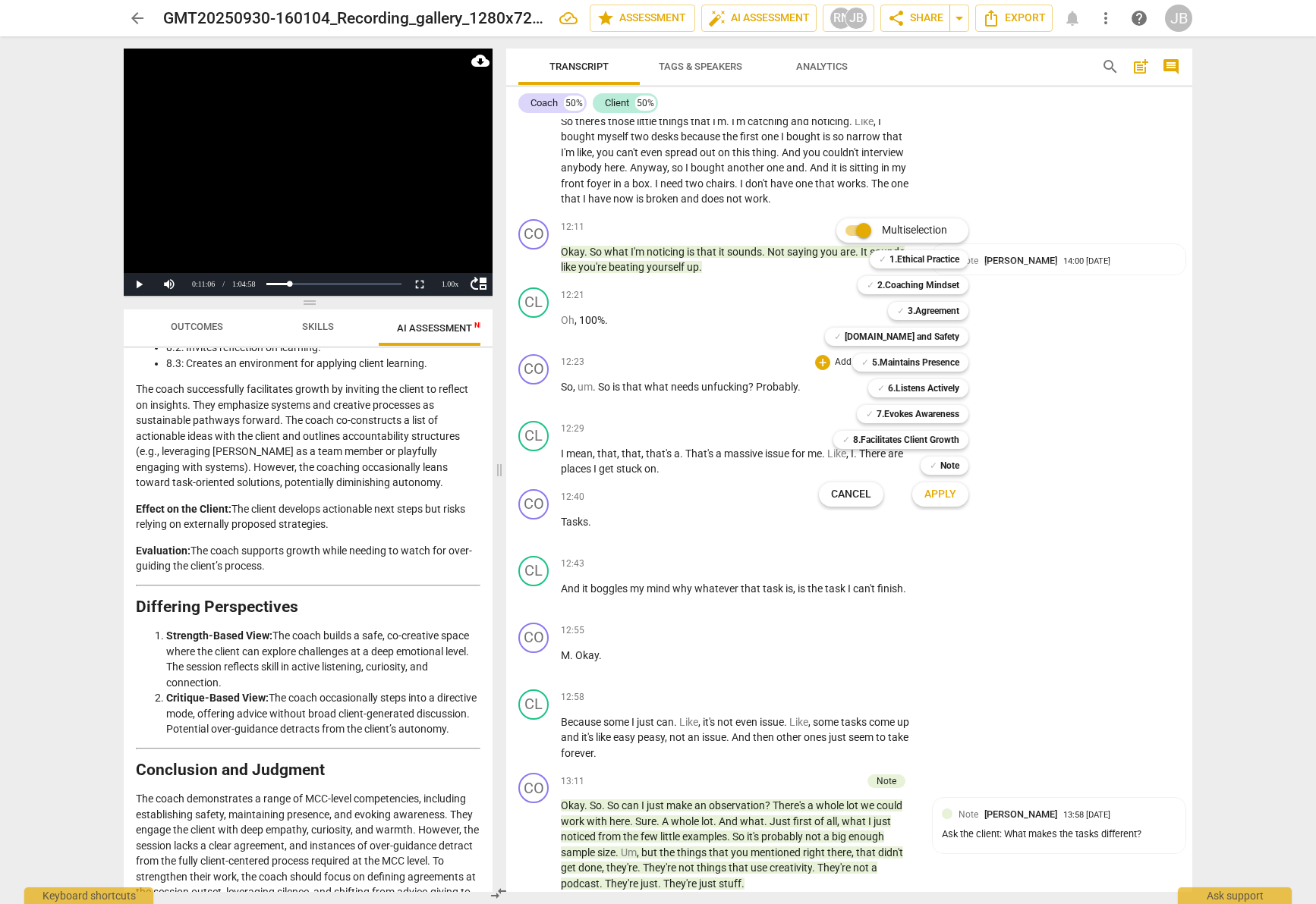
click at [639, 374] on div at bounding box center [658, 452] width 1316 height 904
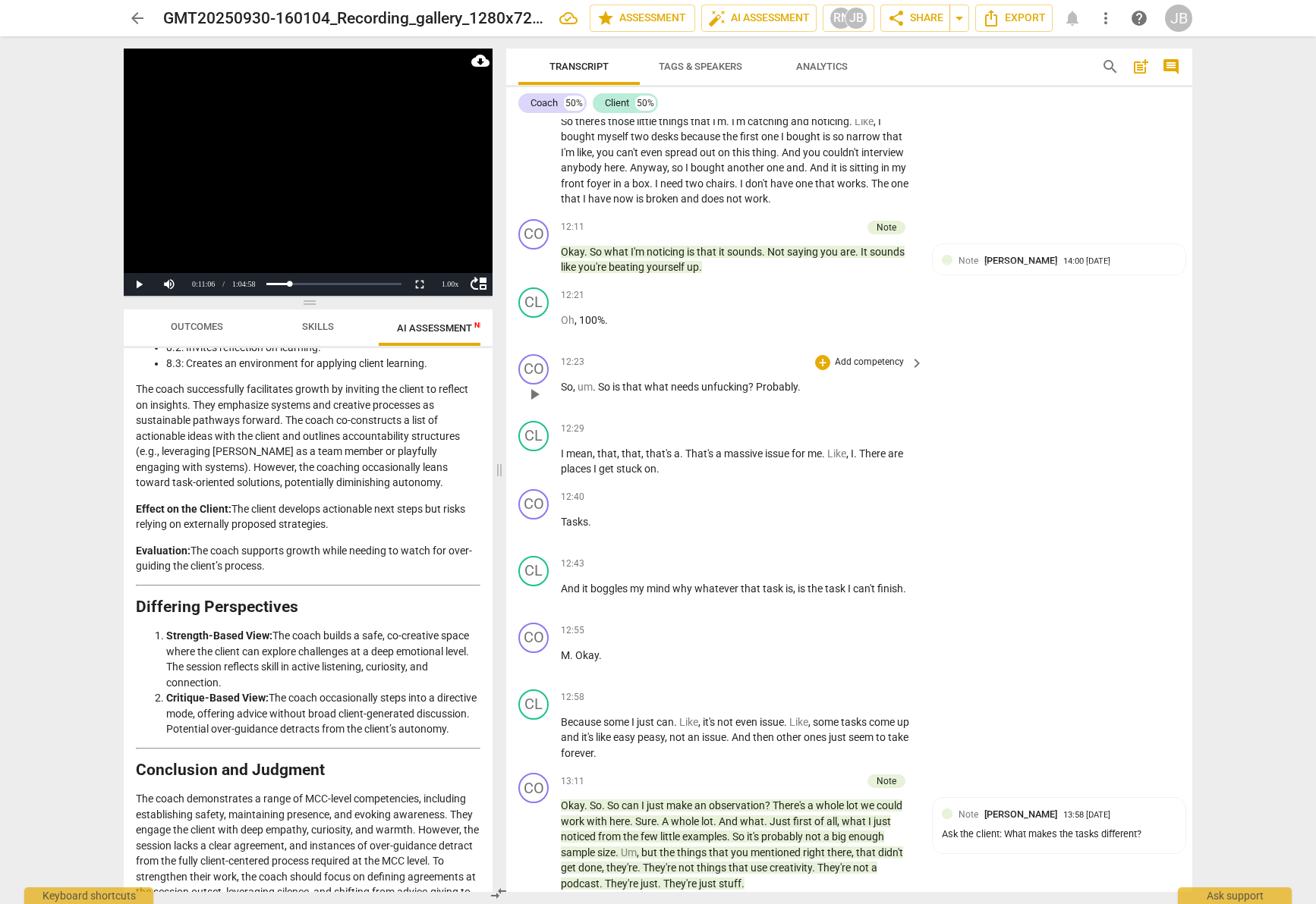
click at [561, 385] on span "So" at bounding box center [567, 387] width 12 height 12
drag, startPoint x: 561, startPoint y: 385, endPoint x: 809, endPoint y: 390, distance: 248.1
click at [808, 395] on div "12:23 + Add competency keyboard_arrow_right So , um . So is that what needs unf…" at bounding box center [743, 382] width 364 height 55
click at [528, 391] on span "play_arrow" at bounding box center [534, 394] width 18 height 18
click at [757, 385] on span "Probably" at bounding box center [776, 387] width 41 height 12
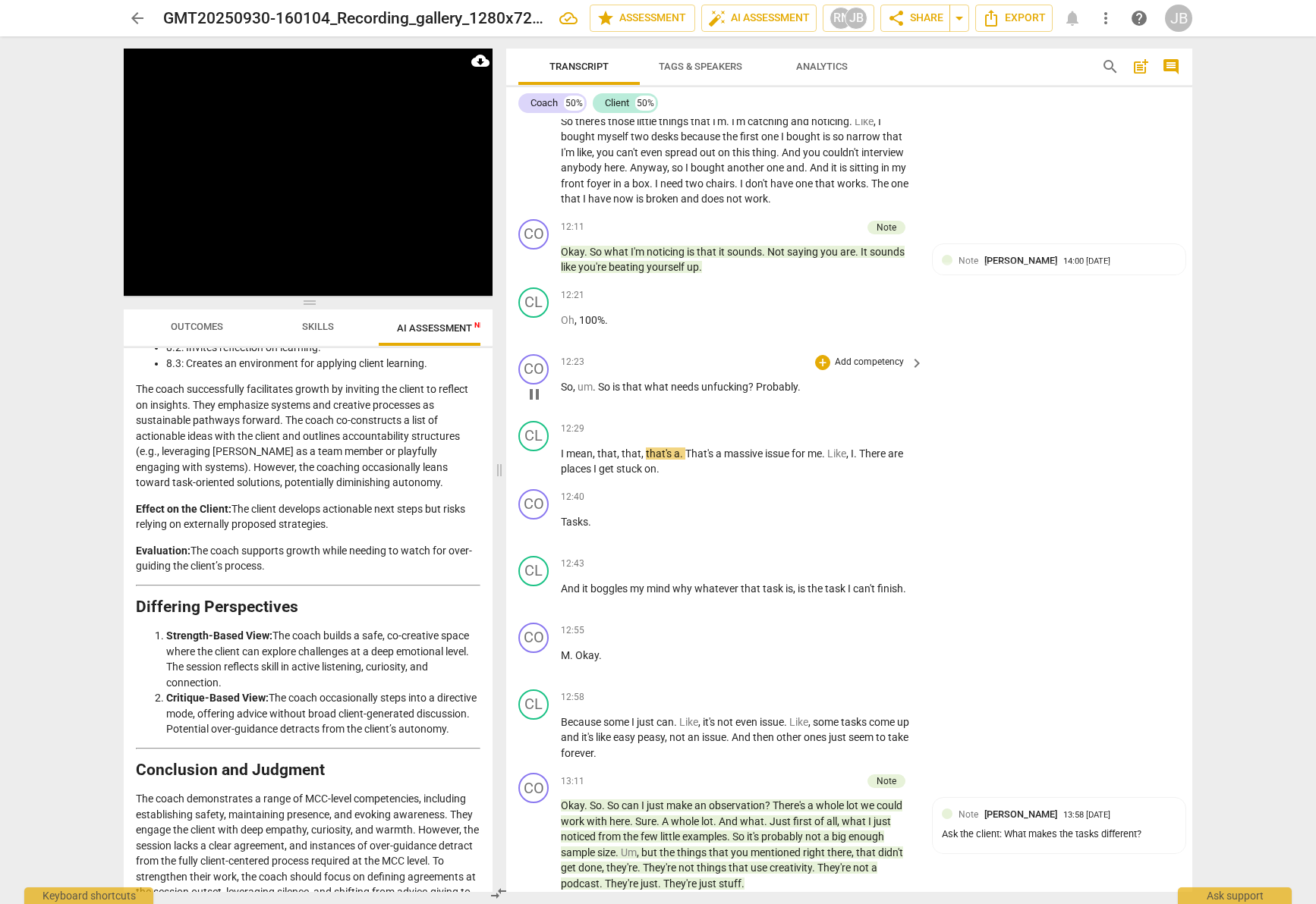
click at [755, 387] on span "?" at bounding box center [752, 387] width 8 height 12
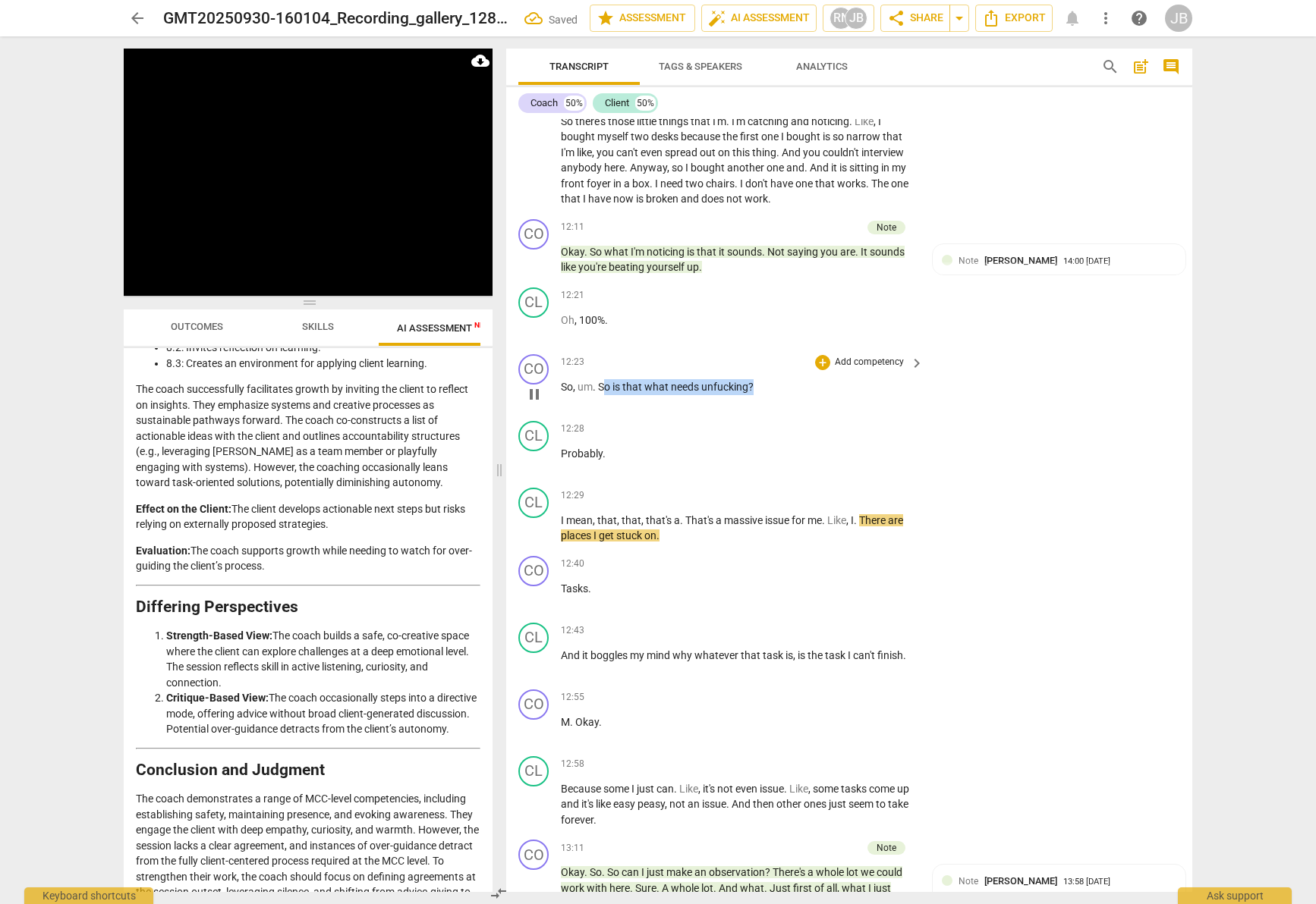
drag, startPoint x: 605, startPoint y: 384, endPoint x: 754, endPoint y: 387, distance: 149.0
click at [754, 387] on p "So , um . So is that what needs unfucking ?" at bounding box center [739, 387] width 355 height 16
click at [784, 366] on icon "button" at bounding box center [789, 367] width 15 height 18
click at [785, 365] on div "12:23 + Add competency keyboard_arrow_right" at bounding box center [743, 362] width 364 height 17
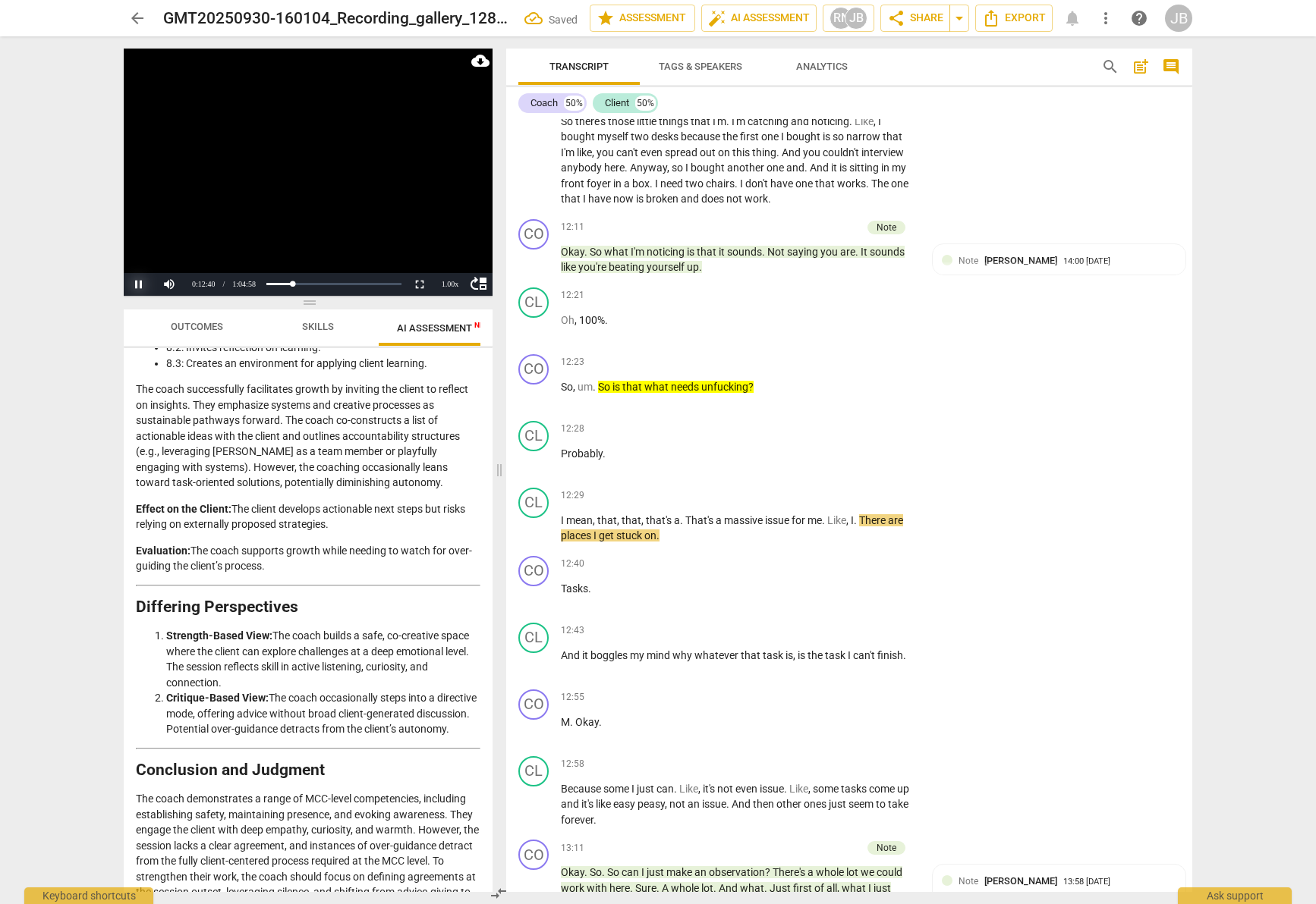
click at [147, 284] on button "Pause" at bounding box center [139, 285] width 31 height 23
click at [825, 357] on div "+" at bounding box center [822, 362] width 15 height 15
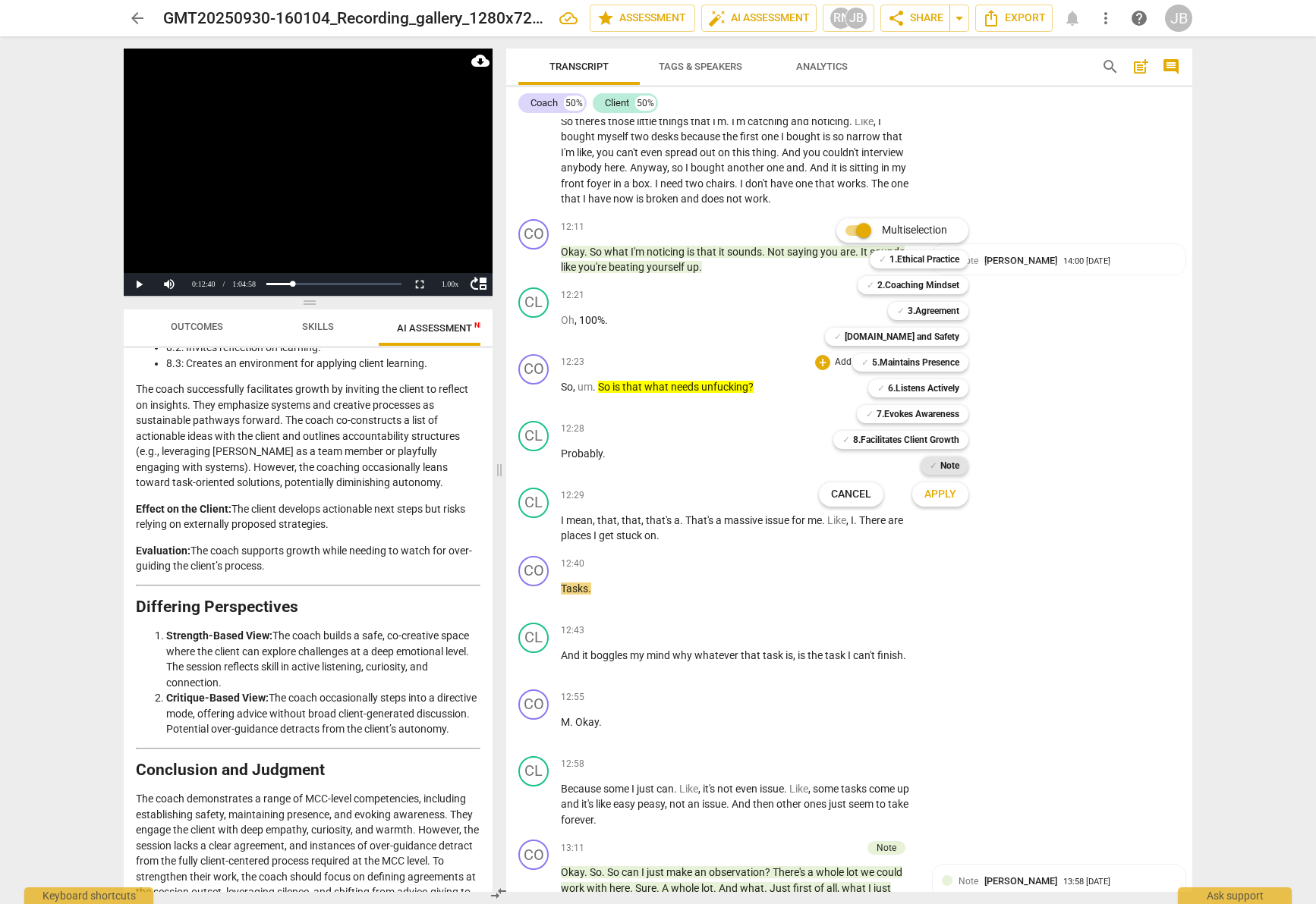
click at [954, 467] on b "Note" at bounding box center [950, 465] width 19 height 18
click at [947, 493] on span "Apply" at bounding box center [940, 494] width 32 height 15
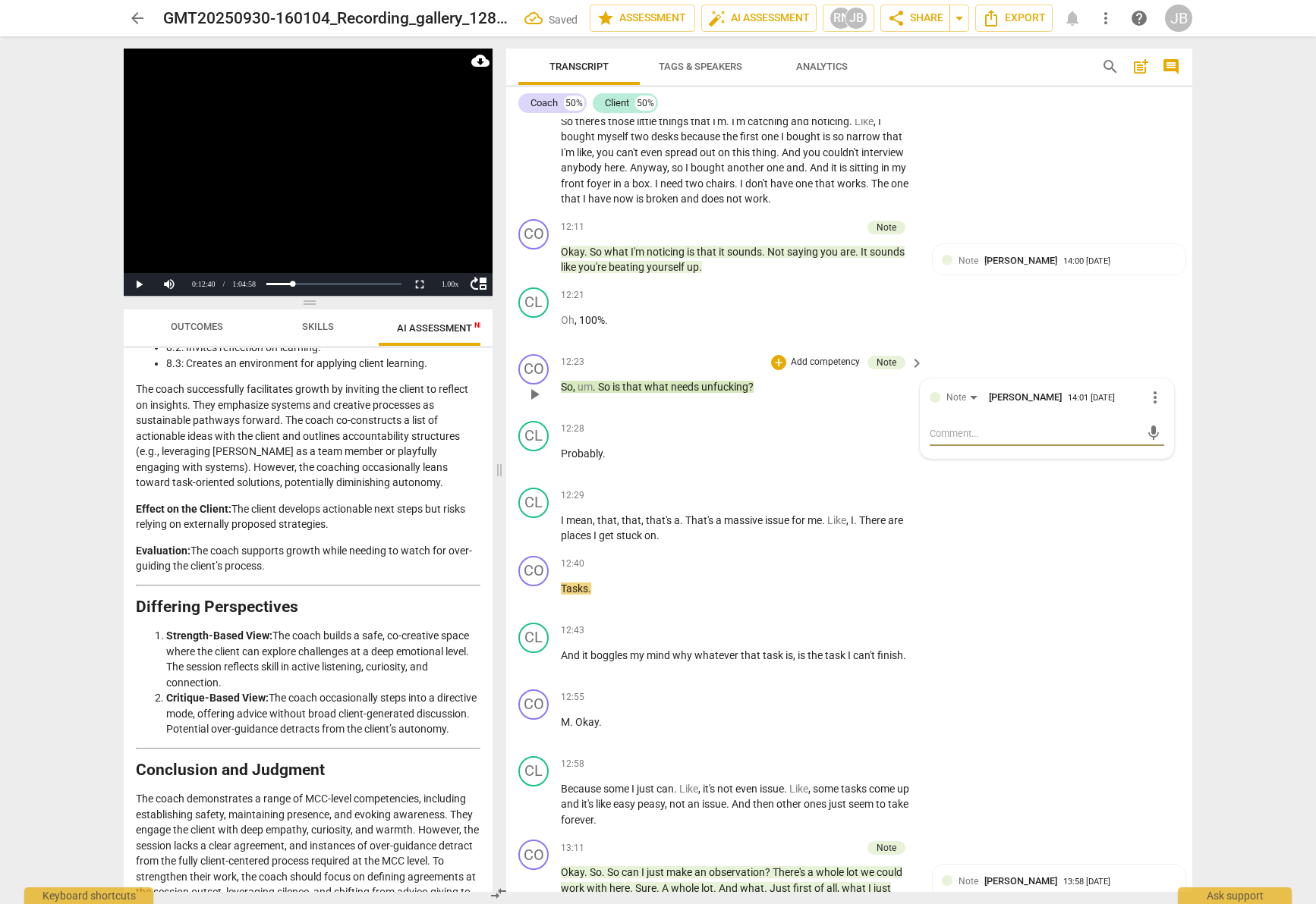
click at [960, 429] on textarea at bounding box center [1035, 434] width 210 height 14
click at [1109, 428] on textarea "Closed ended question when an open edned "So What needs unfucking?"" at bounding box center [1035, 441] width 210 height 29
click at [1064, 447] on textarea "Closed ended question when an open ended "So What needs unfucking?"" at bounding box center [1035, 441] width 210 height 29
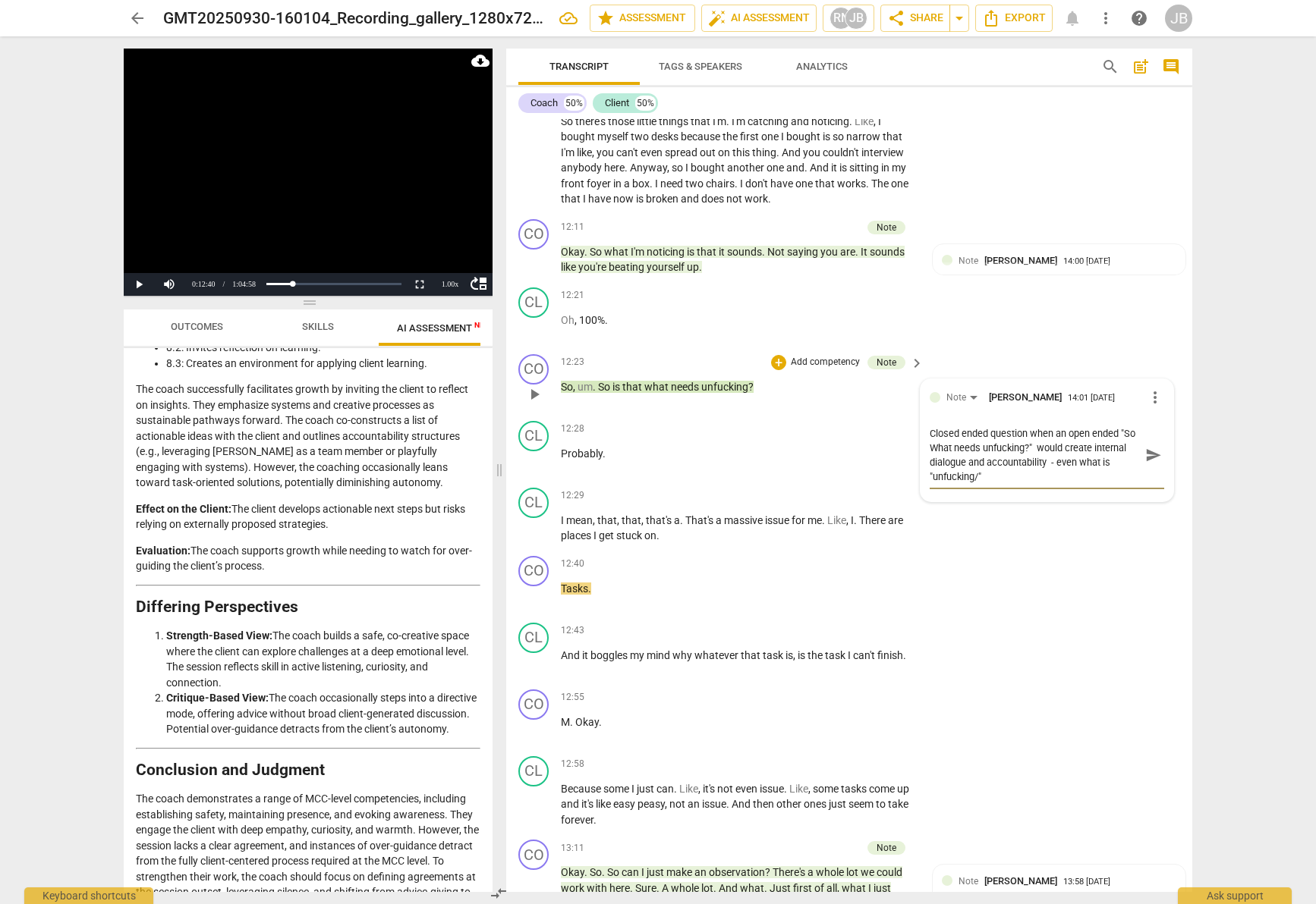
click at [1006, 475] on textarea "Closed ended question when an open ended "So What needs unfucking?" would creat…" at bounding box center [1035, 456] width 210 height 58
click at [1053, 462] on textarea "Closed ended question when an open ended "So What needs unfucking?" would creat…" at bounding box center [1035, 456] width 210 height 58
click at [1057, 461] on textarea "Closed ended question when an open ended "So What needs unfucking?" would creat…" at bounding box center [1035, 456] width 210 height 58
click at [1019, 469] on textarea "Closed ended question when an open ended "So What needs unfucking?" would creat…" at bounding box center [1035, 456] width 210 height 58
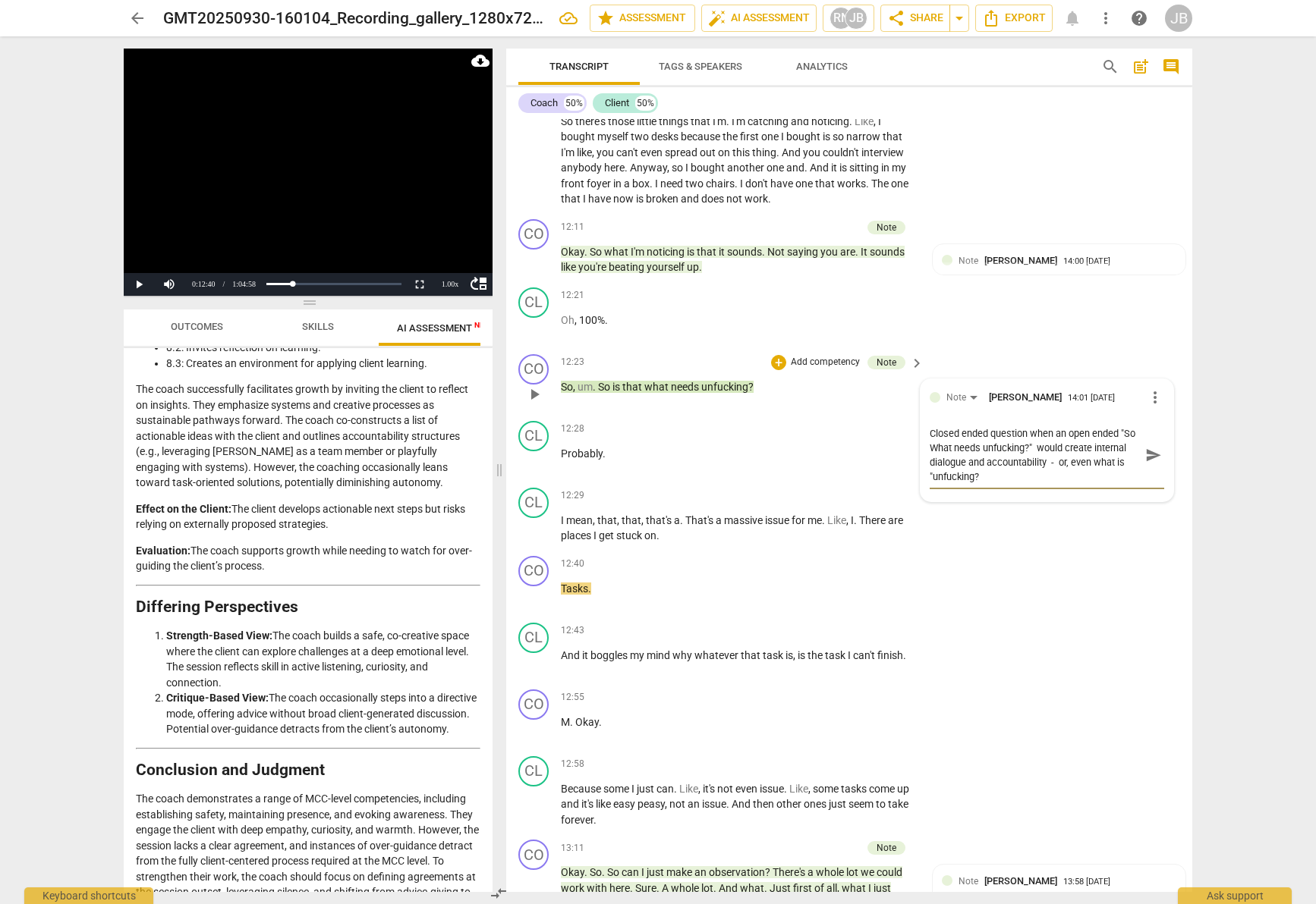
click at [995, 476] on textarea "Closed ended question when an open ended "So What needs unfucking?" would creat…" at bounding box center [1035, 456] width 210 height 58
click at [972, 475] on textarea "Closed ended question when an open ended "So What needs unfucking?" would creat…" at bounding box center [1035, 456] width 210 height 58
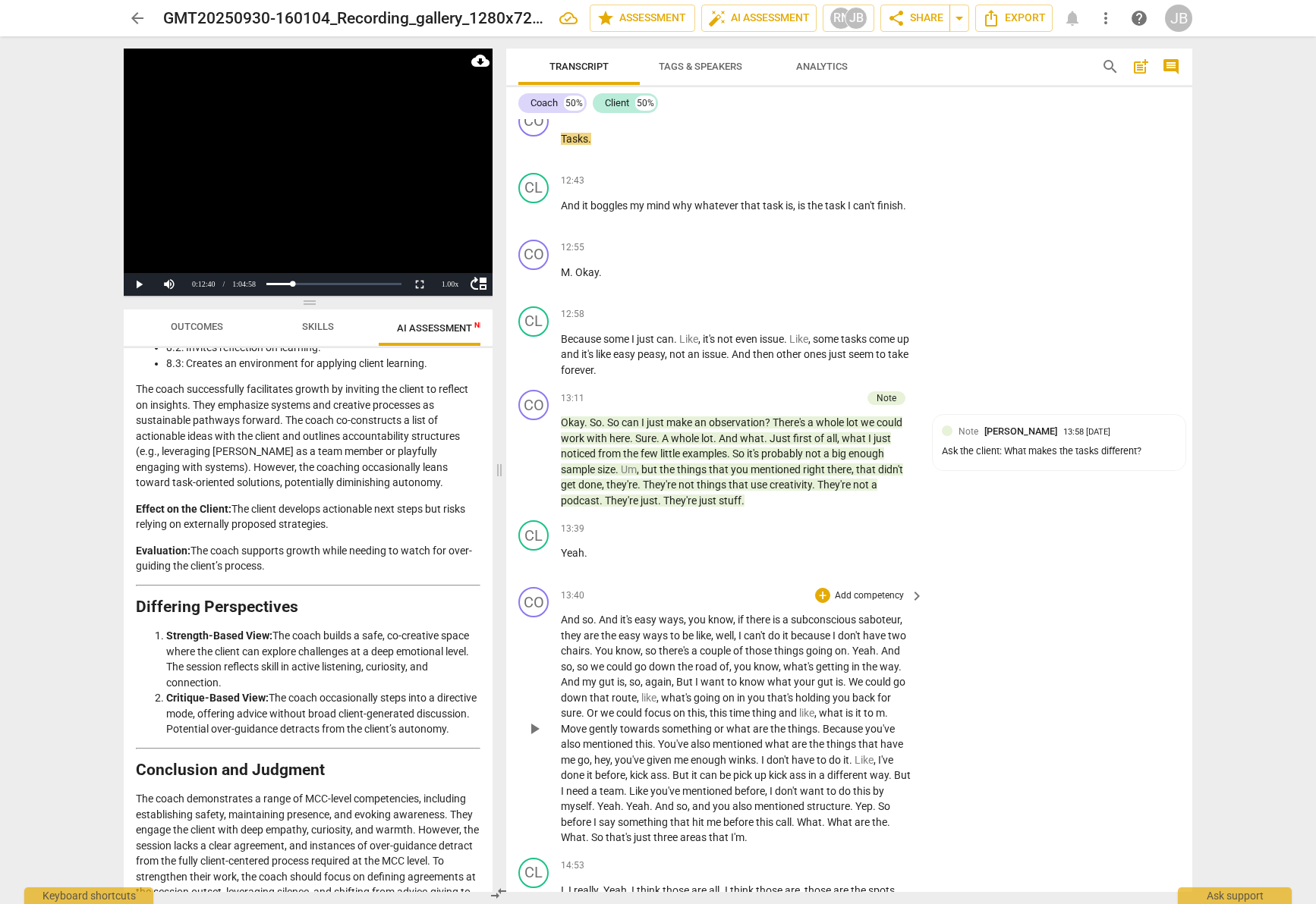
scroll to position [5310, 0]
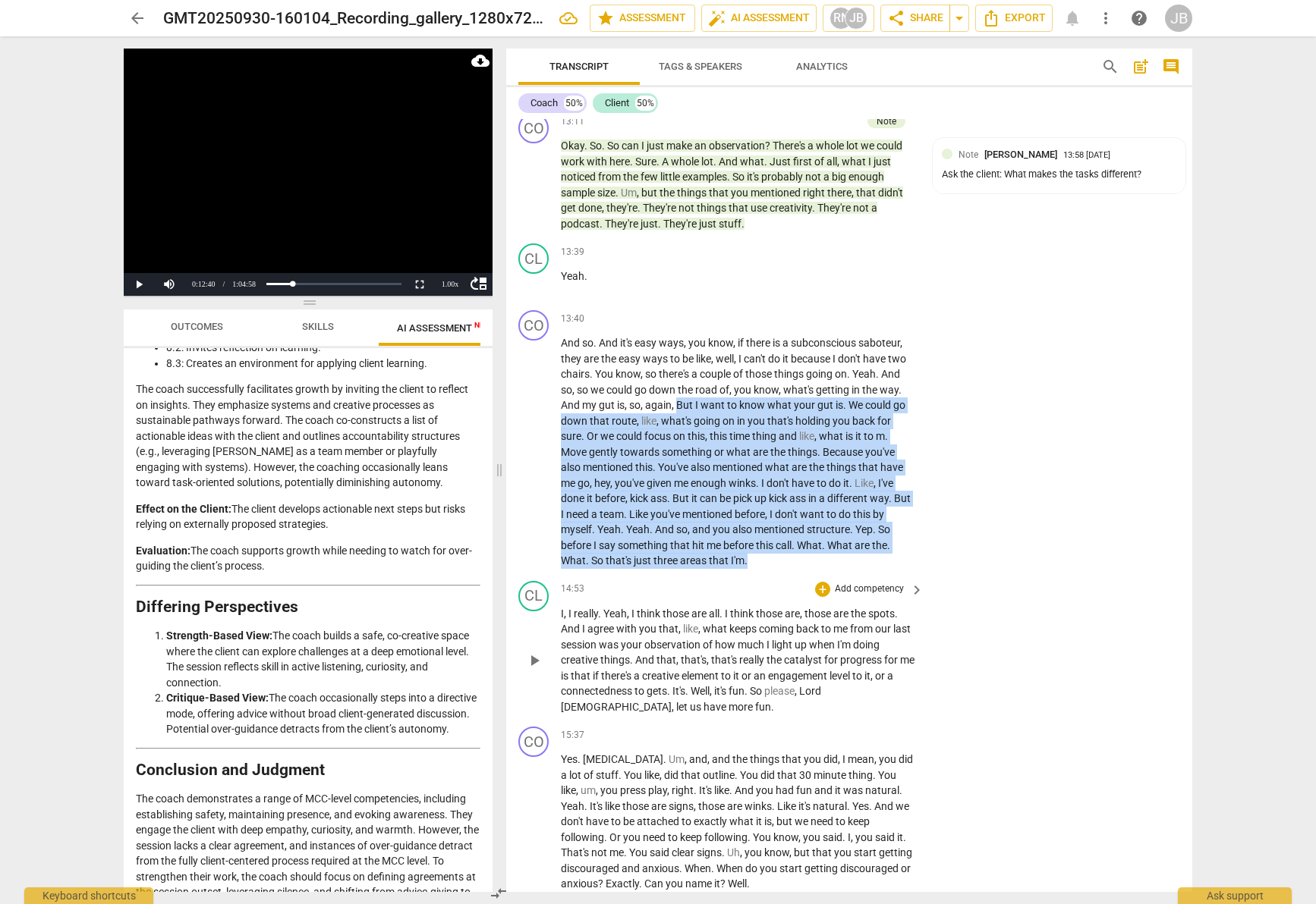
drag, startPoint x: 678, startPoint y: 409, endPoint x: 901, endPoint y: 572, distance: 276.2
click at [897, 577] on div "CO play_arrow pause 00:02 + Add competency keyboard_arrow_right Marlo , do I ha…" at bounding box center [849, 505] width 686 height 773
click at [903, 560] on p "And so . And it's easy ways , you know , if there is a subconscious saboteur , …" at bounding box center [739, 452] width 355 height 234
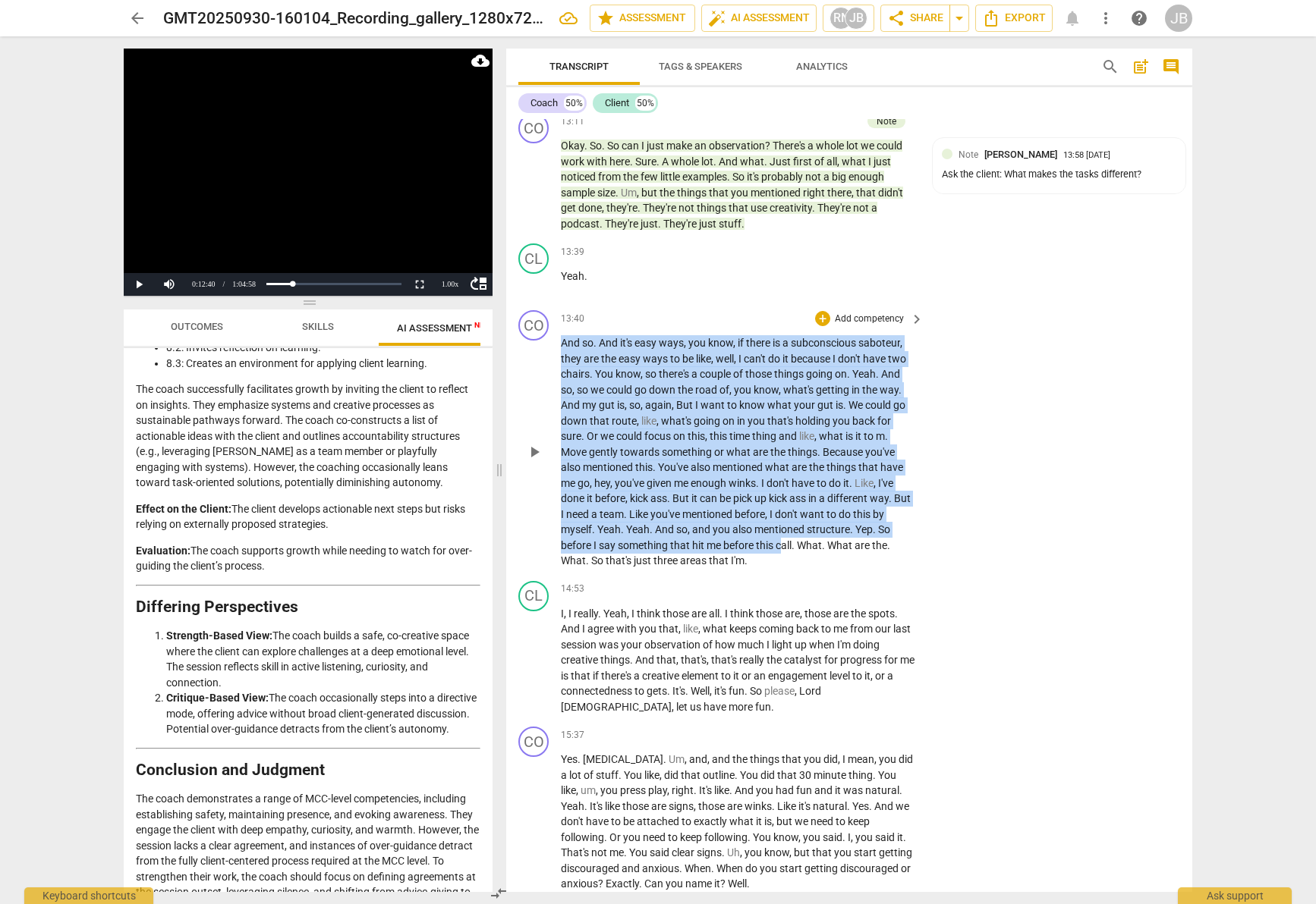
drag, startPoint x: 561, startPoint y: 339, endPoint x: 787, endPoint y: 548, distance: 307.8
click at [786, 551] on p "And so . And it's easy ways , you know , if there is a subconscious saboteur , …" at bounding box center [739, 452] width 355 height 234
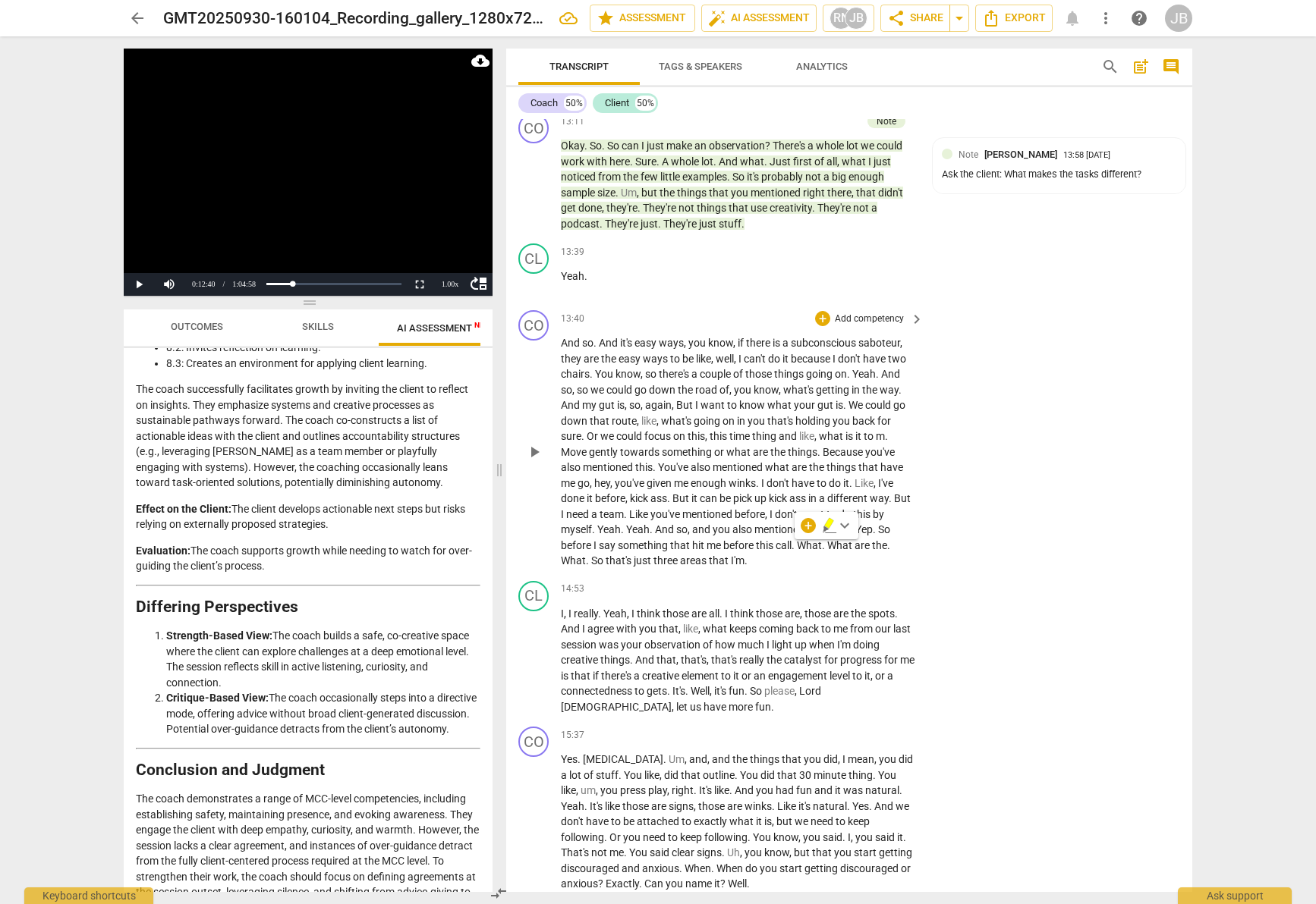
click at [791, 545] on span "call" at bounding box center [784, 545] width 16 height 12
click at [593, 368] on p "And so . And it's easy ways , you know , if there is a subconscious saboteur , …" at bounding box center [739, 452] width 355 height 234
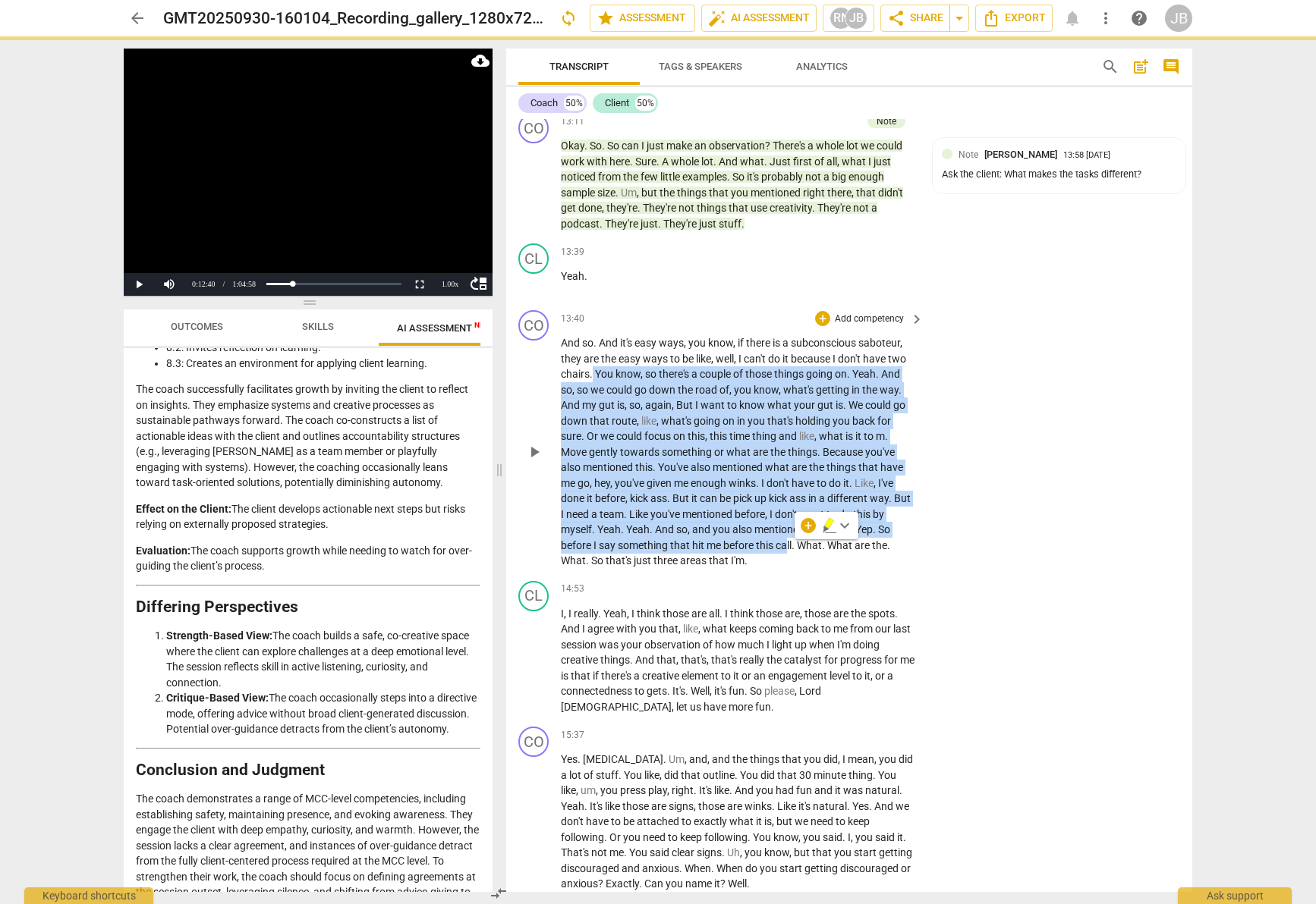
click at [581, 354] on span "they" at bounding box center [573, 359] width 23 height 12
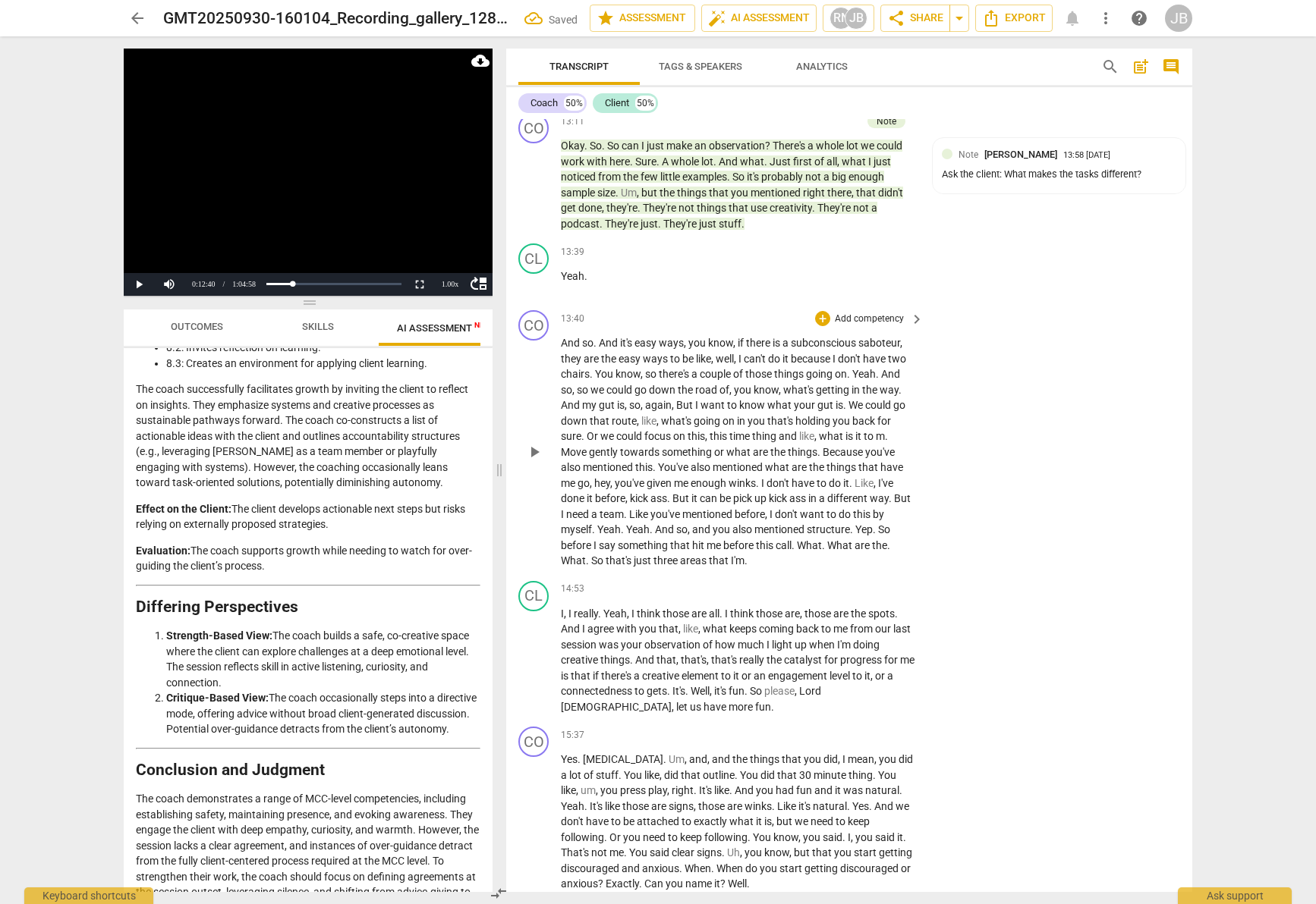
click at [559, 340] on div "CO play_arrow pause" at bounding box center [539, 440] width 42 height 259
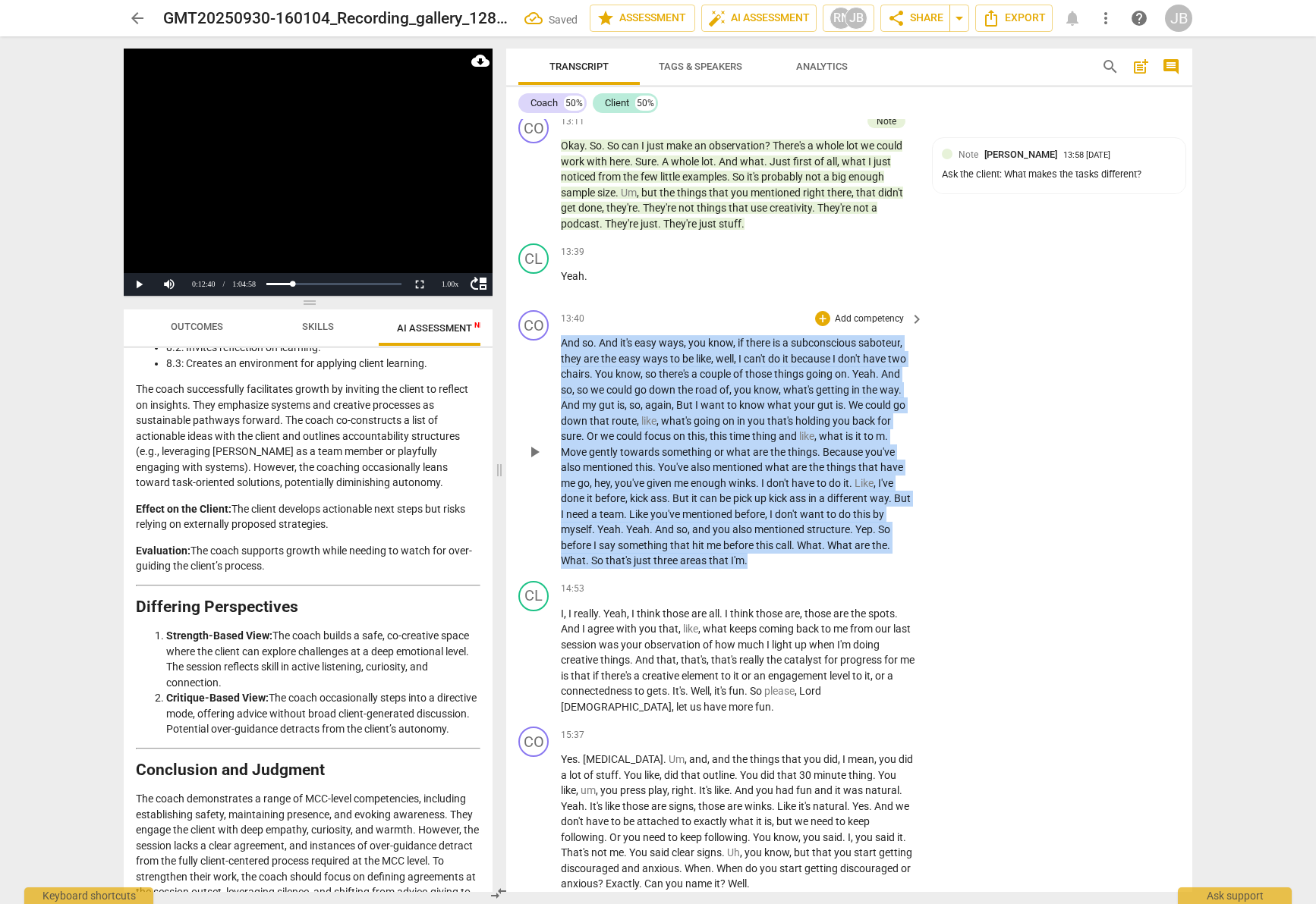
drag, startPoint x: 563, startPoint y: 339, endPoint x: 780, endPoint y: 562, distance: 311.2
click at [780, 562] on p "And so . And it's easy ways , you know , if there is a subconscious saboteur , …" at bounding box center [739, 452] width 355 height 234
click at [779, 541] on icon "button" at bounding box center [781, 539] width 9 height 11
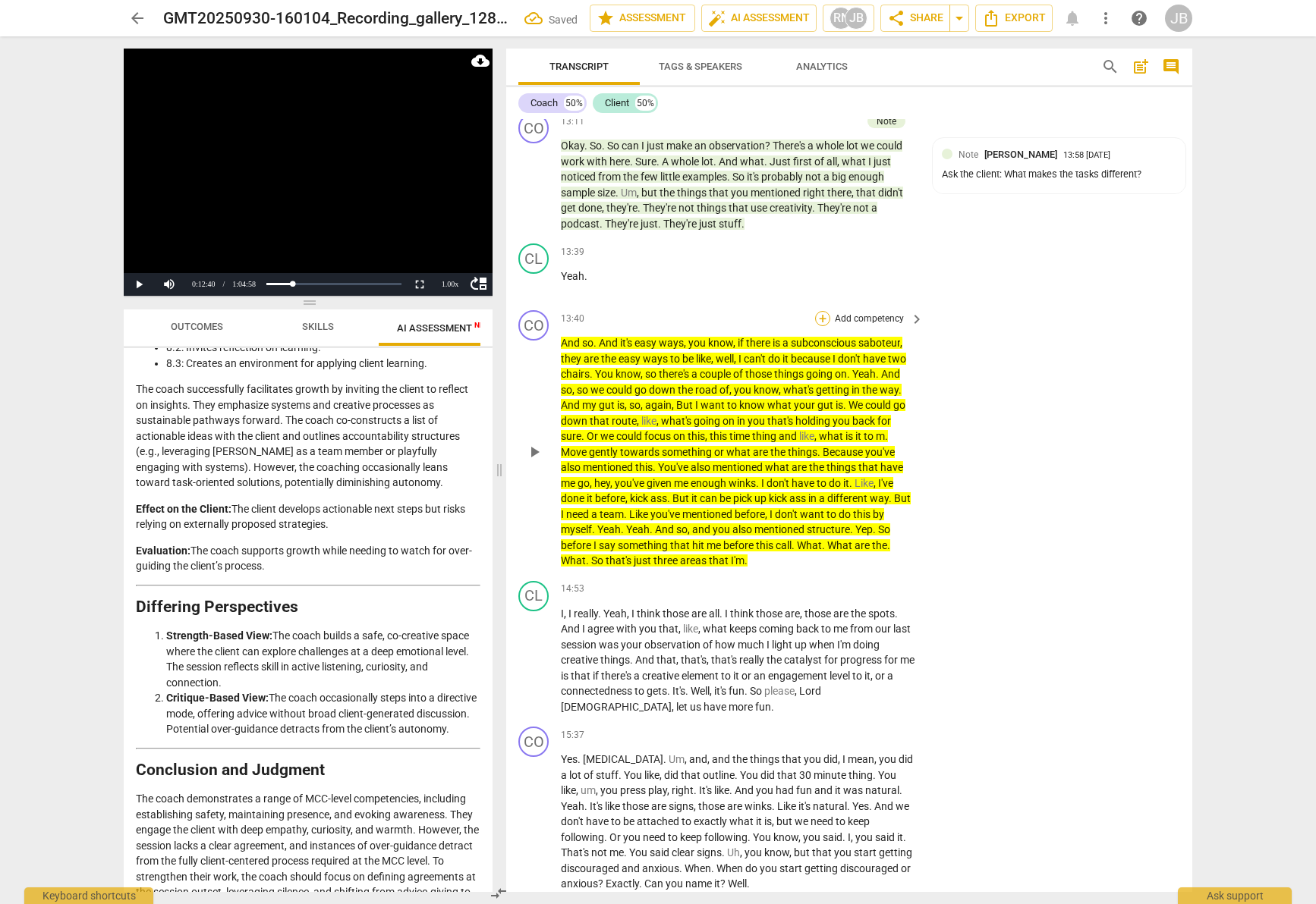
click at [817, 318] on div "+" at bounding box center [822, 318] width 15 height 15
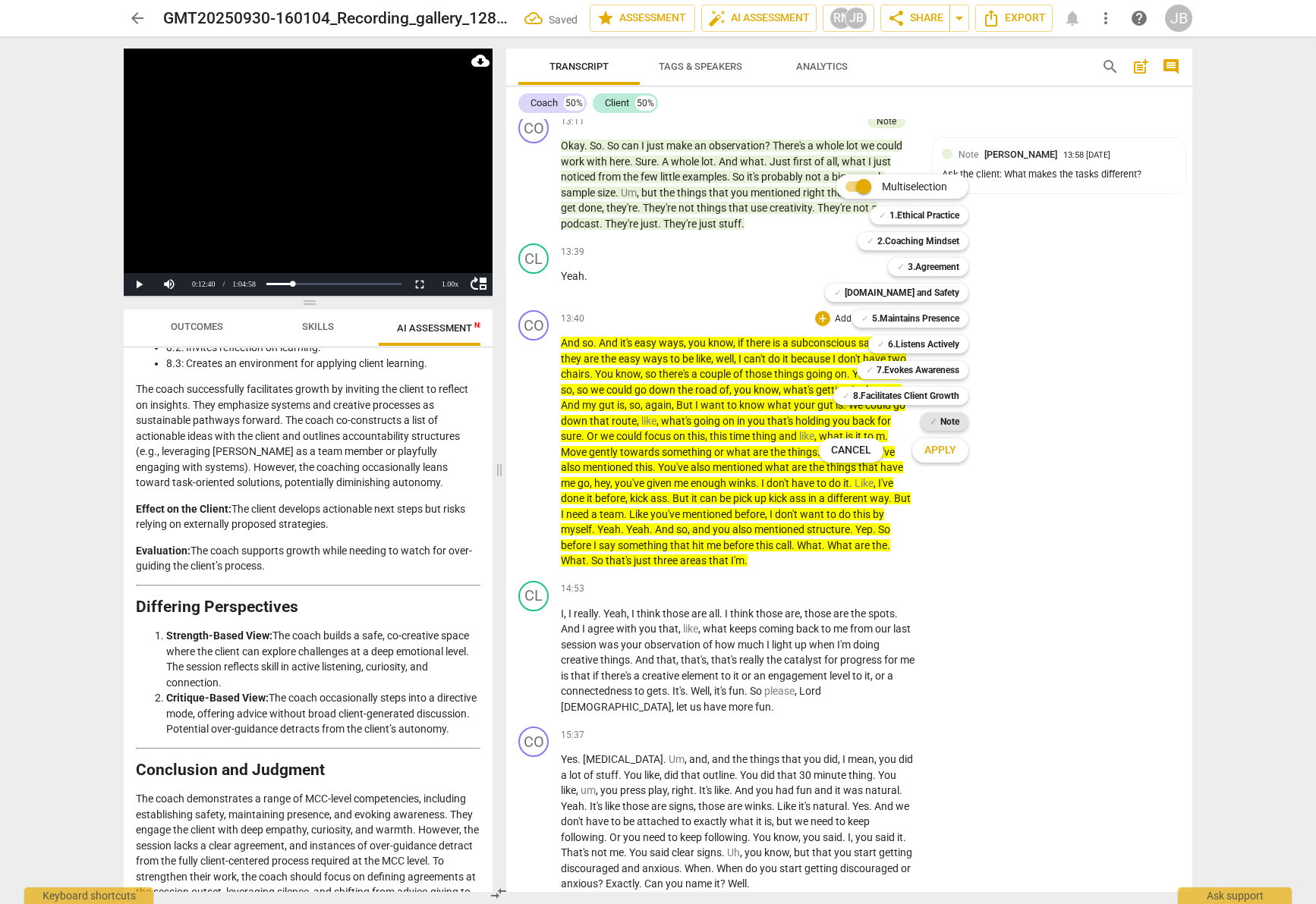
click at [932, 426] on span "✓" at bounding box center [933, 421] width 8 height 18
click at [947, 455] on span "Apply" at bounding box center [940, 450] width 32 height 15
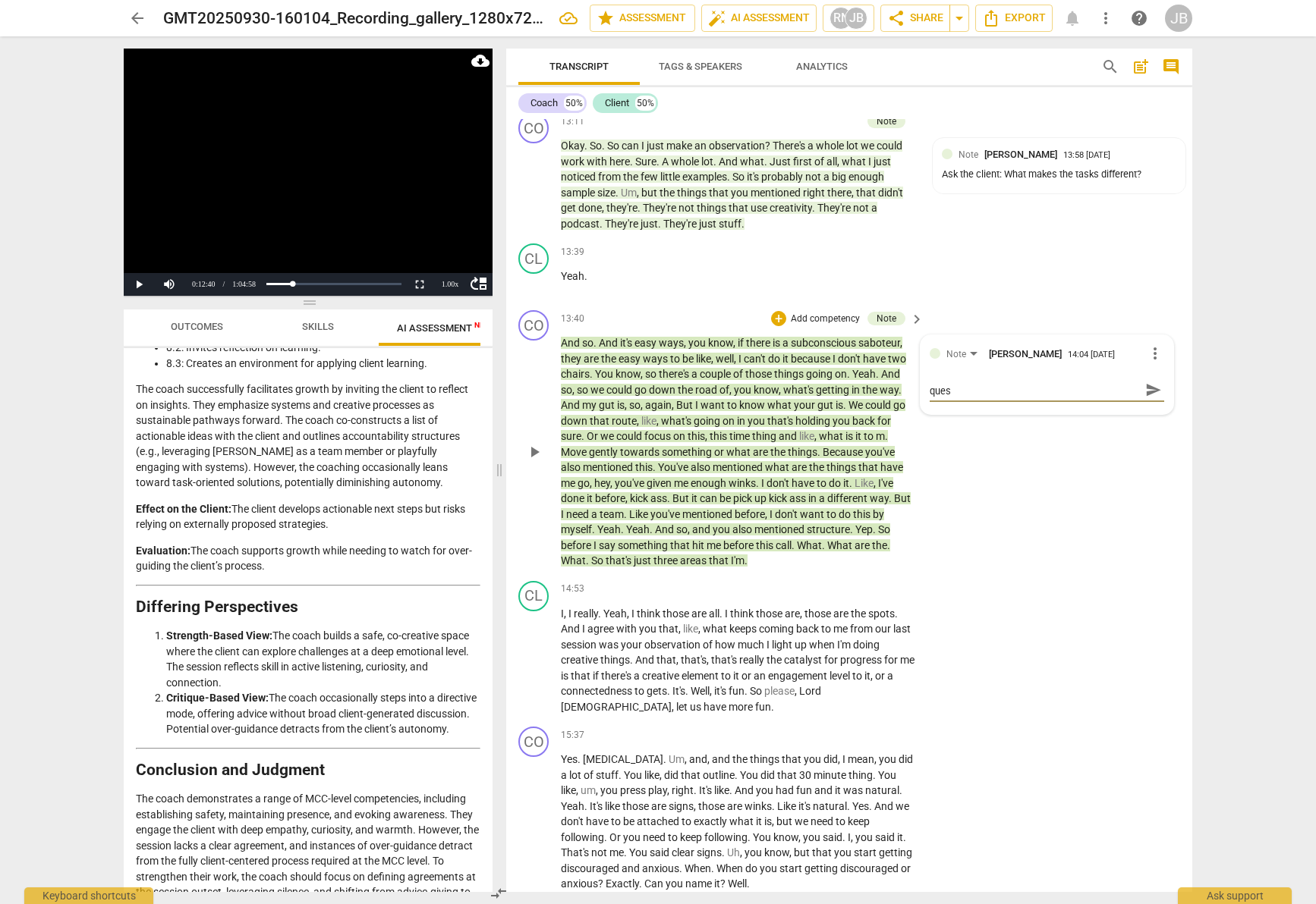
scroll to position [0, 0]
click at [1009, 402] on textarea "This statement can be replaced with one succint question tpo client" at bounding box center [1035, 397] width 210 height 29
click at [956, 401] on textarea "This statement can be replaced with one succint question to client" at bounding box center [1035, 397] width 210 height 29
click at [954, 402] on textarea "This statement can be replaced with one succint question to client" at bounding box center [1035, 397] width 210 height 29
click at [1066, 405] on textarea "This statement can be replaced with one succinct question to client" at bounding box center [1035, 397] width 210 height 29
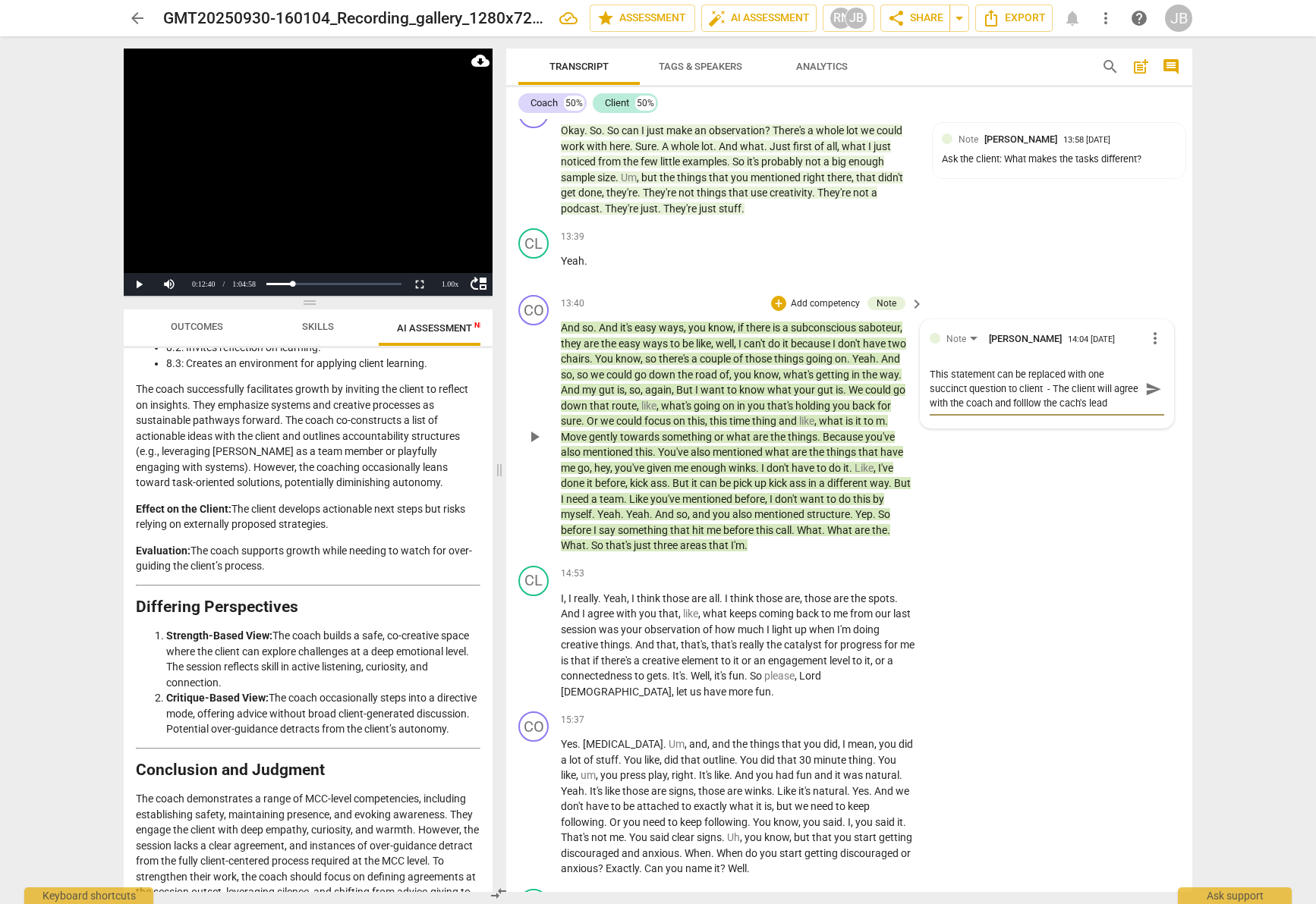
scroll to position [5610, 0]
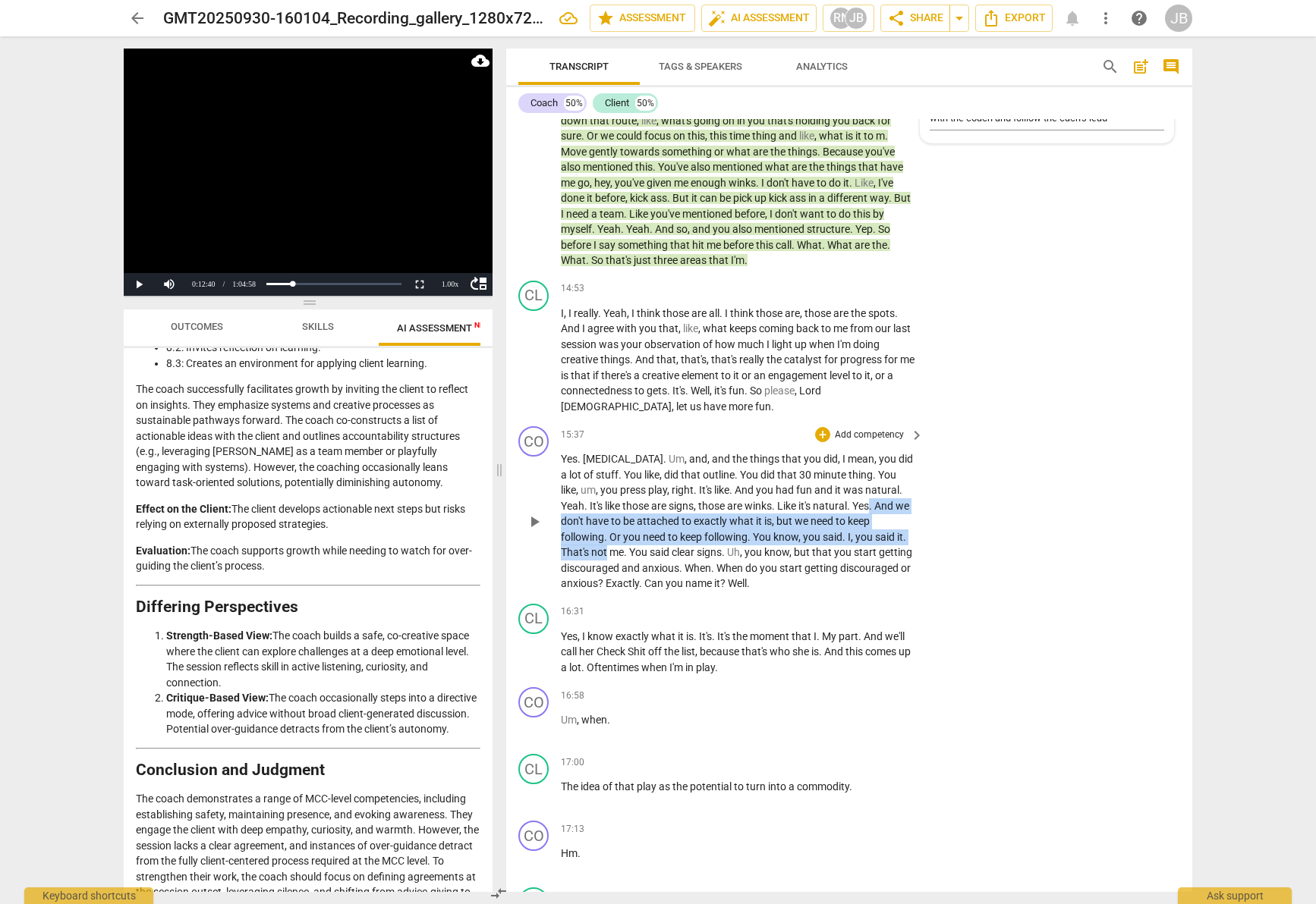
drag, startPoint x: 827, startPoint y: 507, endPoint x: 897, endPoint y: 540, distance: 77.4
click at [897, 540] on p "Yes . [MEDICAL_DATA] . Um , and , and the things that you did , I mean , you di…" at bounding box center [739, 521] width 355 height 141
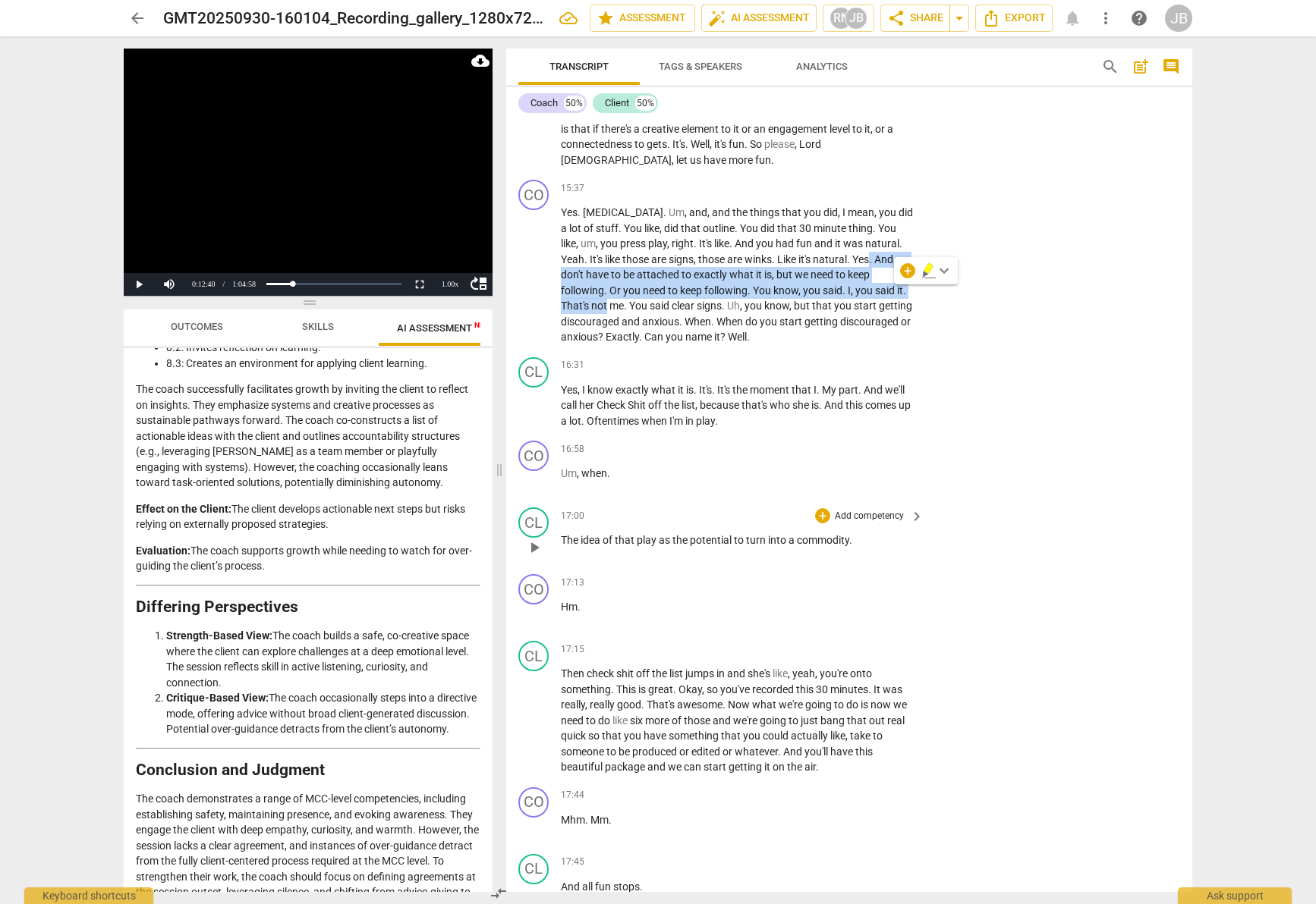
scroll to position [5586, 0]
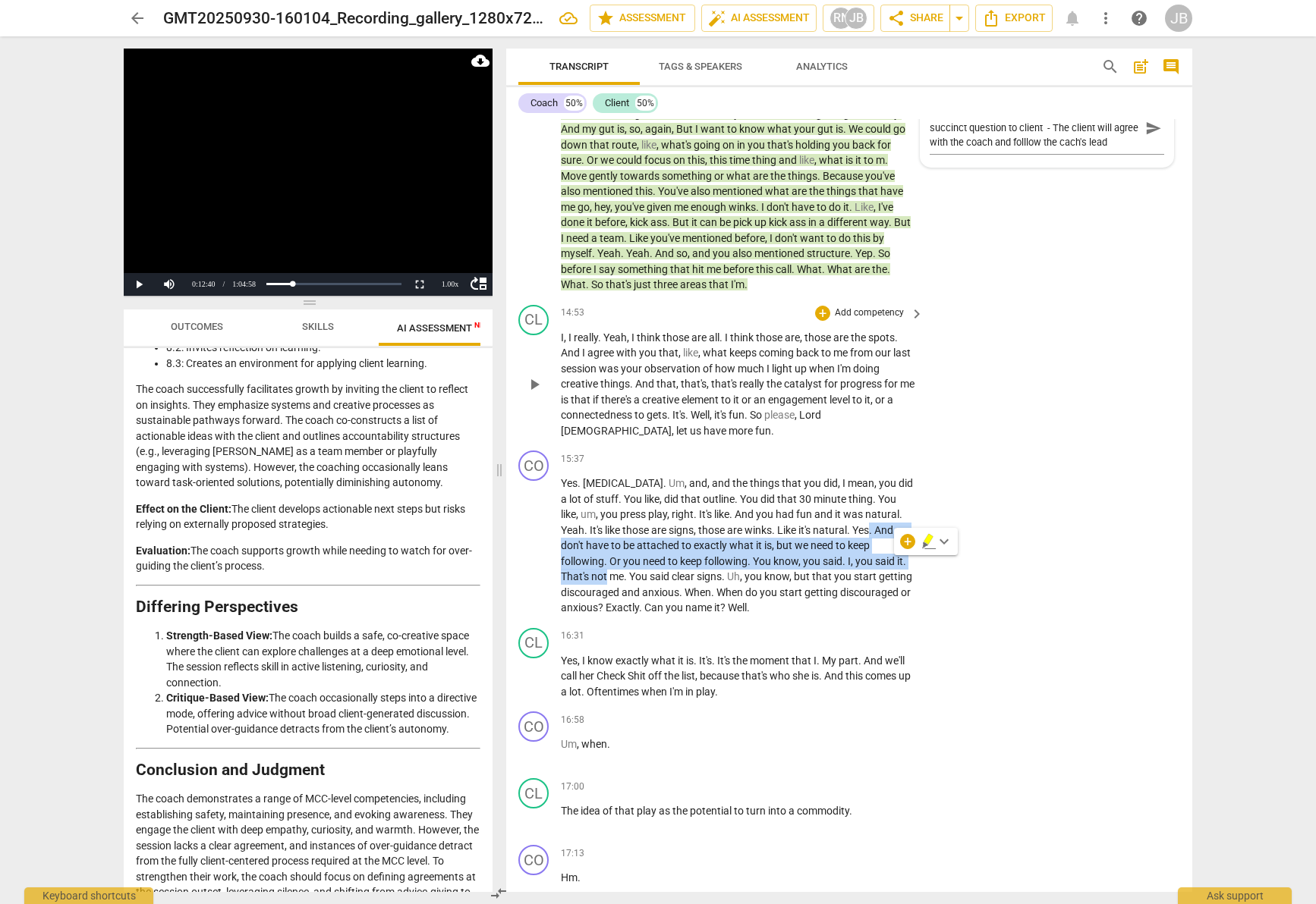
click at [539, 380] on span "play_arrow" at bounding box center [534, 384] width 18 height 18
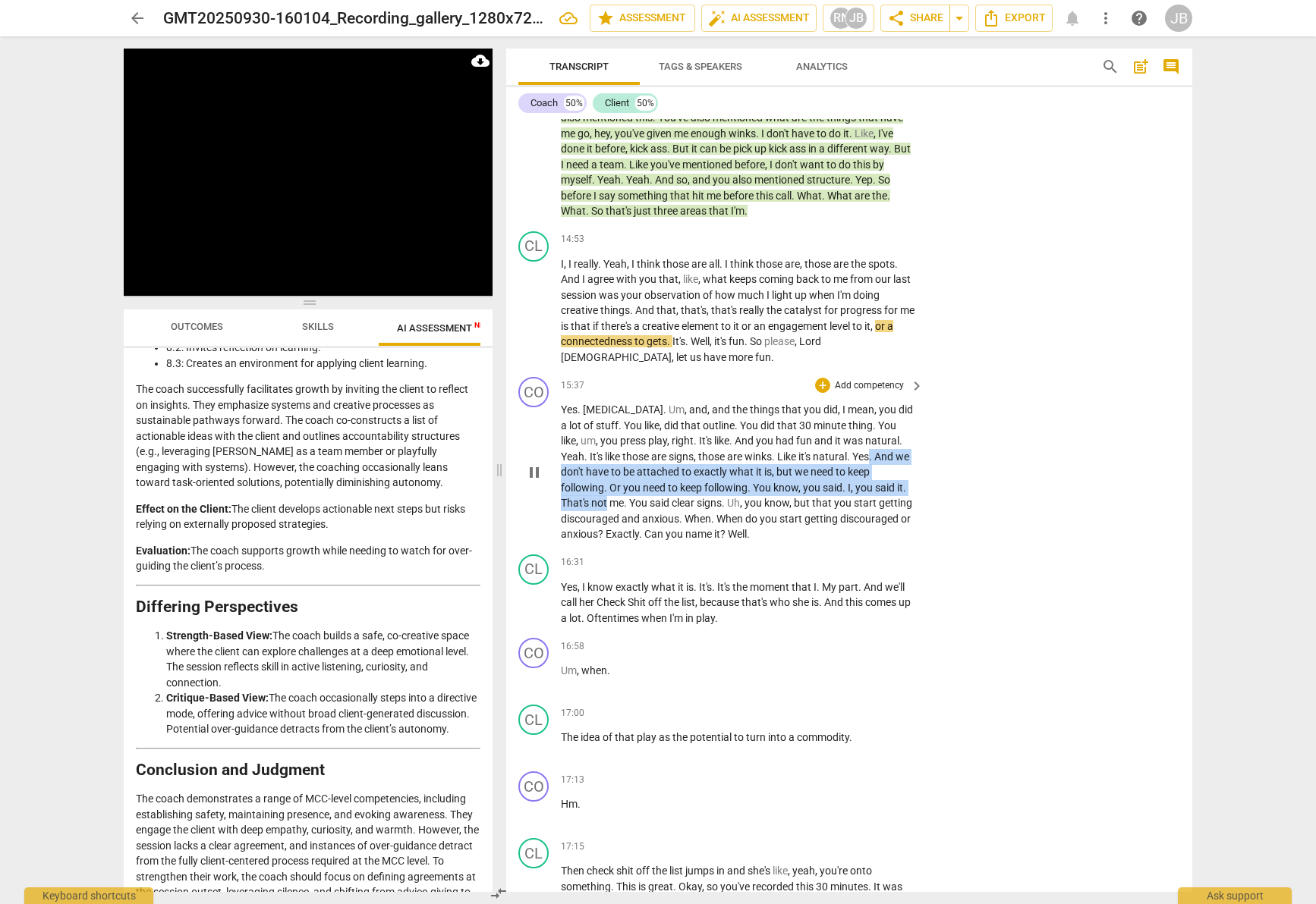
scroll to position [5661, 0]
click at [822, 383] on div "+" at bounding box center [822, 383] width 15 height 15
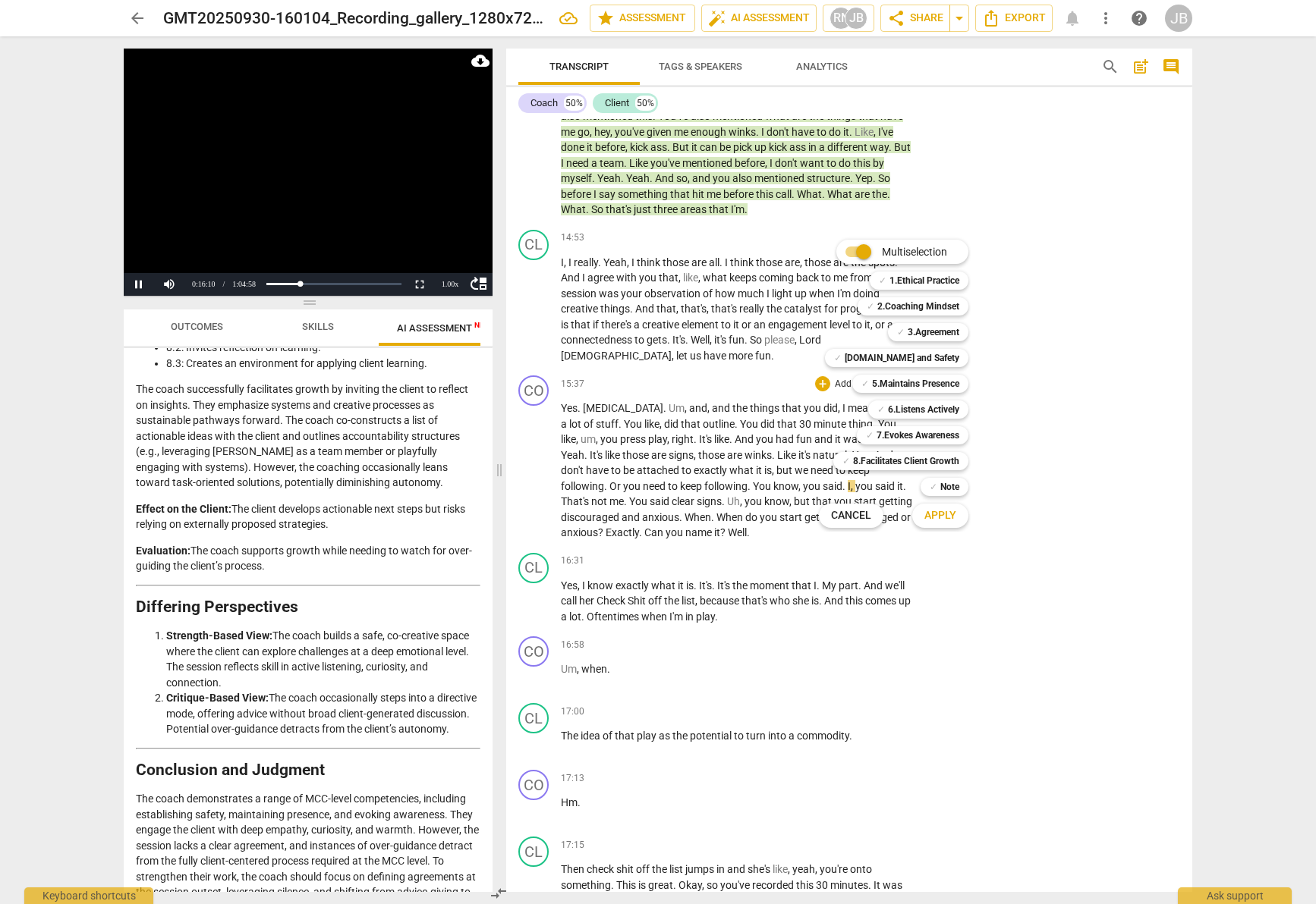
click at [544, 473] on div at bounding box center [658, 452] width 1316 height 904
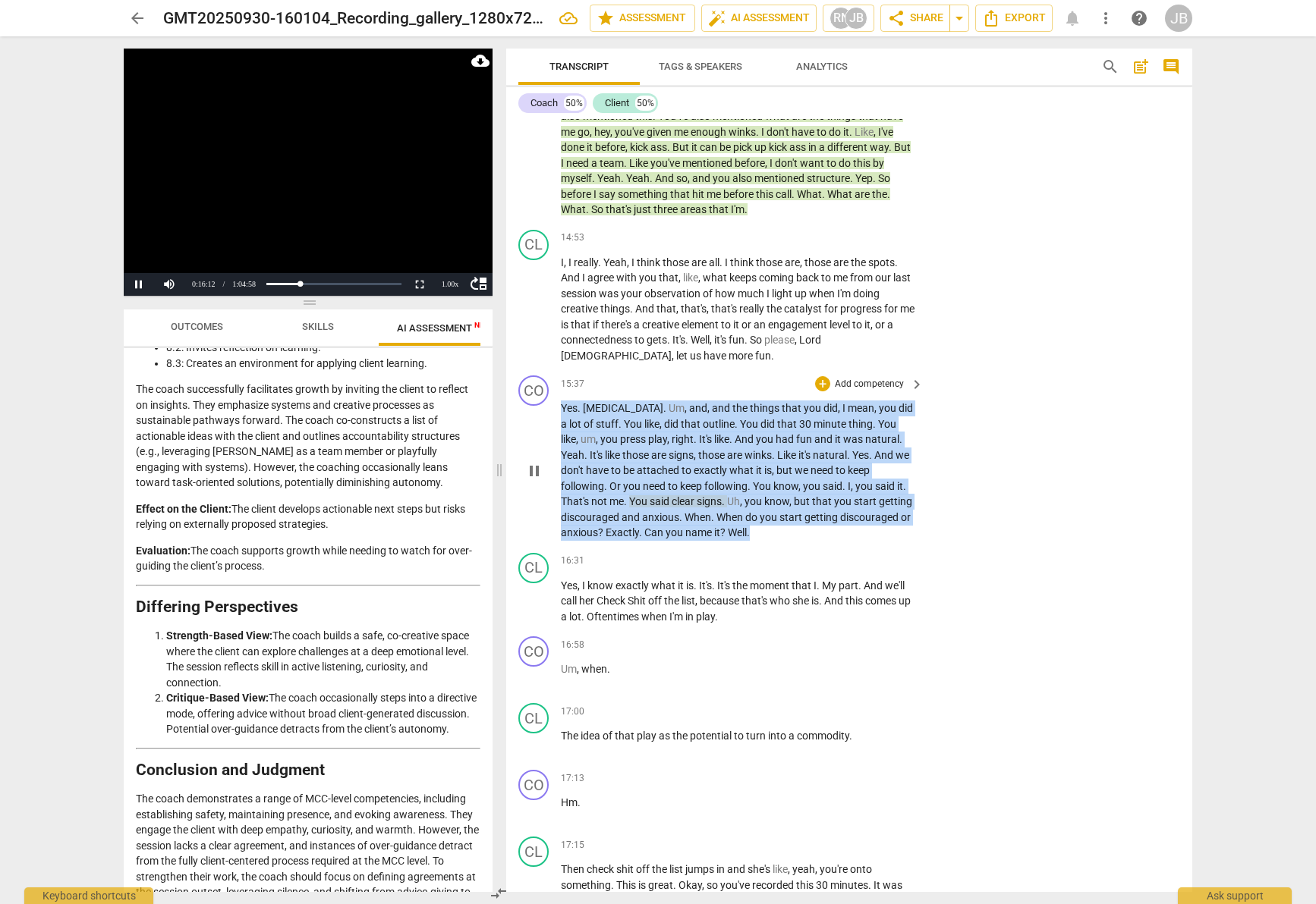
drag, startPoint x: 561, startPoint y: 411, endPoint x: 810, endPoint y: 534, distance: 277.7
click at [810, 536] on p "Yes . [MEDICAL_DATA] . Um , and , and the things that you did , I mean , you di…" at bounding box center [739, 471] width 355 height 141
click at [787, 511] on icon "button" at bounding box center [785, 511] width 9 height 11
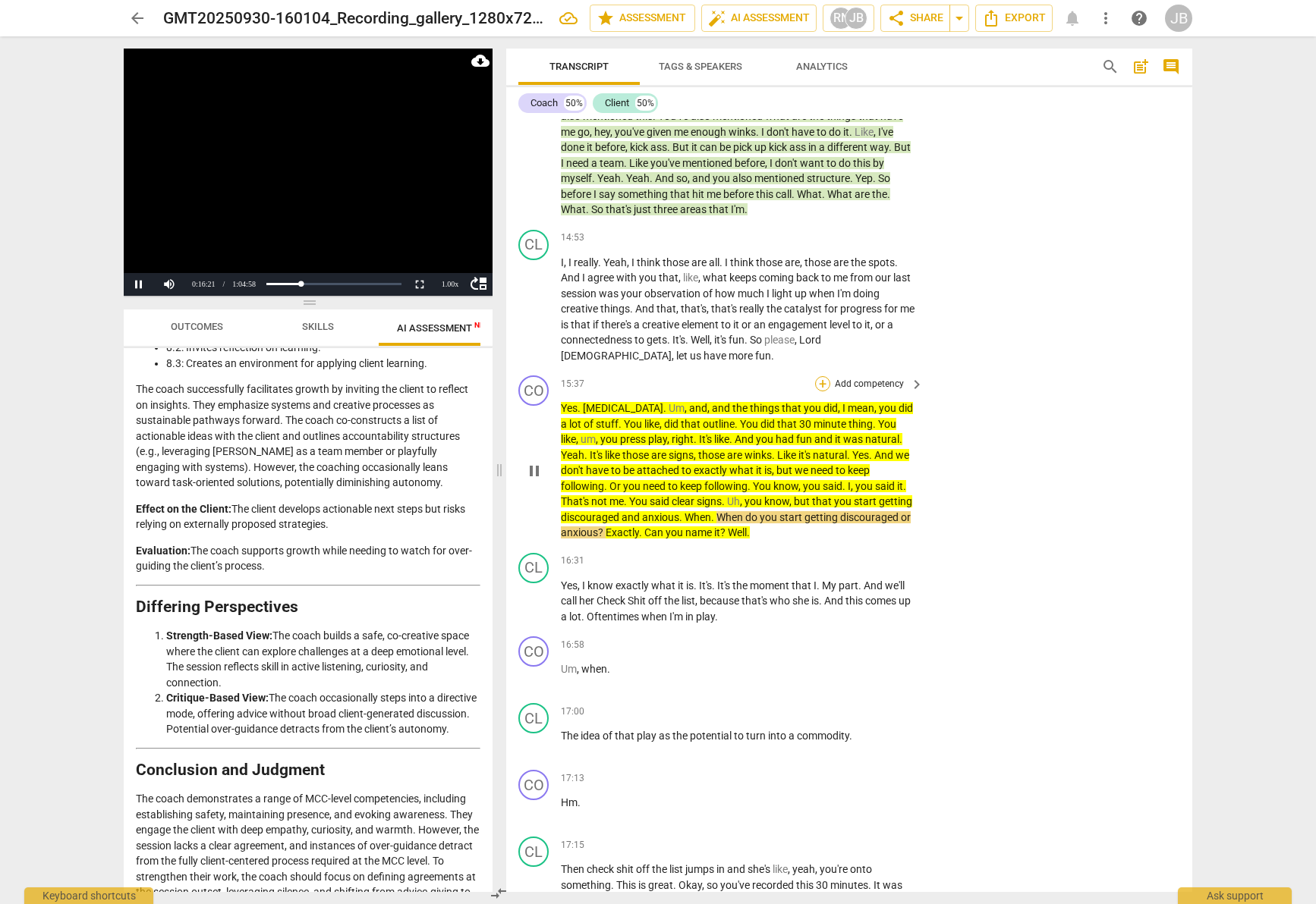
click at [815, 383] on div "+" at bounding box center [822, 383] width 15 height 15
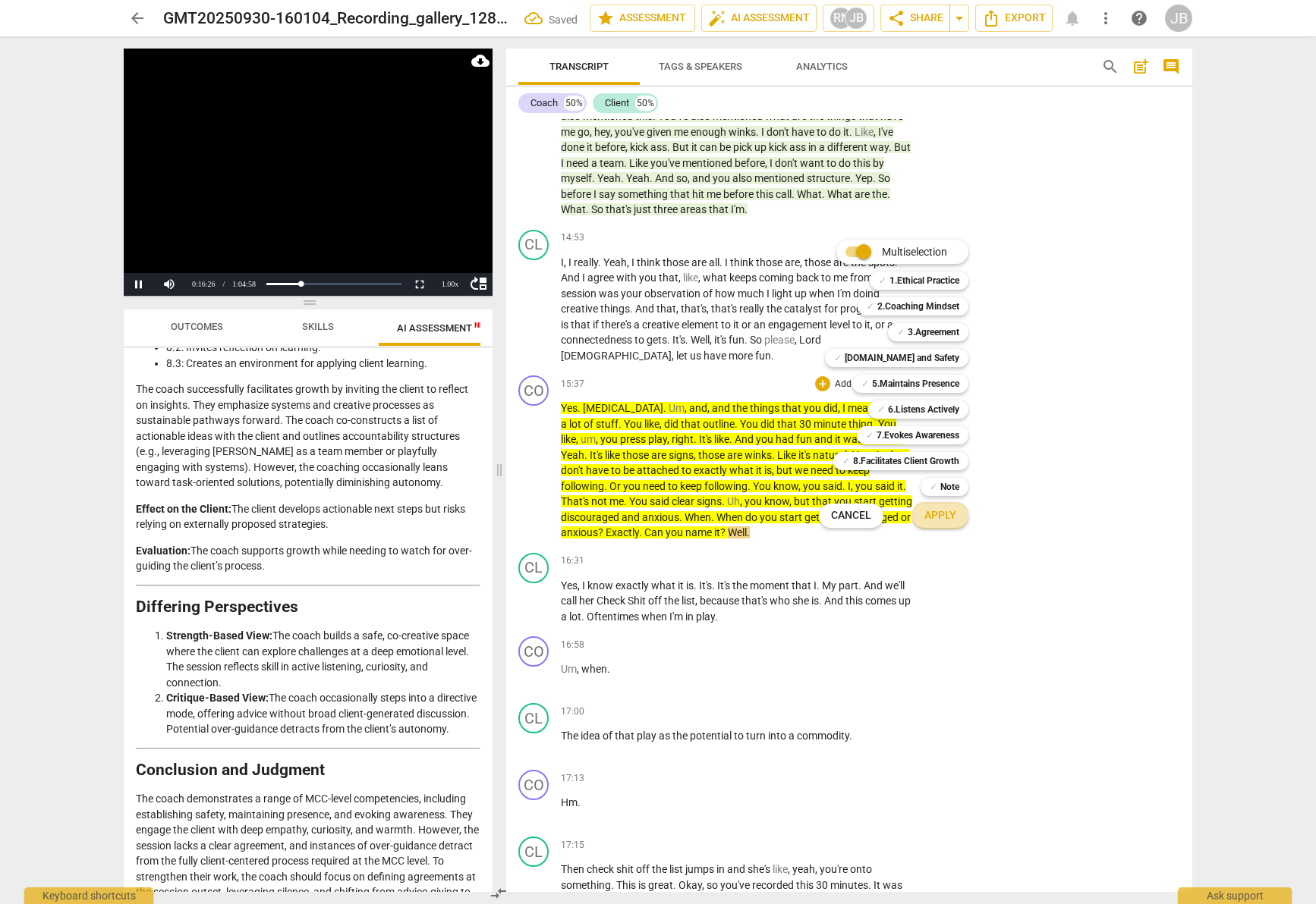
click at [950, 509] on span "Apply" at bounding box center [940, 515] width 32 height 15
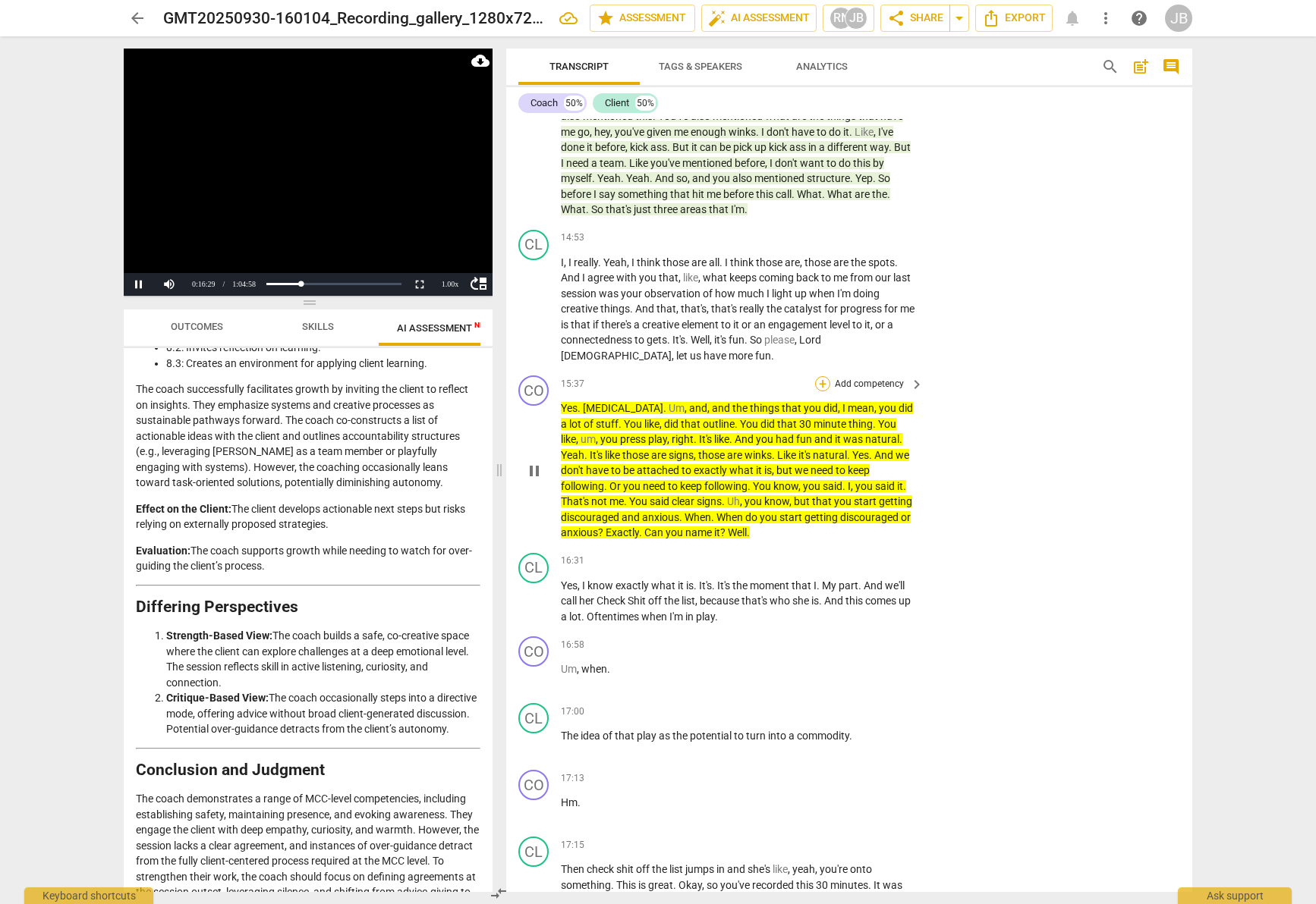
click at [819, 380] on div "+" at bounding box center [822, 383] width 15 height 15
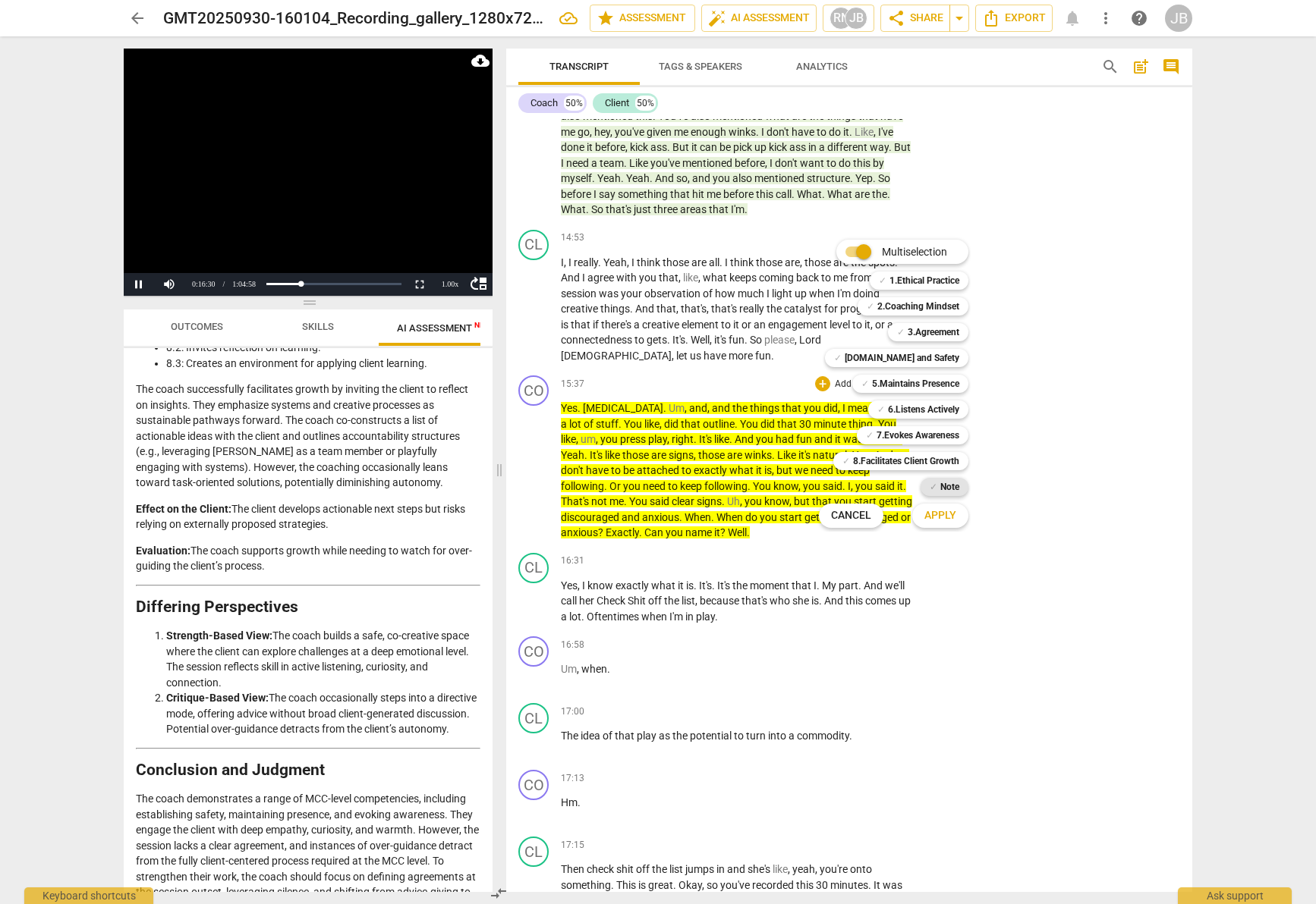
click at [965, 486] on div "✓ Note" at bounding box center [945, 487] width 48 height 18
click at [954, 515] on span "Apply" at bounding box center [940, 515] width 32 height 15
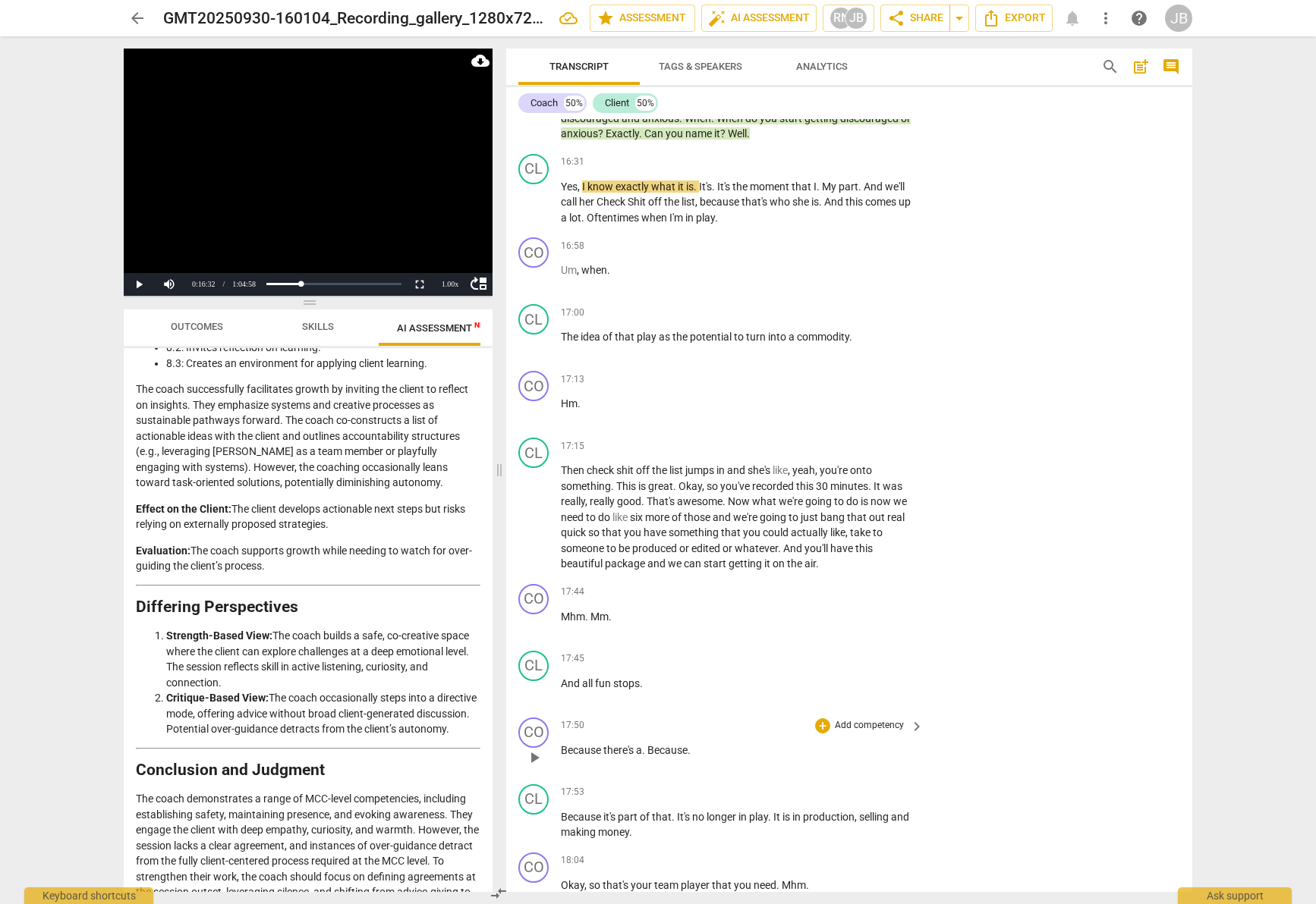
scroll to position [5963, 0]
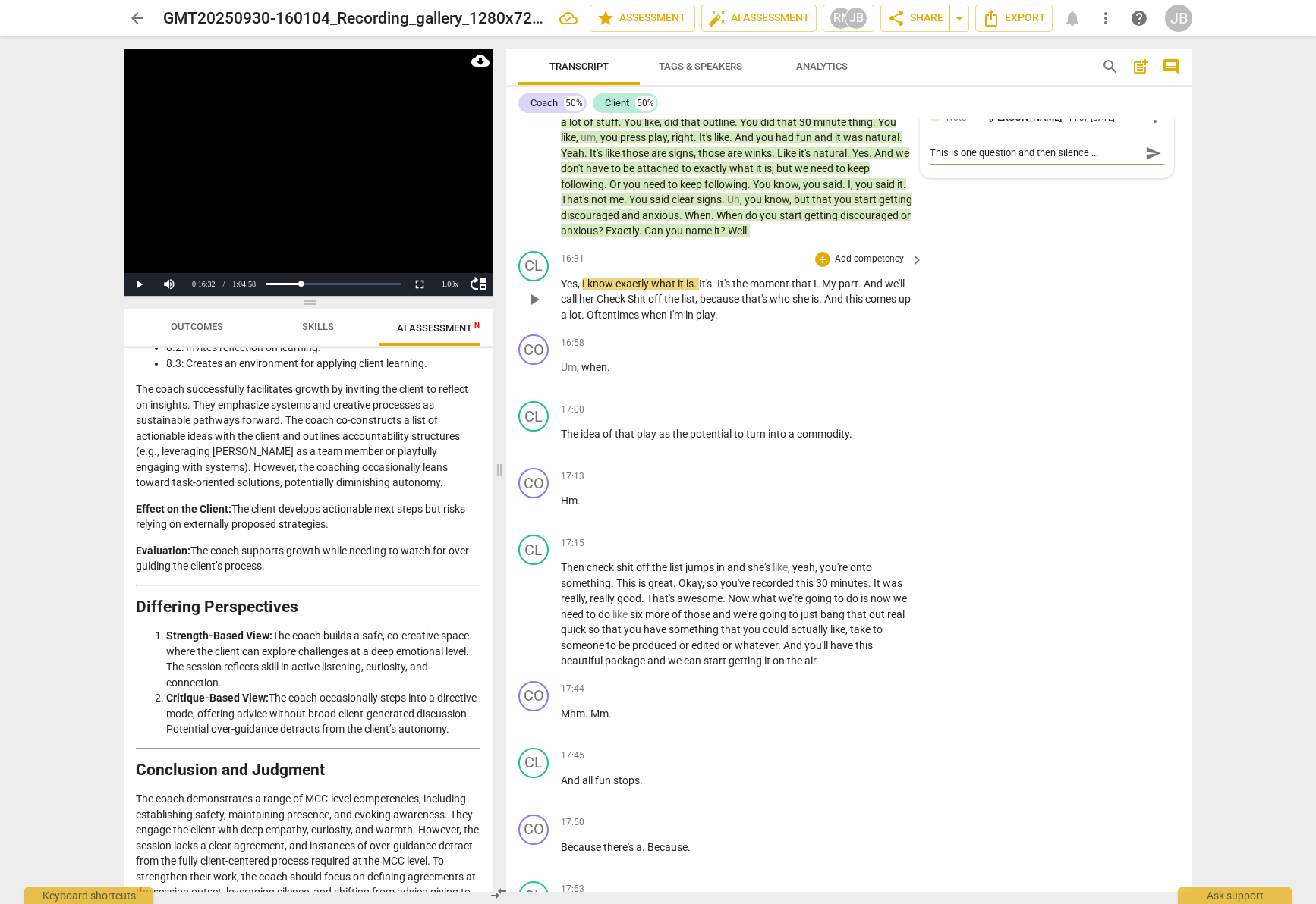
drag, startPoint x: 908, startPoint y: 284, endPoint x: 817, endPoint y: 282, distance: 91.0
click at [908, 284] on p "Yes , I know exactly what it is . It's . It's the moment that I . My part . And…" at bounding box center [739, 299] width 355 height 47
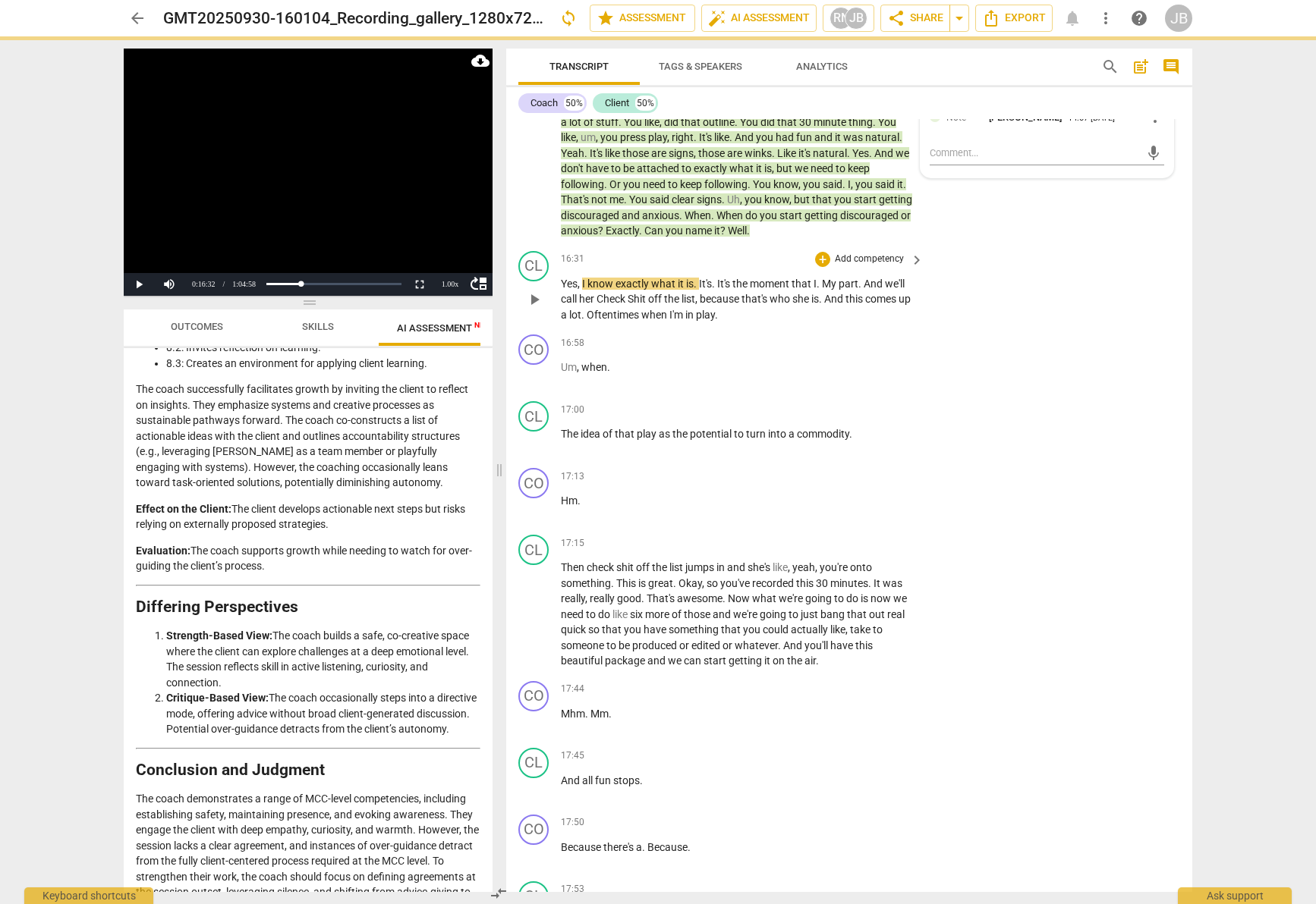
drag, startPoint x: 817, startPoint y: 282, endPoint x: 893, endPoint y: 303, distance: 78.8
click at [867, 288] on p "Yes , I know exactly what it is . It's . It's the moment that I . My part . And…" at bounding box center [739, 299] width 355 height 47
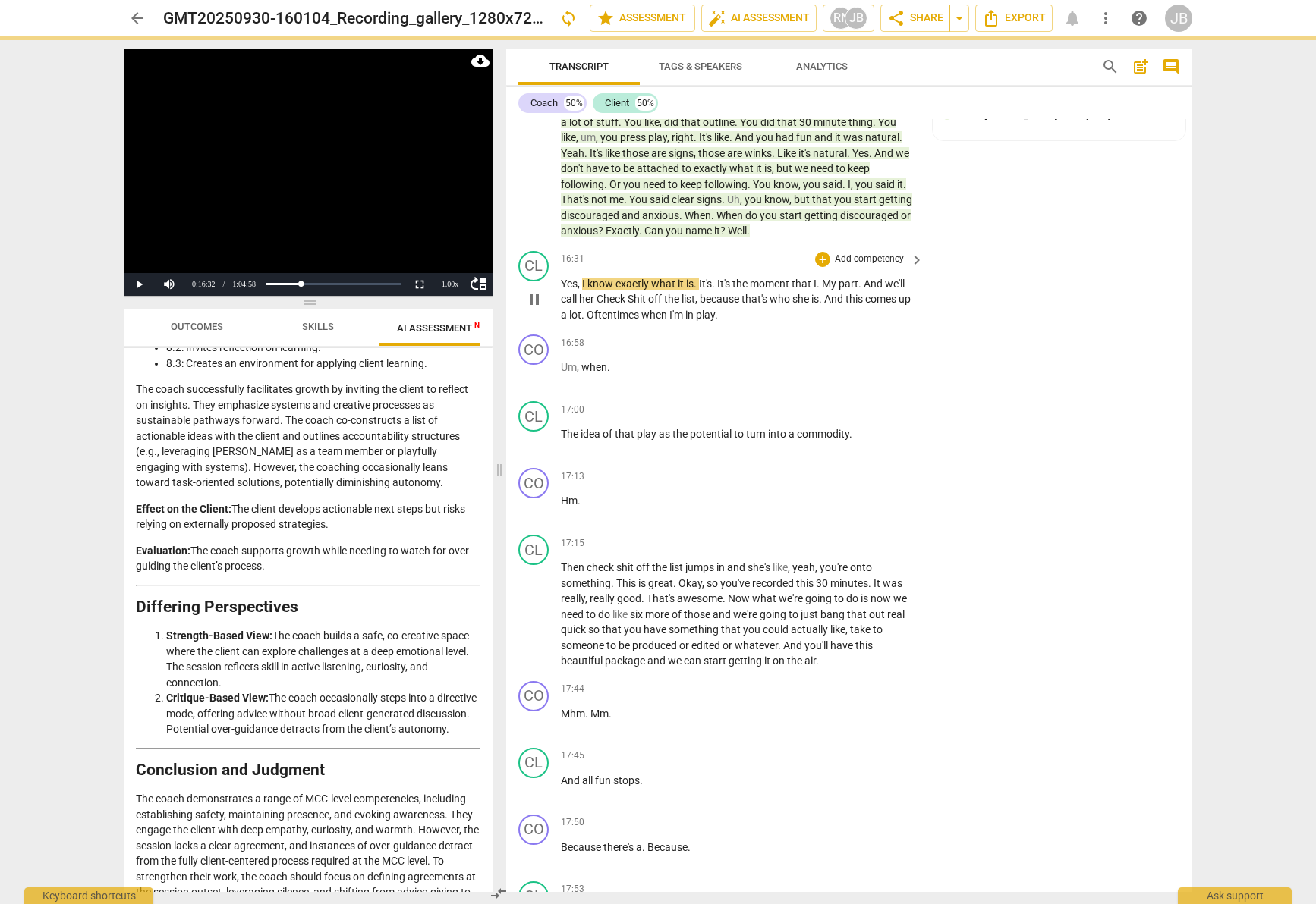
drag, startPoint x: 893, startPoint y: 303, endPoint x: 613, endPoint y: 288, distance: 280.4
click at [893, 309] on p "Yes , I know exactly what it is . It's . It's the moment that I . My part . And…" at bounding box center [739, 299] width 355 height 47
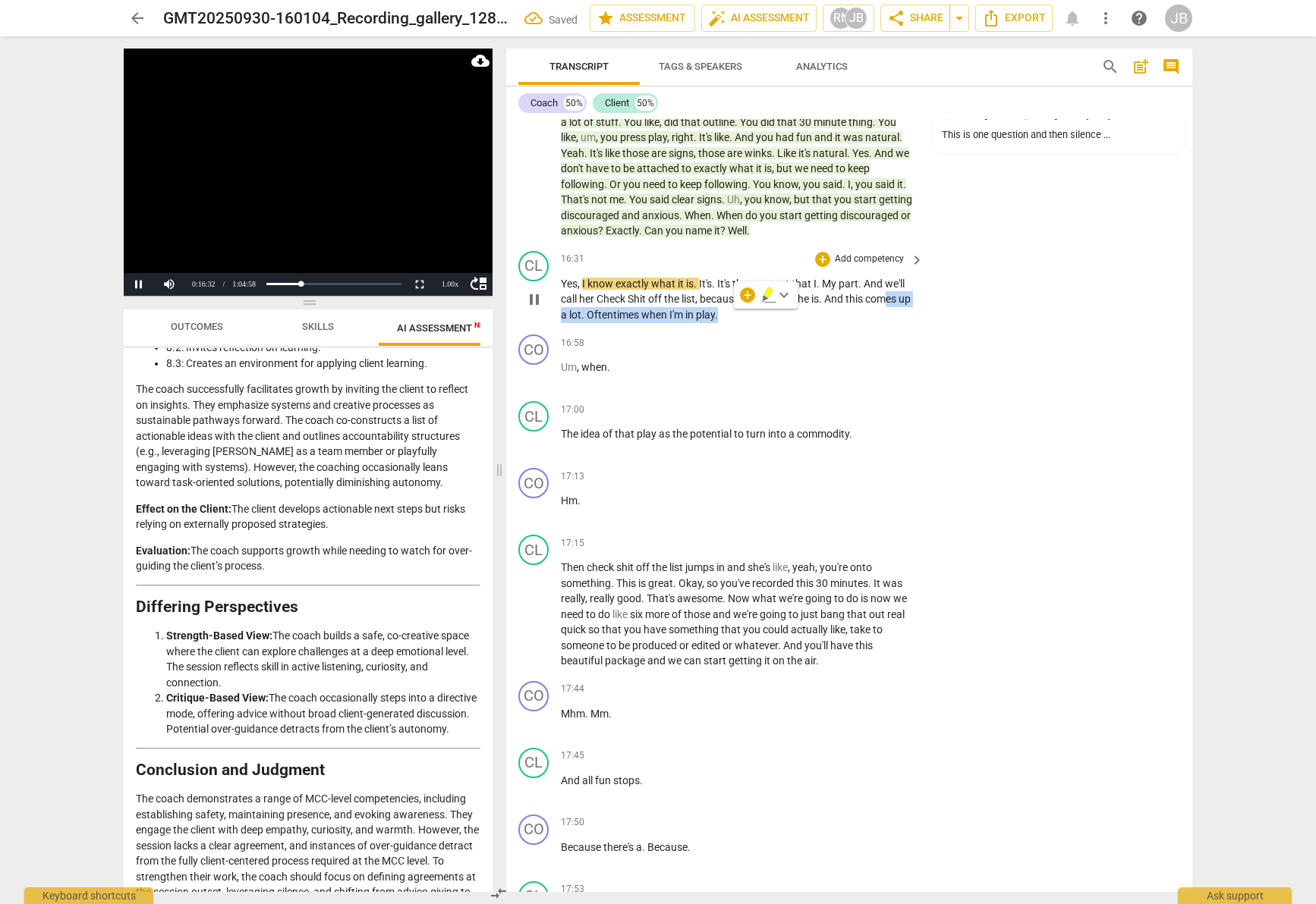
click at [613, 288] on span "know" at bounding box center [602, 284] width 28 height 12
drag, startPoint x: 561, startPoint y: 282, endPoint x: 841, endPoint y: 316, distance: 282.1
click at [841, 316] on p "Yes , I know exactly what it is . It's . It's the moment that I . My part . And…" at bounding box center [739, 299] width 355 height 47
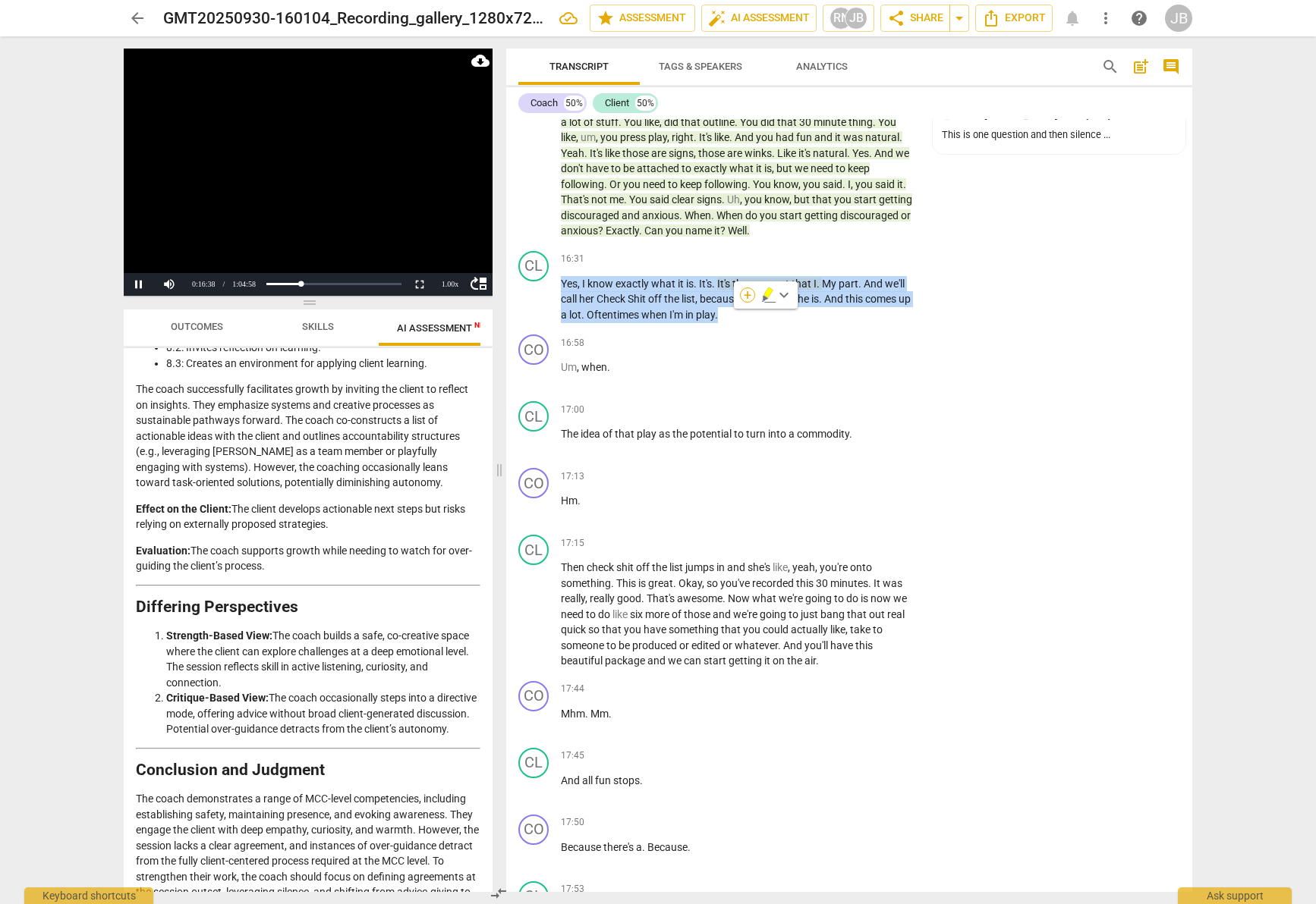
click at [749, 291] on div "+" at bounding box center [747, 295] width 15 height 15
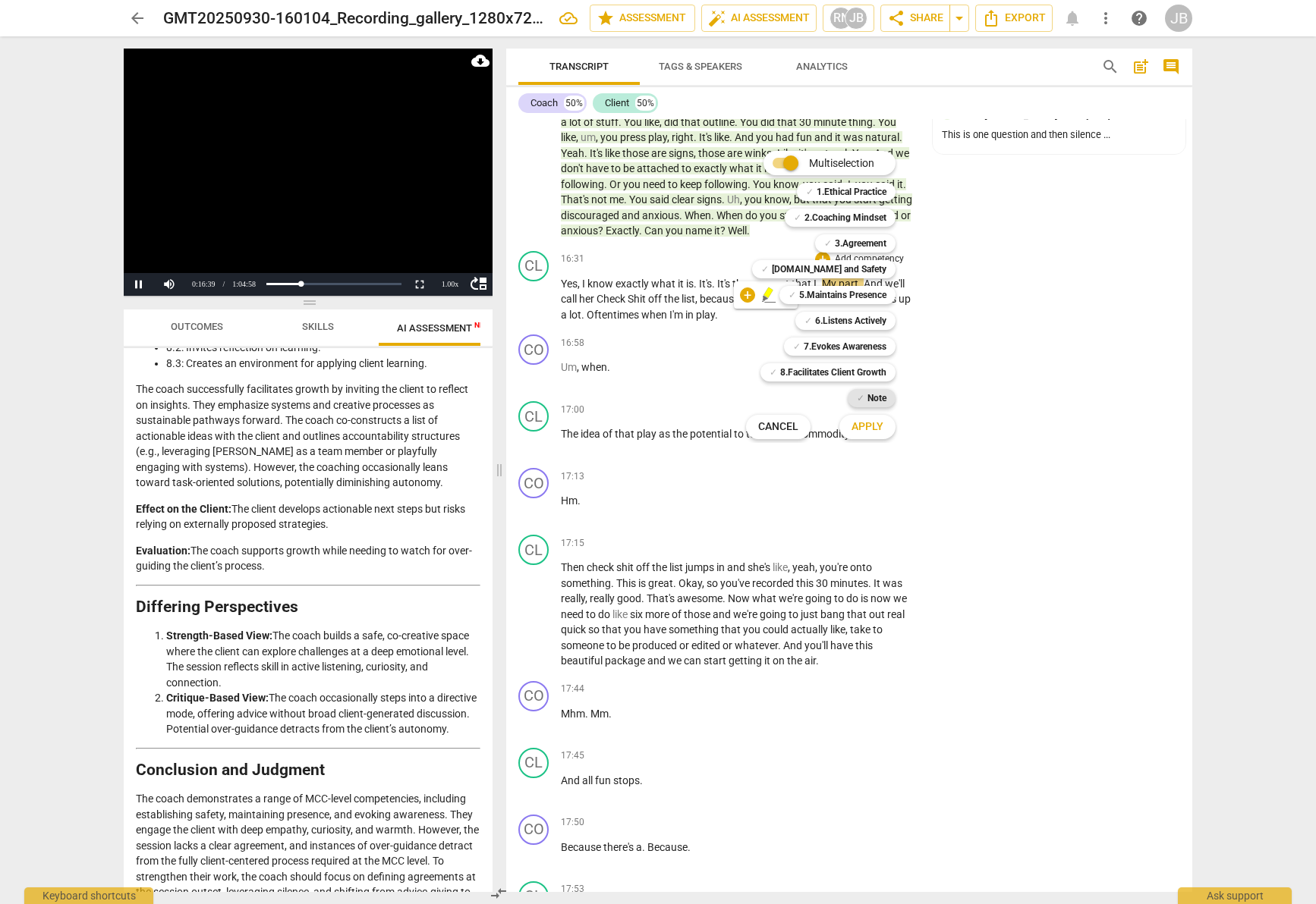
click at [887, 392] on div "✓ Note" at bounding box center [872, 398] width 48 height 18
click at [767, 299] on div "Multiselection m ✓ 1.Ethical Practice 1 ✓ 2.Coaching Mindset 2 ✓ 3.Agreement 3 …" at bounding box center [832, 295] width 185 height 295
click at [878, 431] on span "Apply" at bounding box center [867, 426] width 32 height 15
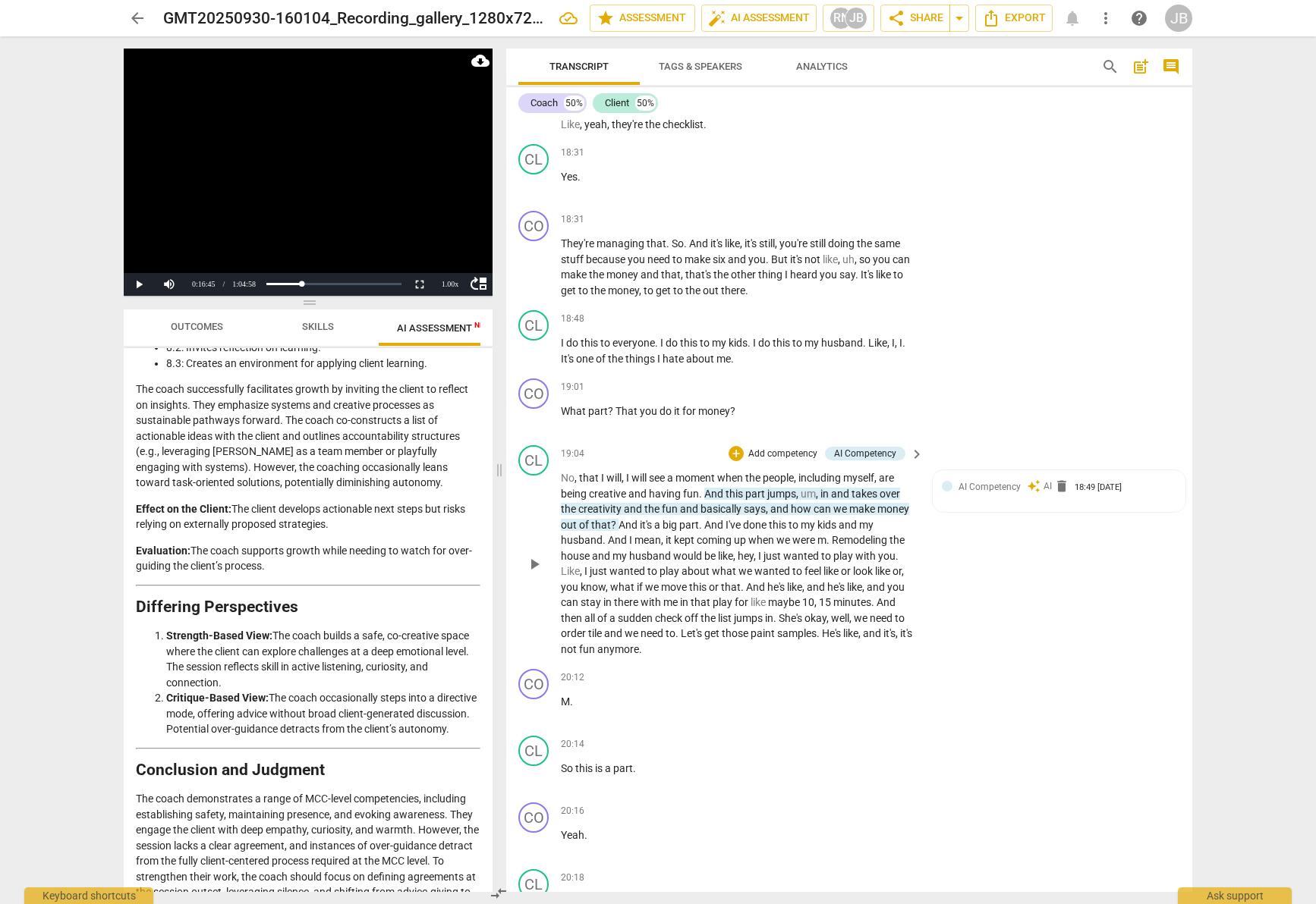
scroll to position [6991, 0]
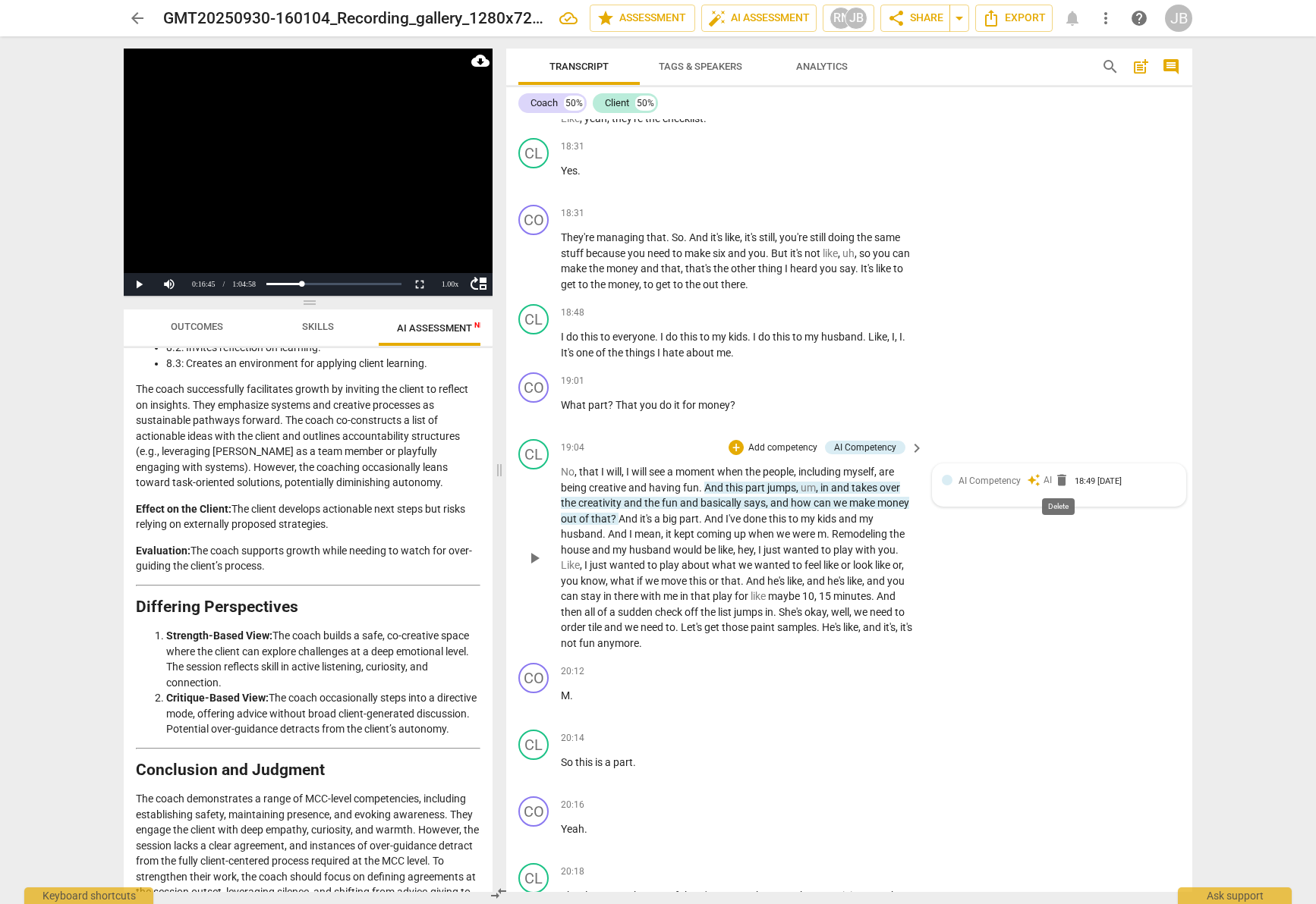
click at [1064, 485] on span "delete" at bounding box center [1061, 480] width 15 height 15
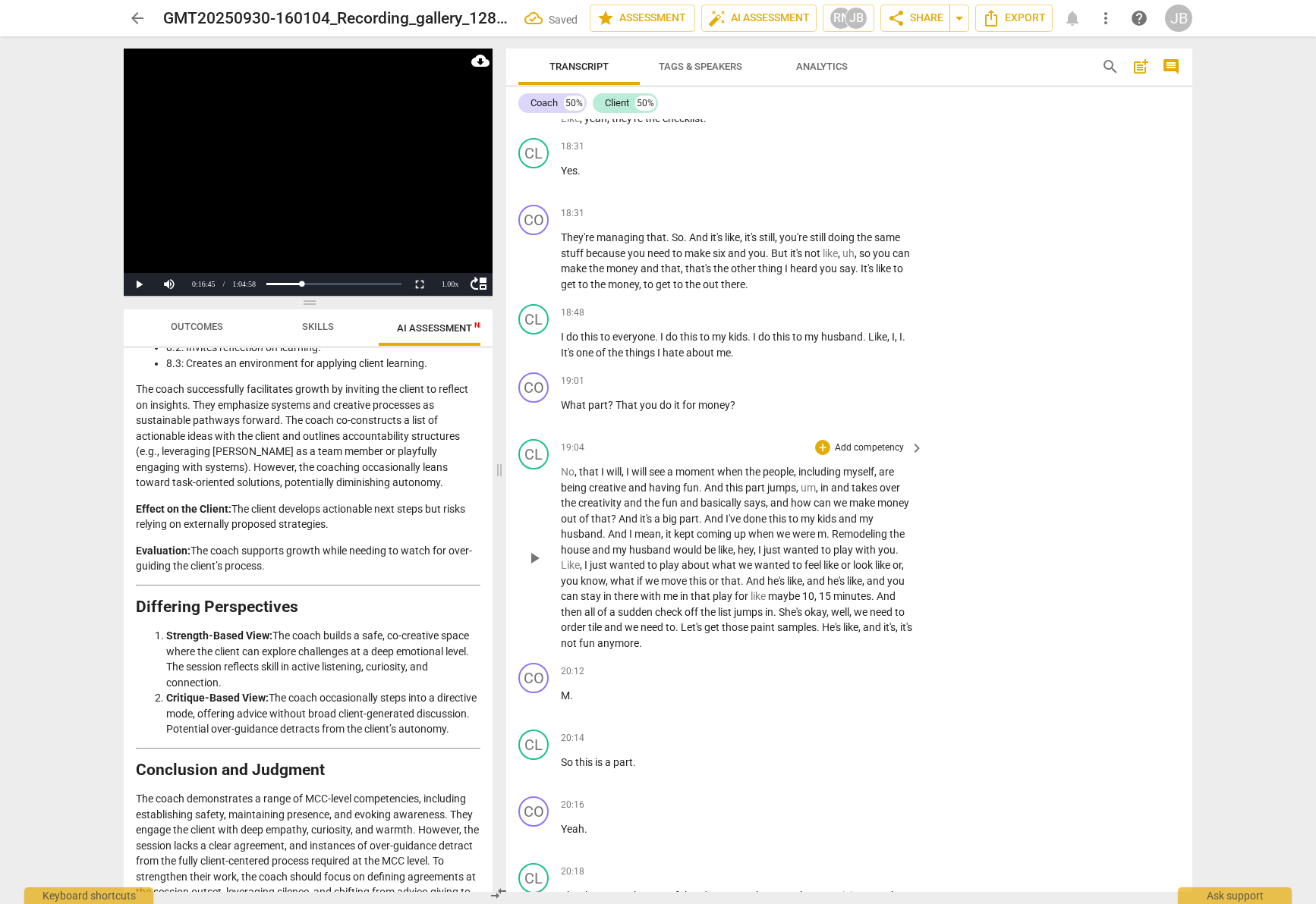
click at [902, 445] on p "Add competency" at bounding box center [869, 448] width 72 height 14
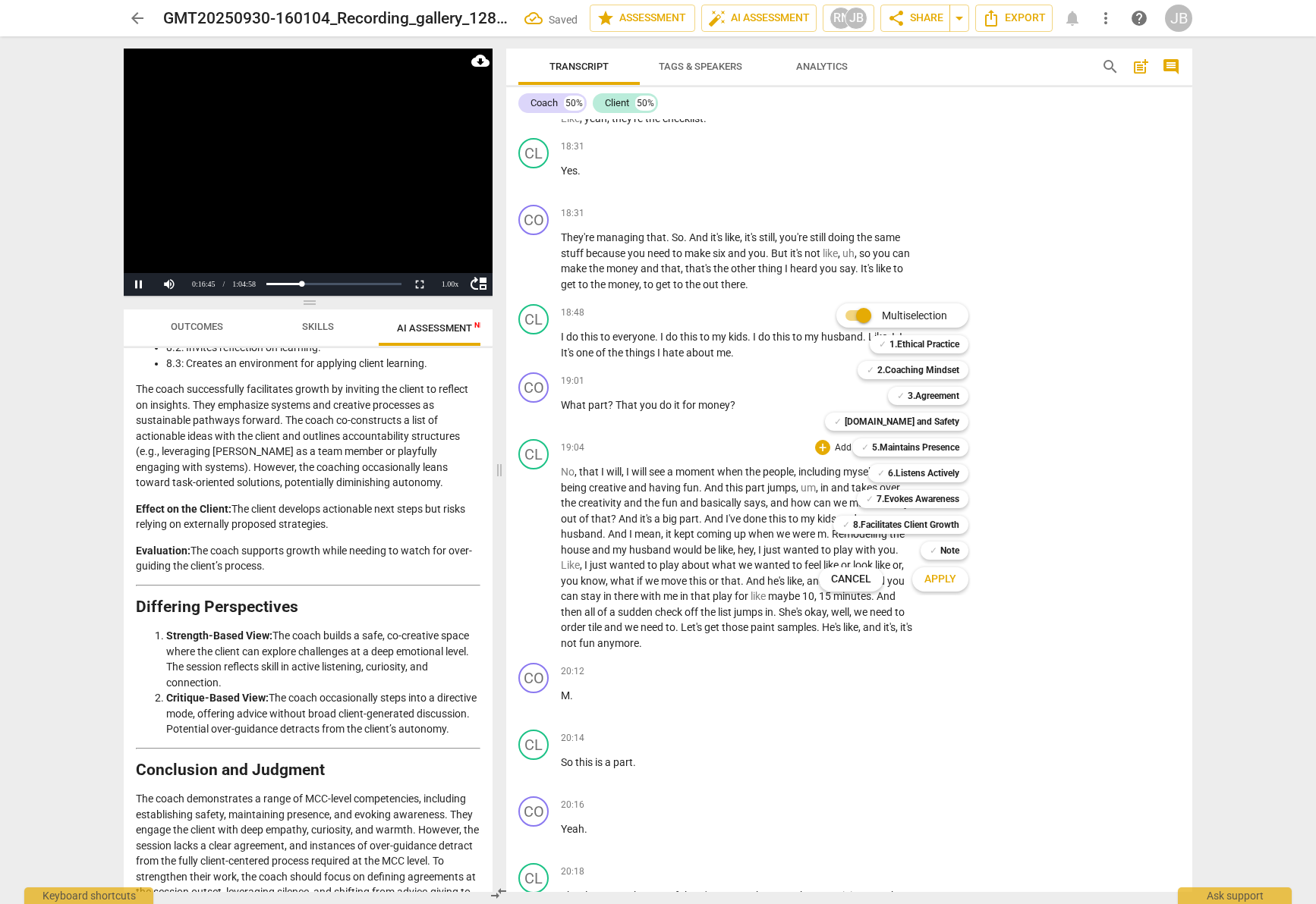
click at [1092, 445] on div at bounding box center [658, 452] width 1316 height 904
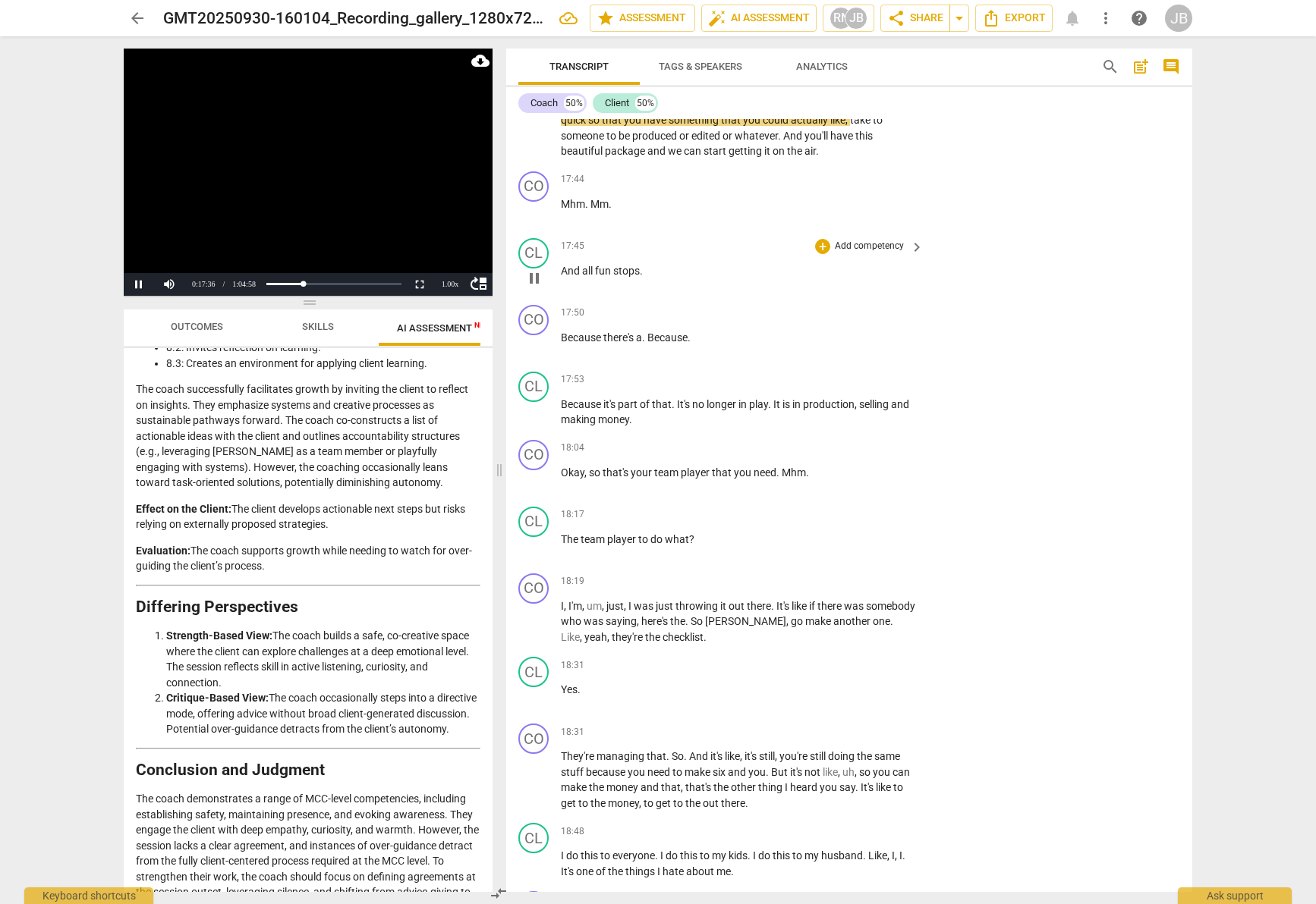
scroll to position [6476, 0]
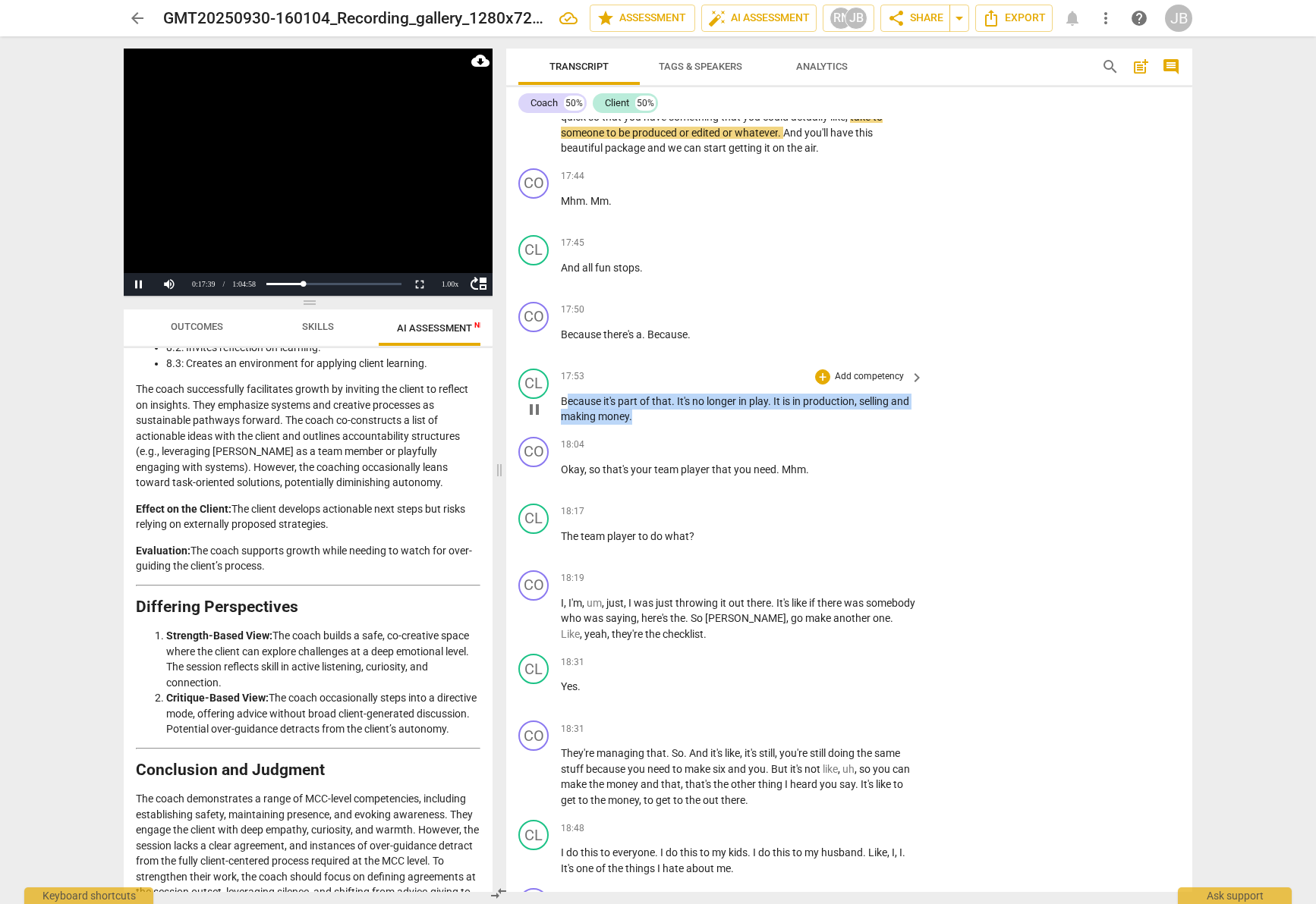
drag, startPoint x: 564, startPoint y: 405, endPoint x: 676, endPoint y: 417, distance: 112.6
click at [676, 417] on p "Because it's part of that . It's no longer in play . It is in production , sell…" at bounding box center [739, 409] width 355 height 31
click at [586, 406] on p "Because it's part of that . It's no longer in play . It is in production , sell…" at bounding box center [739, 409] width 355 height 31
drag, startPoint x: 561, startPoint y: 405, endPoint x: 667, endPoint y: 415, distance: 106.5
click at [667, 415] on p "Because it's part of that . It's no longer in play . It is in production , sell…" at bounding box center [739, 409] width 355 height 31
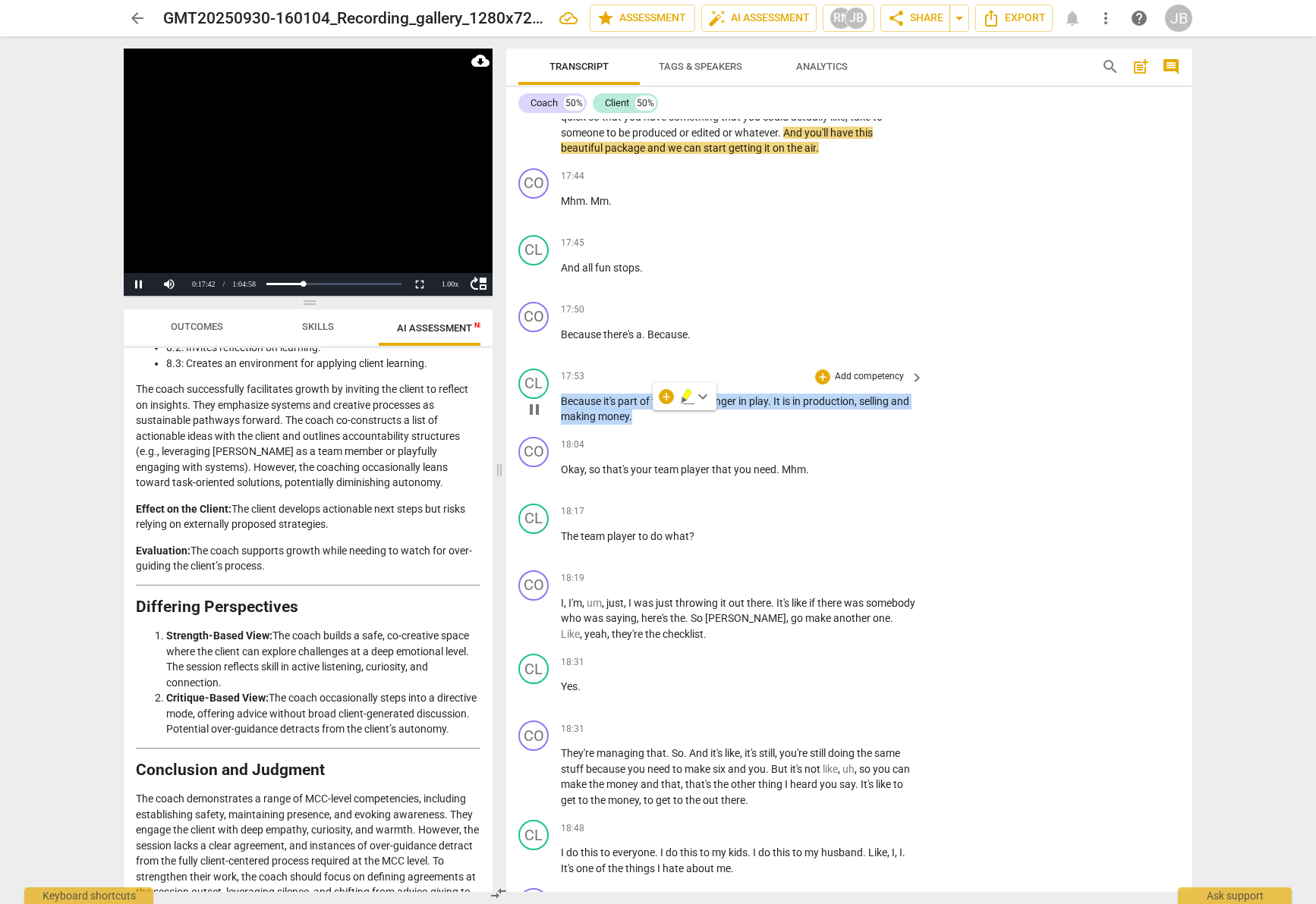
click at [689, 391] on icon "button" at bounding box center [687, 395] width 9 height 11
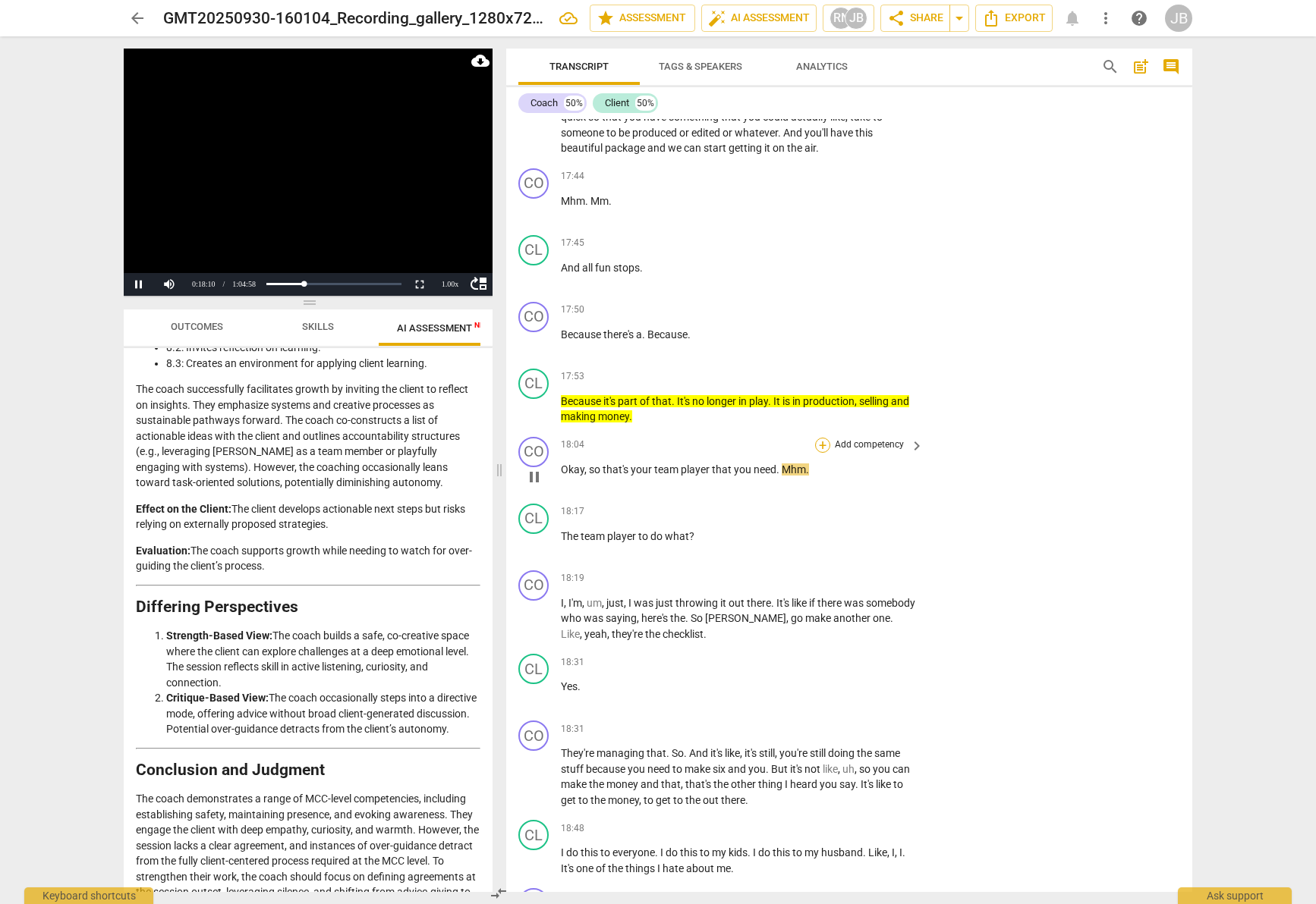
click at [821, 445] on div "+" at bounding box center [822, 445] width 15 height 15
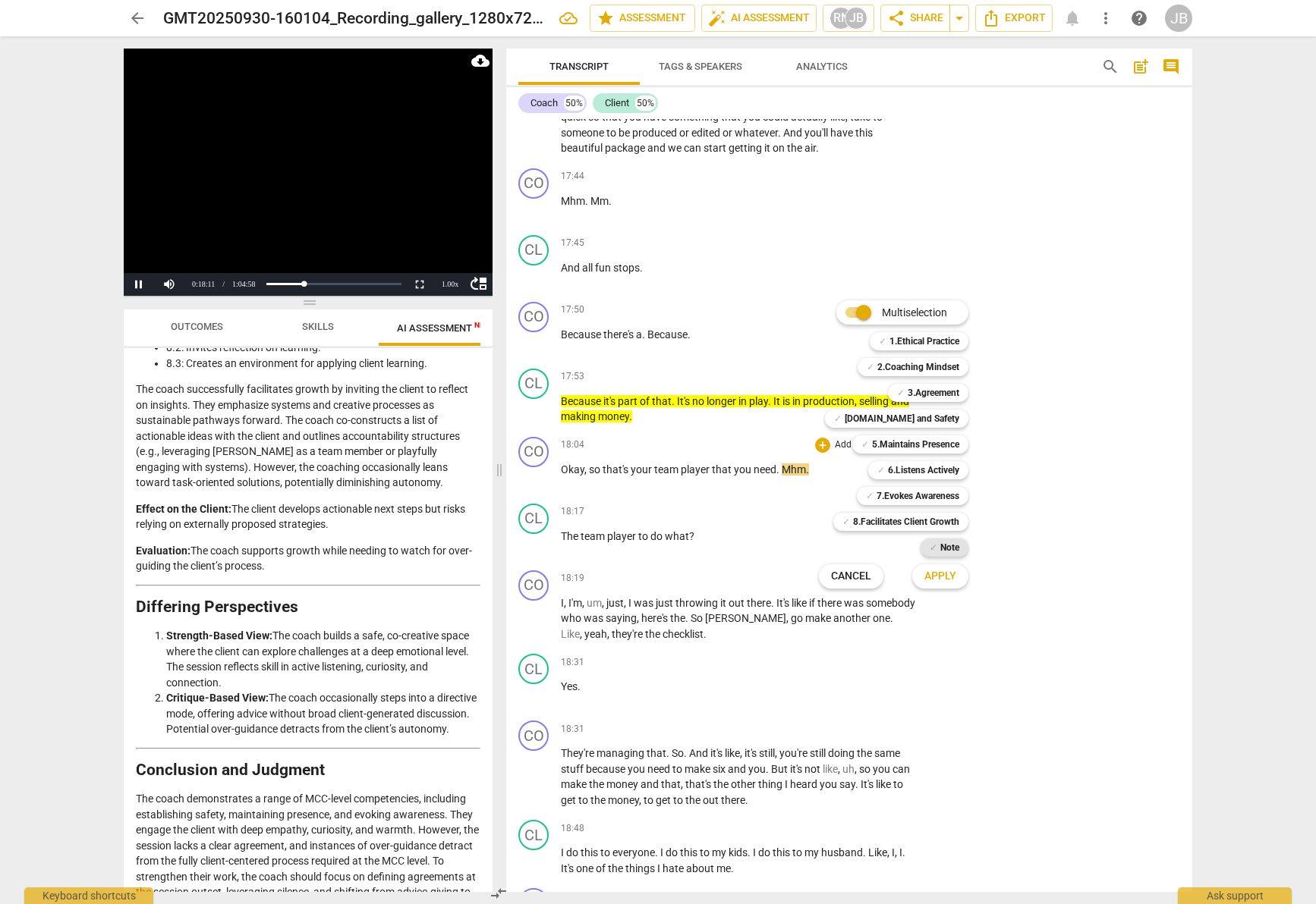
click at [954, 549] on b "Note" at bounding box center [950, 548] width 19 height 18
click at [947, 572] on span "Apply" at bounding box center [940, 576] width 32 height 15
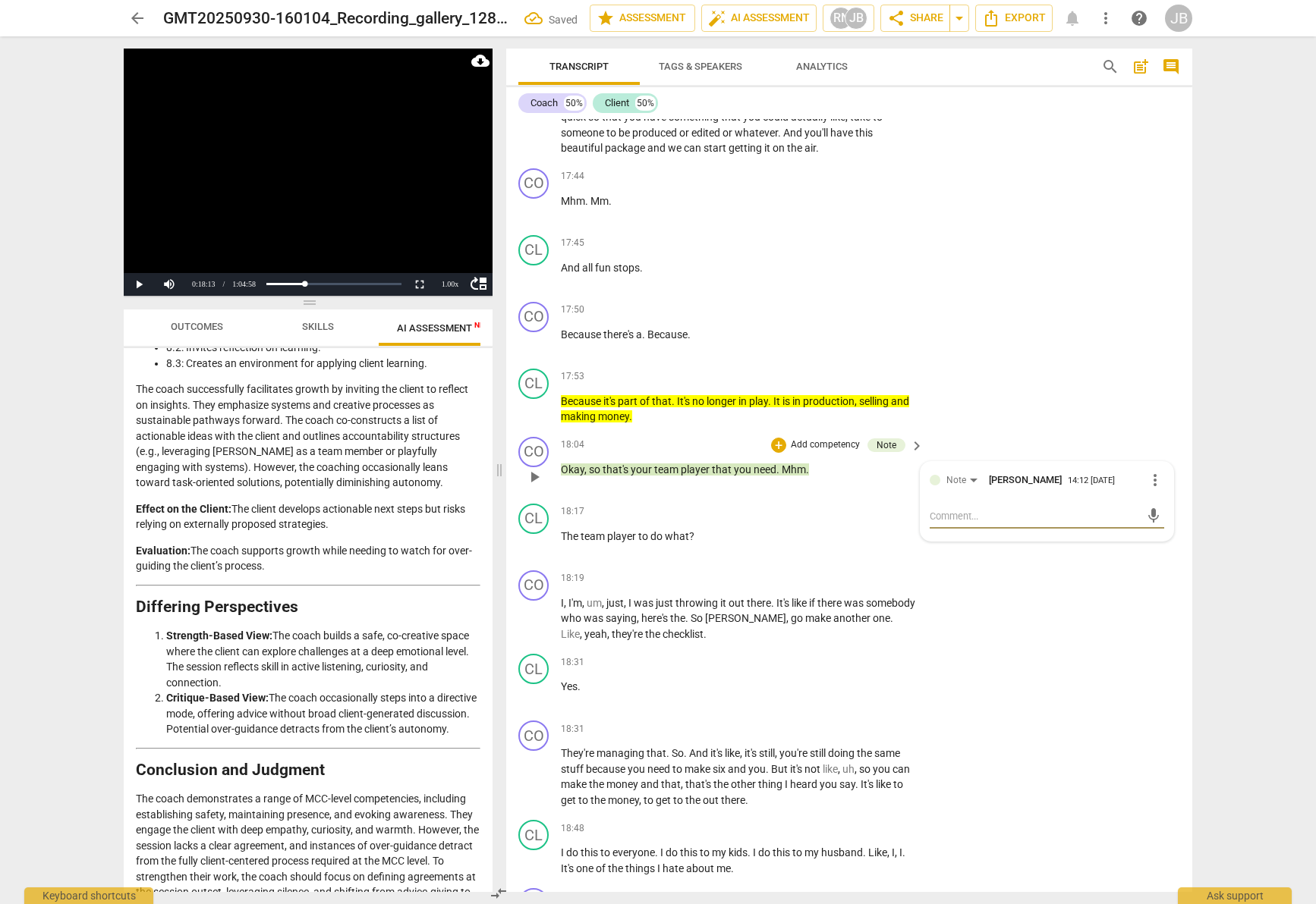
click at [970, 519] on textarea at bounding box center [1035, 516] width 210 height 14
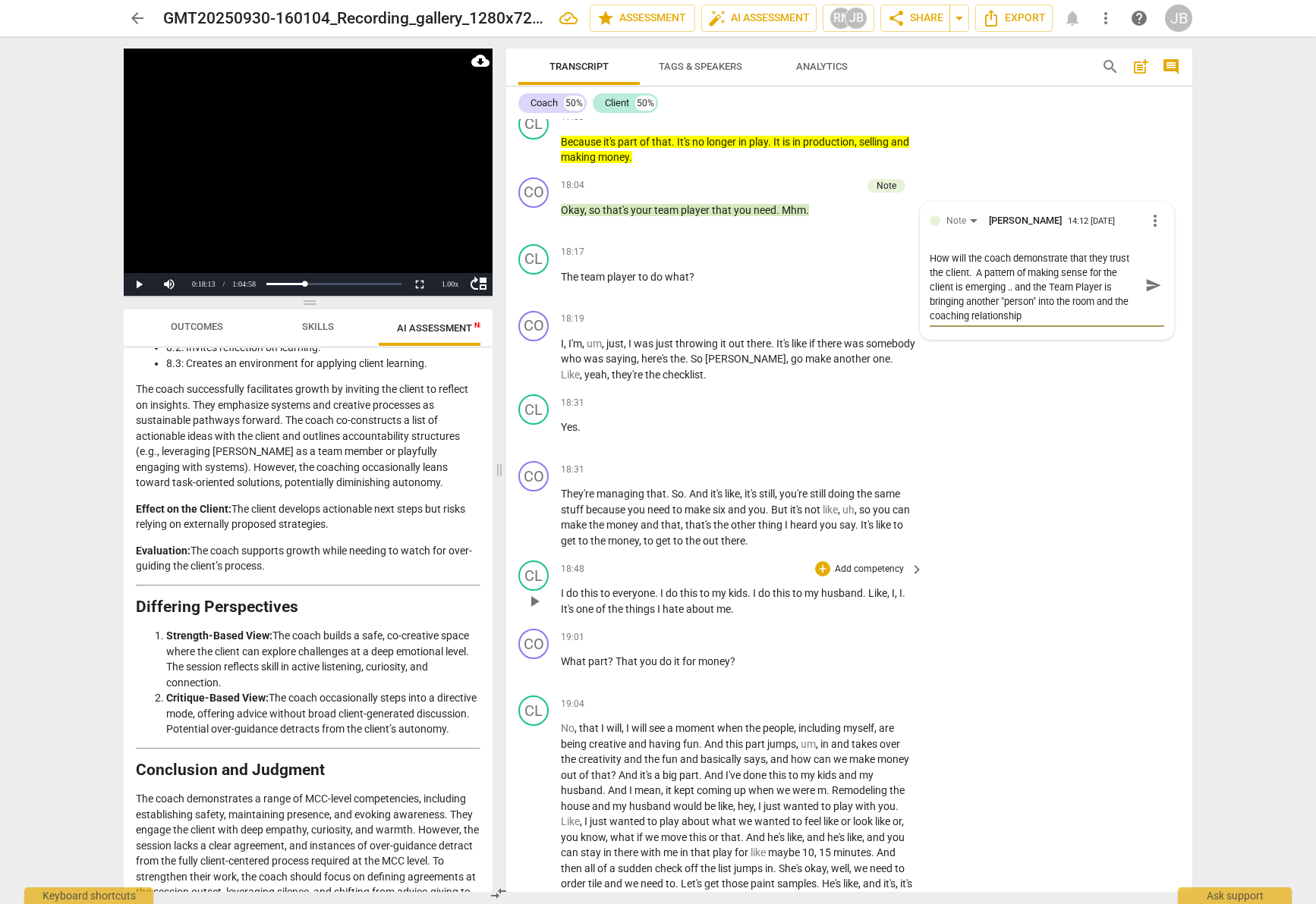
scroll to position [6774, 0]
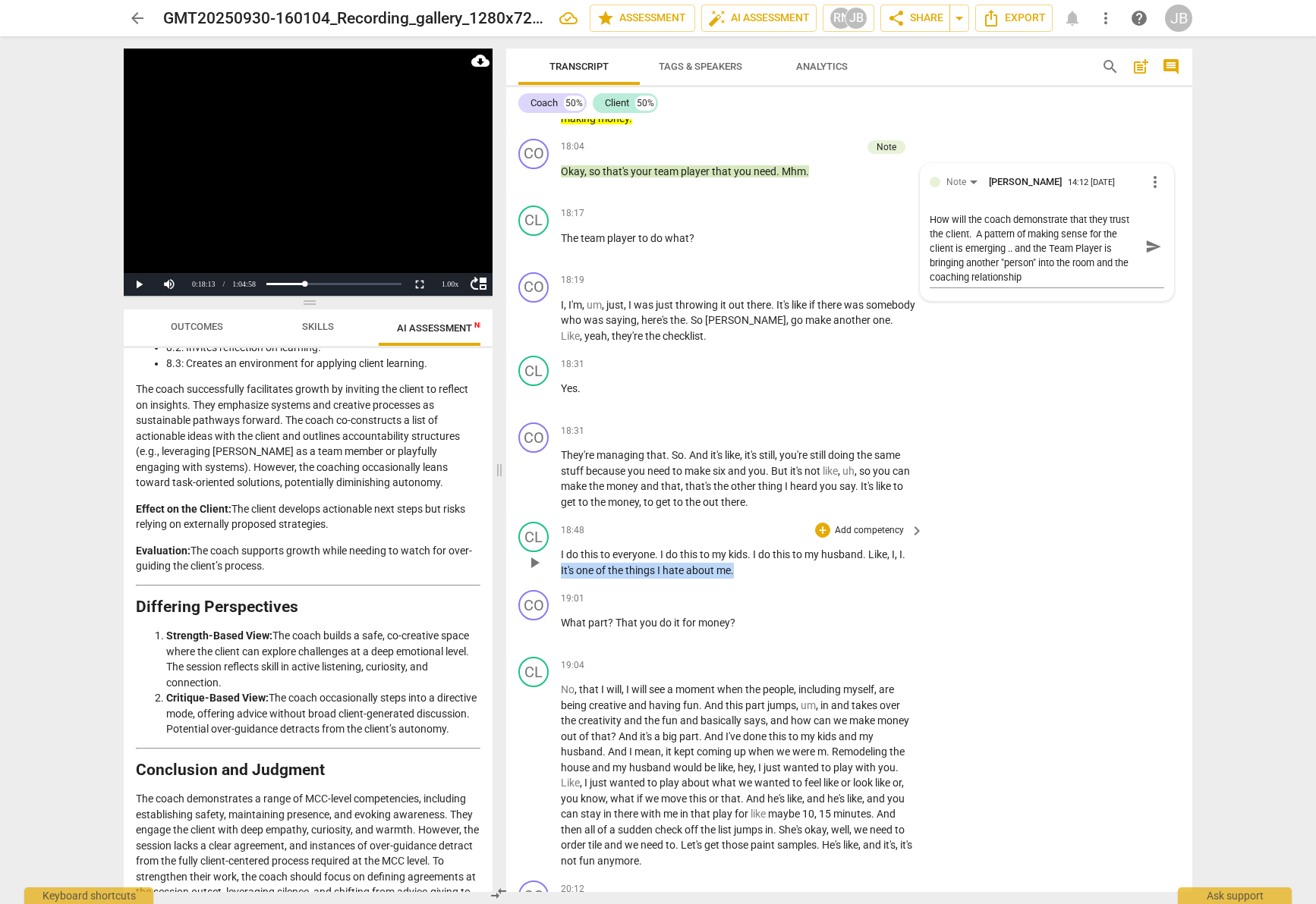
drag, startPoint x: 561, startPoint y: 566, endPoint x: 760, endPoint y: 575, distance: 199.2
click at [760, 575] on p "I do this to everyone . I do this to my kids . I do this to my husband . Like ,…" at bounding box center [739, 562] width 355 height 31
click at [775, 550] on icon "button" at bounding box center [770, 550] width 15 height 18
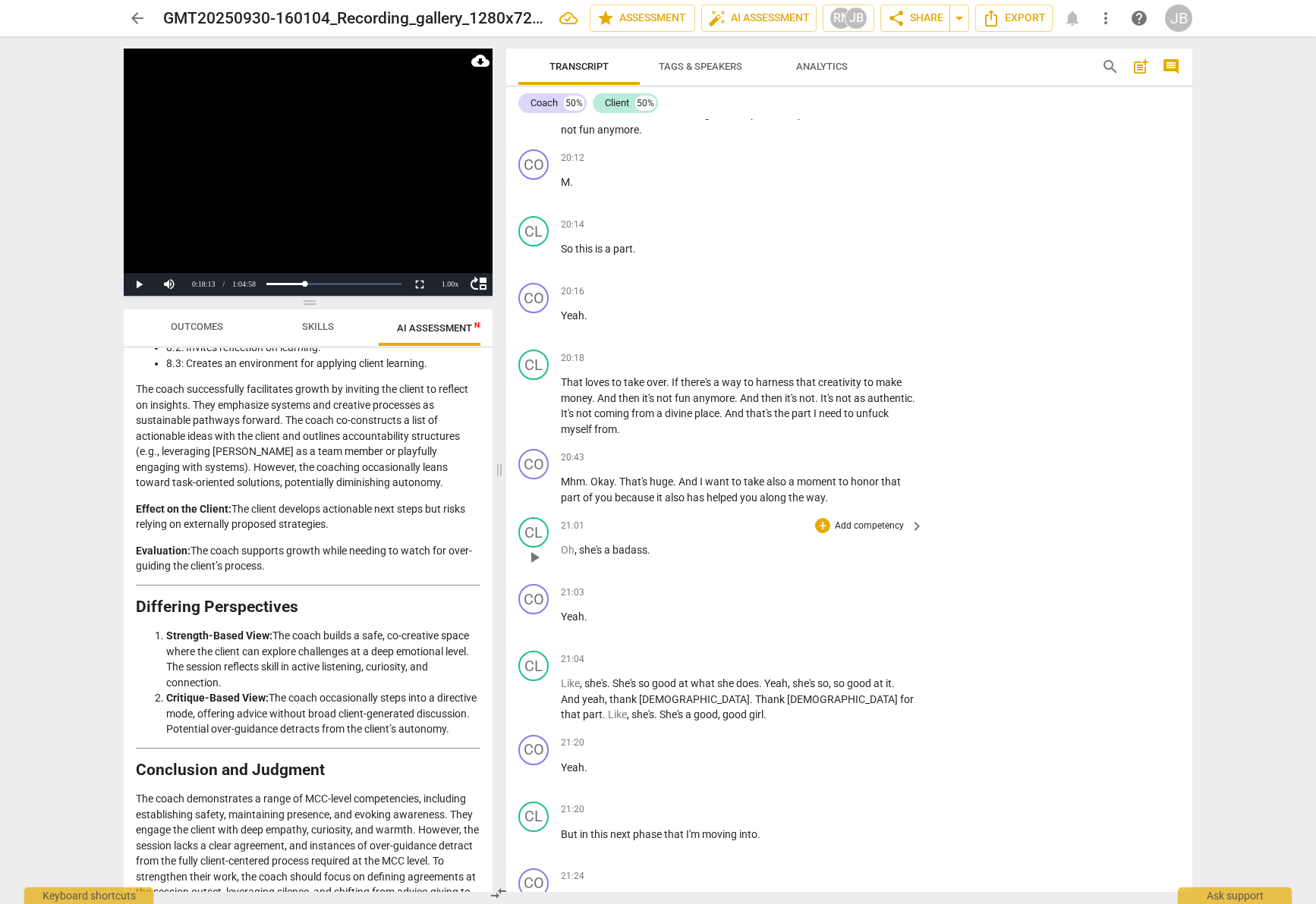
scroll to position [7505, 0]
drag, startPoint x: 565, startPoint y: 252, endPoint x: 726, endPoint y: 333, distance: 180.2
click at [659, 285] on div "CO play_arrow pause 00:02 + Add competency keyboard_arrow_right Marlo , do I ha…" at bounding box center [849, 505] width 686 height 773
click at [728, 335] on div "20:16 + Add competency keyboard_arrow_right Yeah ." at bounding box center [743, 310] width 364 height 55
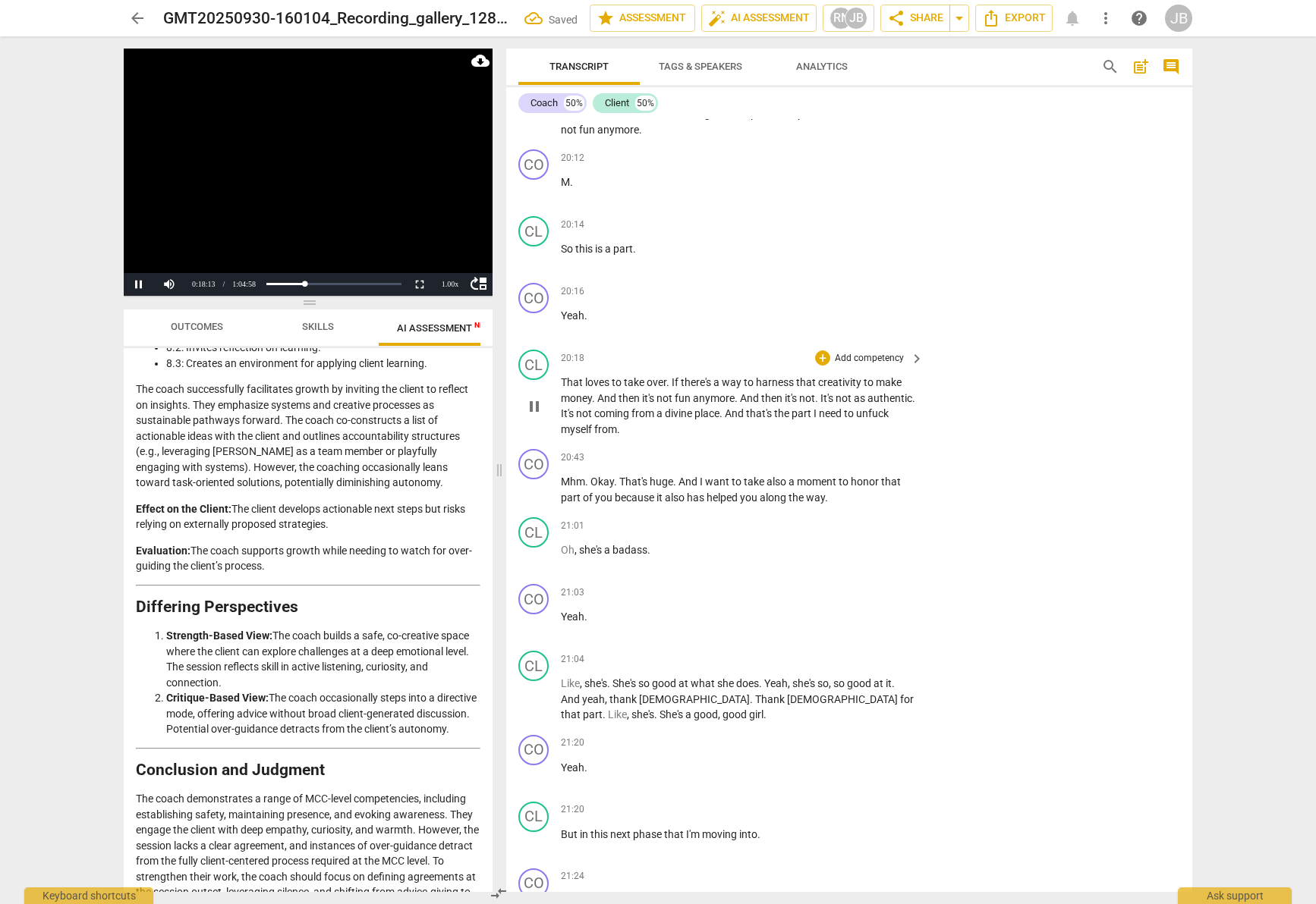
drag, startPoint x: 707, startPoint y: 415, endPoint x: 708, endPoint y: 430, distance: 15.0
click at [726, 423] on div "20:18 + Add competency keyboard_arrow_right That loves to take over . If there'…" at bounding box center [743, 393] width 364 height 87
drag, startPoint x: 688, startPoint y: 437, endPoint x: 546, endPoint y: 390, distance: 149.6
click at [546, 390] on div "CL play_arrow pause 20:18 + Add competency keyboard_arrow_right That loves to t…" at bounding box center [849, 393] width 686 height 99
click at [830, 357] on div "+ Add competency" at bounding box center [860, 358] width 91 height 15
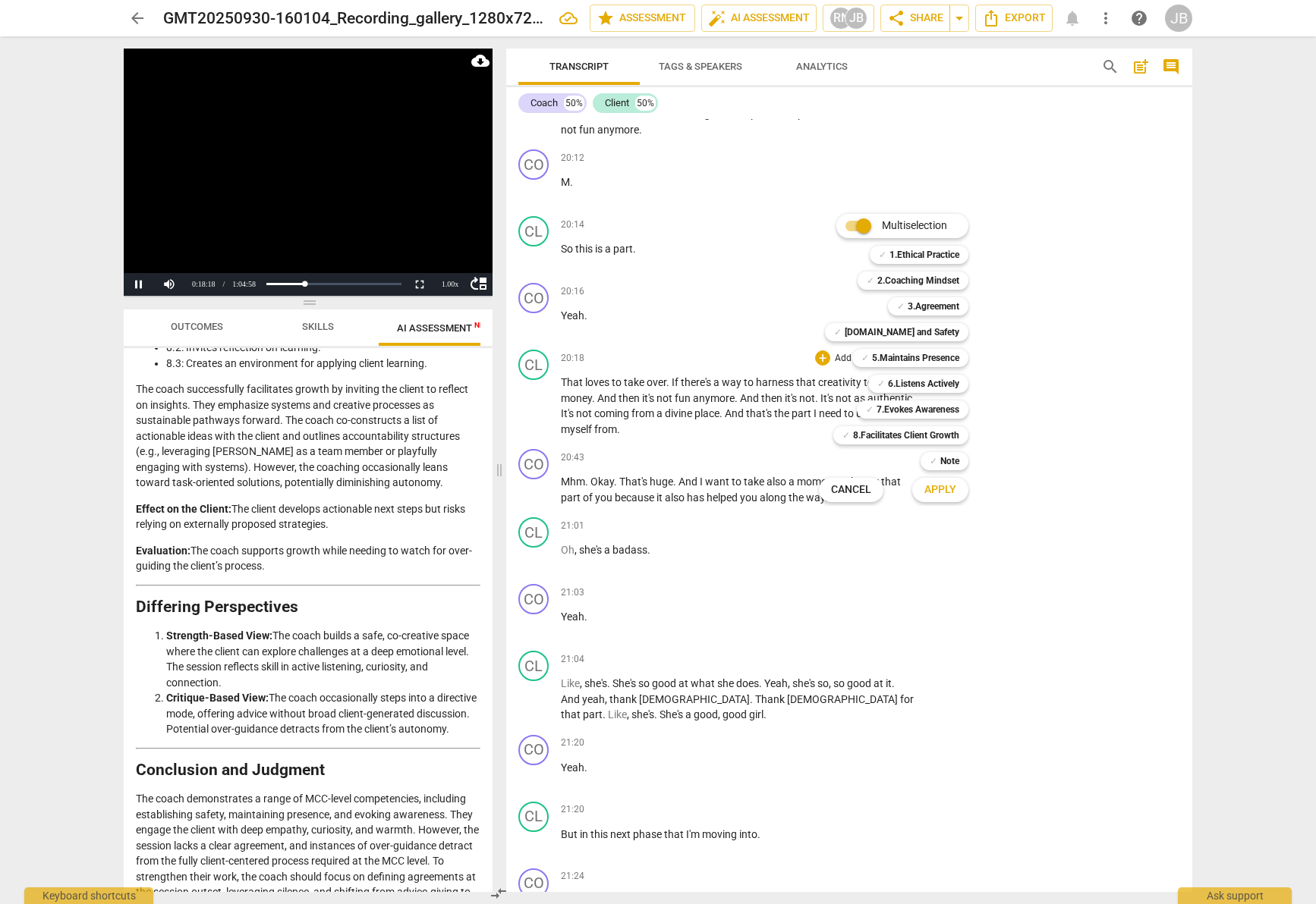
click at [678, 354] on div at bounding box center [658, 452] width 1316 height 904
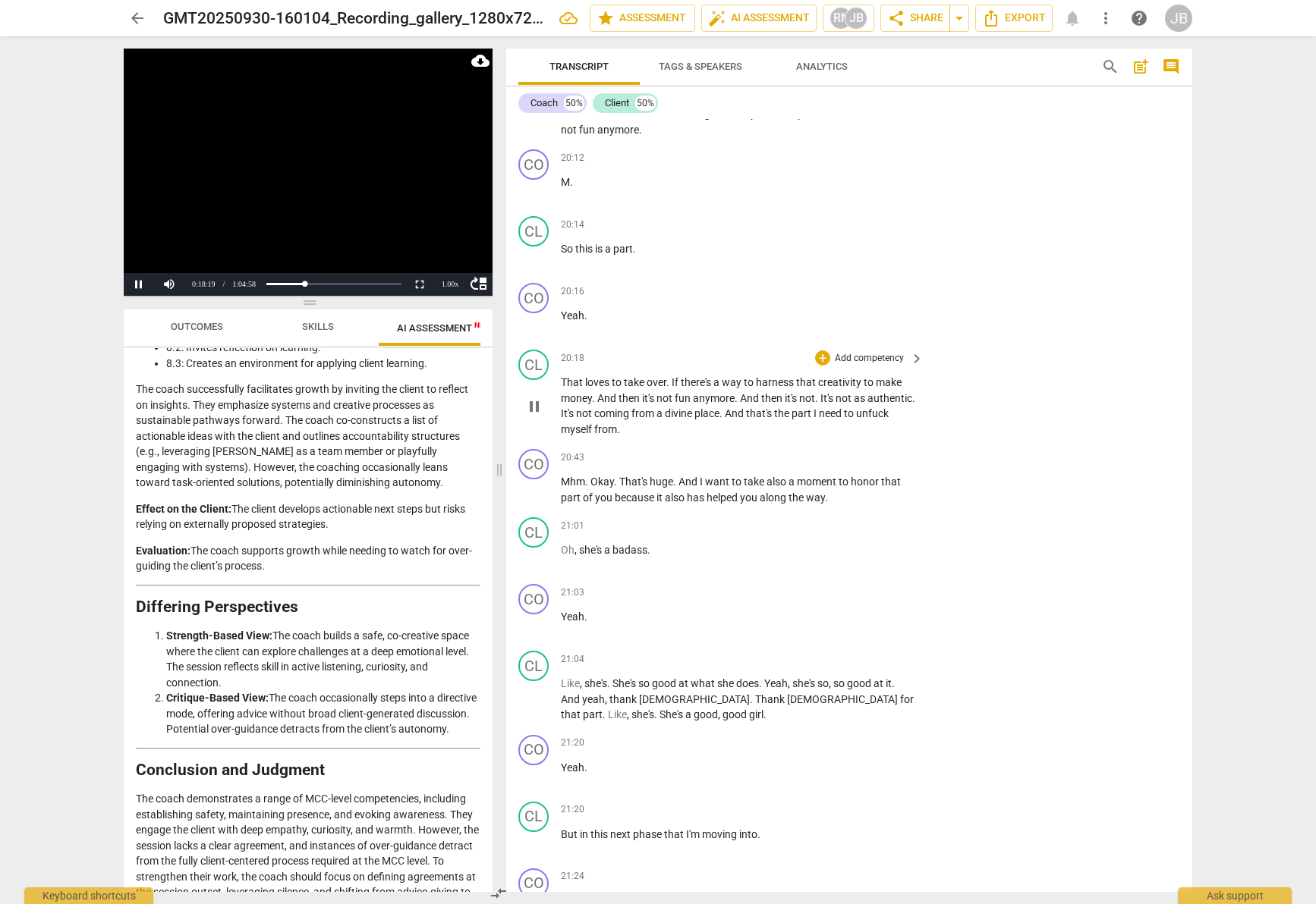
click at [574, 381] on span "That" at bounding box center [574, 383] width 25 height 12
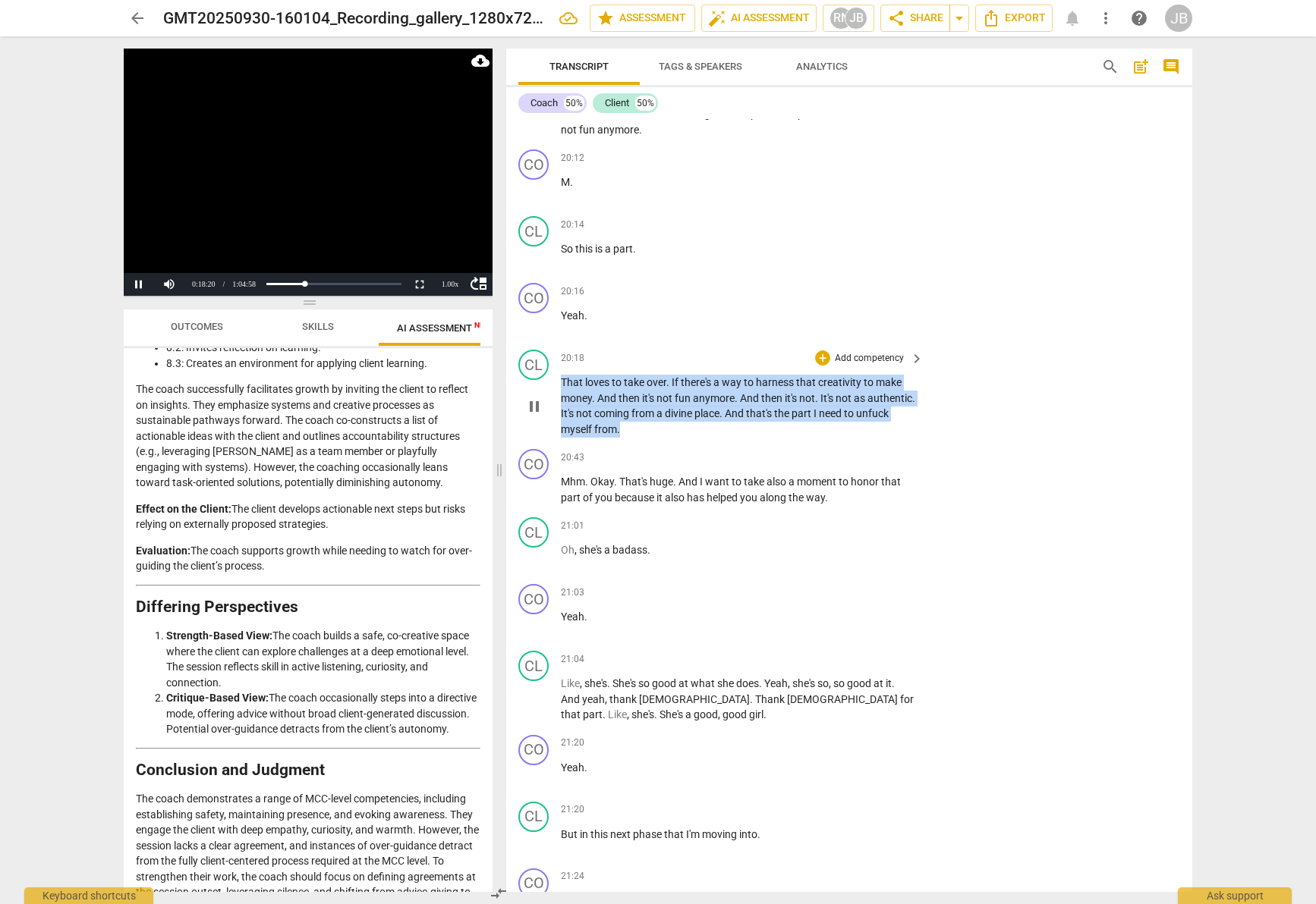
drag, startPoint x: 563, startPoint y: 380, endPoint x: 730, endPoint y: 416, distance: 170.8
click at [727, 430] on p "That loves to take over . If there's a way to harness that creativity to make m…" at bounding box center [739, 405] width 355 height 62
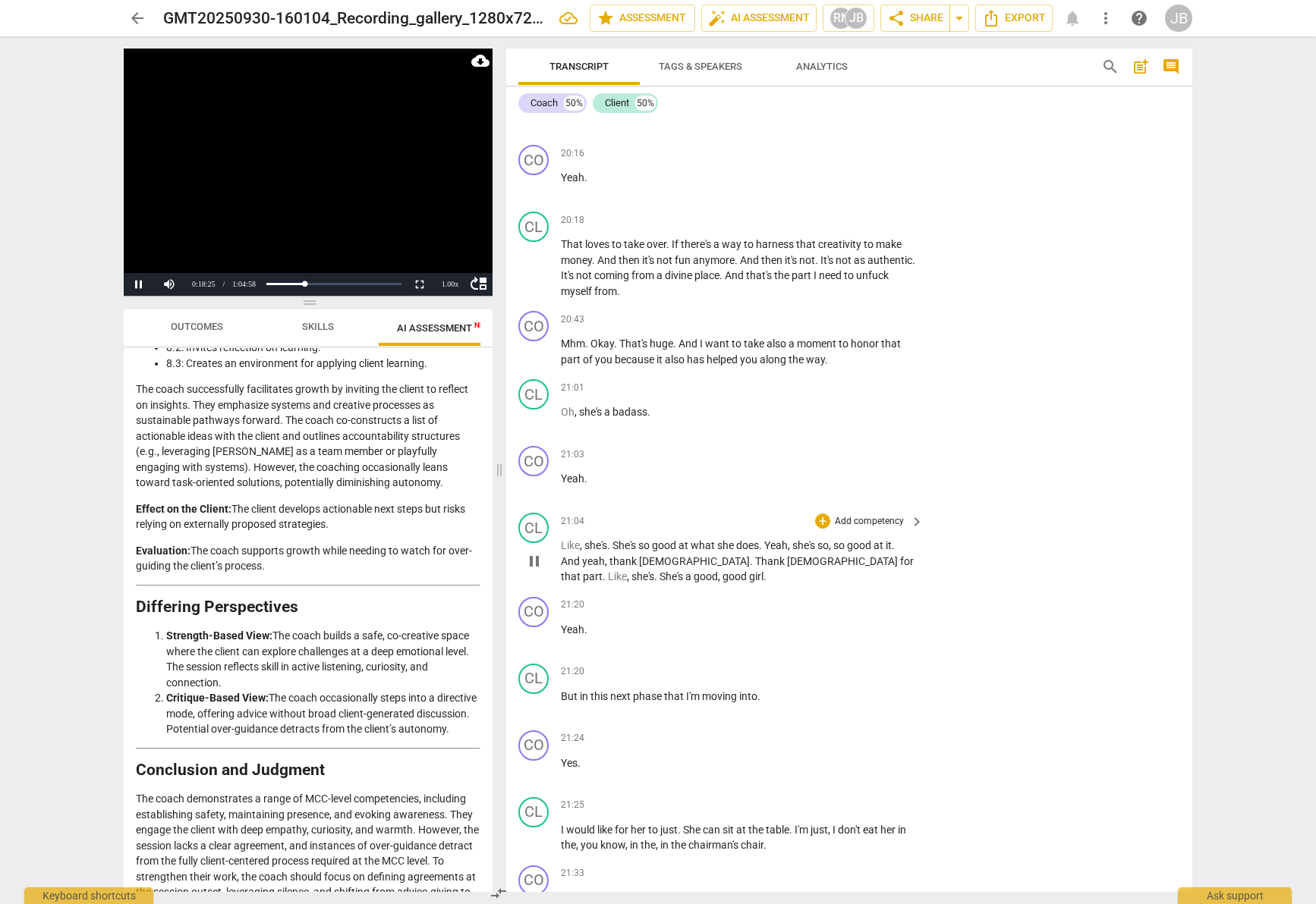
scroll to position [7640, 0]
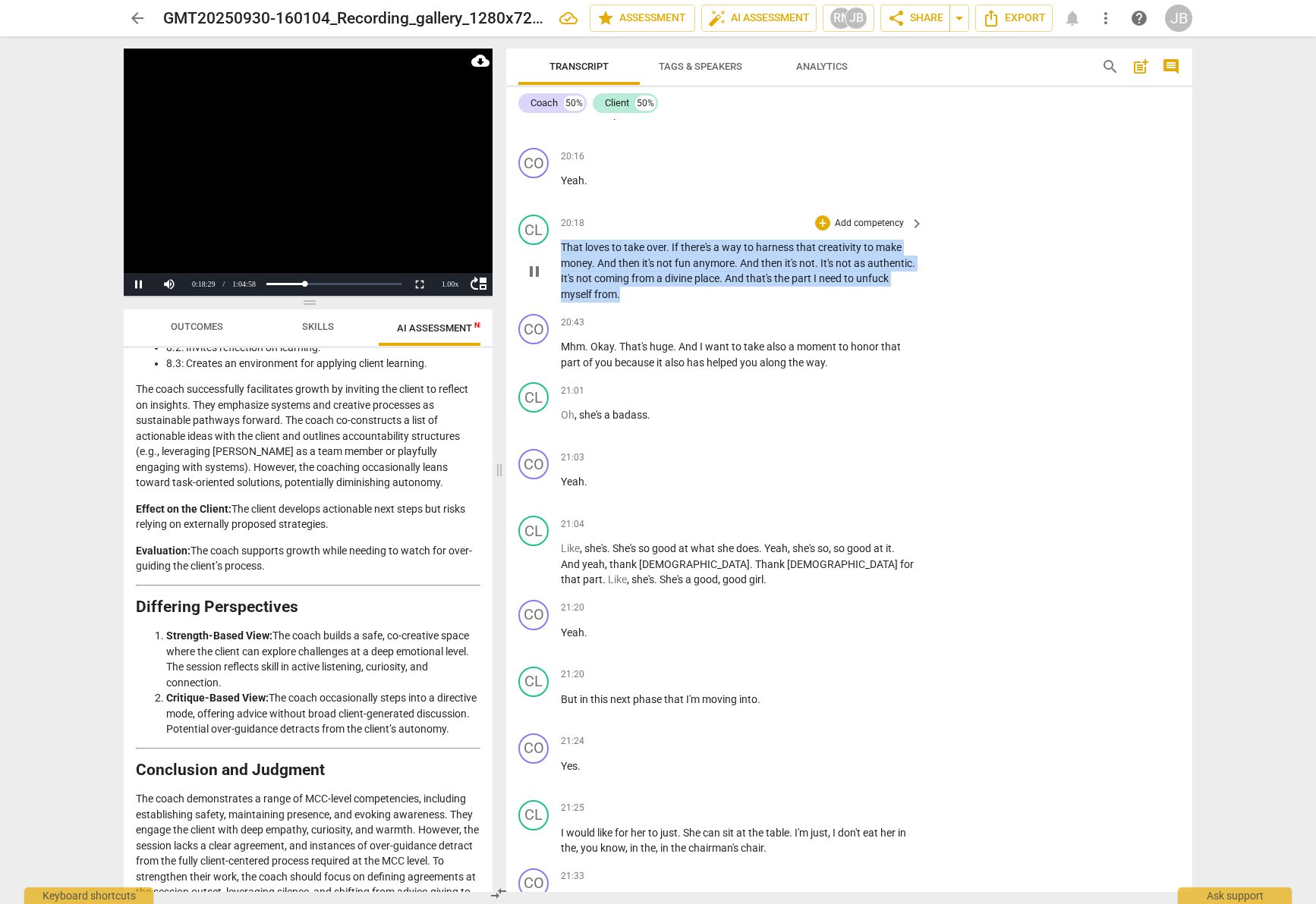
drag, startPoint x: 562, startPoint y: 245, endPoint x: 695, endPoint y: 290, distance: 140.4
click at [695, 290] on p "That loves to take over . If there's a way to harness that creativity to make m…" at bounding box center [739, 271] width 355 height 62
click at [691, 270] on icon "button" at bounding box center [690, 273] width 9 height 11
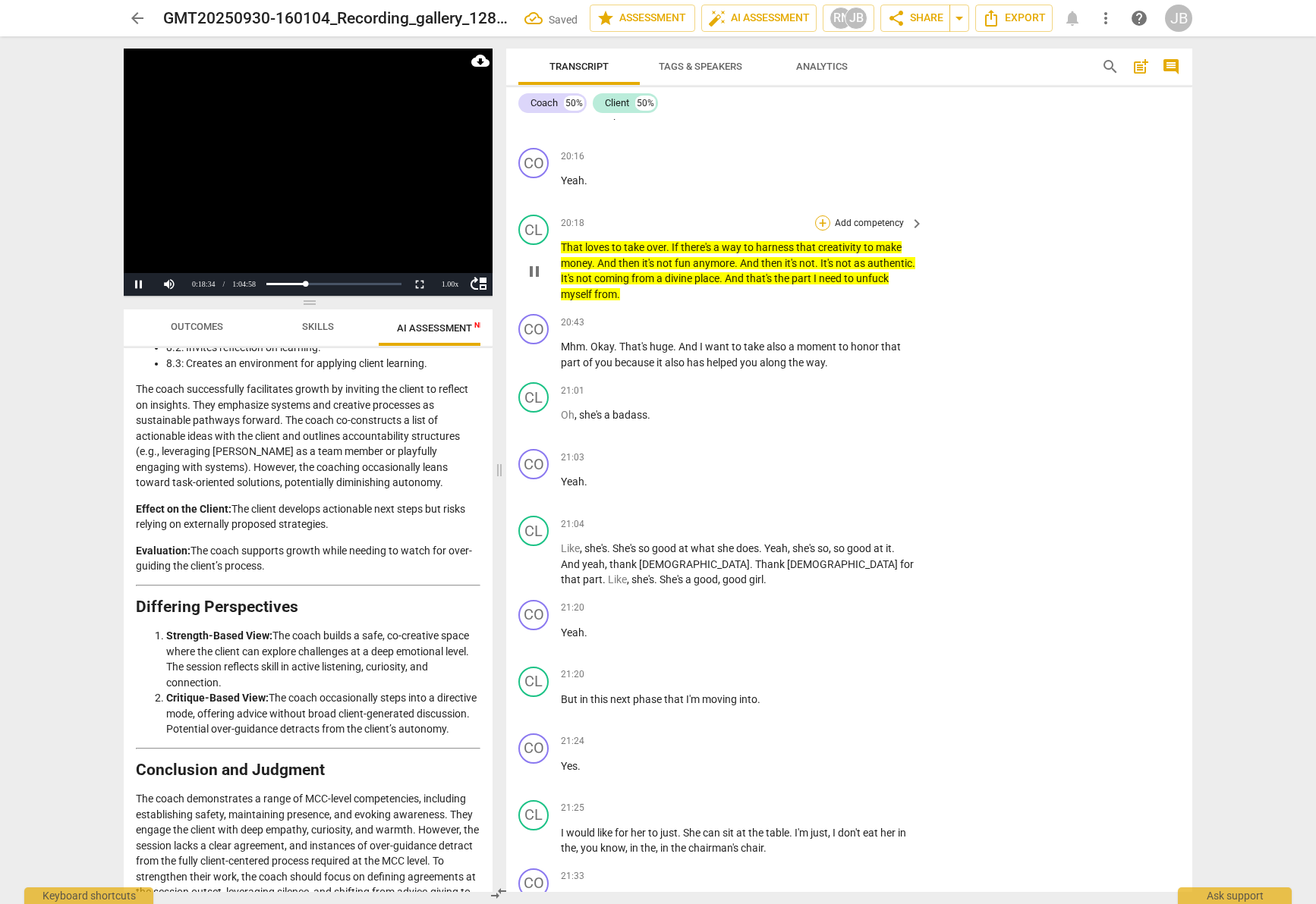
click at [819, 222] on div "+" at bounding box center [822, 222] width 15 height 15
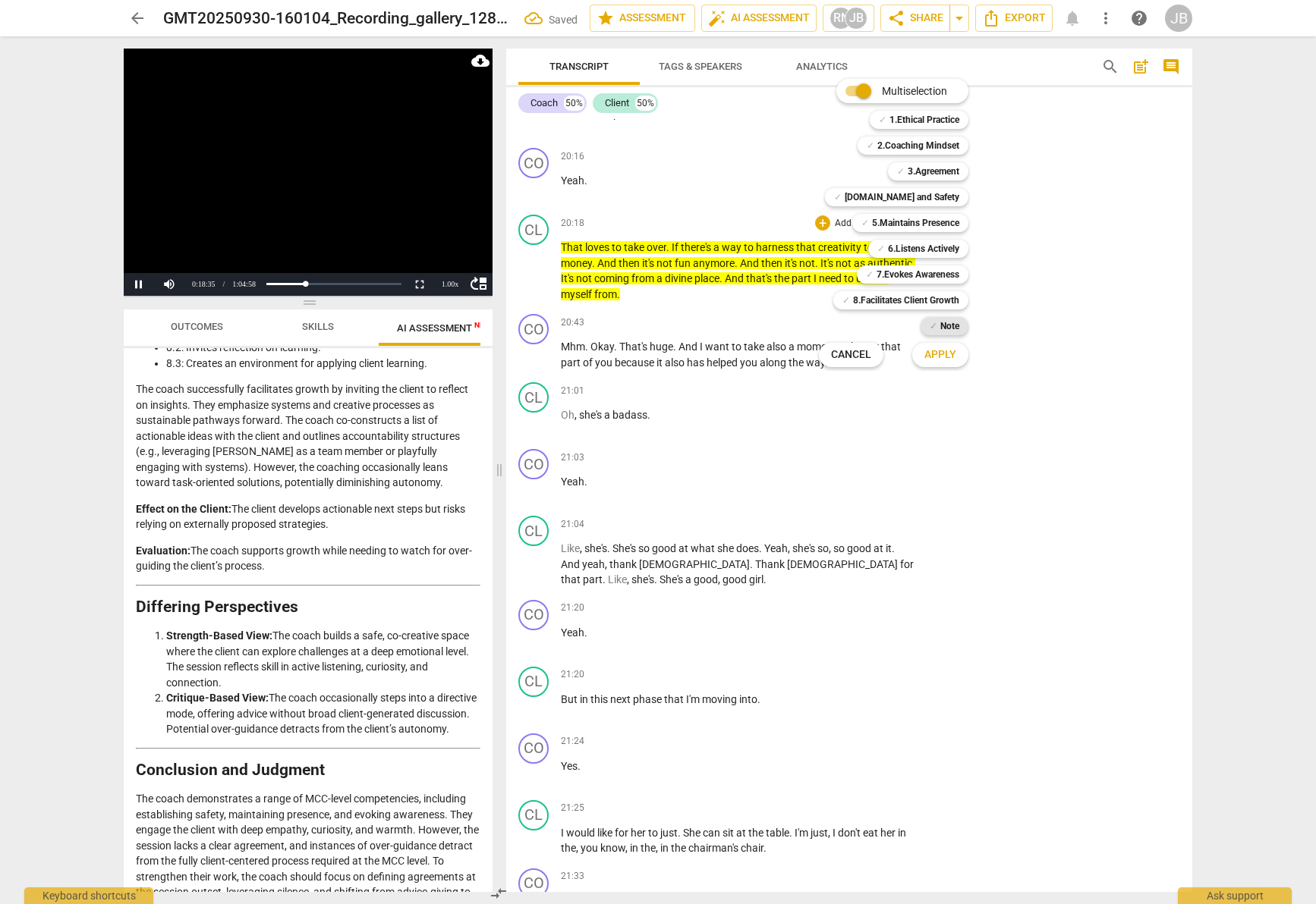
click at [938, 321] on div "✓ Note" at bounding box center [945, 326] width 48 height 18
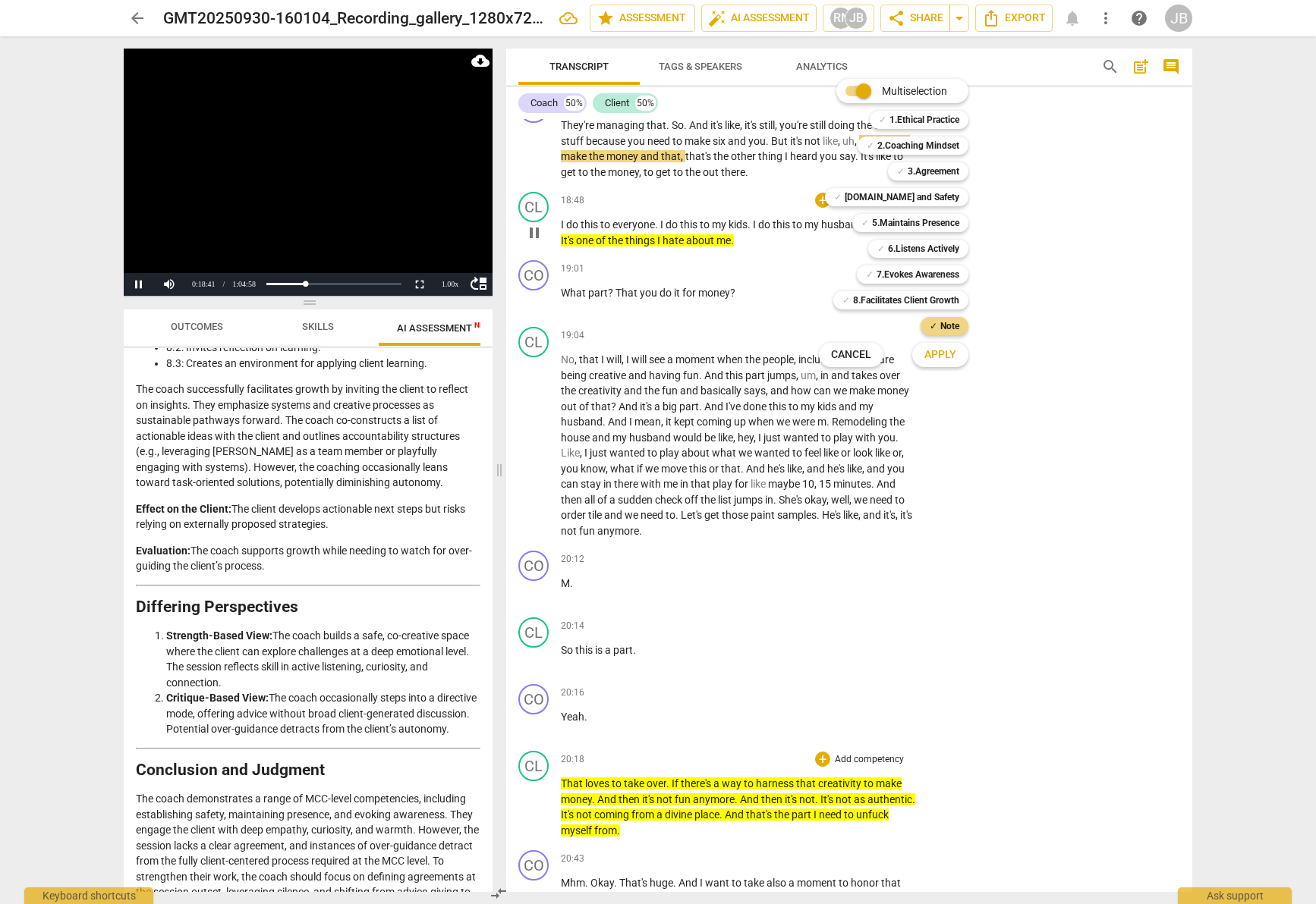
click at [820, 754] on div at bounding box center [658, 452] width 1316 height 904
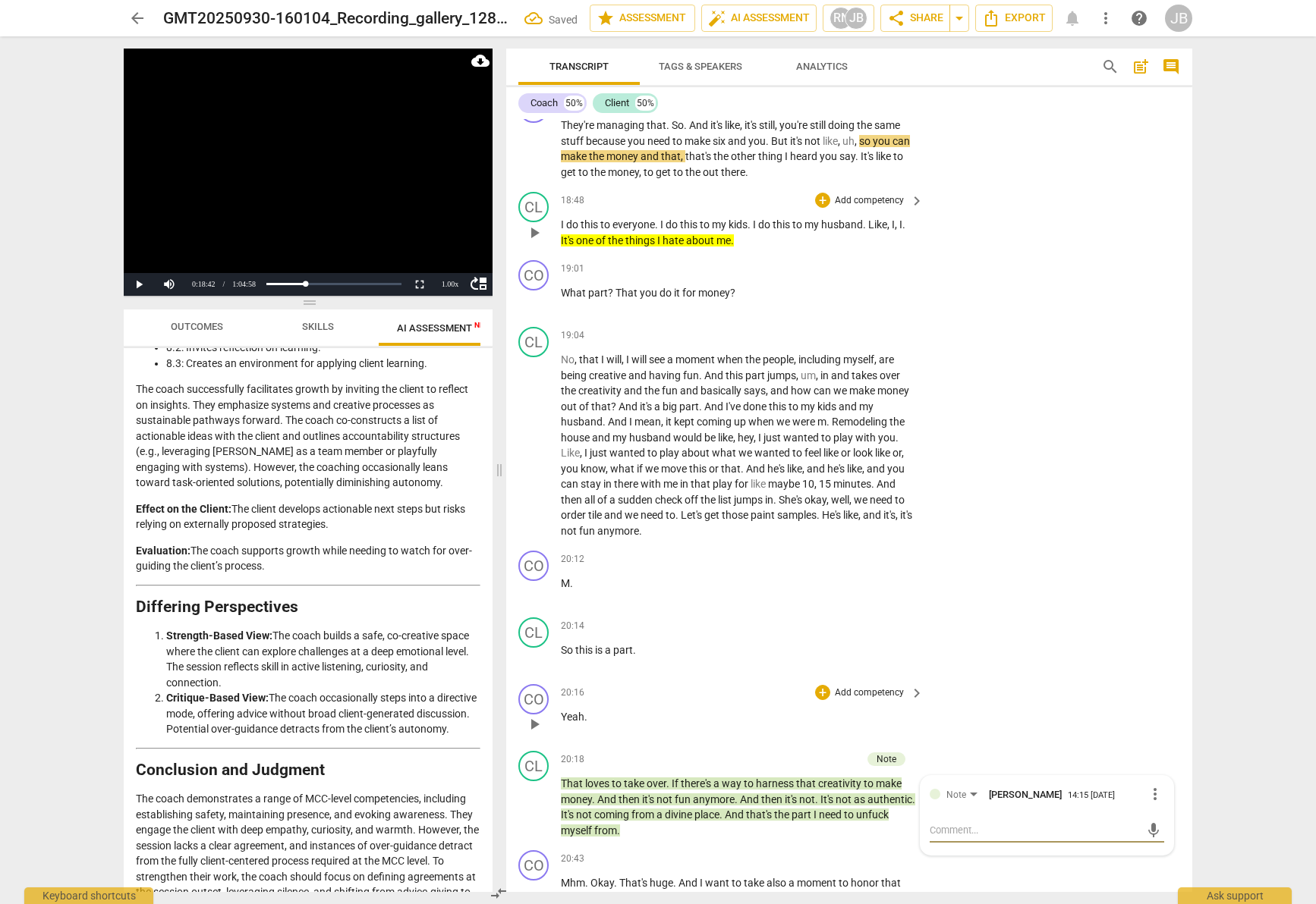
scroll to position [7572, 0]
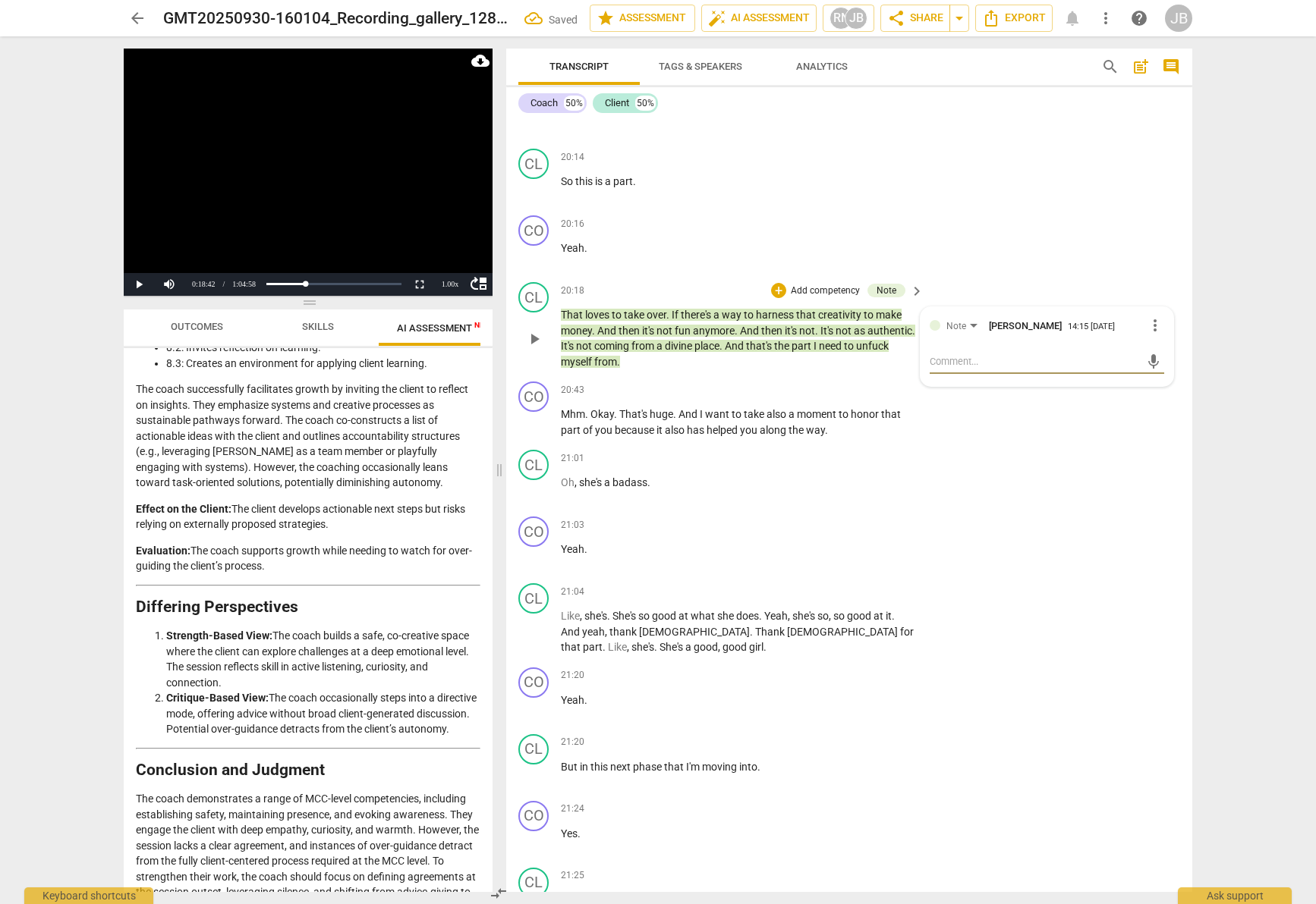
click at [1005, 362] on textarea at bounding box center [1035, 361] width 210 height 14
drag, startPoint x: 1073, startPoint y: 375, endPoint x: 1104, endPoint y: 387, distance: 33.2
click at [1104, 387] on textarea "COnsidering the unfucking self from humanity etc and the apsiration to be divin…" at bounding box center [1035, 375] width 210 height 43
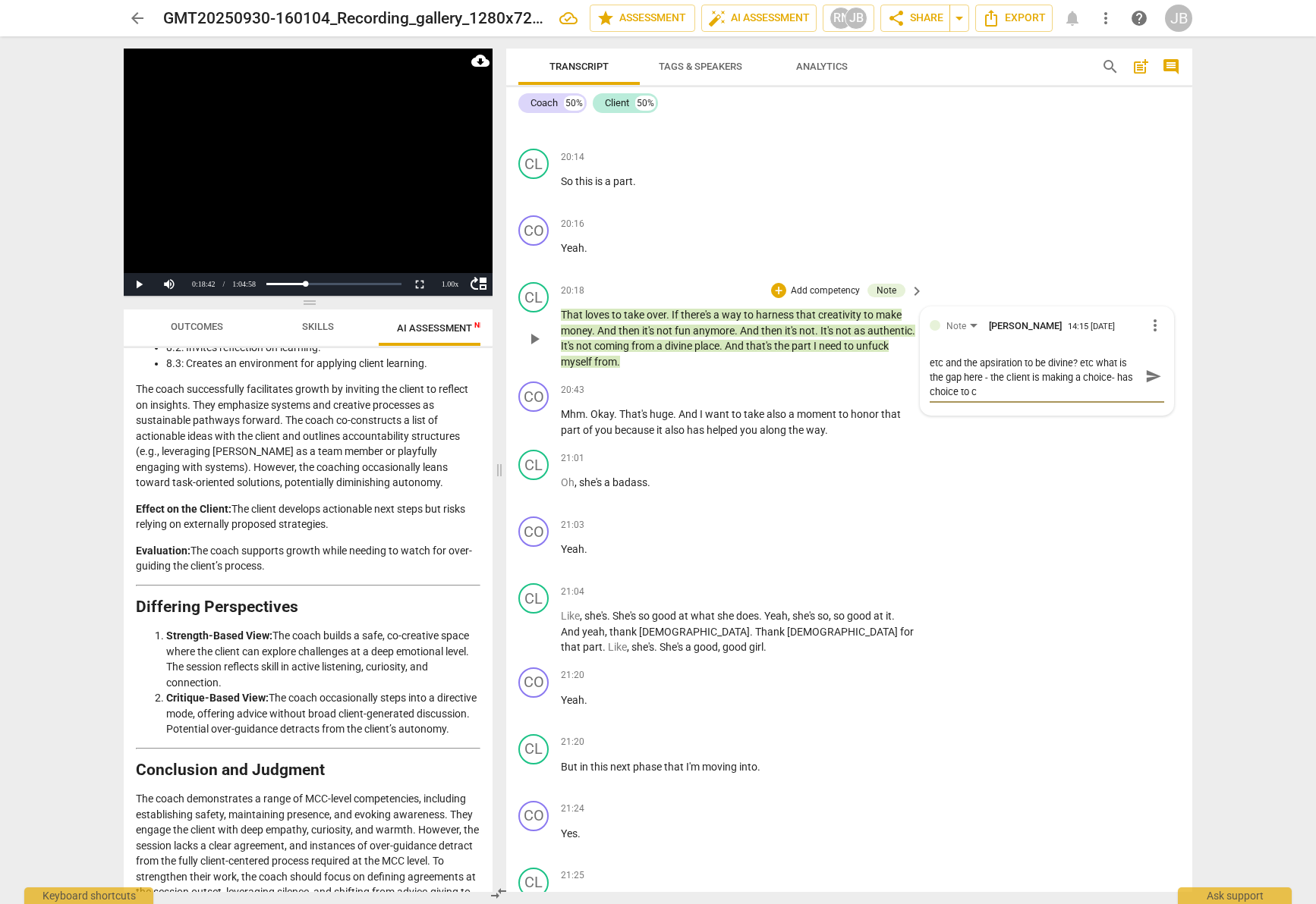
scroll to position [14, 0]
drag, startPoint x: 1071, startPoint y: 377, endPoint x: 1107, endPoint y: 390, distance: 38.3
click at [1107, 390] on textarea "COnsidering the unfucking self from humanity etc and the apsiration to be divin…" at bounding box center [1035, 375] width 210 height 43
click at [960, 449] on textarea "COnsidering the unfucking self from humanity etc and the apsiration to be divin…" at bounding box center [1035, 405] width 210 height 101
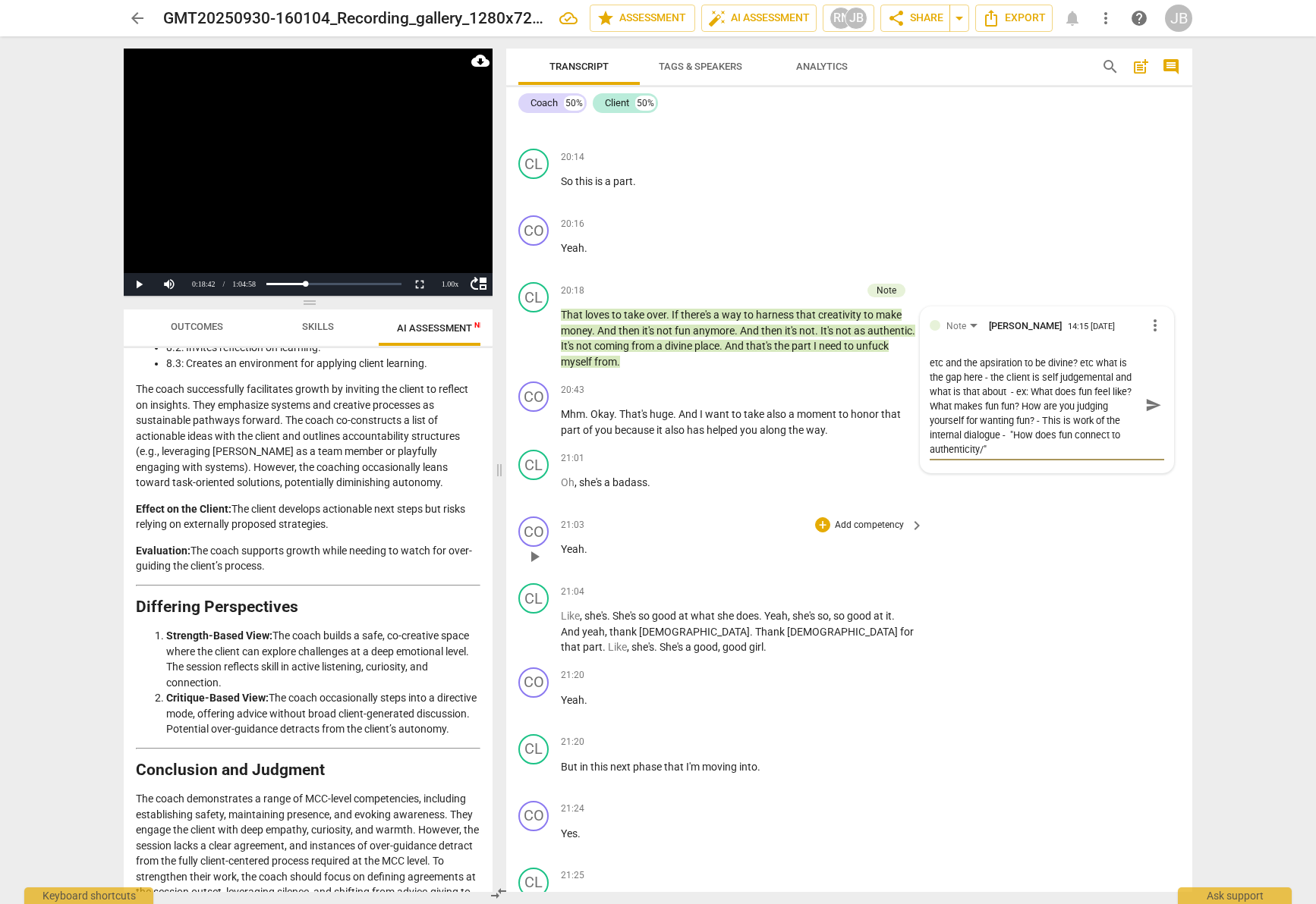
click at [1077, 534] on div "CO play_arrow pause 21:03 + Add competency keyboard_arrow_right Yeah ." at bounding box center [849, 544] width 686 height 67
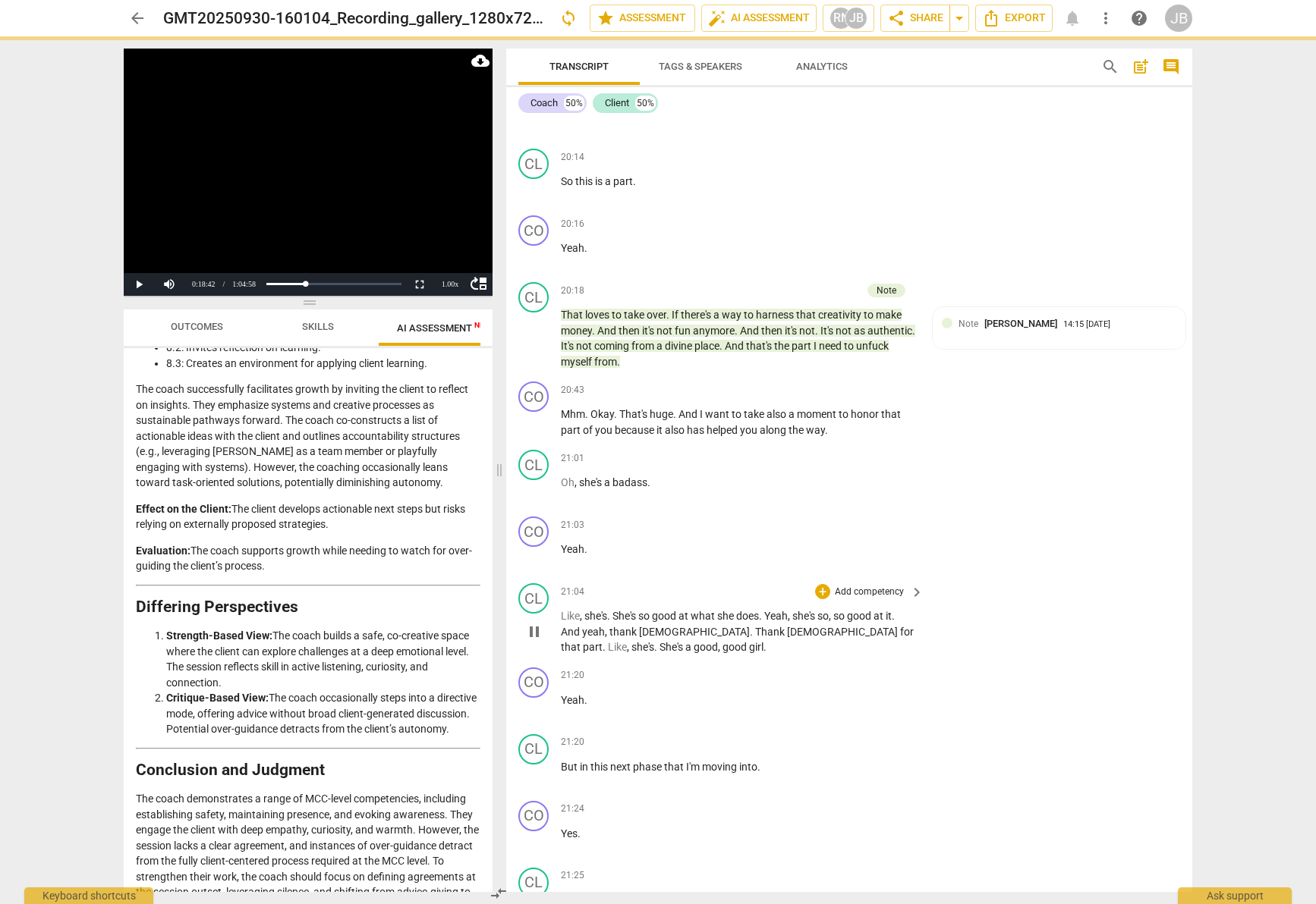
scroll to position [7601, 0]
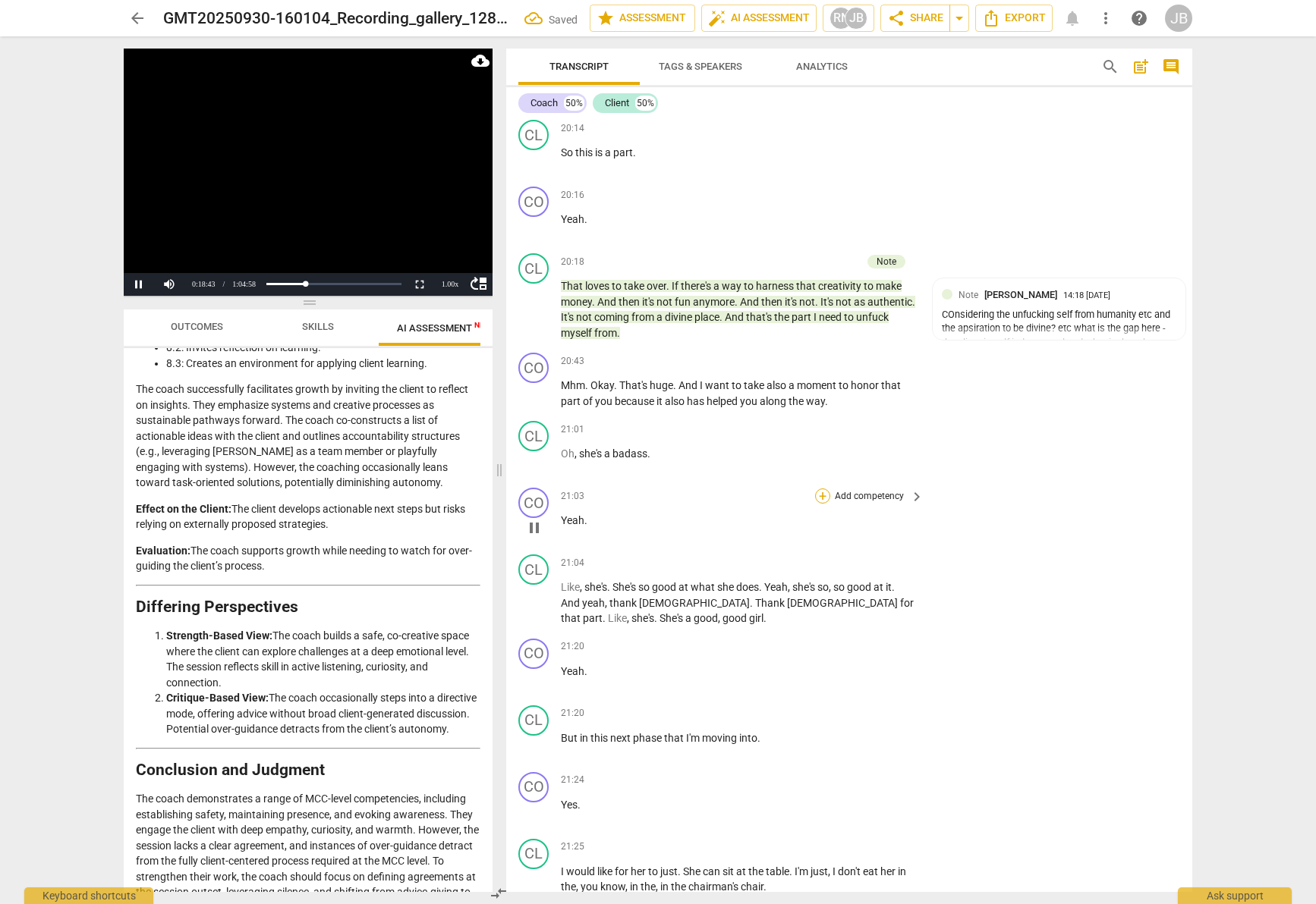
click at [815, 498] on div "+" at bounding box center [822, 496] width 15 height 15
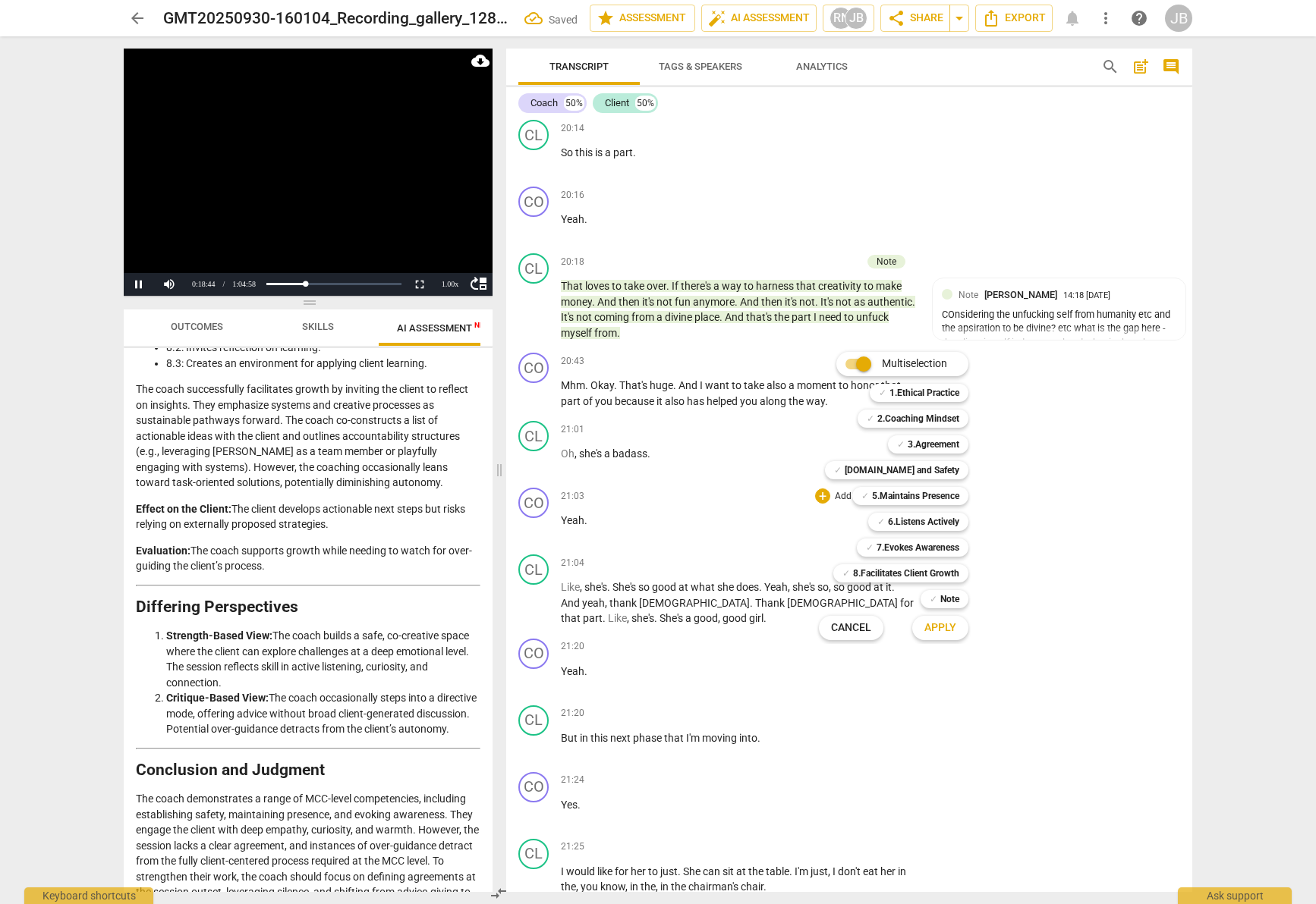
click at [706, 618] on div at bounding box center [658, 452] width 1316 height 904
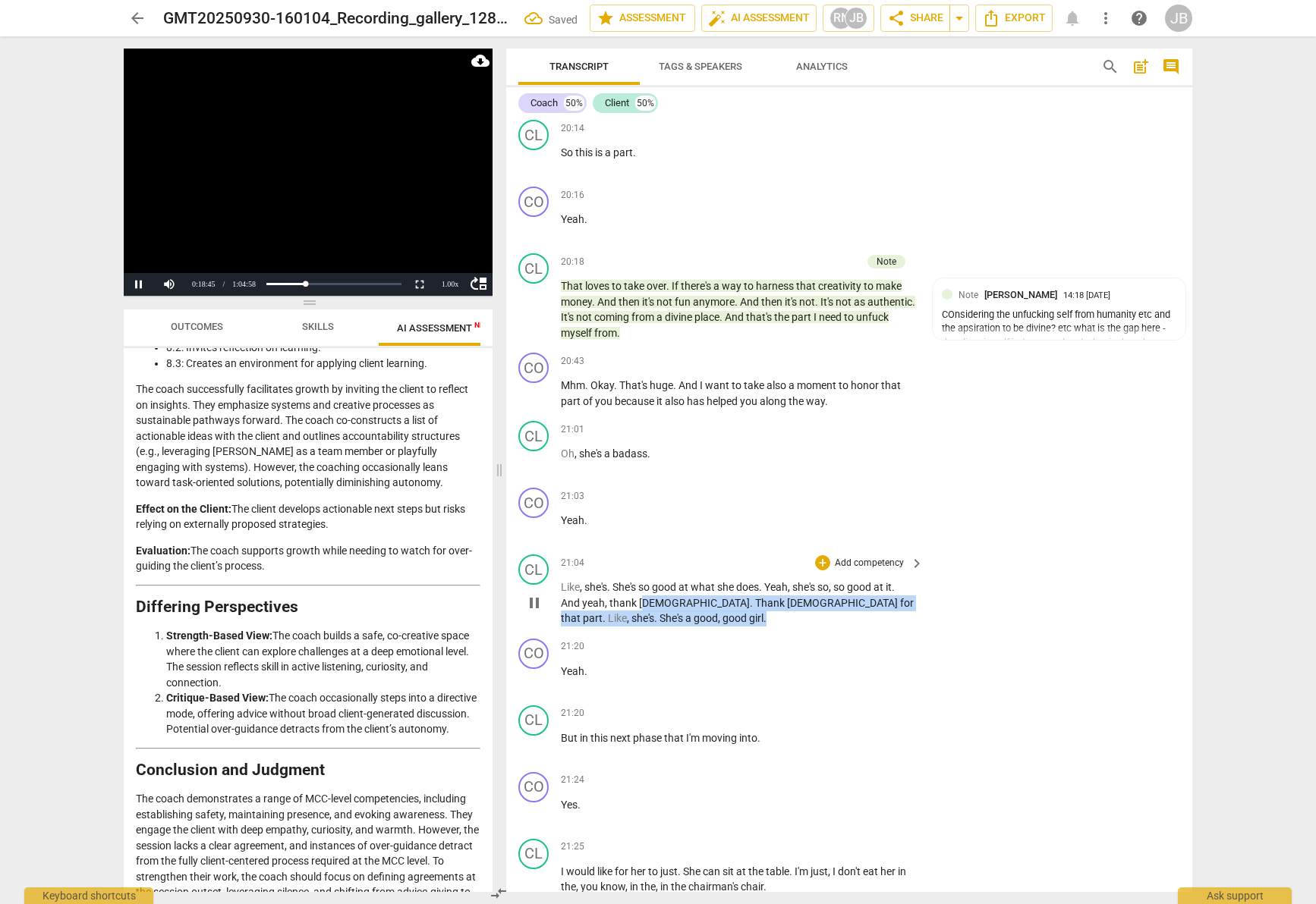
drag, startPoint x: 643, startPoint y: 598, endPoint x: 937, endPoint y: 624, distance: 295.1
click at [937, 624] on div "CL play_arrow pause 21:04 + Add competency keyboard_arrow_right Like , she's . …" at bounding box center [849, 591] width 686 height 84
click at [628, 595] on div "+ keyboard_arrow_down" at bounding box center [637, 598] width 63 height 27
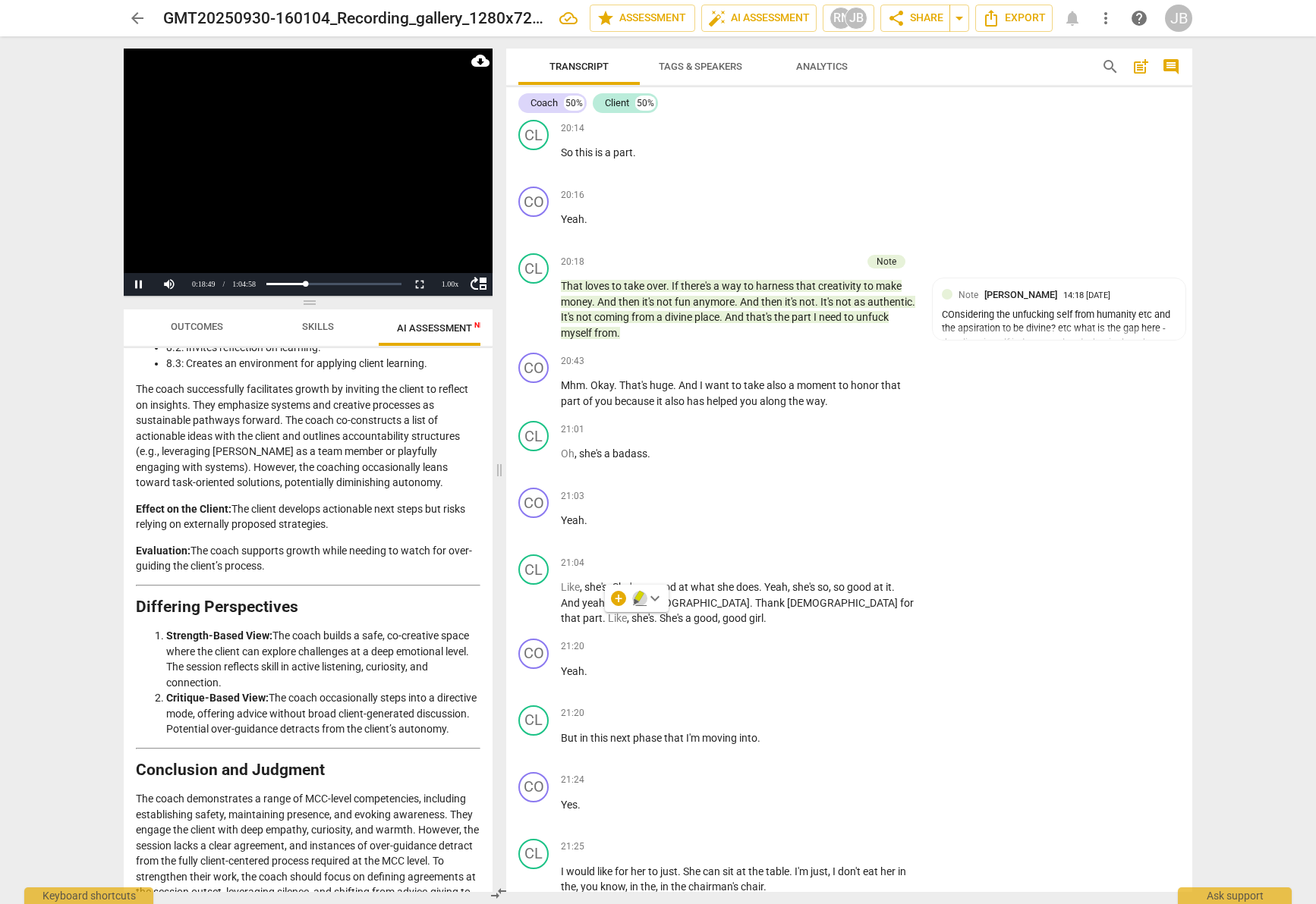
click at [644, 598] on icon "button" at bounding box center [640, 598] width 15 height 18
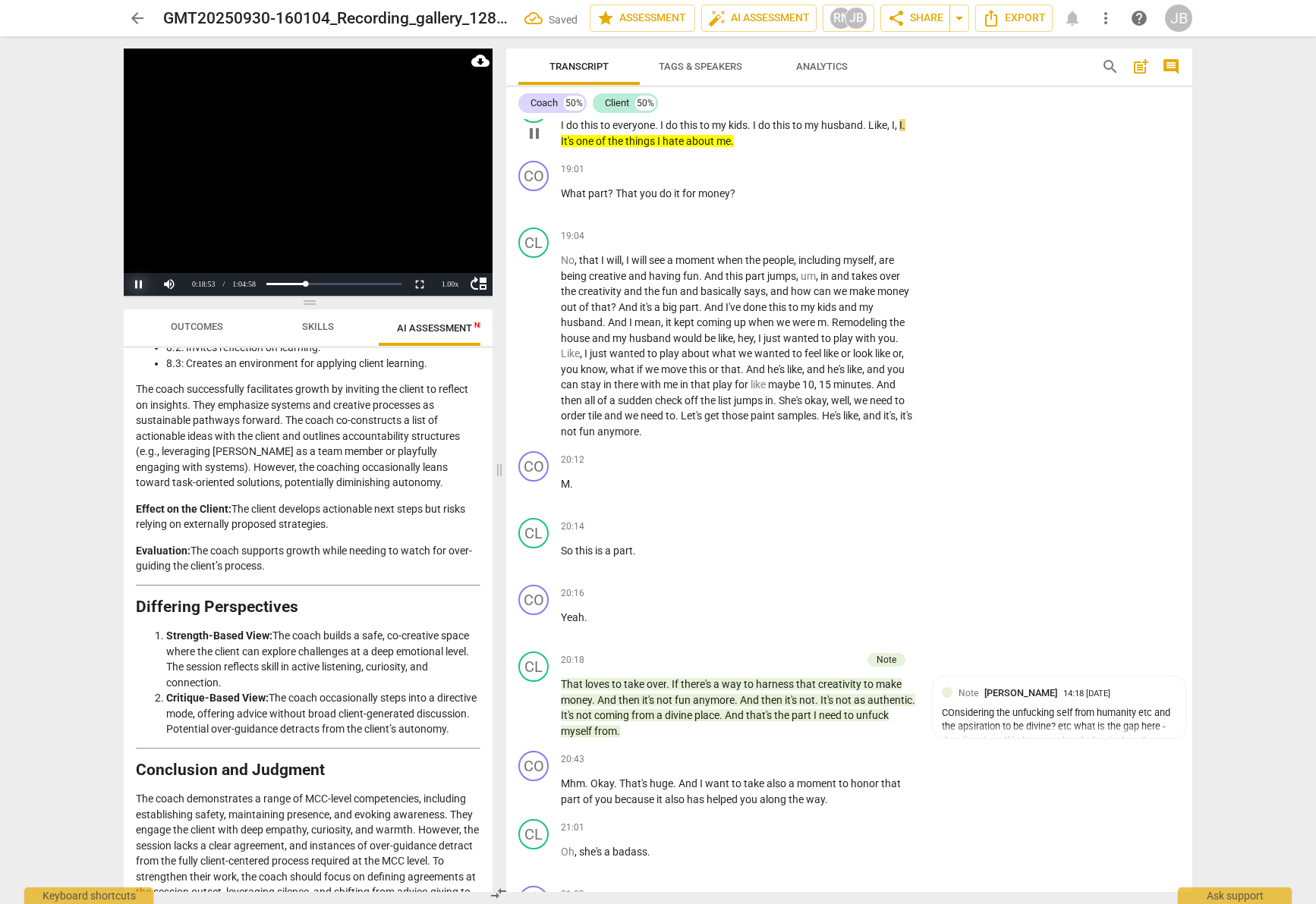
click at [137, 280] on button "Pause" at bounding box center [139, 285] width 31 height 23
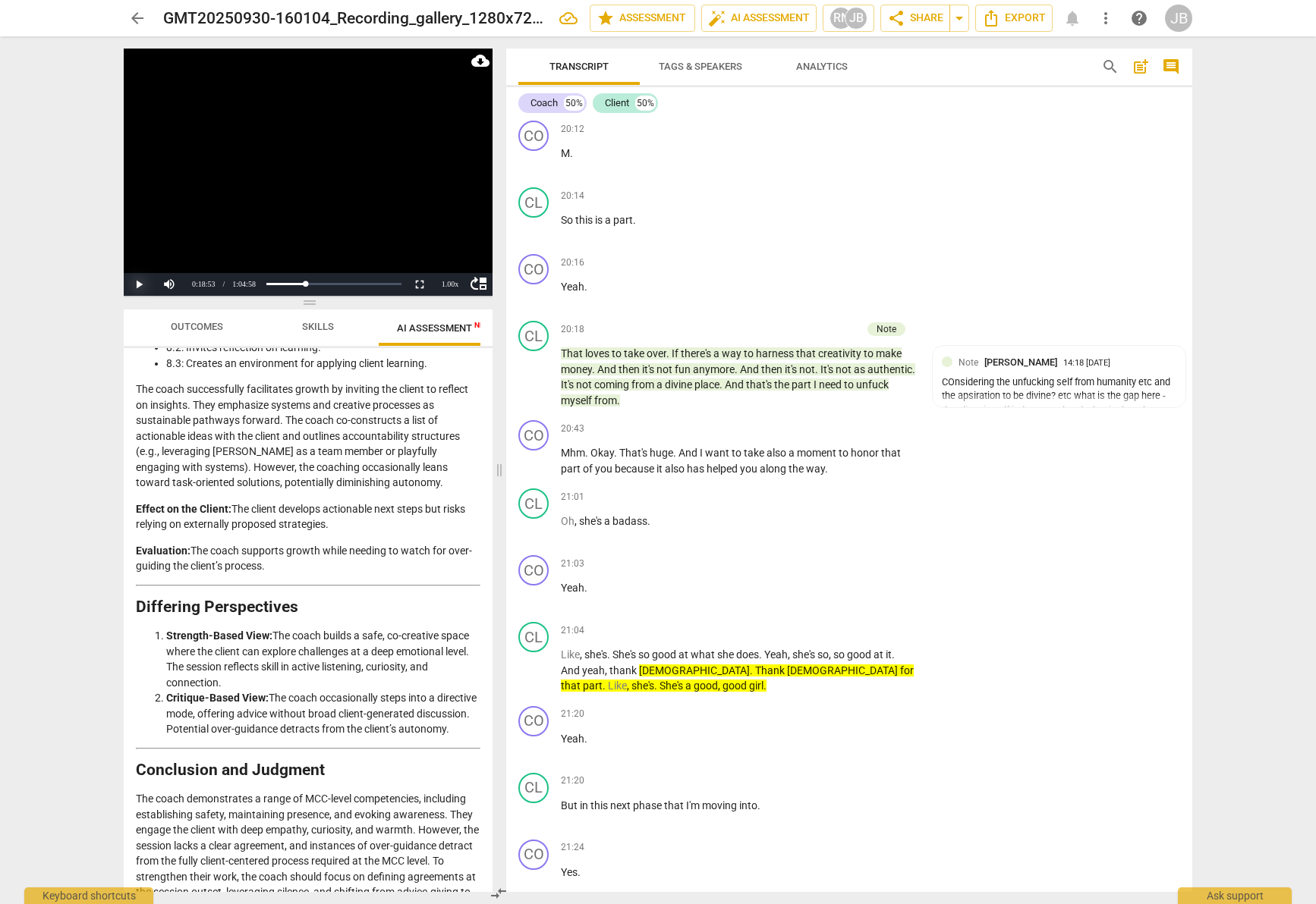
scroll to position [7659, 0]
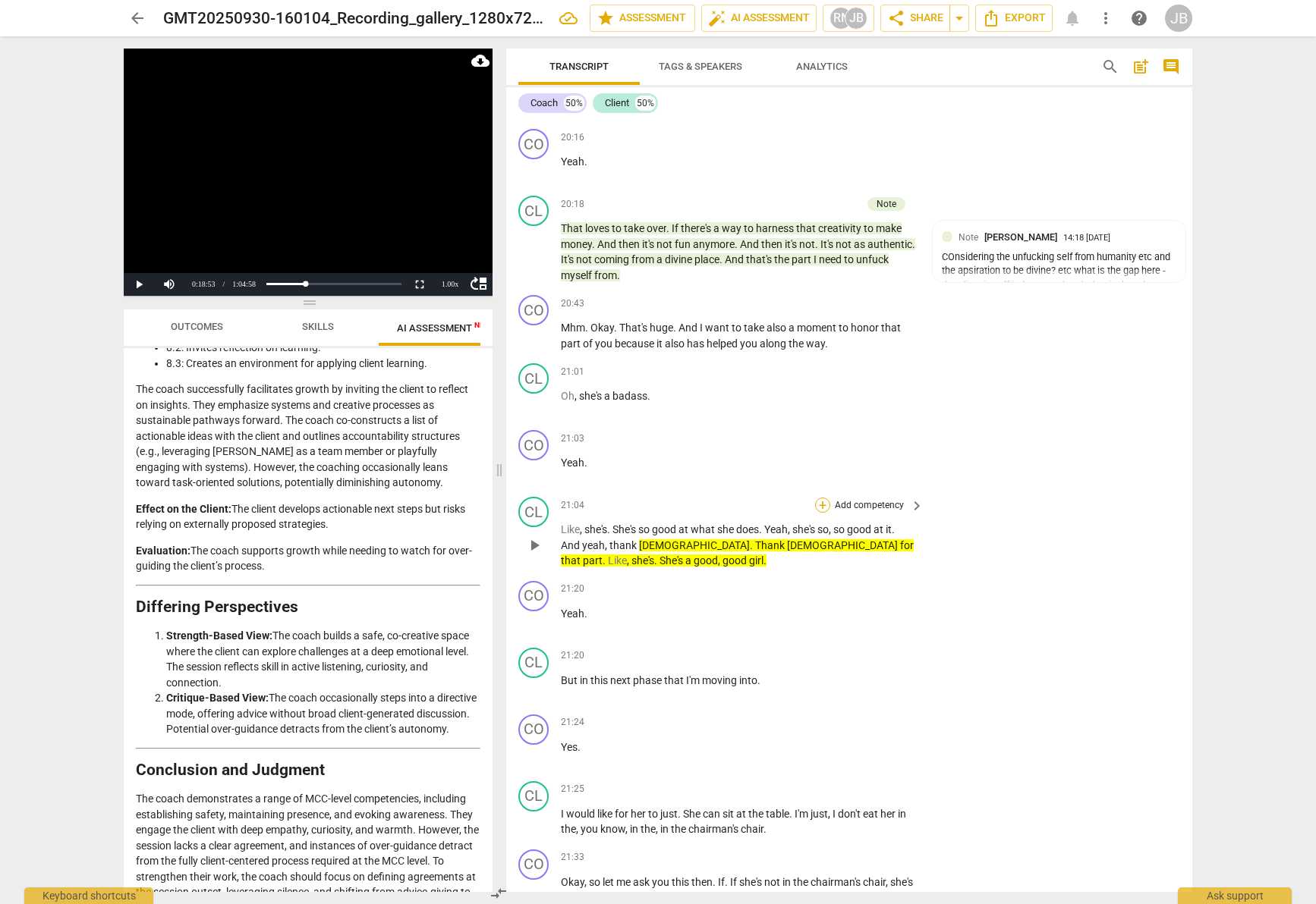
click at [820, 503] on div "+" at bounding box center [822, 505] width 15 height 15
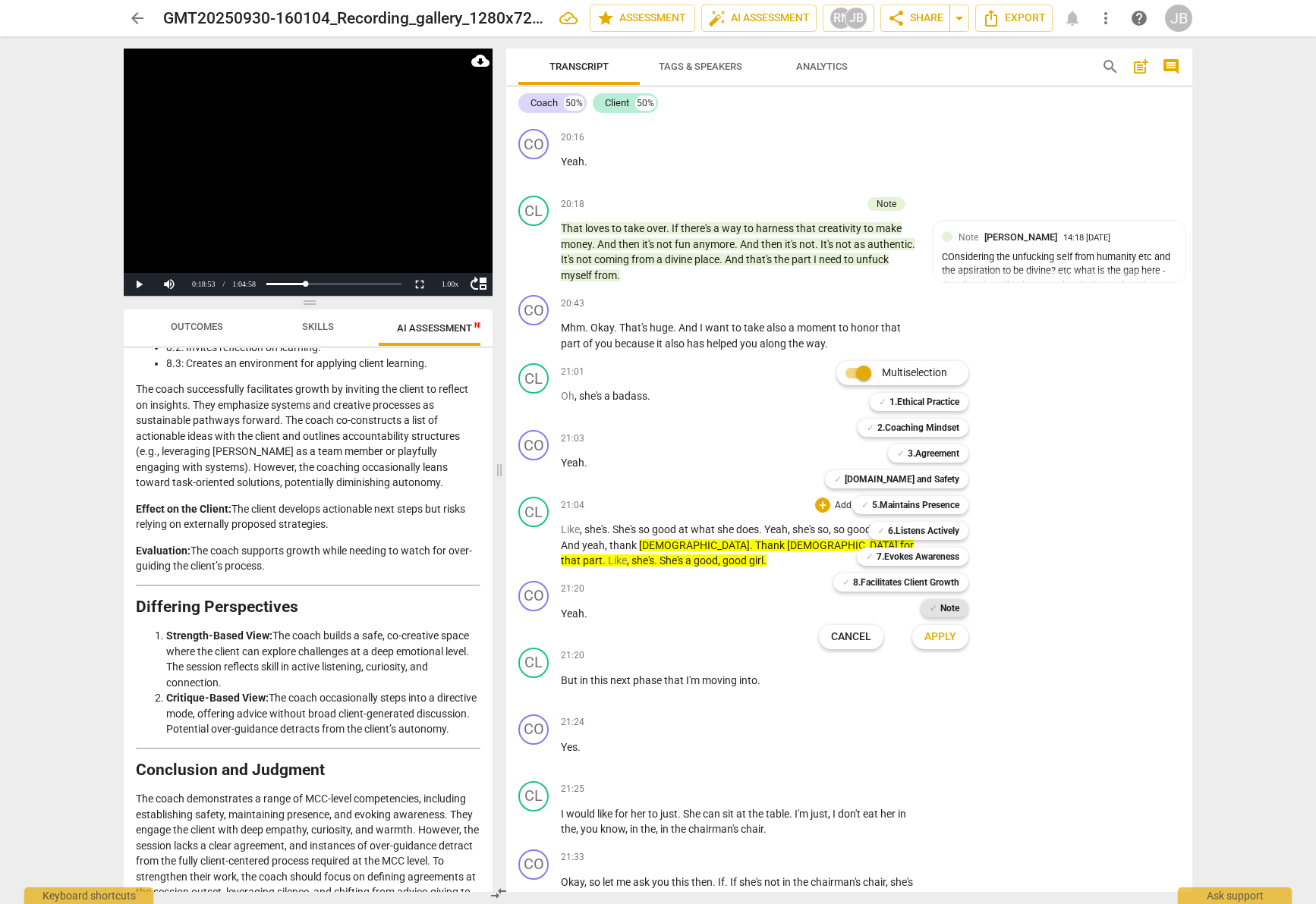
click at [956, 605] on b "Note" at bounding box center [950, 609] width 19 height 18
click at [954, 645] on button "Apply" at bounding box center [940, 637] width 56 height 27
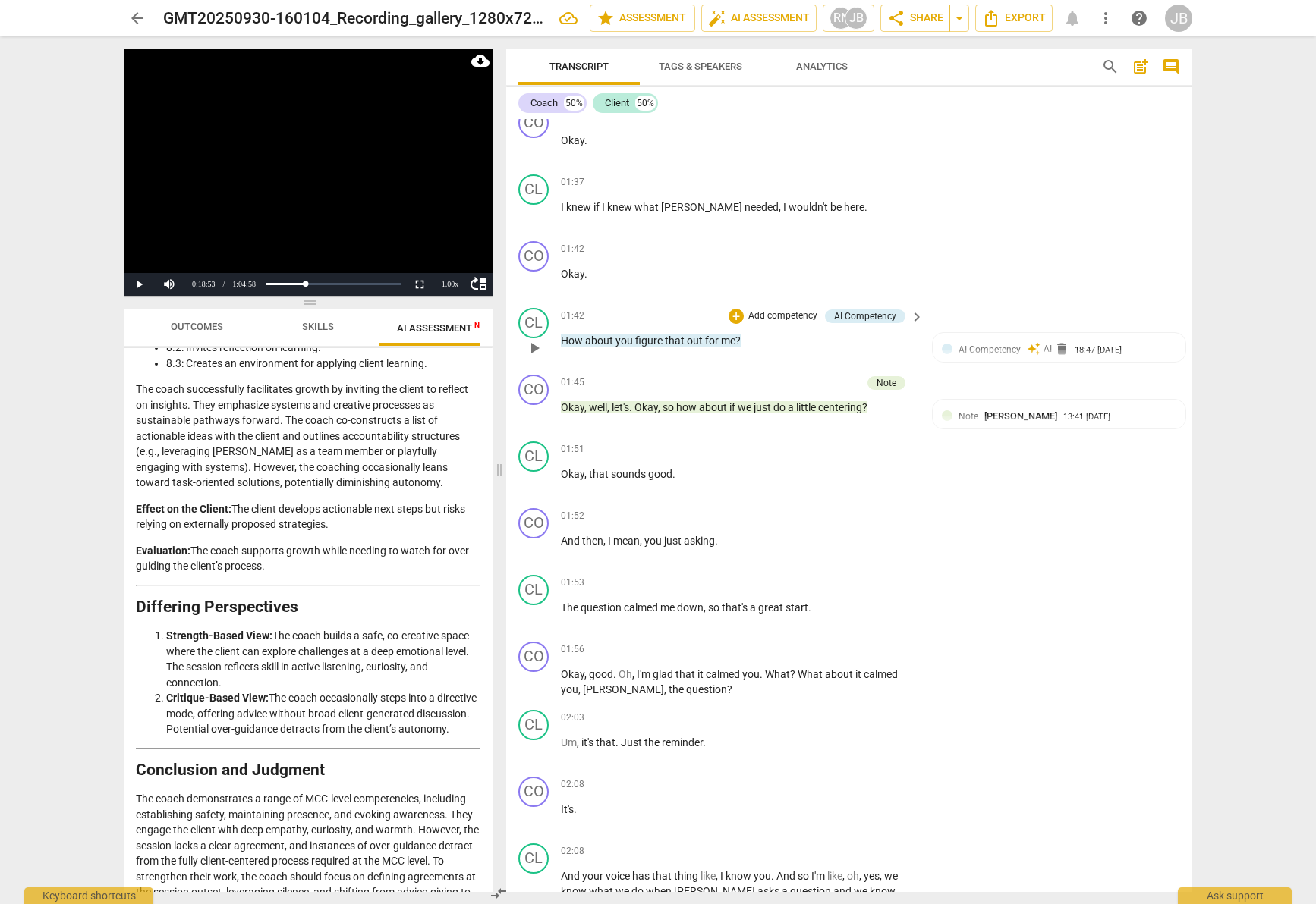
scroll to position [0, 0]
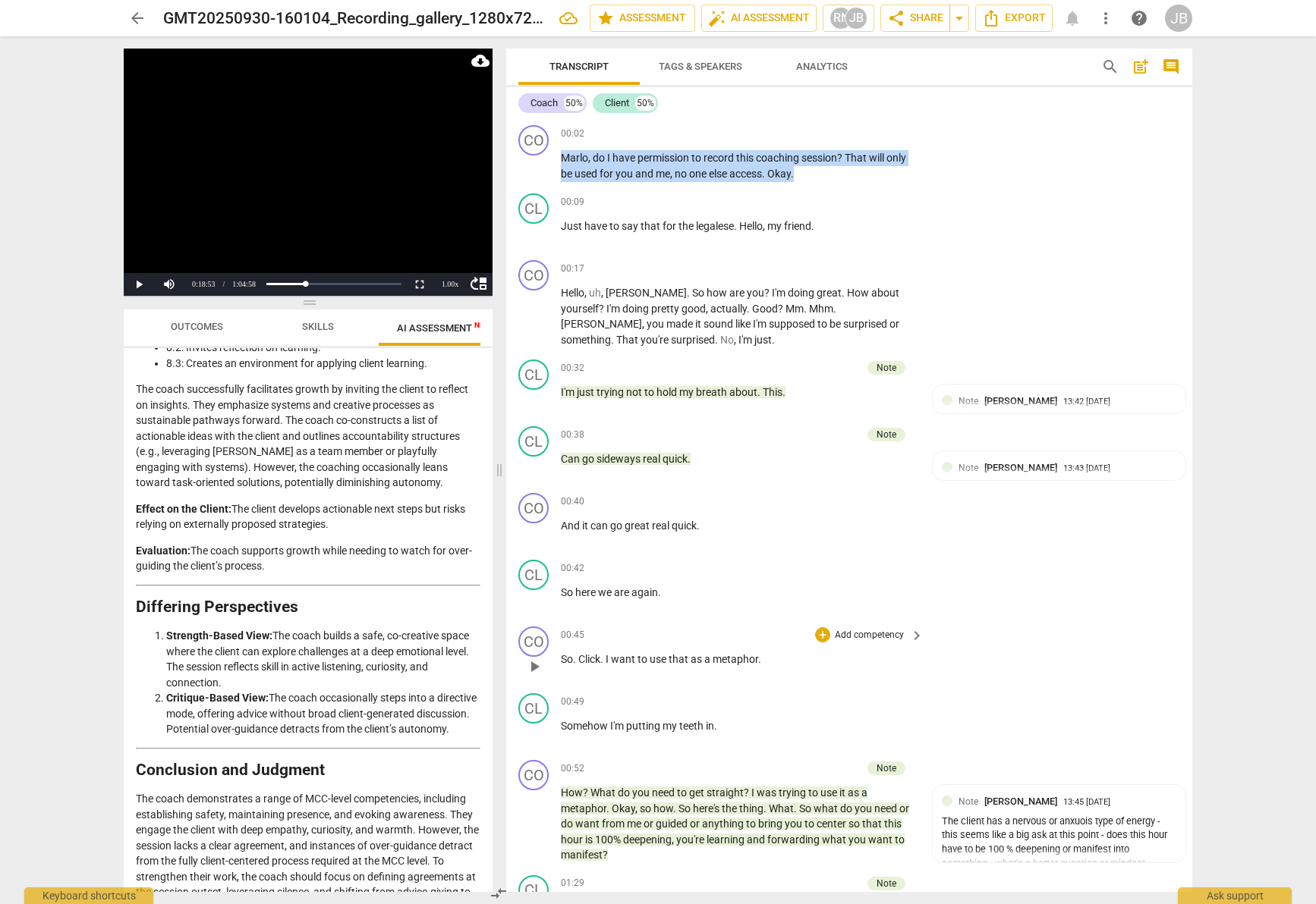
drag, startPoint x: 563, startPoint y: 152, endPoint x: 813, endPoint y: 671, distance: 576.1
click at [810, 729] on div "CO play_arrow pause 00:02 + Add competency keyboard_arrow_right Marlo , do I ha…" at bounding box center [849, 505] width 686 height 773
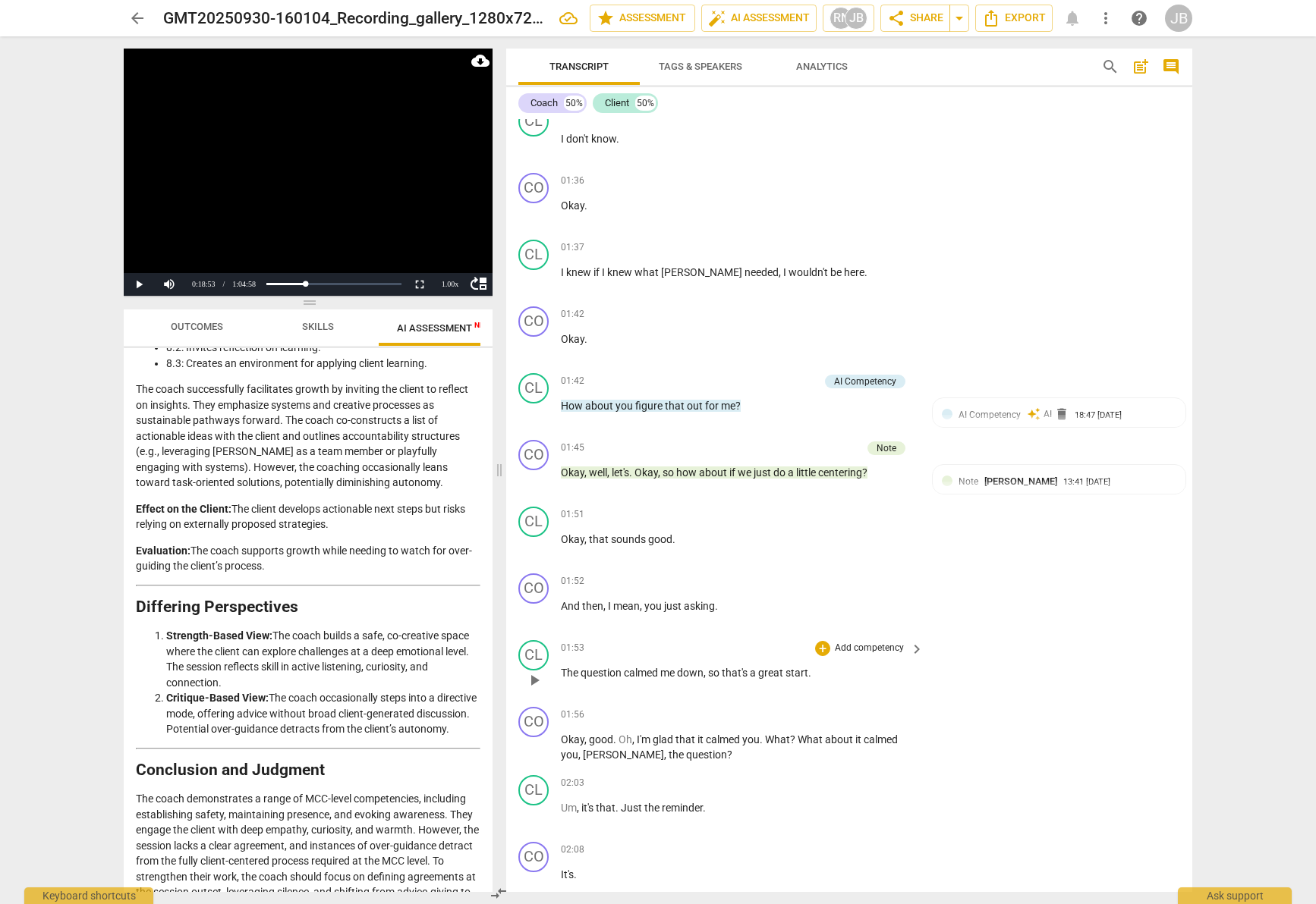
scroll to position [1037, 0]
drag, startPoint x: 997, startPoint y: 656, endPoint x: 1009, endPoint y: 7, distance: 649.1
click at [997, 654] on div "CL play_arrow pause 01:53 + Add competency keyboard_arrow_right The question ca…" at bounding box center [849, 667] width 686 height 67
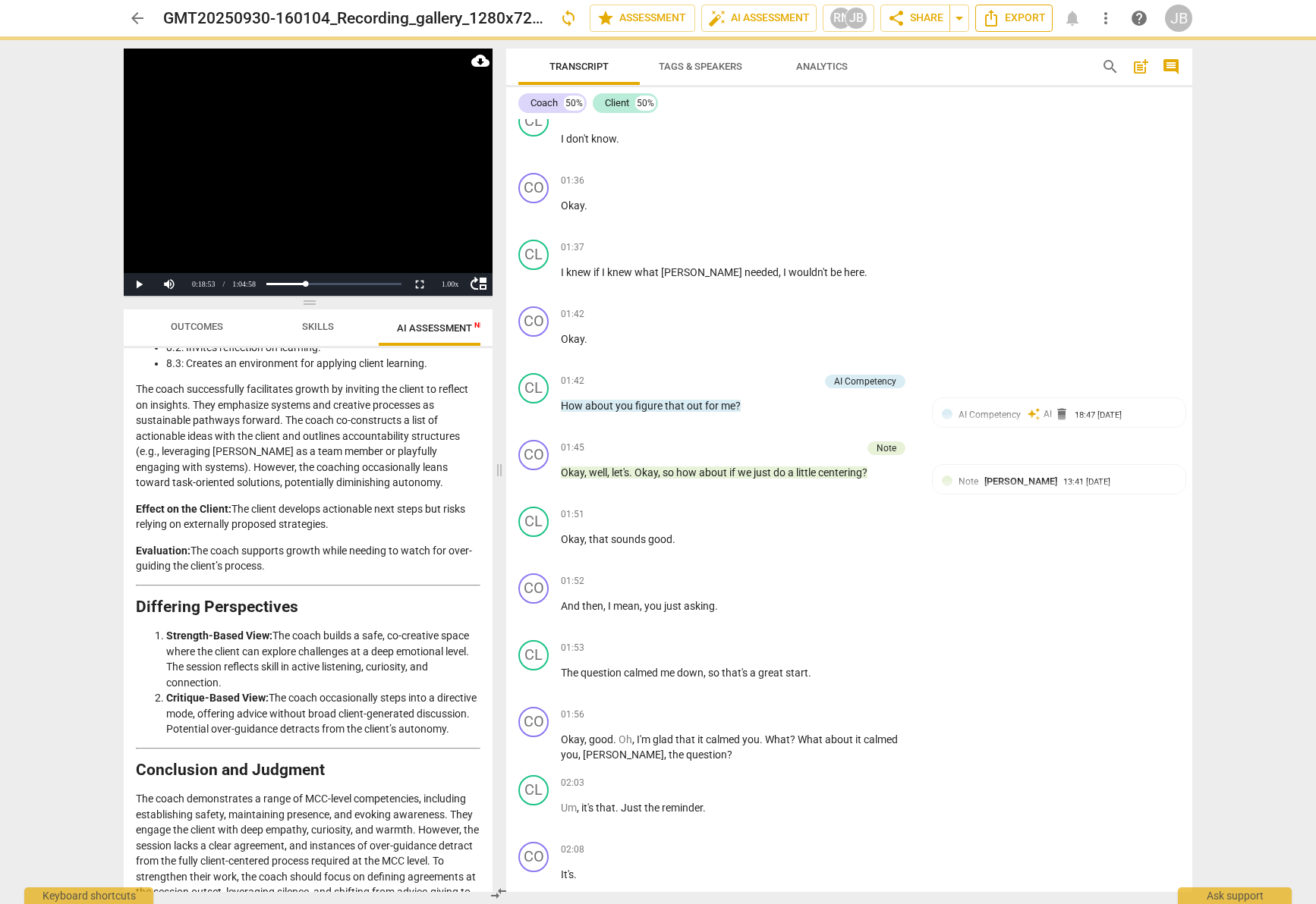
click at [1009, 7] on button "Export" at bounding box center [1014, 18] width 77 height 27
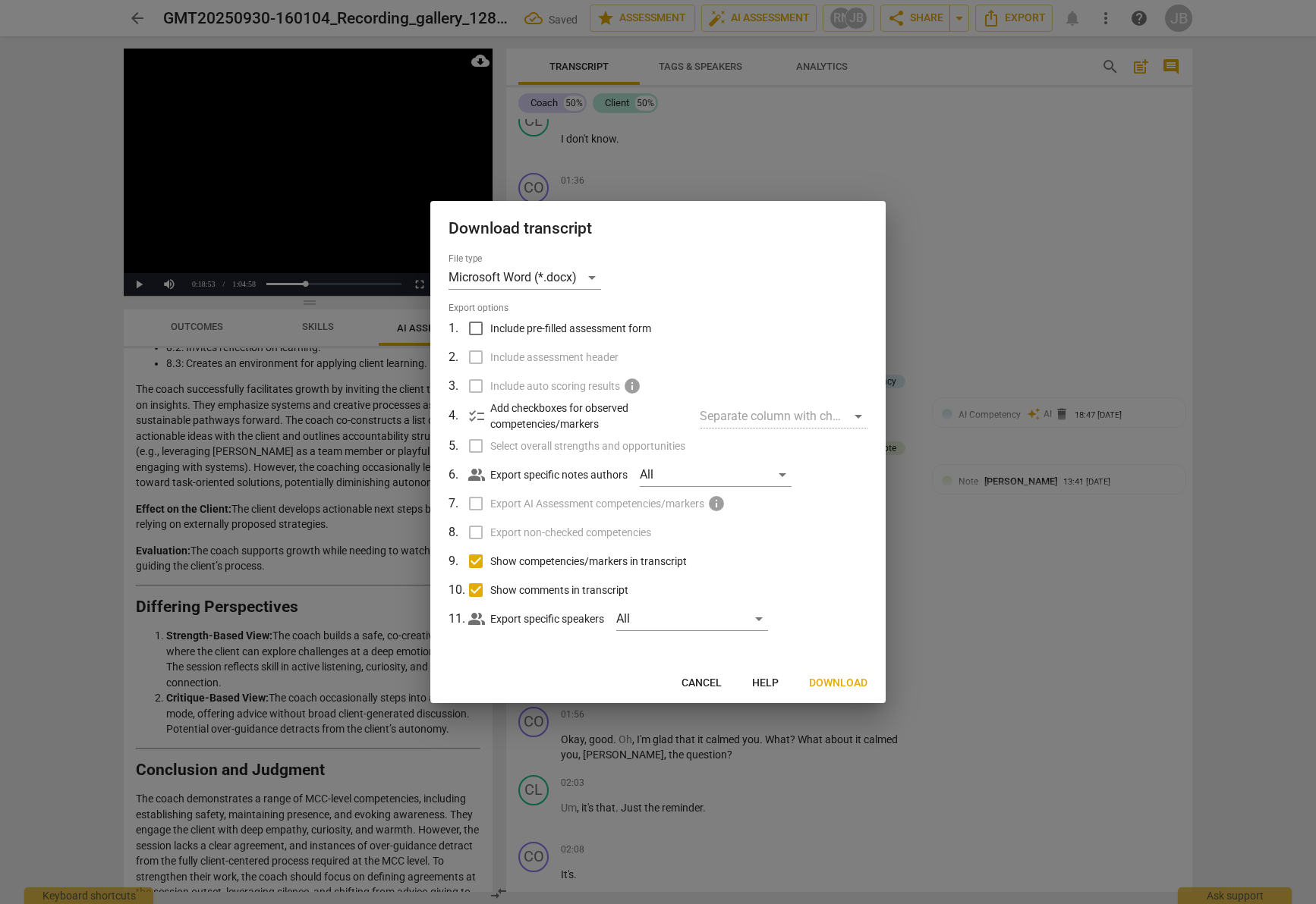
click at [503, 562] on span "Show competencies/markers in transcript" at bounding box center [588, 562] width 196 height 16
click at [490, 562] on input "Show competencies/markers in transcript" at bounding box center [476, 561] width 29 height 29
click at [859, 685] on span "Download" at bounding box center [838, 683] width 58 height 15
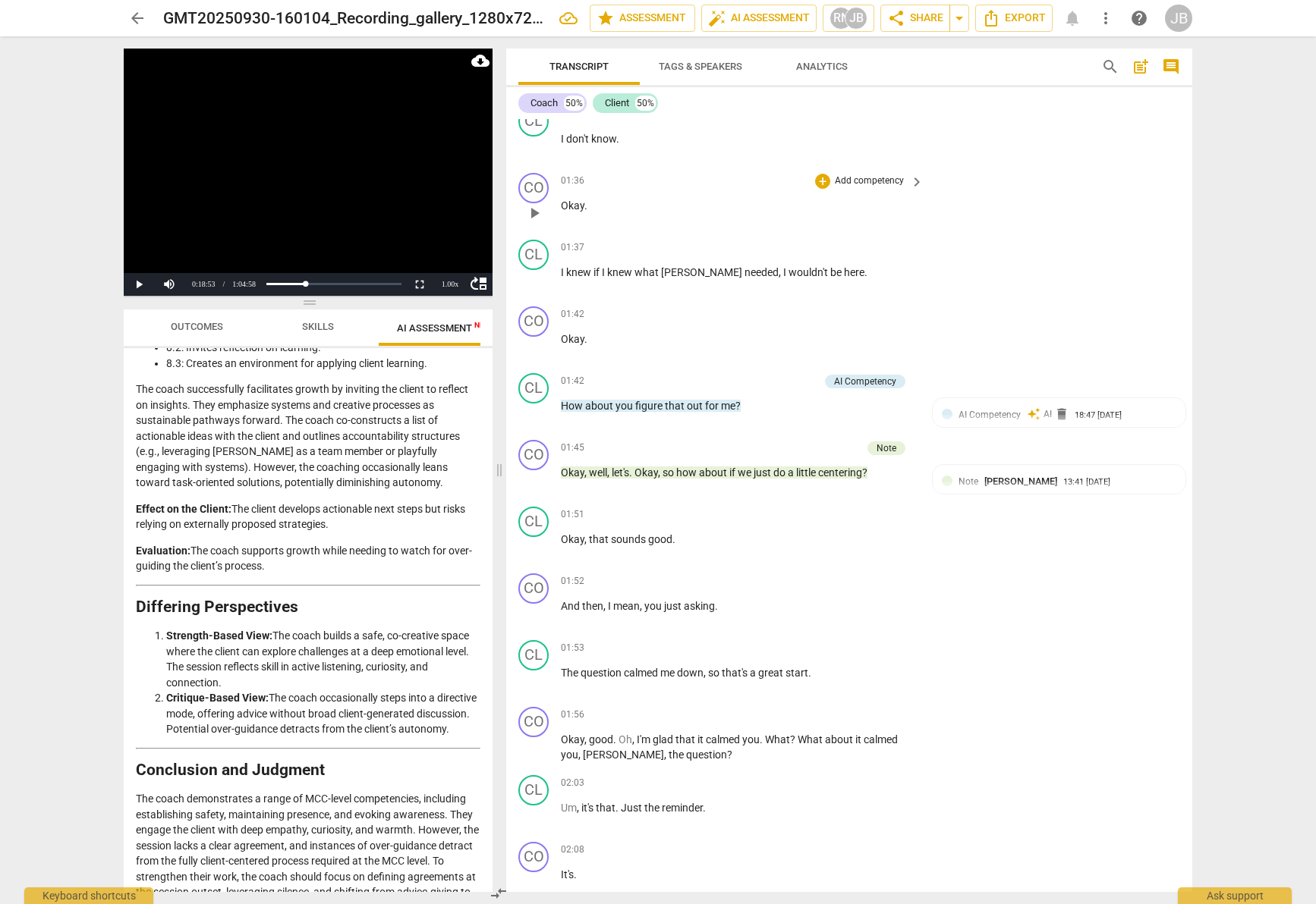
click at [871, 188] on div "+ Add competency" at bounding box center [860, 181] width 91 height 15
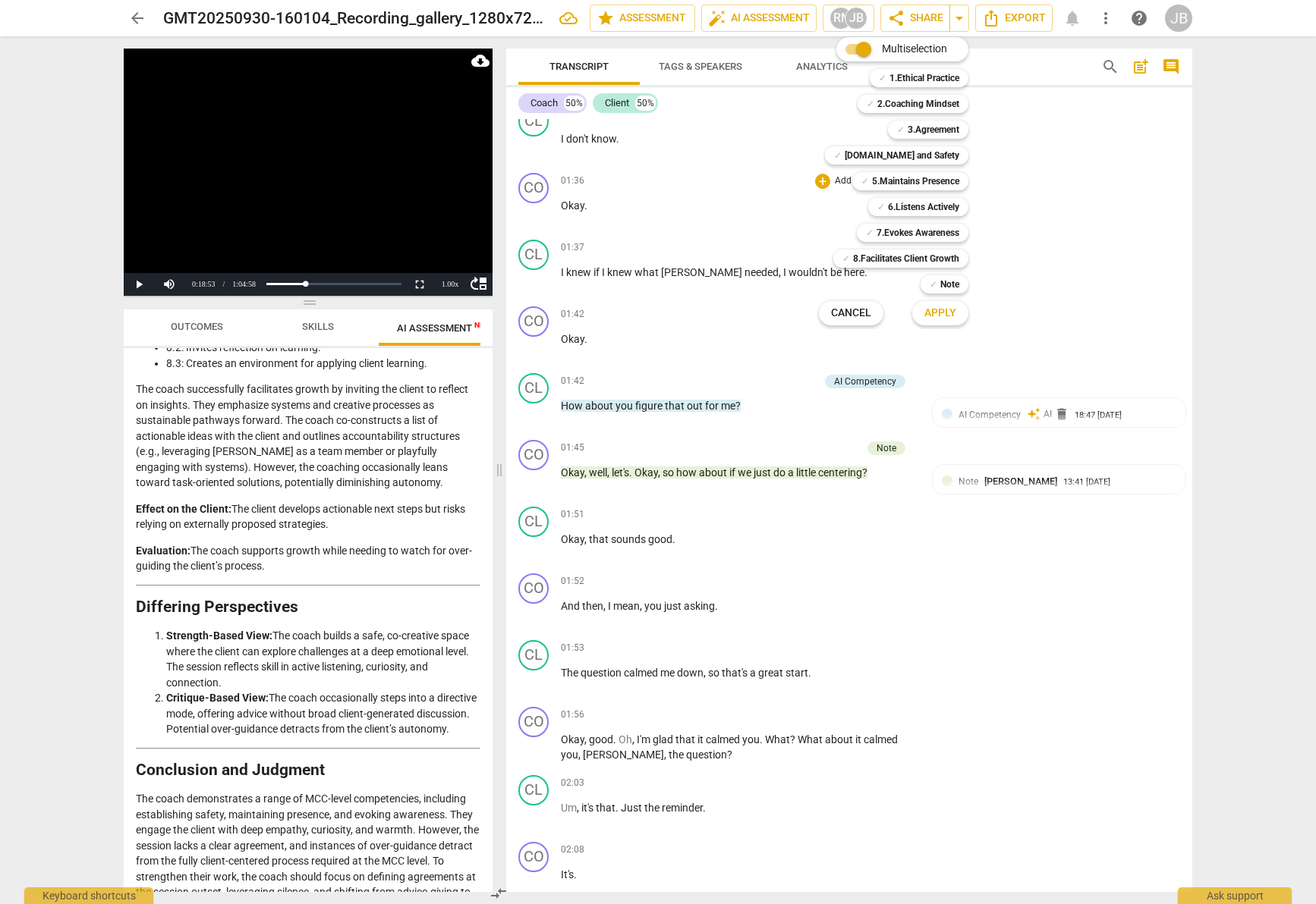
click at [1032, 15] on div at bounding box center [658, 452] width 1316 height 904
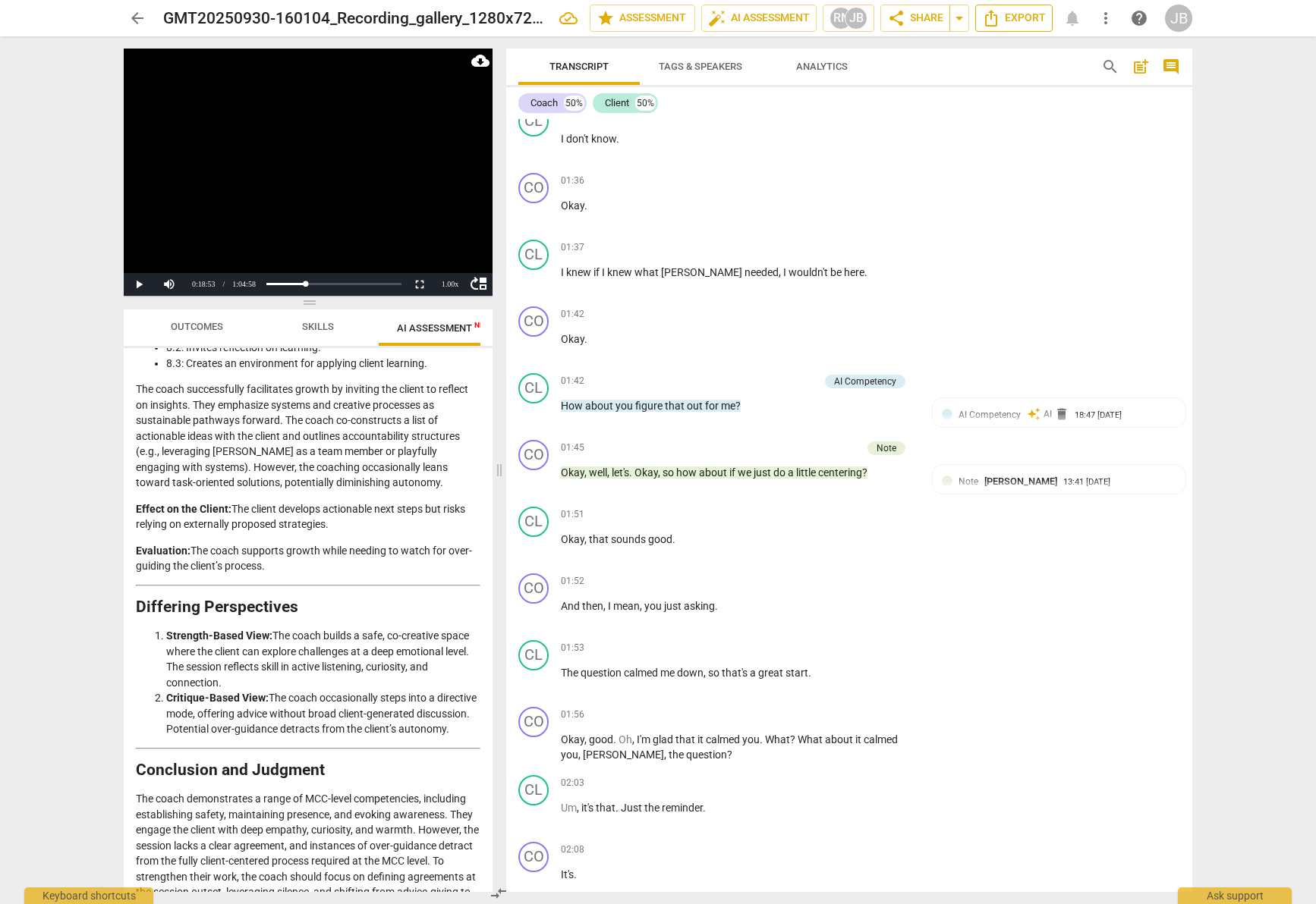
click at [1032, 14] on span "Export" at bounding box center [1013, 18] width 63 height 18
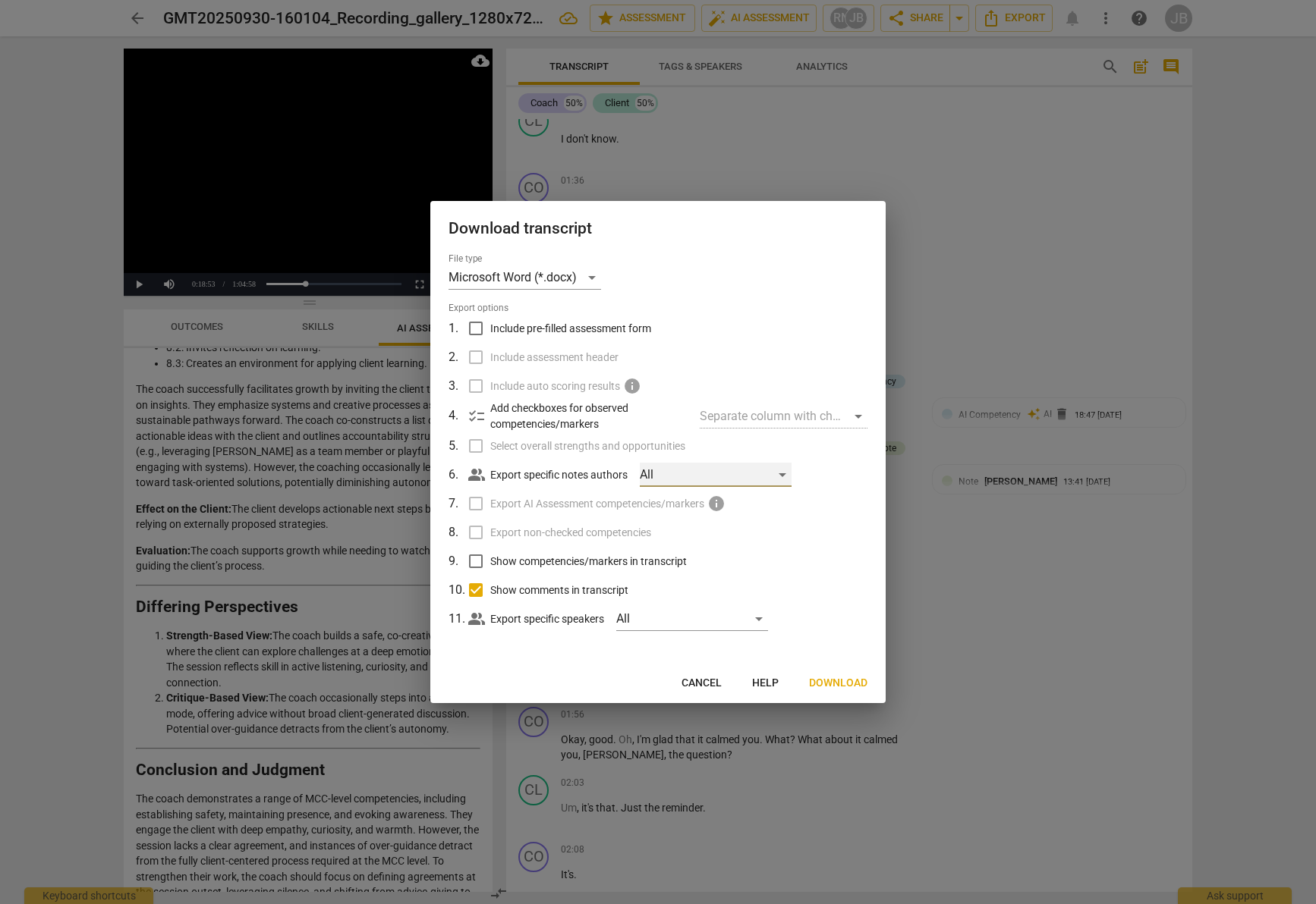
click at [735, 472] on div "All" at bounding box center [715, 475] width 152 height 25
click at [673, 370] on div at bounding box center [658, 452] width 1316 height 904
click at [644, 497] on span "Export AI Assessment competencies/markers" at bounding box center [596, 504] width 214 height 16
click at [479, 504] on label "Export AI Assessment competencies/markers info" at bounding box center [656, 503] width 398 height 29
click at [484, 331] on input "Include pre-filled assessment form" at bounding box center [476, 328] width 29 height 29
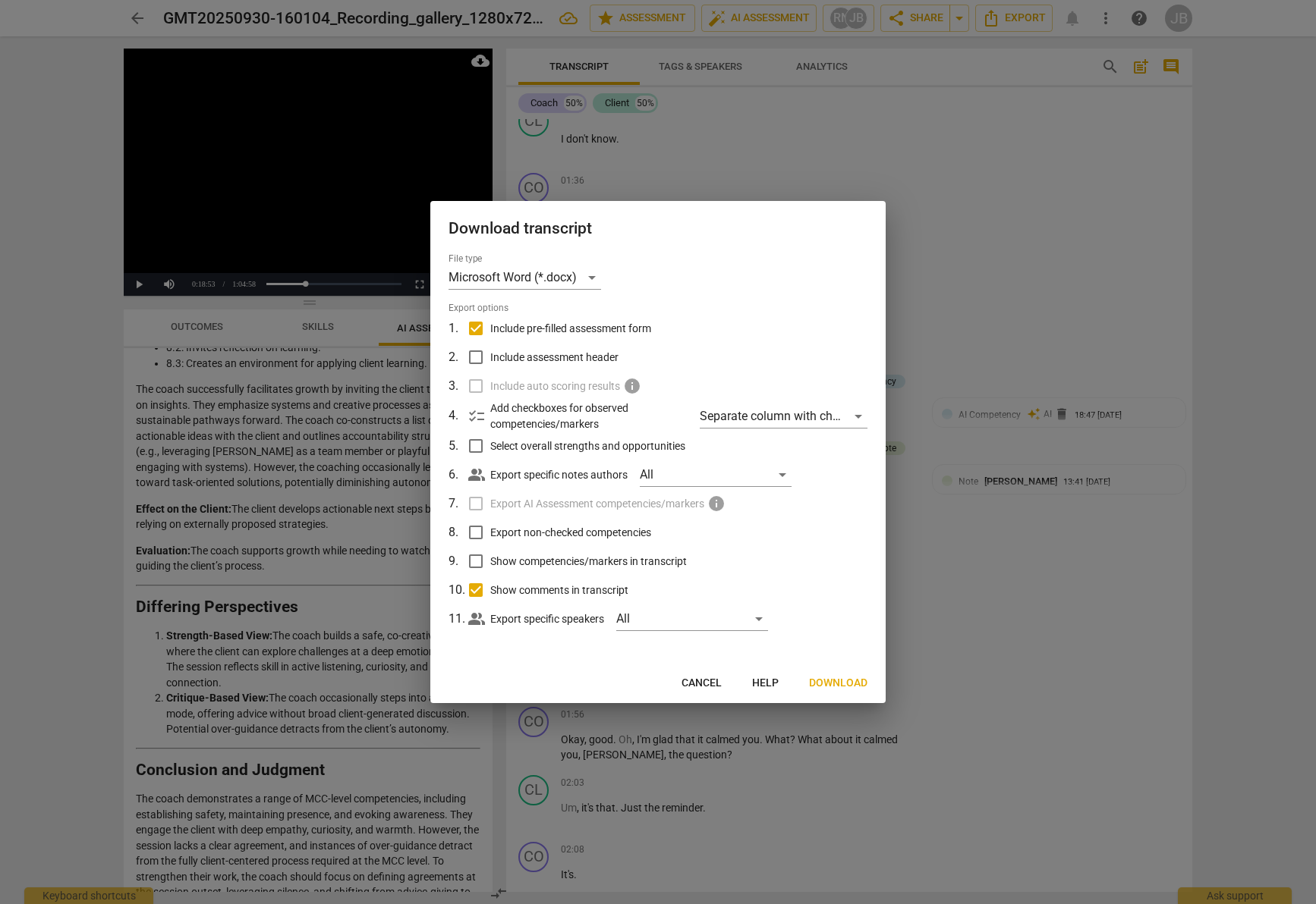
click at [843, 682] on span "Download" at bounding box center [838, 683] width 58 height 15
